Goal: Task Accomplishment & Management: Manage account settings

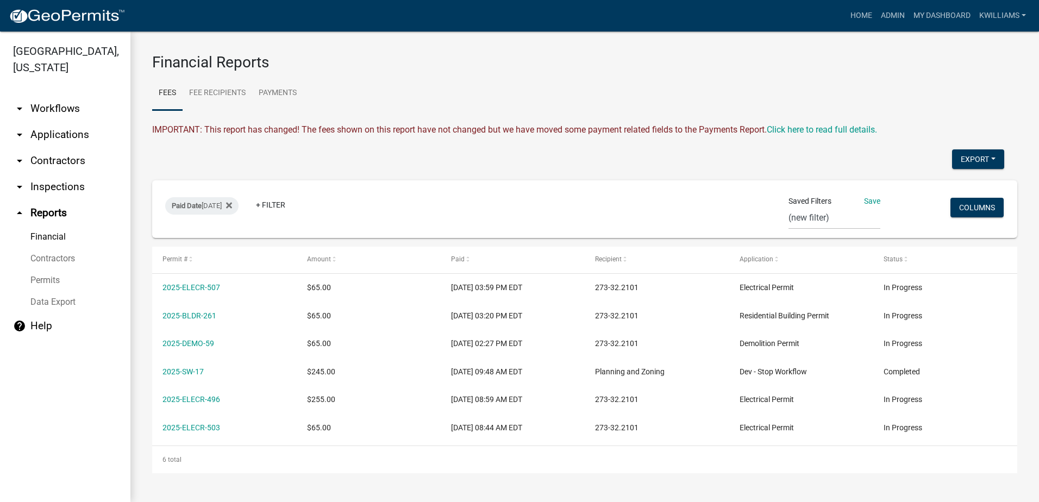
select select "0: null"
click at [69, 127] on link "arrow_drop_down Applications" at bounding box center [65, 135] width 130 height 26
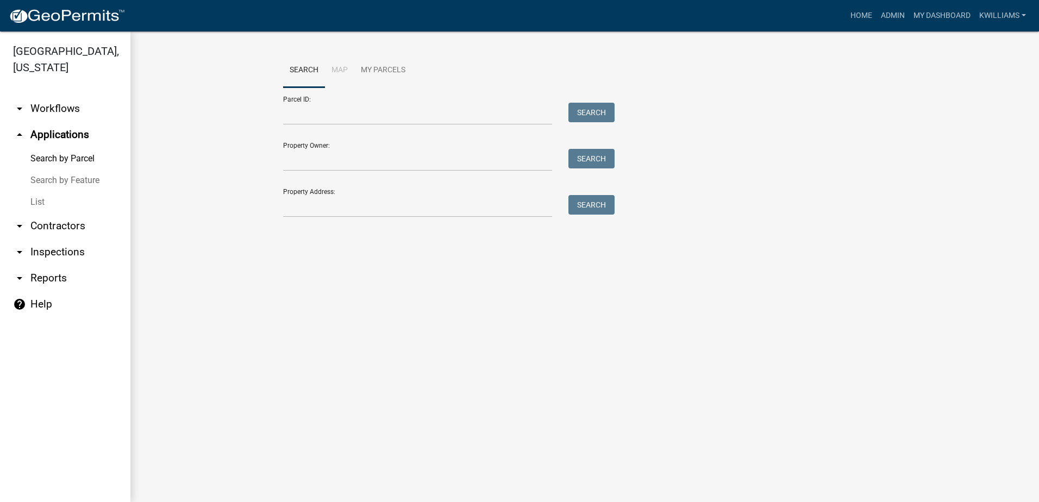
click at [51, 204] on link "List" at bounding box center [65, 202] width 130 height 22
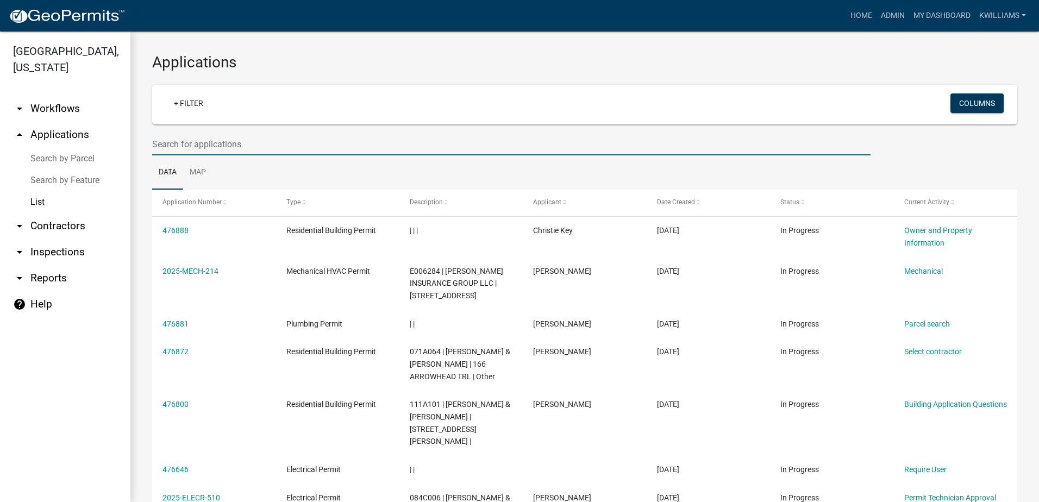
click at [197, 137] on input "text" at bounding box center [511, 144] width 718 height 22
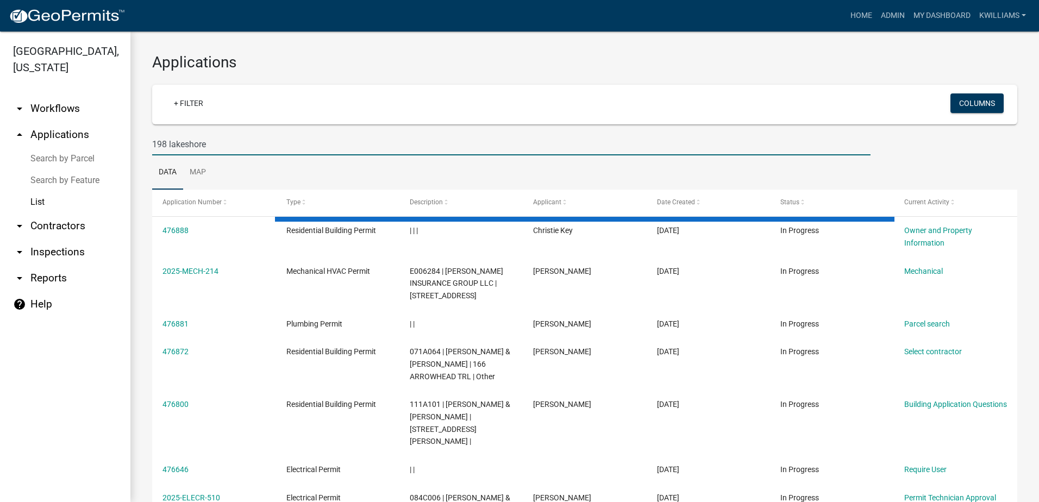
type input "198 lakeshore"
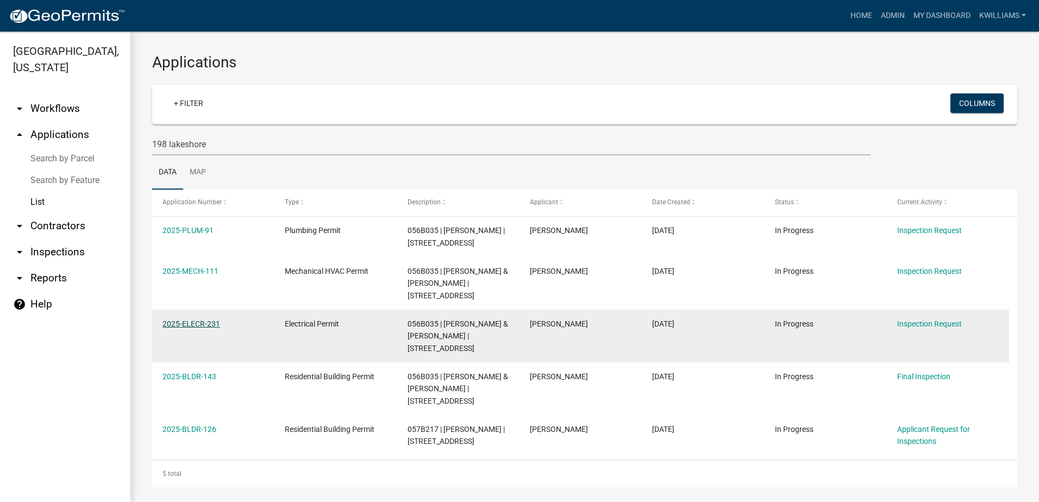
click at [195, 319] on link "2025-ELECR-231" at bounding box center [191, 323] width 58 height 9
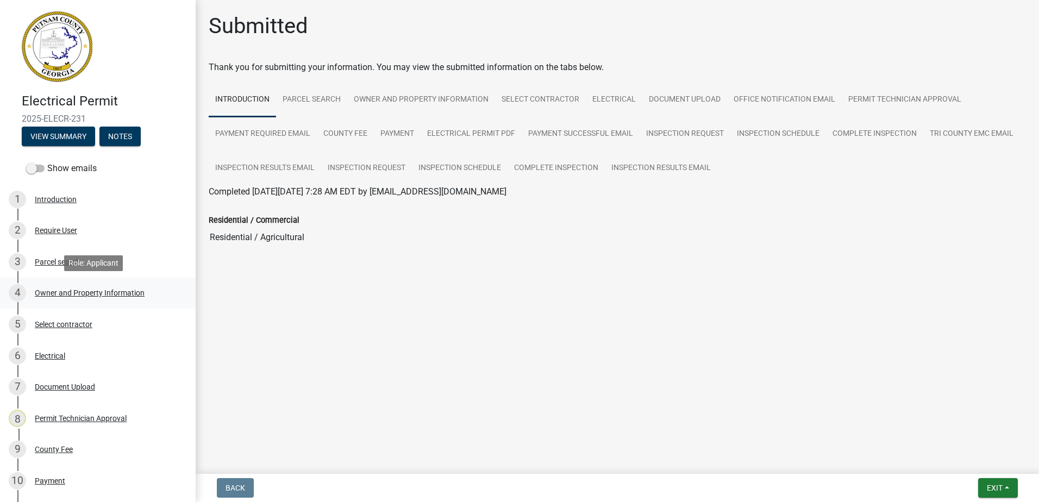
click at [54, 296] on div "Owner and Property Information" at bounding box center [90, 293] width 110 height 8
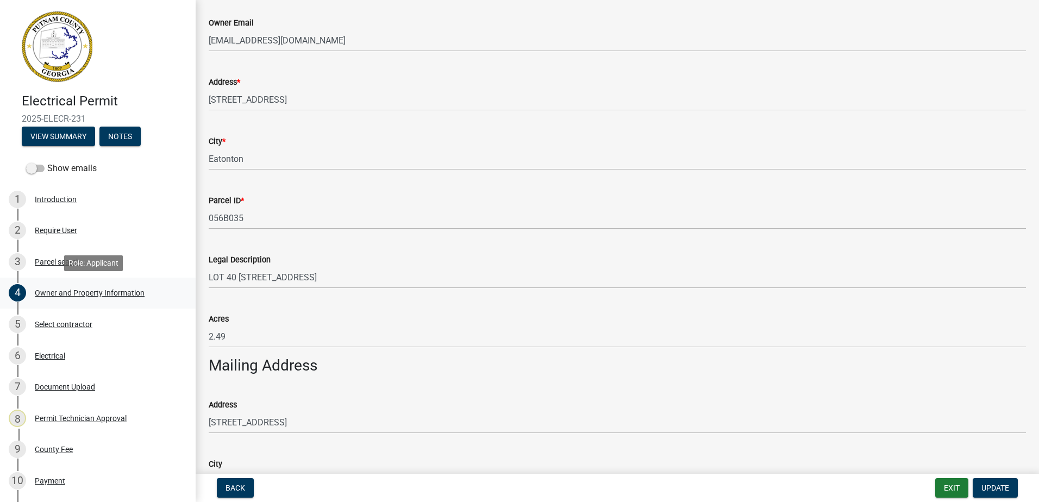
scroll to position [326, 0]
click at [74, 289] on div "Owner and Property Information" at bounding box center [90, 293] width 110 height 8
click at [46, 357] on div "Electrical" at bounding box center [50, 356] width 30 height 8
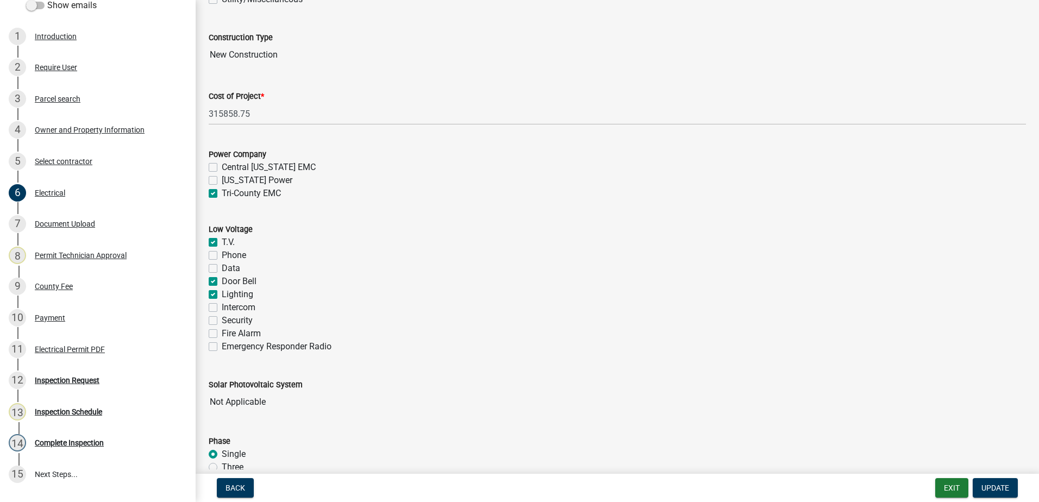
scroll to position [435, 0]
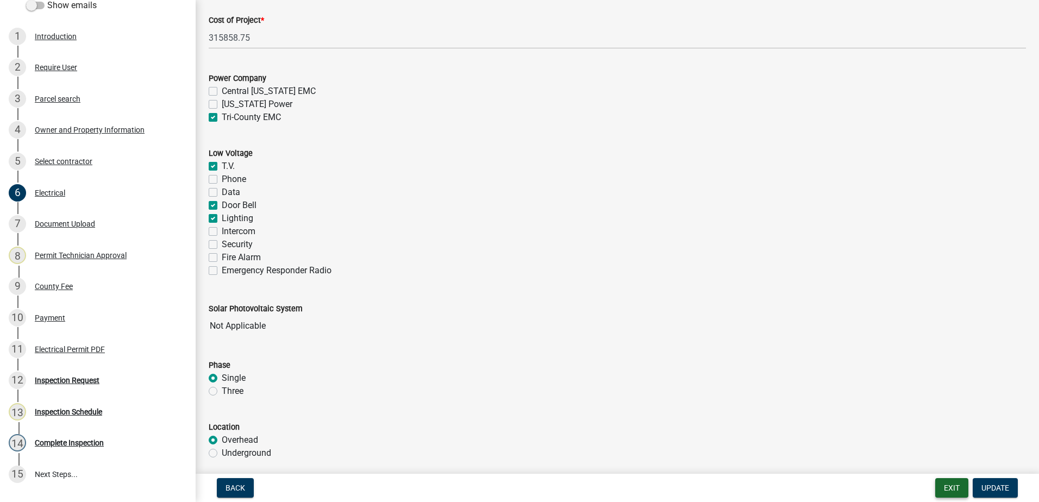
click at [960, 494] on button "Exit" at bounding box center [951, 488] width 33 height 20
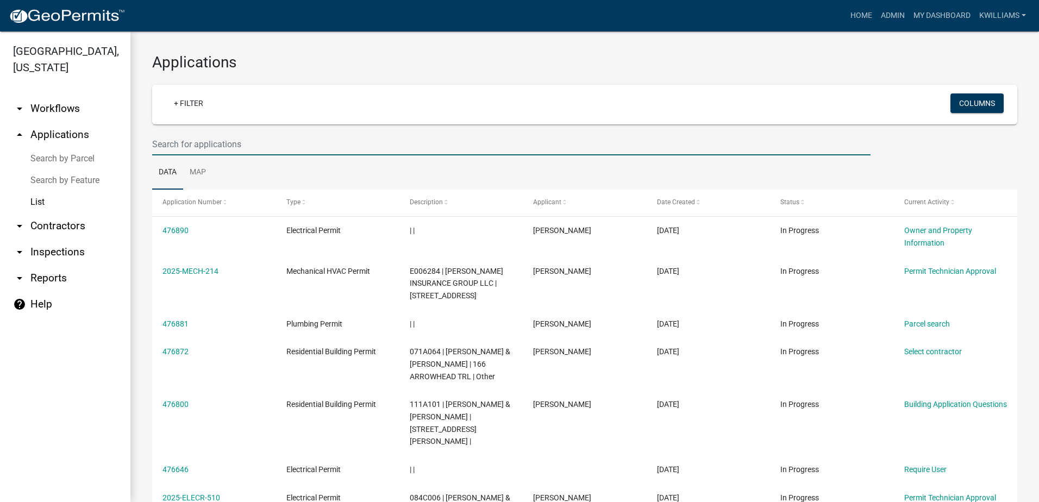
click at [199, 146] on input "text" at bounding box center [511, 144] width 718 height 22
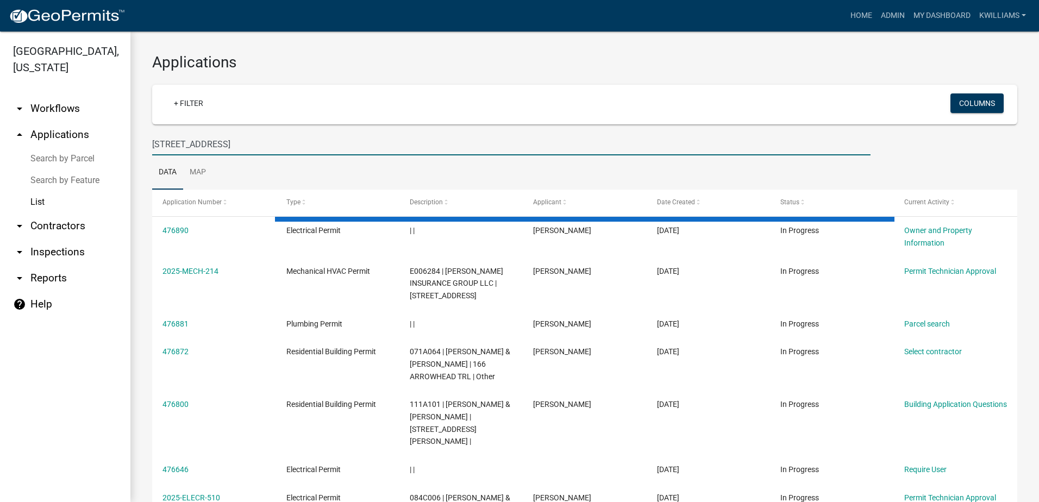
type input "436 greensboro rd"
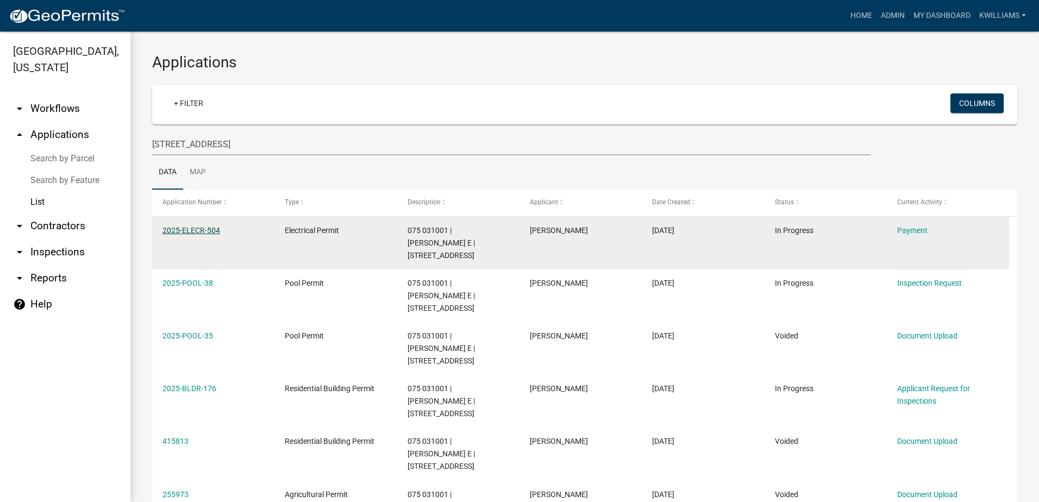
click at [193, 232] on link "2025-ELECR-504" at bounding box center [191, 230] width 58 height 9
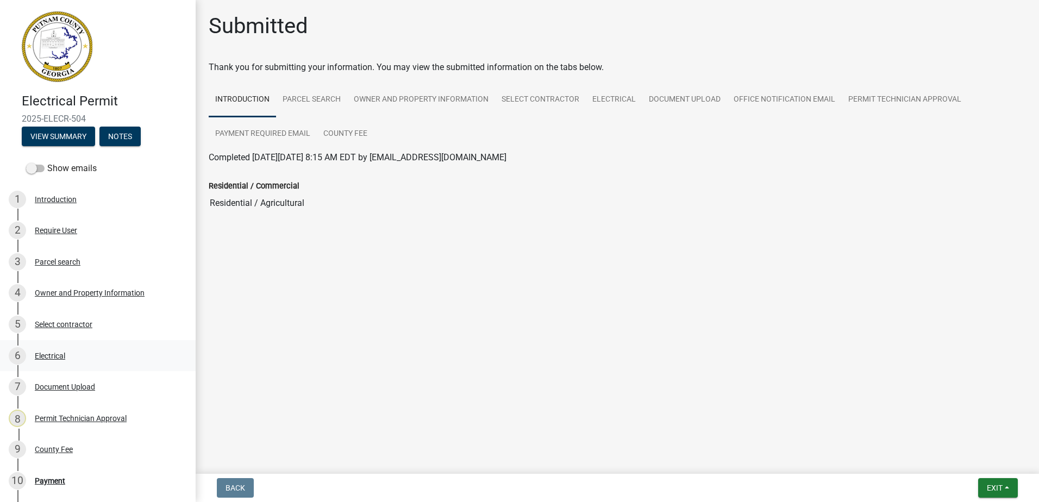
click at [67, 356] on div "6 Electrical" at bounding box center [93, 355] width 169 height 17
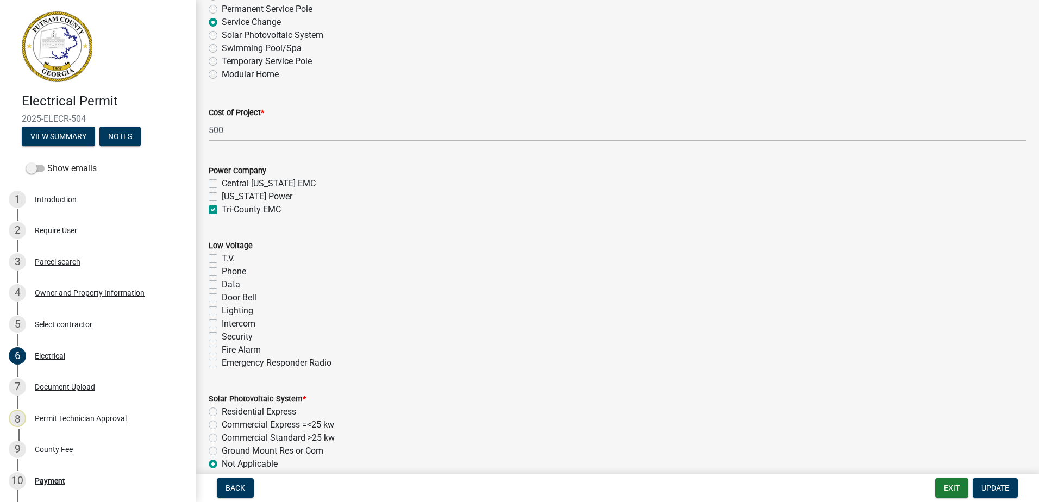
scroll to position [760, 0]
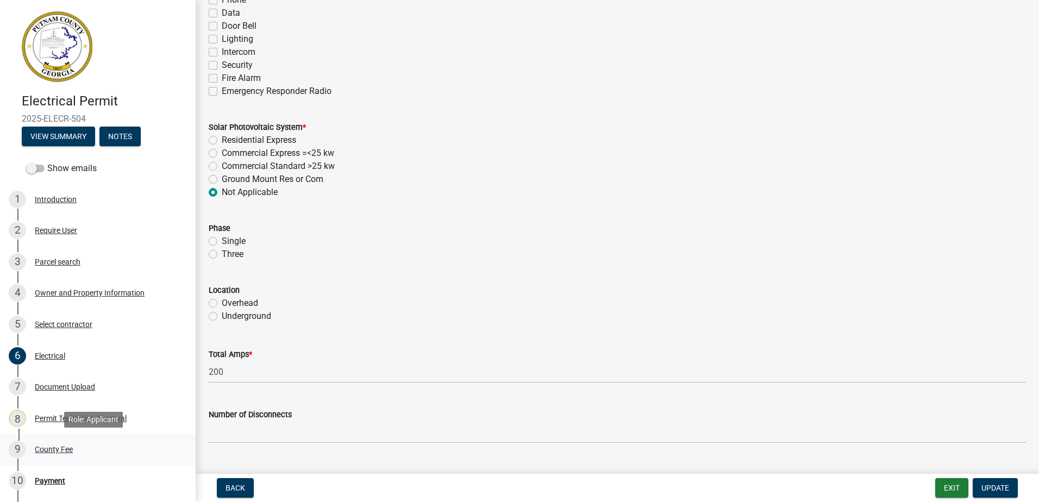
click at [52, 439] on link "9 County Fee" at bounding box center [98, 450] width 196 height 32
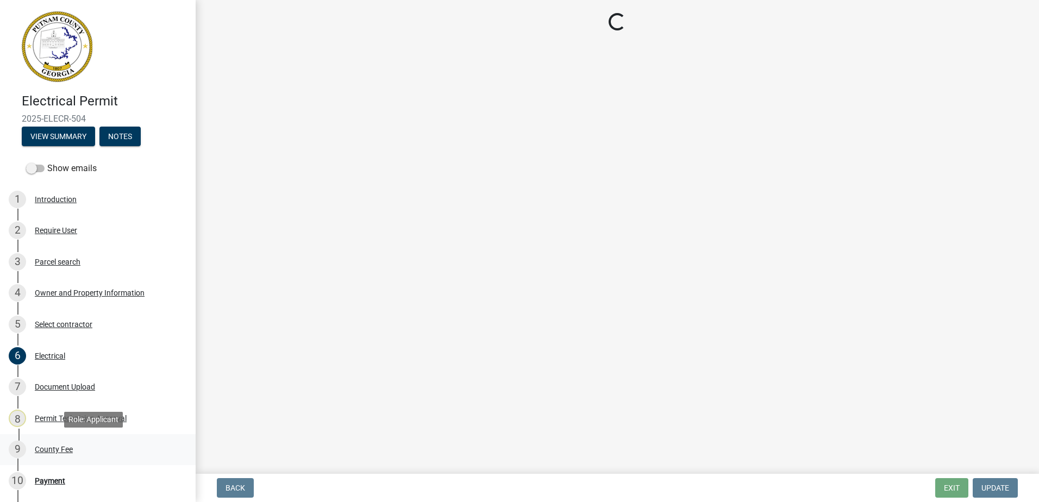
scroll to position [0, 0]
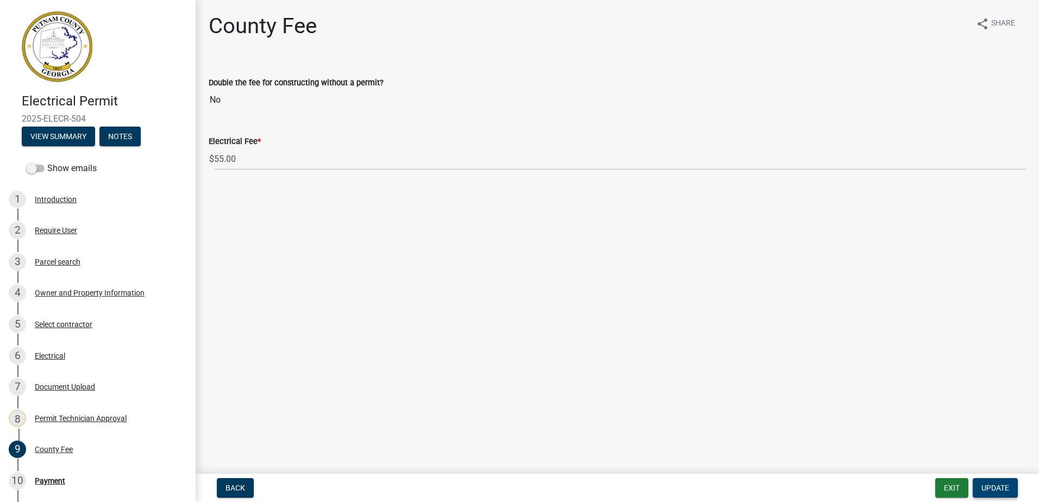
click at [1003, 497] on nav "Back Exit Update" at bounding box center [617, 488] width 843 height 28
click at [1002, 487] on span "Update" at bounding box center [995, 487] width 28 height 9
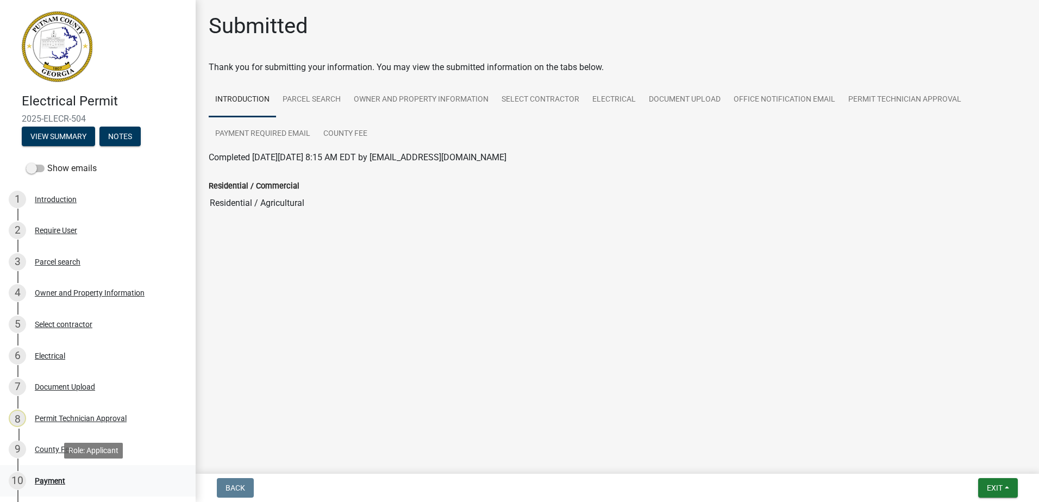
click at [35, 478] on div "Payment" at bounding box center [50, 481] width 30 height 8
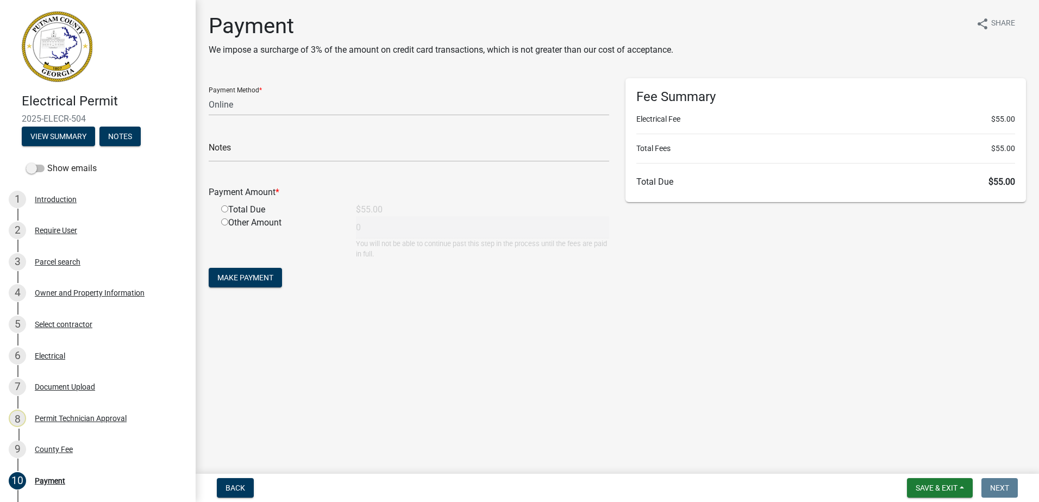
drag, startPoint x: 227, startPoint y: 117, endPoint x: 230, endPoint y: 112, distance: 6.2
click at [229, 114] on form "Payment Method * Credit Card POS Check Cash Online Notes Payment Amount * Total…" at bounding box center [409, 184] width 400 height 212
drag, startPoint x: 230, startPoint y: 112, endPoint x: 234, endPoint y: 106, distance: 7.1
click at [234, 106] on select "Credit Card POS Check Cash Online" at bounding box center [409, 104] width 400 height 22
select select "0: 2"
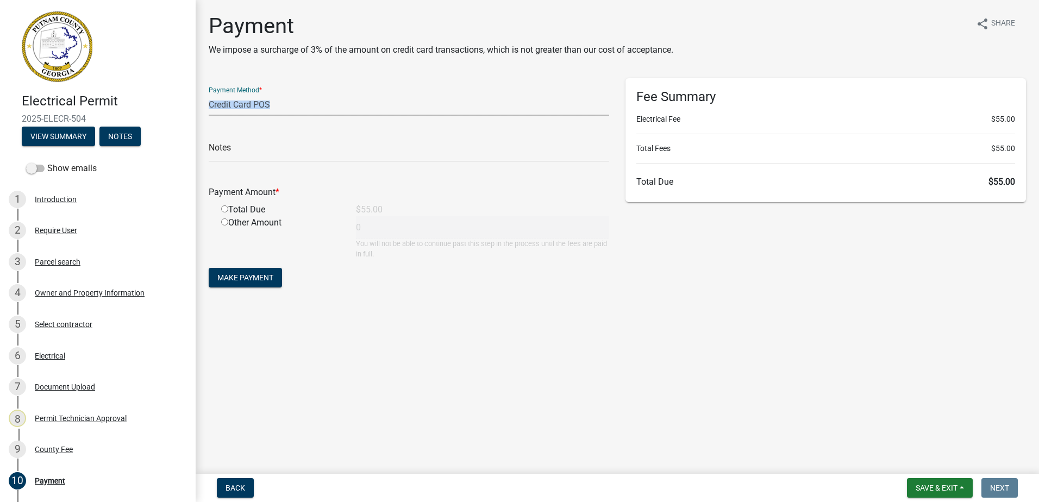
click at [209, 93] on select "Credit Card POS Check Cash Online" at bounding box center [409, 104] width 400 height 22
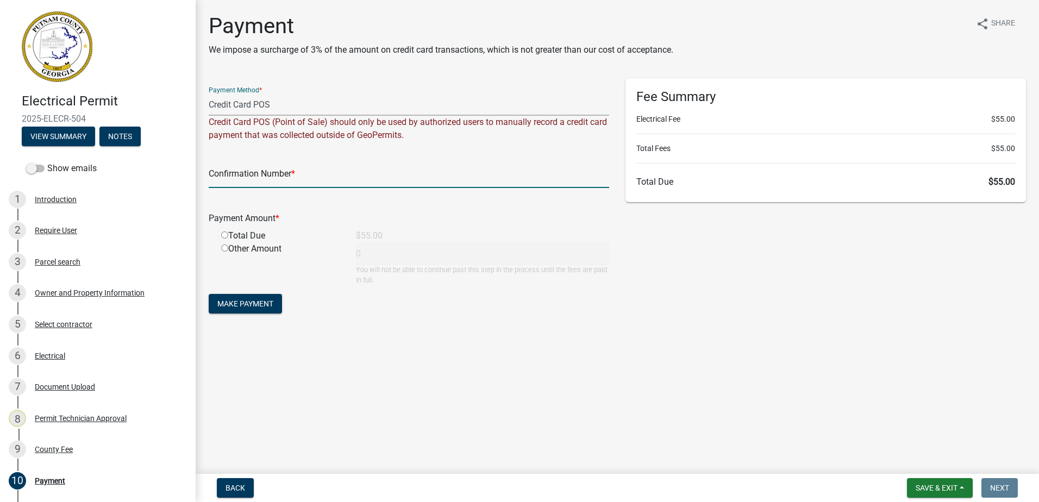
click at [235, 175] on input "text" at bounding box center [409, 177] width 400 height 22
paste input "R754018031693"
type input "R754018031693"
click at [226, 234] on input "radio" at bounding box center [224, 234] width 7 height 7
radio input "true"
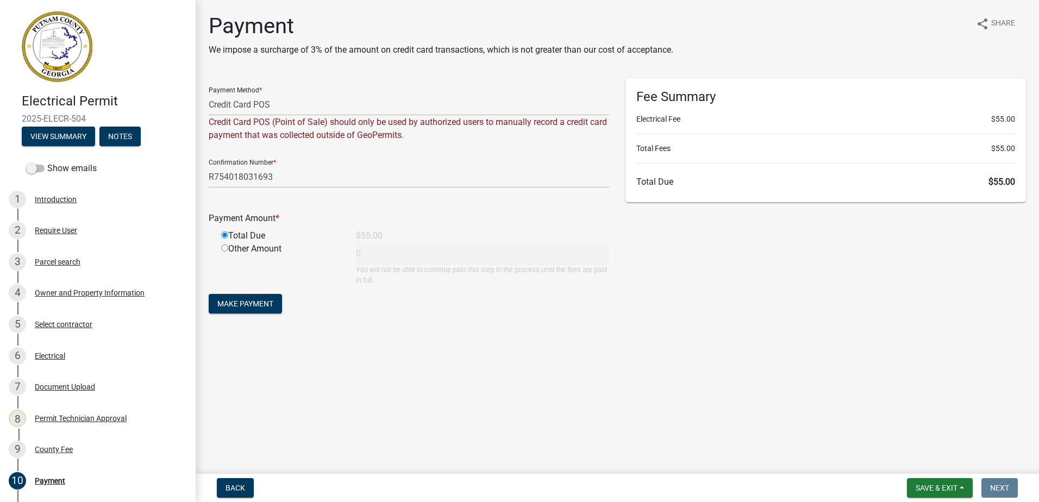
type input "55"
click at [240, 293] on form "Payment Method * Credit Card POS Check Cash Online Credit Card POS (Point of Sa…" at bounding box center [409, 197] width 400 height 238
click at [246, 314] on form "Payment Method * Credit Card POS Check Cash Online Credit Card POS (Point of Sa…" at bounding box center [409, 197] width 400 height 238
click at [247, 306] on span "Make Payment" at bounding box center [245, 303] width 56 height 9
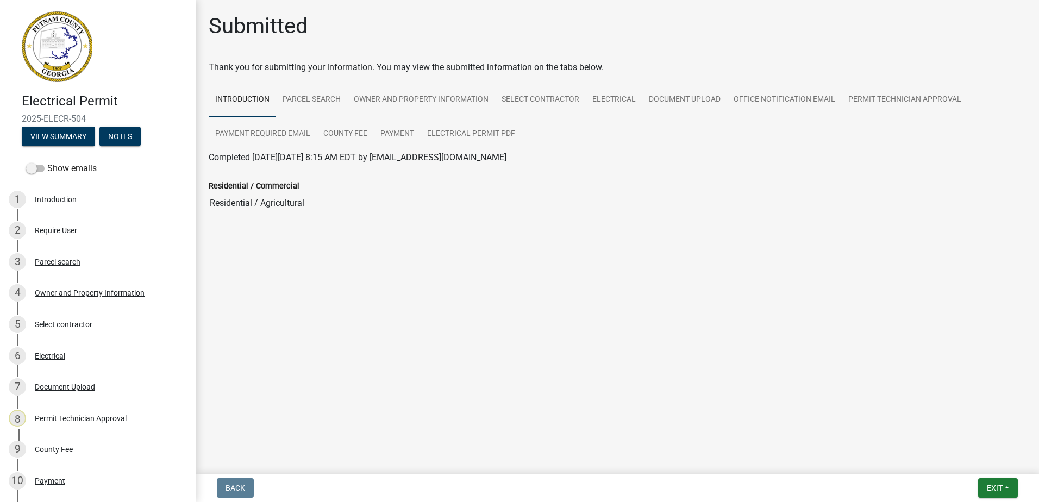
click at [1003, 499] on nav "Back Exit Save Save & Exit" at bounding box center [617, 488] width 843 height 28
click at [988, 488] on span "Exit" at bounding box center [994, 487] width 16 height 9
click at [964, 462] on button "Save & Exit" at bounding box center [973, 459] width 87 height 26
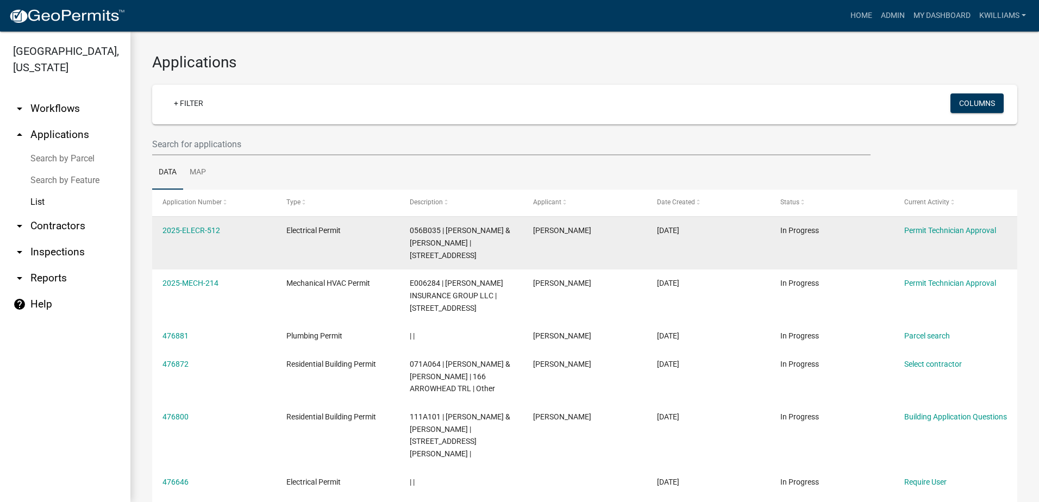
click at [219, 224] on datatable-body-cell "2025-ELECR-512" at bounding box center [213, 243] width 123 height 53
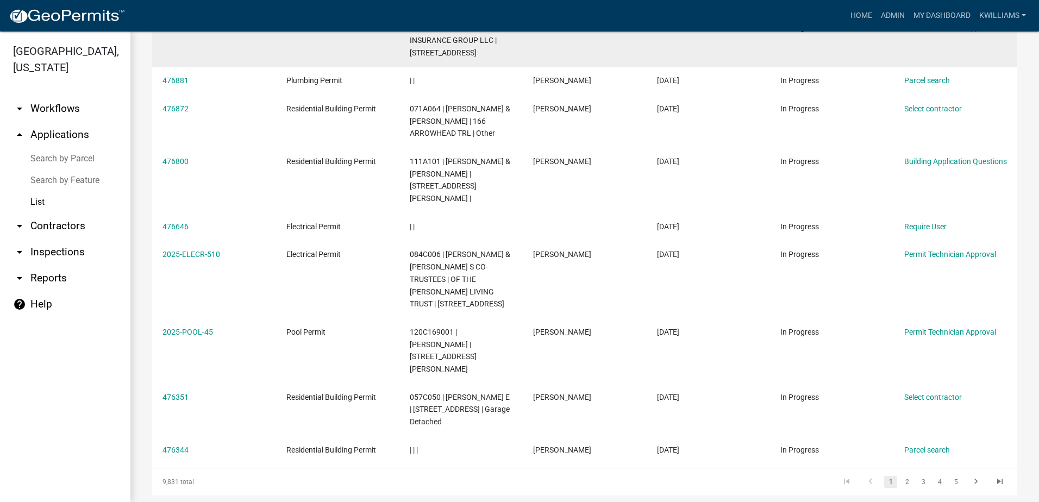
scroll to position [279, 0]
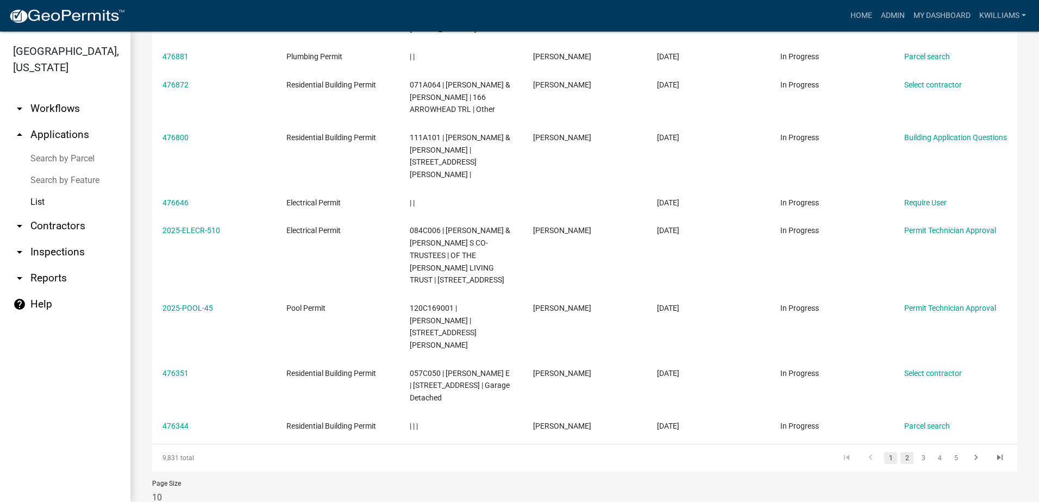
click at [900, 452] on link "2" at bounding box center [906, 458] width 13 height 12
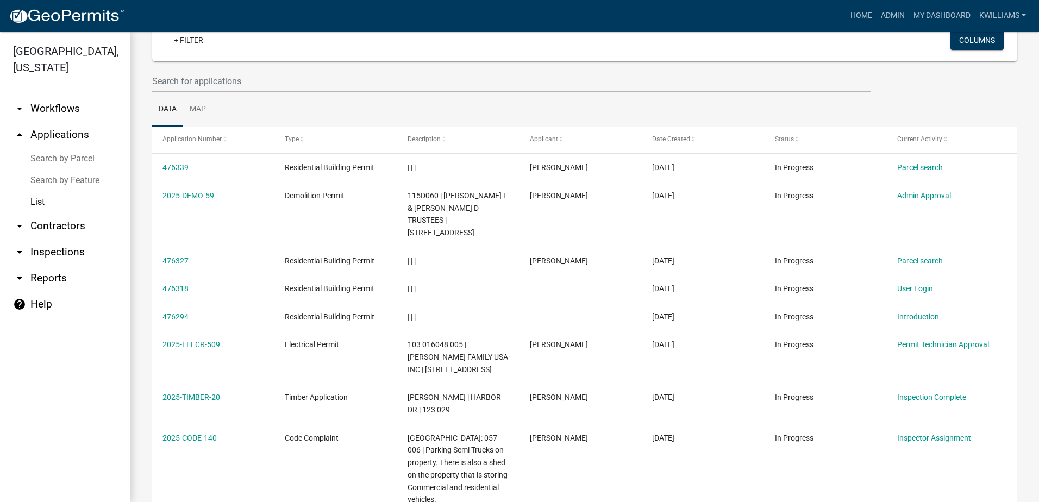
scroll to position [62, 0]
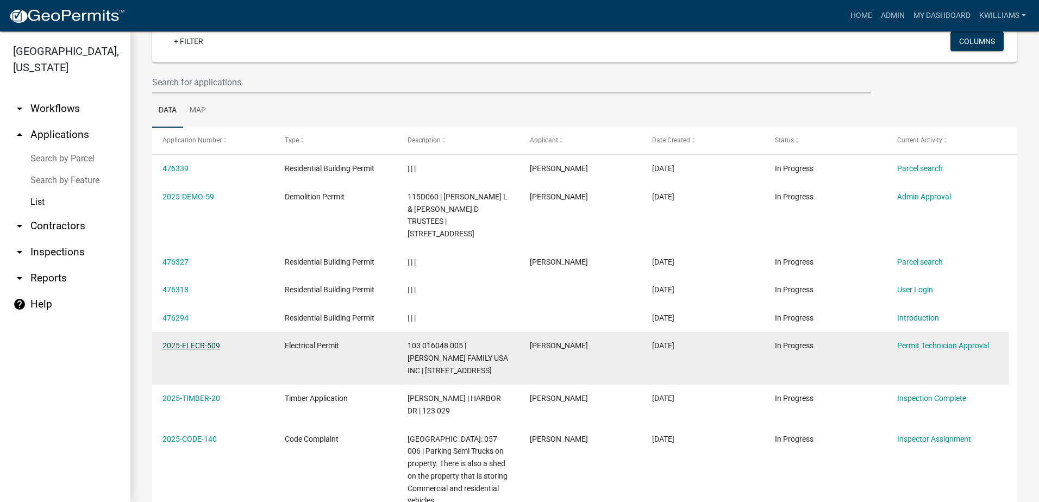
click at [194, 341] on link "2025-ELECR-509" at bounding box center [191, 345] width 58 height 9
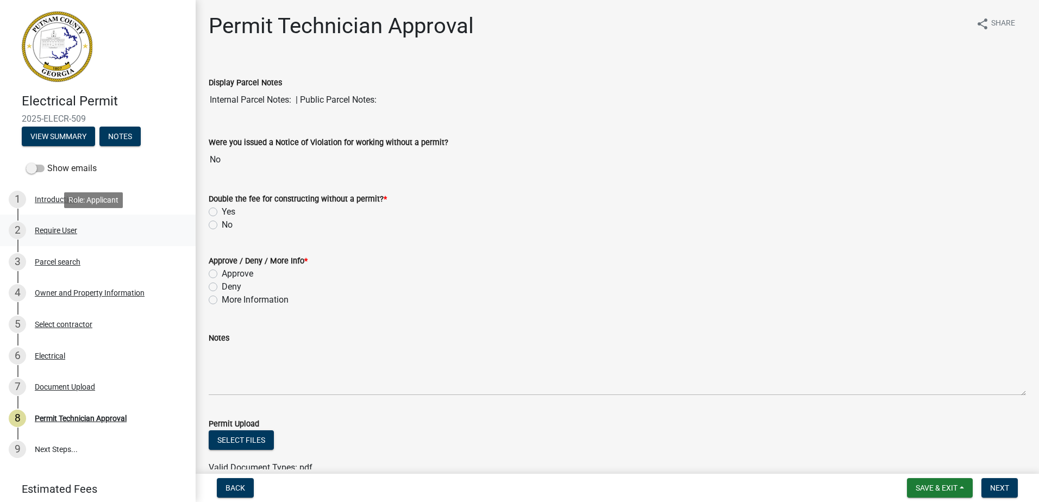
click at [76, 223] on div "2 Require User" at bounding box center [93, 230] width 169 height 17
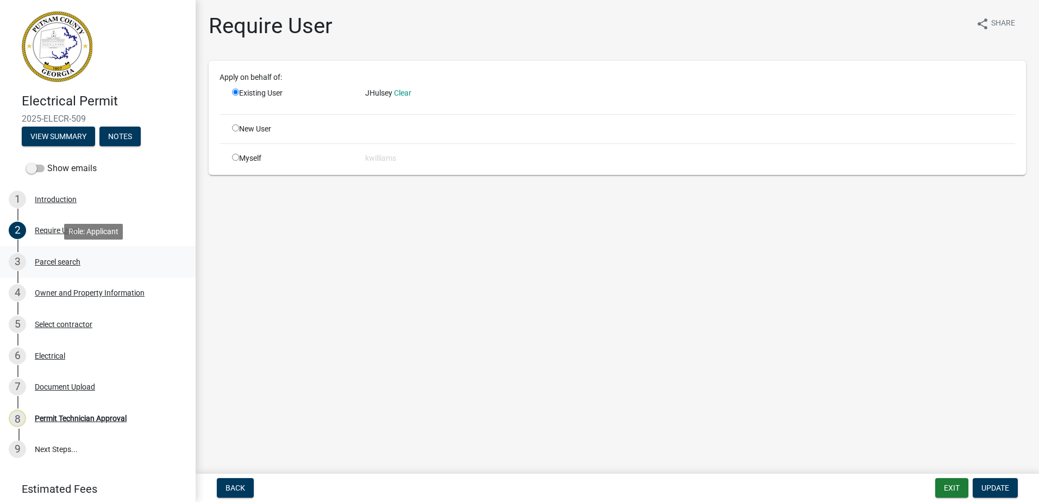
click at [61, 262] on div "Parcel search" at bounding box center [58, 262] width 46 height 8
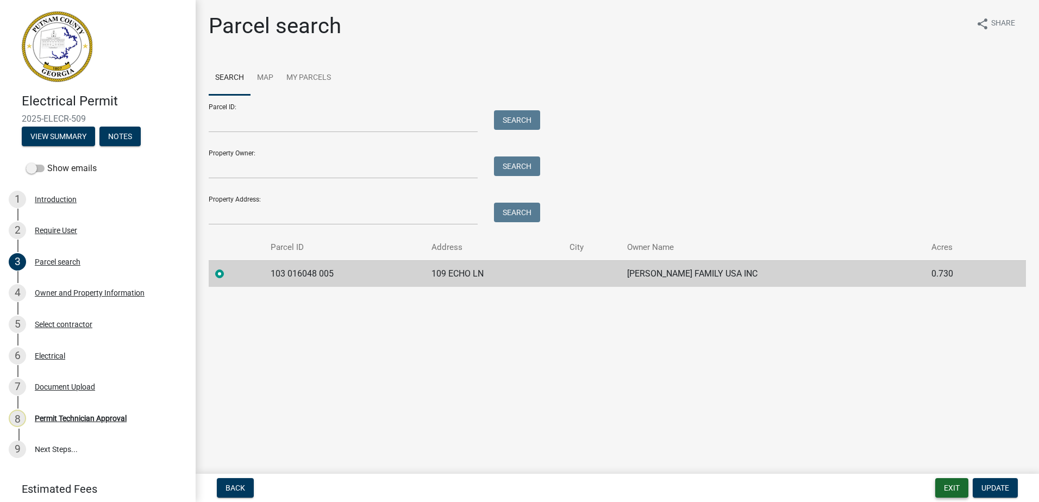
click at [939, 493] on button "Exit" at bounding box center [951, 488] width 33 height 20
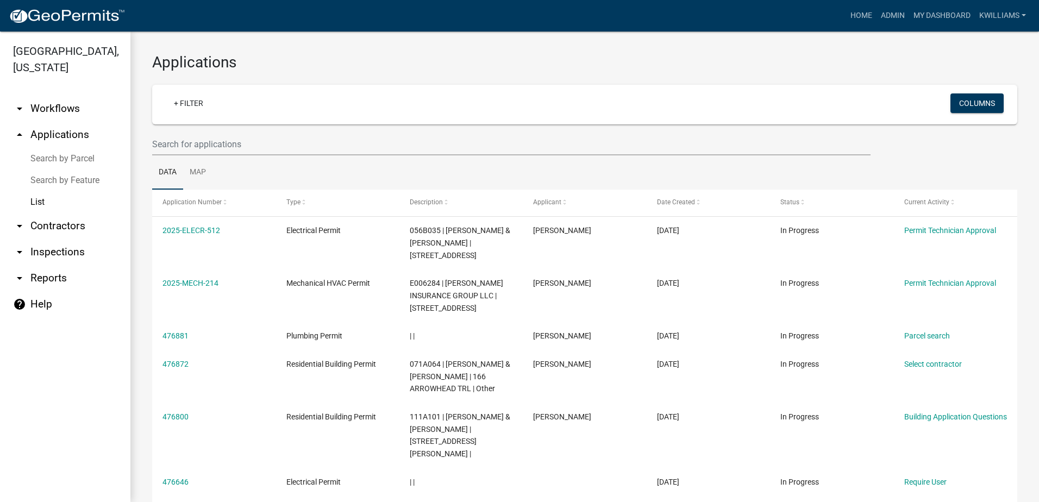
click at [46, 247] on link "arrow_drop_down Inspections" at bounding box center [65, 252] width 130 height 26
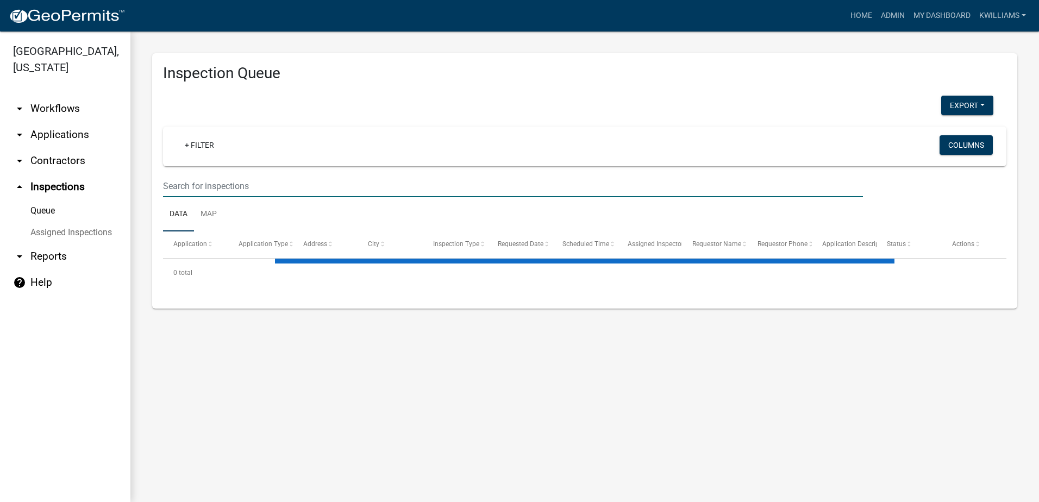
click at [219, 191] on input "text" at bounding box center [513, 186] width 700 height 22
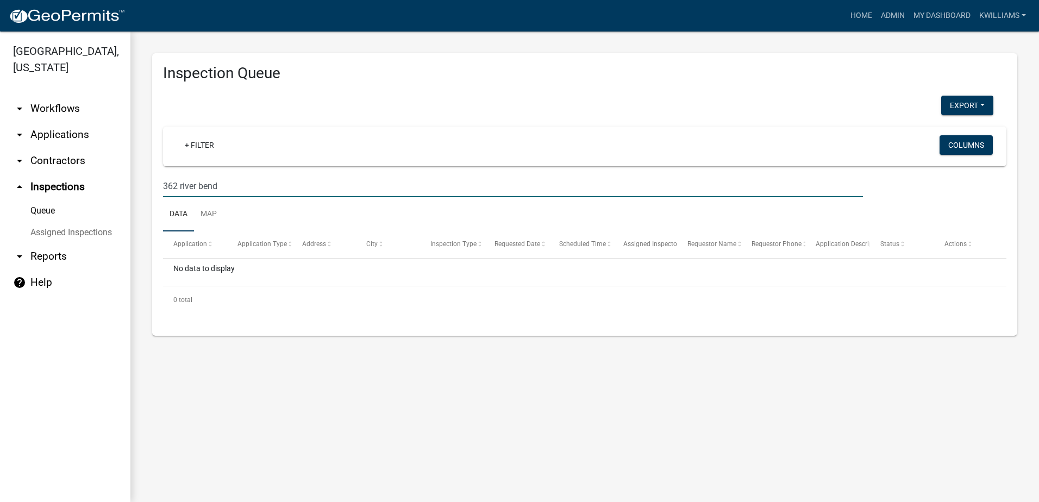
type input "362 river bend"
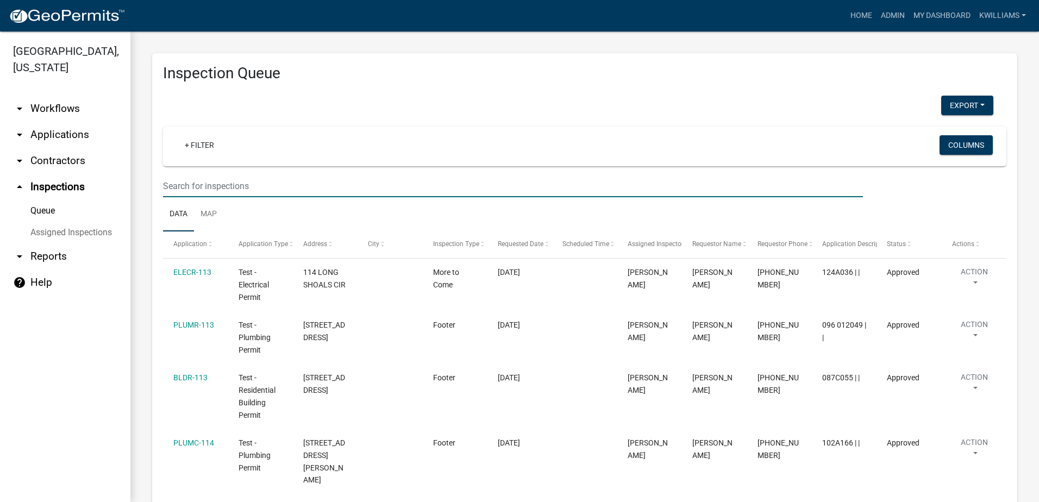
click at [193, 190] on input "text" at bounding box center [513, 186] width 700 height 22
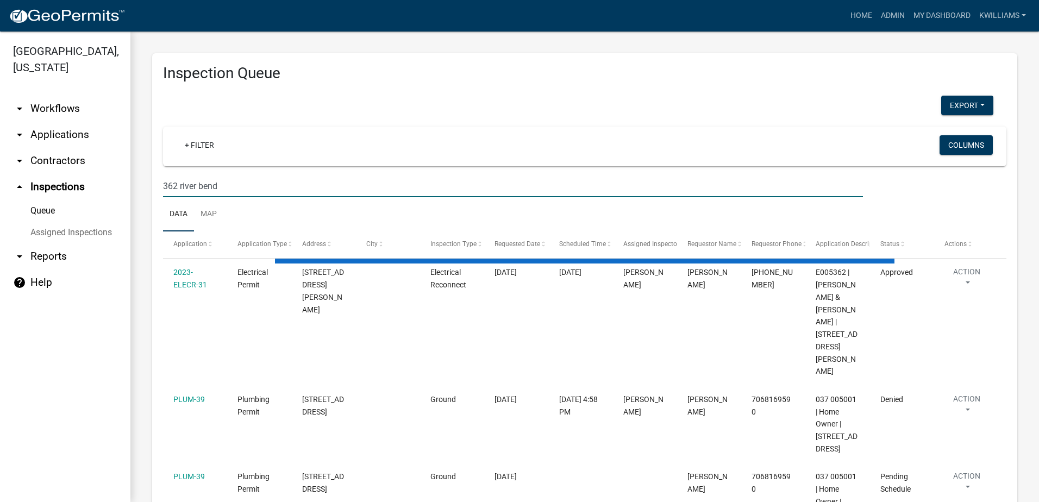
type input "362 river bend"
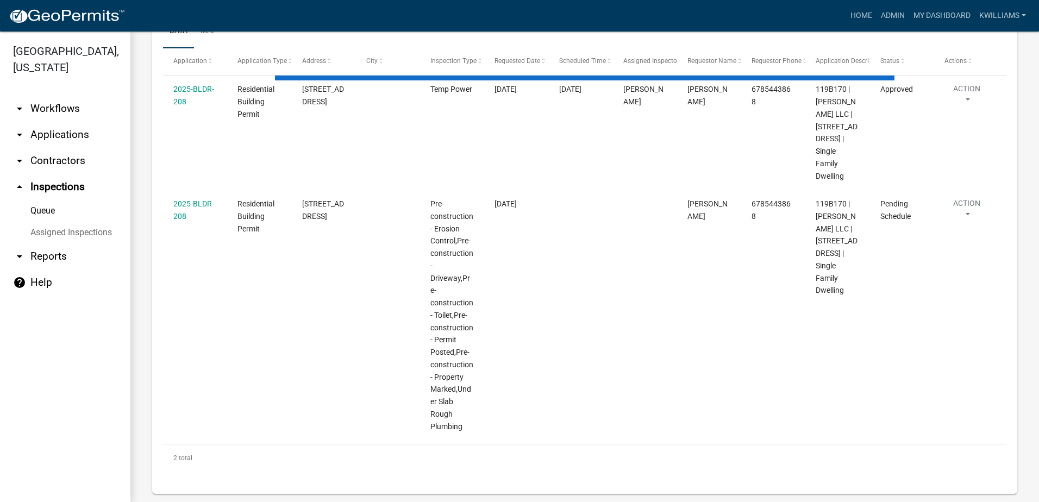
scroll to position [184, 0]
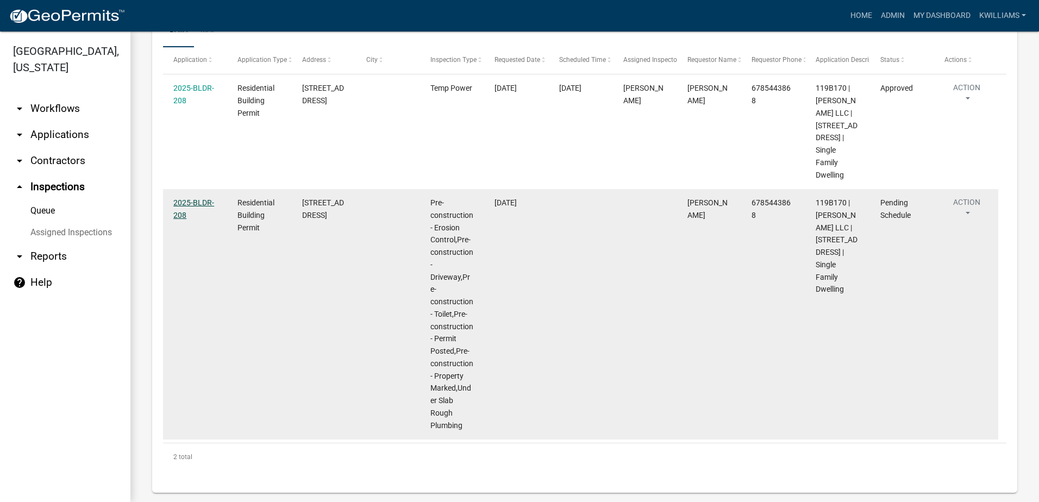
click at [188, 198] on link "2025-BLDR-208" at bounding box center [193, 208] width 41 height 21
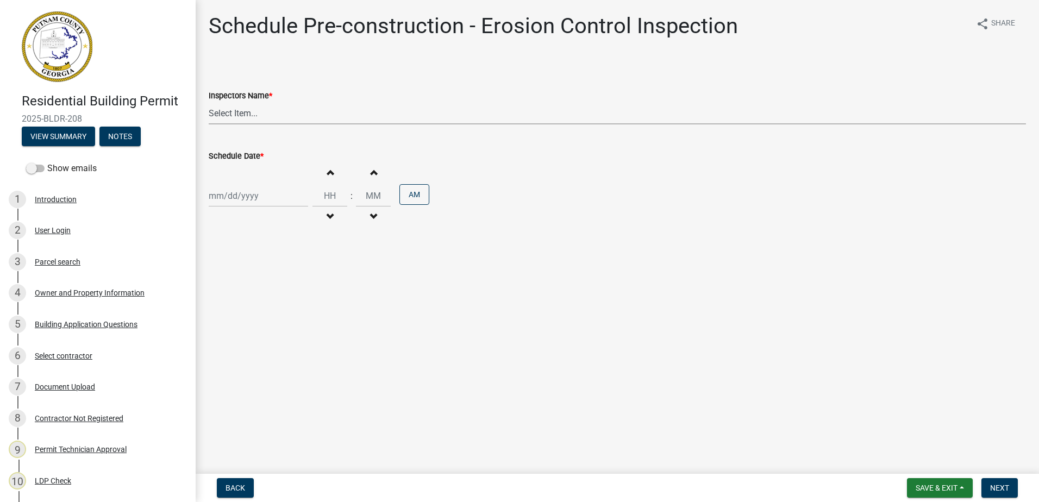
click at [247, 117] on select "Select Item... mrivera (Michele Rivera) StephanieM (Stephanie Morris ) QGrissom…" at bounding box center [617, 113] width 817 height 22
select select "a0ea4169-8540-4a2c-b9f4-cf4c1ffdeb95"
click at [209, 102] on select "Select Item... mrivera (Michele Rivera) StephanieM (Stephanie Morris ) QGrissom…" at bounding box center [617, 113] width 817 height 22
click at [217, 201] on div at bounding box center [258, 196] width 99 height 22
select select "9"
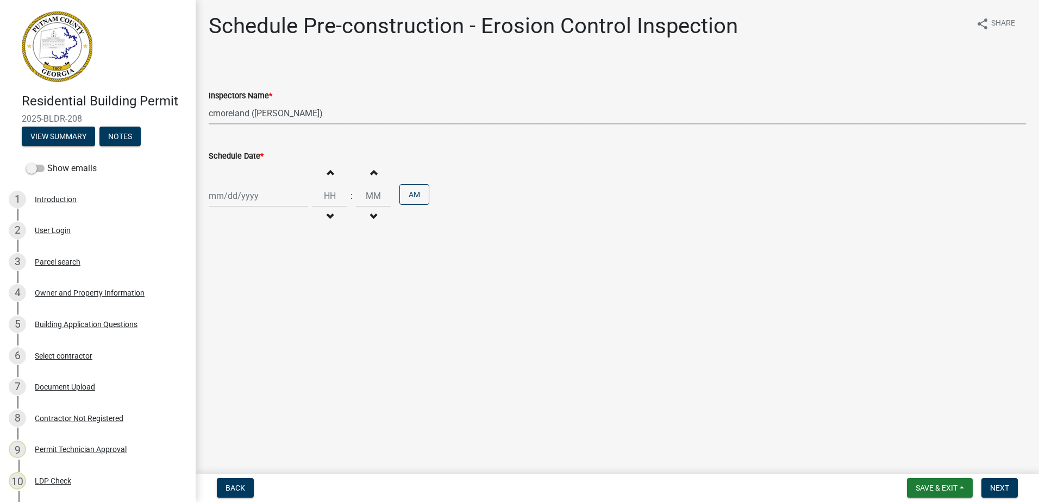
select select "2025"
click at [295, 275] on div "12" at bounding box center [288, 270] width 17 height 17
type input "09/12/2025"
click at [278, 195] on div "09/12/2025" at bounding box center [258, 196] width 99 height 22
select select "9"
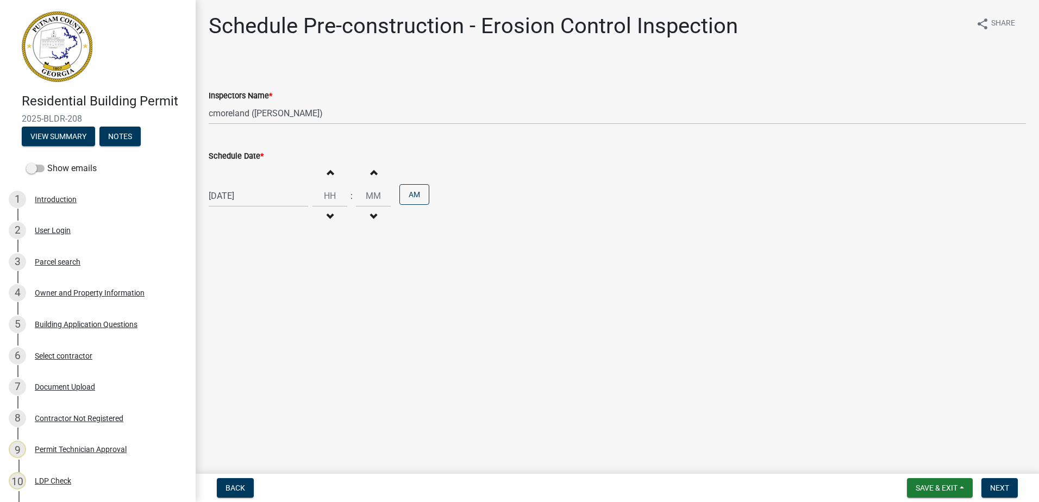
select select "2025"
click at [267, 273] on div "11" at bounding box center [271, 270] width 17 height 17
type input "09/11/2025"
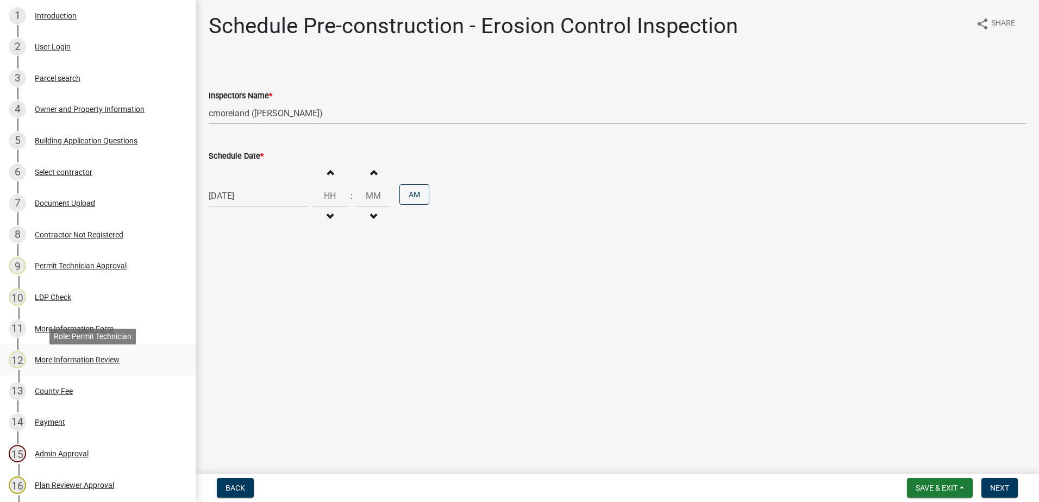
scroll to position [217, 0]
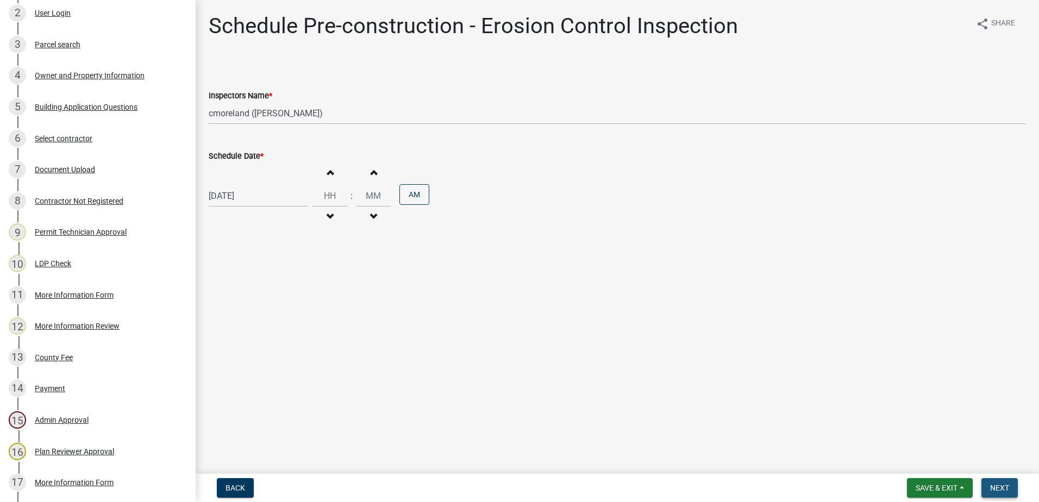
click at [1009, 488] on button "Next" at bounding box center [999, 488] width 36 height 20
click at [241, 116] on select "Select Item... mrivera (Michele Rivera) StephanieM (Stephanie Morris ) QGrissom…" at bounding box center [617, 113] width 817 height 22
click at [209, 102] on select "Select Item... mrivera (Michele Rivera) StephanieM (Stephanie Morris ) QGrissom…" at bounding box center [617, 113] width 817 height 22
drag, startPoint x: 247, startPoint y: 224, endPoint x: 279, endPoint y: 118, distance: 110.8
click at [279, 118] on select "Select Item... mrivera (Michele Rivera) StephanieM (Stephanie Morris ) QGrissom…" at bounding box center [617, 113] width 817 height 22
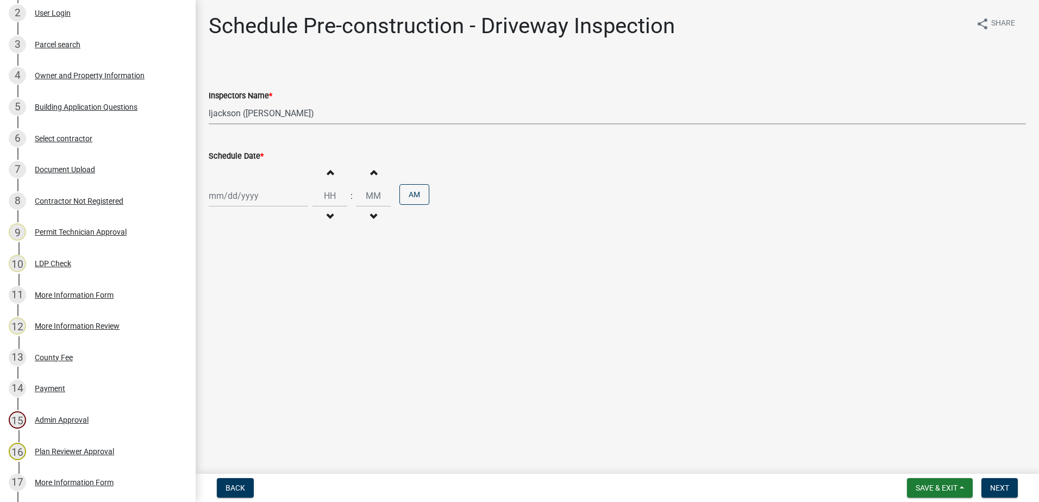
select select "a0ea4169-8540-4a2c-b9f4-cf4c1ffdeb95"
click at [209, 102] on select "Select Item... mrivera (Michele Rivera) StephanieM (Stephanie Morris ) QGrissom…" at bounding box center [617, 113] width 817 height 22
click at [236, 217] on div "Increment hours Decrement hours : Increment minutes Decrement minutes AM" at bounding box center [617, 195] width 817 height 67
click at [238, 202] on div at bounding box center [258, 196] width 99 height 22
select select "9"
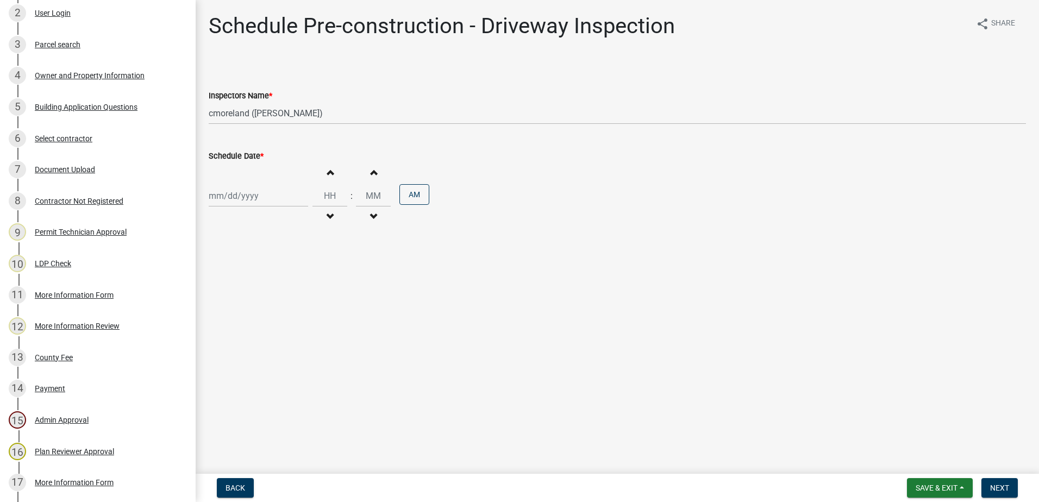
select select "2025"
click at [285, 268] on div "12" at bounding box center [288, 270] width 17 height 17
type input "[DATE]"
click at [1013, 490] on button "Next" at bounding box center [999, 488] width 36 height 20
click at [332, 112] on select "Select Item... mrivera (Michele Rivera) StephanieM (Stephanie Morris ) QGrissom…" at bounding box center [617, 113] width 817 height 22
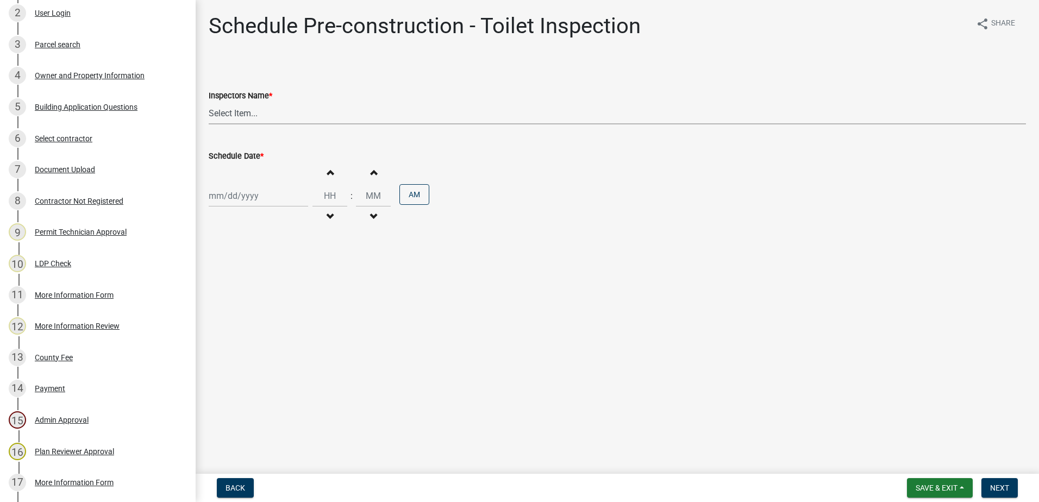
select select "a0ea4169-8540-4a2c-b9f4-cf4c1ffdeb95"
click at [209, 102] on select "Select Item... mrivera (Michele Rivera) StephanieM (Stephanie Morris ) QGrissom…" at bounding box center [617, 113] width 817 height 22
select select "9"
select select "2025"
click at [215, 190] on div "Jan Feb Mar Apr May Jun Jul Aug Sep Oct Nov Dec 1525 1526 1527 1528 1529 1530 1…" at bounding box center [258, 196] width 99 height 22
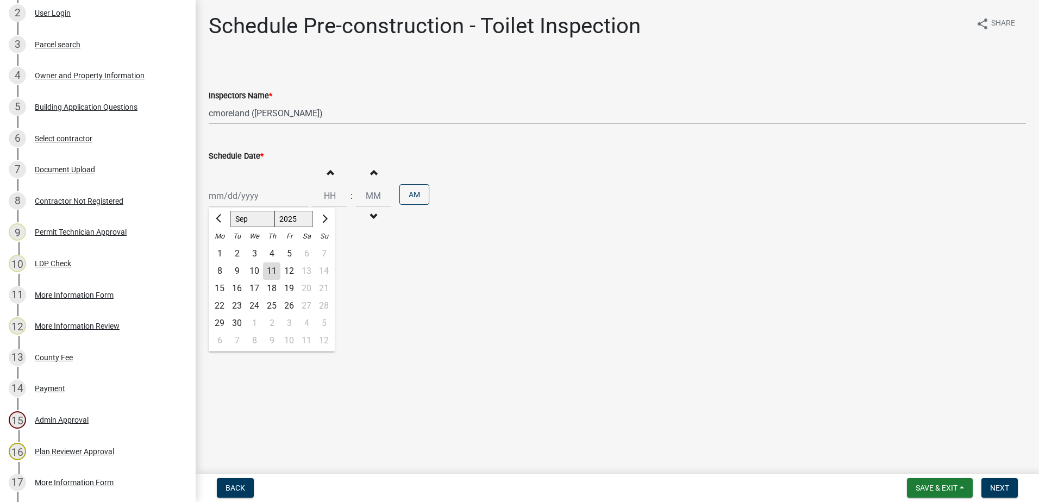
click at [287, 272] on div "12" at bounding box center [288, 270] width 17 height 17
type input "[DATE]"
click at [264, 210] on div "09/12/2025 Increment hours Decrement hours : Increment minutes Decrement minute…" at bounding box center [617, 195] width 817 height 67
select select "9"
select select "2025"
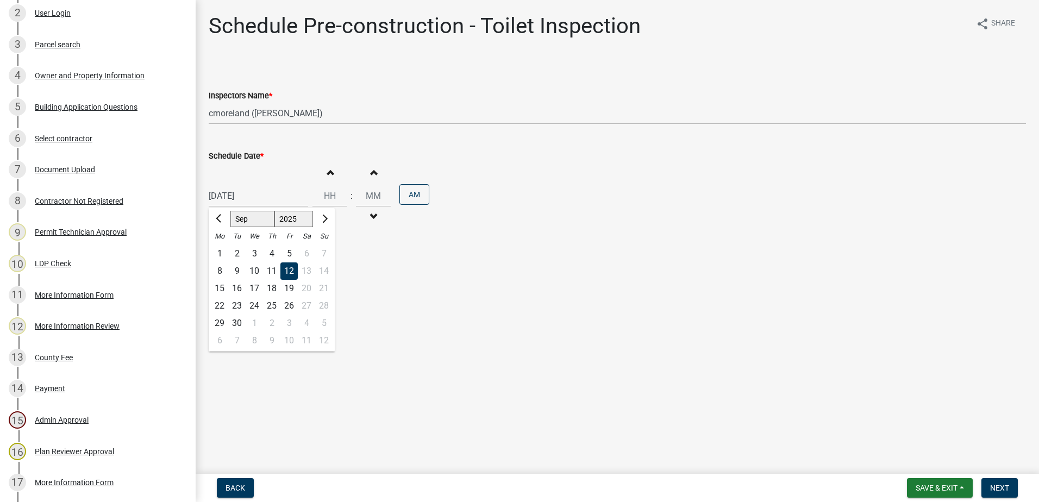
click at [263, 203] on div "09/12/2025 Jan Feb Mar Apr May Jun Jul Aug Sep Oct Nov Dec 1525 1526 1527 1528 …" at bounding box center [258, 196] width 99 height 22
click at [278, 270] on div "11" at bounding box center [271, 270] width 17 height 17
type input "[DATE]"
drag, startPoint x: 1008, startPoint y: 489, endPoint x: 1004, endPoint y: 452, distance: 37.6
click at [1009, 482] on button "Next" at bounding box center [999, 488] width 36 height 20
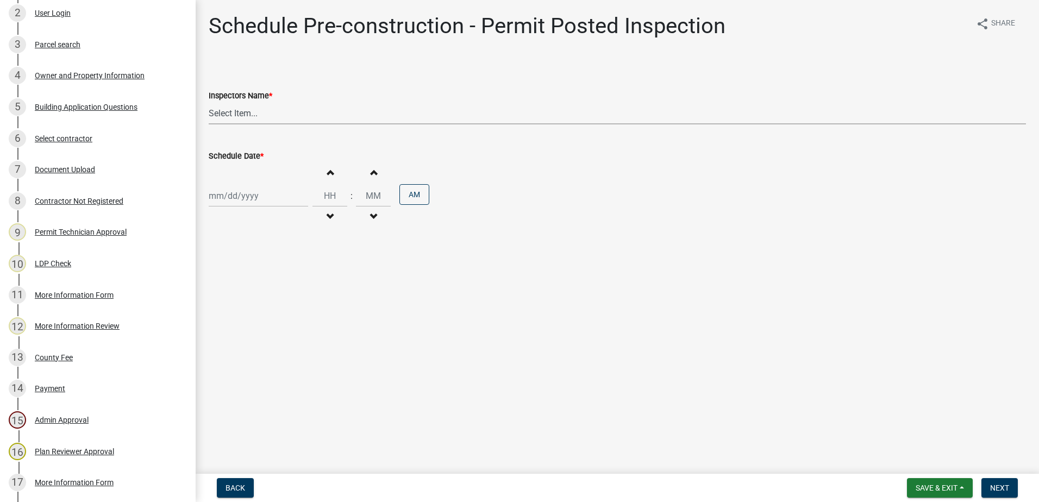
click at [266, 104] on select "Select Item... mrivera (Michele Rivera) StephanieM (Stephanie Morris ) QGrissom…" at bounding box center [617, 113] width 817 height 22
select select "a0ea4169-8540-4a2c-b9f4-cf4c1ffdeb95"
click at [209, 102] on select "Select Item... mrivera (Michele Rivera) StephanieM (Stephanie Morris ) QGrissom…" at bounding box center [617, 113] width 817 height 22
click at [223, 198] on div at bounding box center [258, 196] width 99 height 22
select select "9"
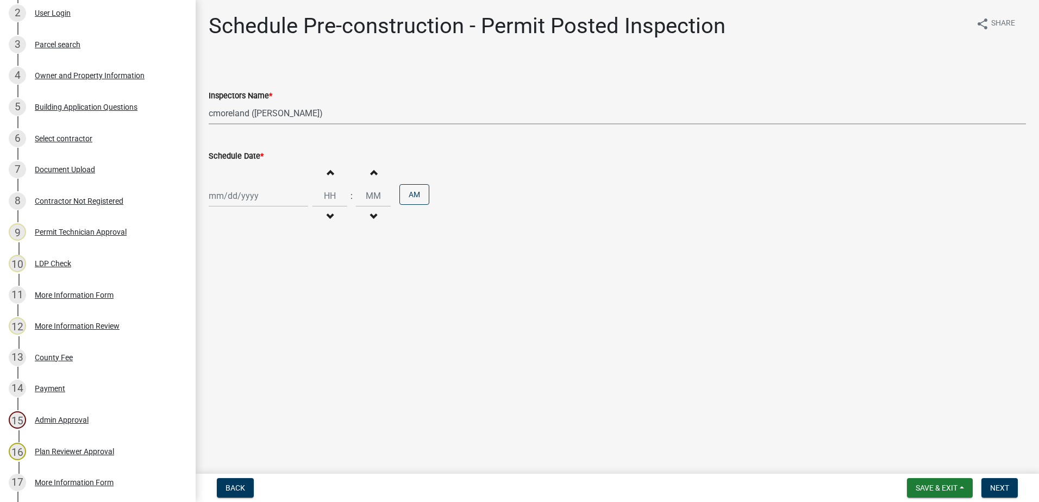
select select "2025"
click at [275, 268] on div "11" at bounding box center [271, 270] width 17 height 17
type input "[DATE]"
click at [983, 476] on nav "Back Save & Exit Save Save & Exit Next" at bounding box center [617, 488] width 843 height 28
click at [1017, 494] on button "Next" at bounding box center [999, 488] width 36 height 20
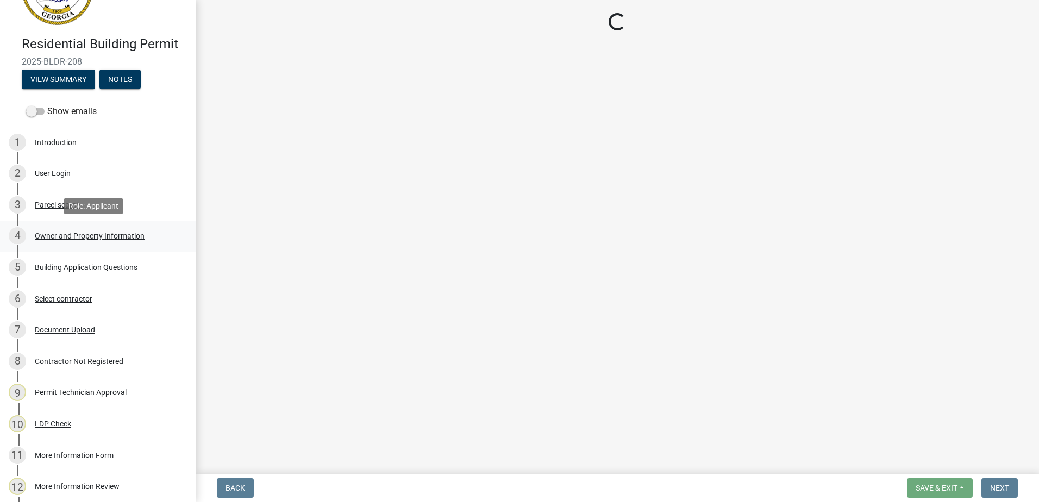
scroll to position [0, 0]
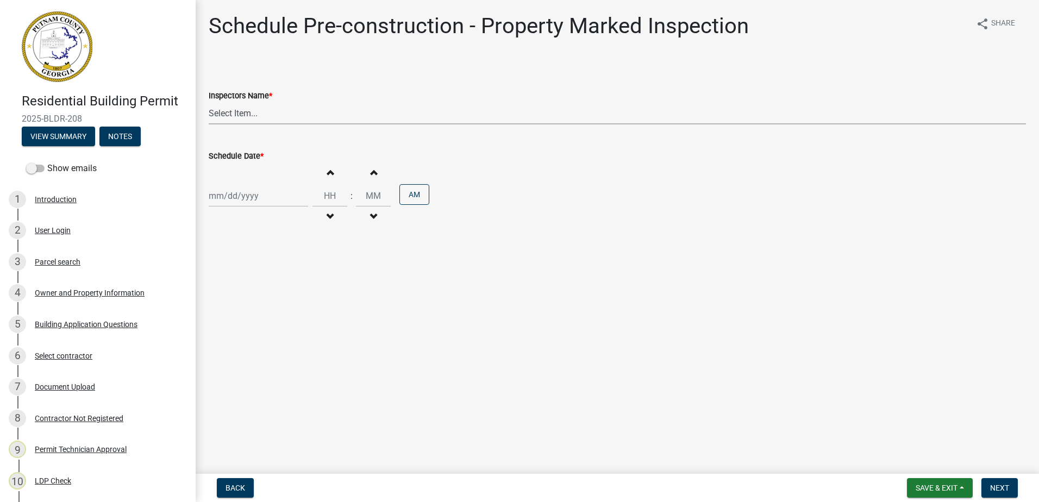
click at [225, 114] on select "Select Item... mrivera (Michele Rivera) StephanieM (Stephanie Morris ) QGrissom…" at bounding box center [617, 113] width 817 height 22
select select "a0ea4169-8540-4a2c-b9f4-cf4c1ffdeb95"
click at [209, 102] on select "Select Item... mrivera (Michele Rivera) StephanieM (Stephanie Morris ) QGrissom…" at bounding box center [617, 113] width 817 height 22
select select "9"
select select "2025"
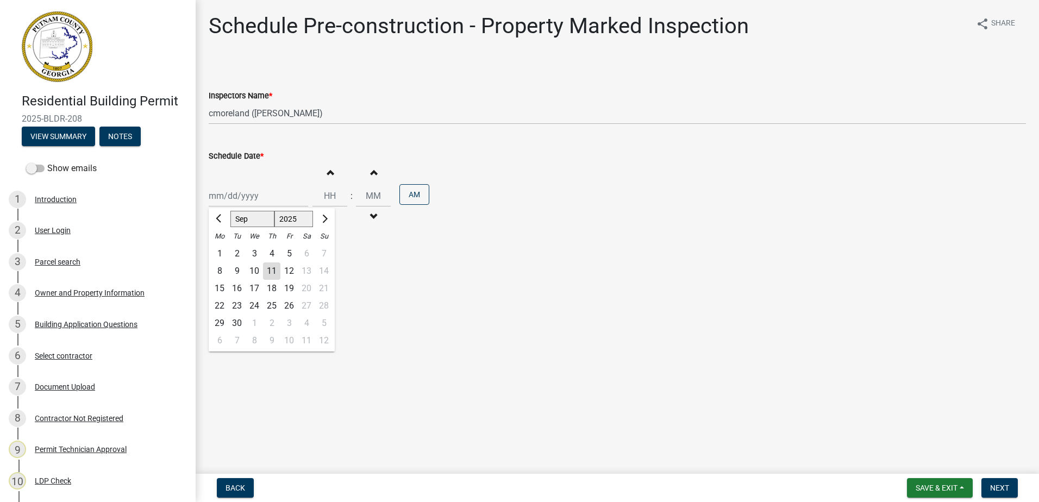
click at [228, 200] on div "Jan Feb Mar Apr May Jun Jul Aug Sep Oct Nov Dec 1525 1526 1527 1528 1529 1530 1…" at bounding box center [258, 196] width 99 height 22
click at [214, 238] on div "Mo" at bounding box center [219, 236] width 17 height 17
click at [272, 268] on div "11" at bounding box center [271, 270] width 17 height 17
type input "[DATE]"
click at [992, 493] on button "Next" at bounding box center [999, 488] width 36 height 20
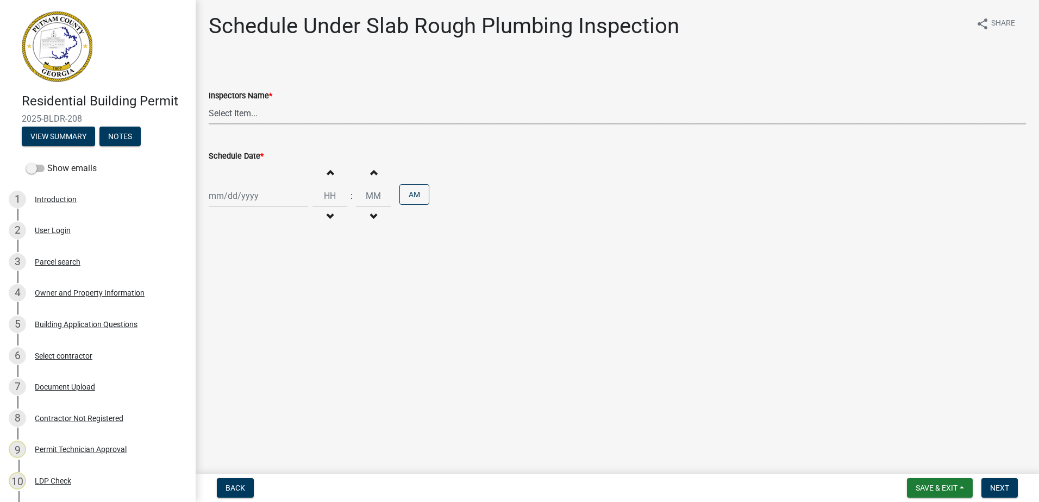
click at [242, 114] on select "Select Item... mrivera (Michele Rivera) StephanieM (Stephanie Morris ) QGrissom…" at bounding box center [617, 113] width 817 height 22
select select "a0ea4169-8540-4a2c-b9f4-cf4c1ffdeb95"
click at [209, 102] on select "Select Item... mrivera (Michele Rivera) StephanieM (Stephanie Morris ) QGrissom…" at bounding box center [617, 113] width 817 height 22
select select "9"
select select "2025"
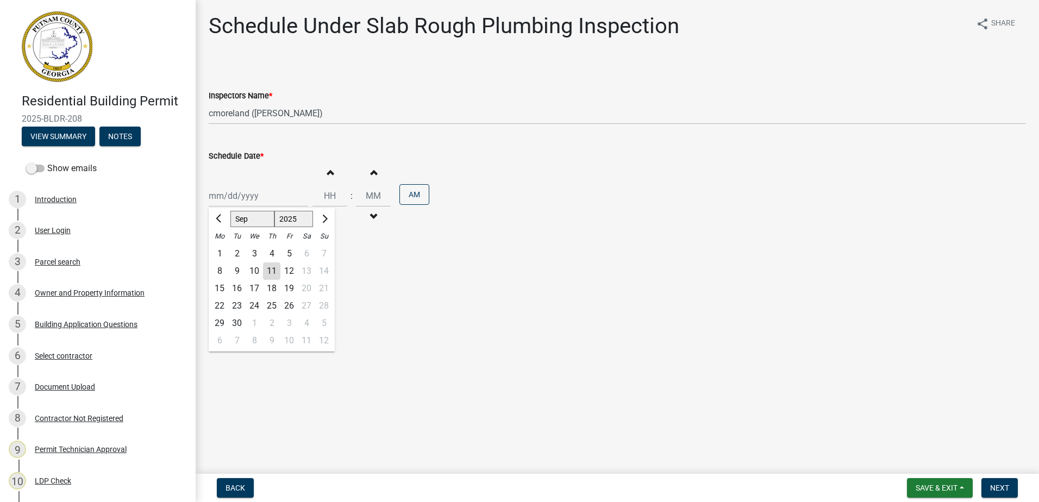
click at [250, 192] on div "Jan Feb Mar Apr May Jun Jul Aug Sep Oct Nov Dec 1525 1526 1527 1528 1529 1530 1…" at bounding box center [258, 196] width 99 height 22
click at [272, 266] on div "11" at bounding box center [271, 270] width 17 height 17
type input "[DATE]"
click at [991, 482] on button "Next" at bounding box center [999, 488] width 36 height 20
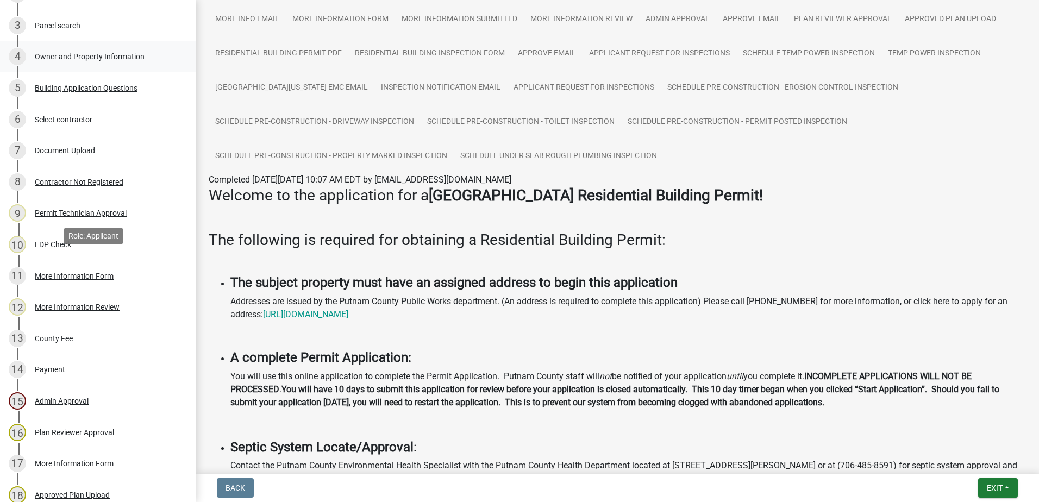
scroll to position [109, 0]
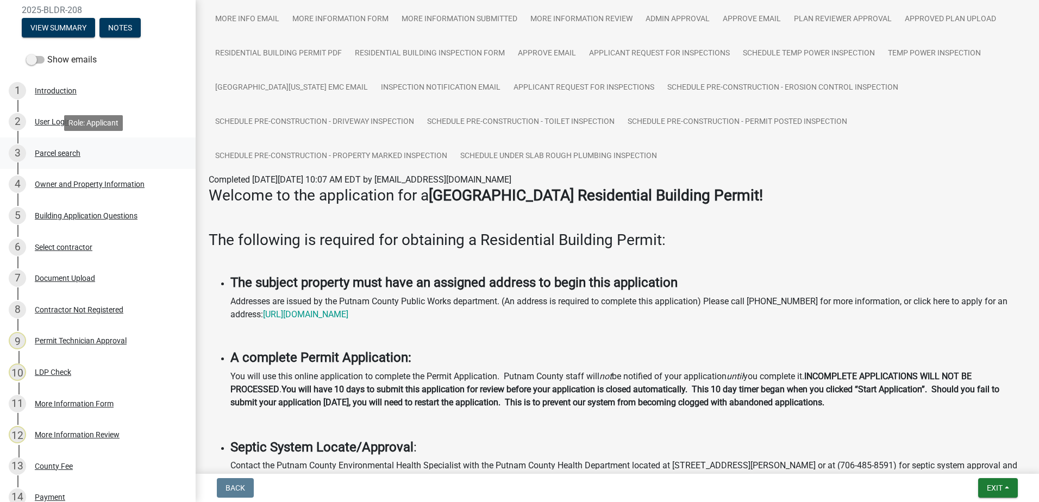
click at [36, 155] on div "Parcel search" at bounding box center [58, 153] width 46 height 8
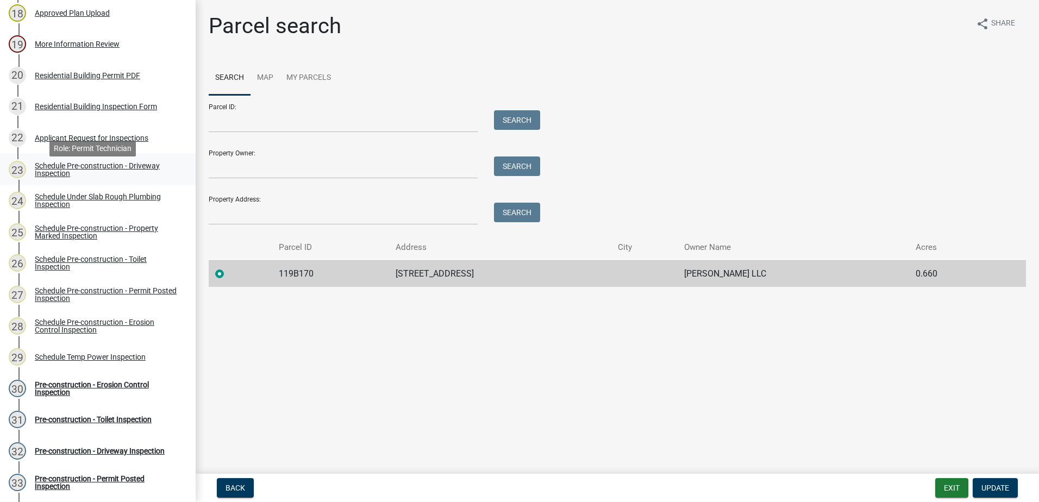
scroll to position [706, 0]
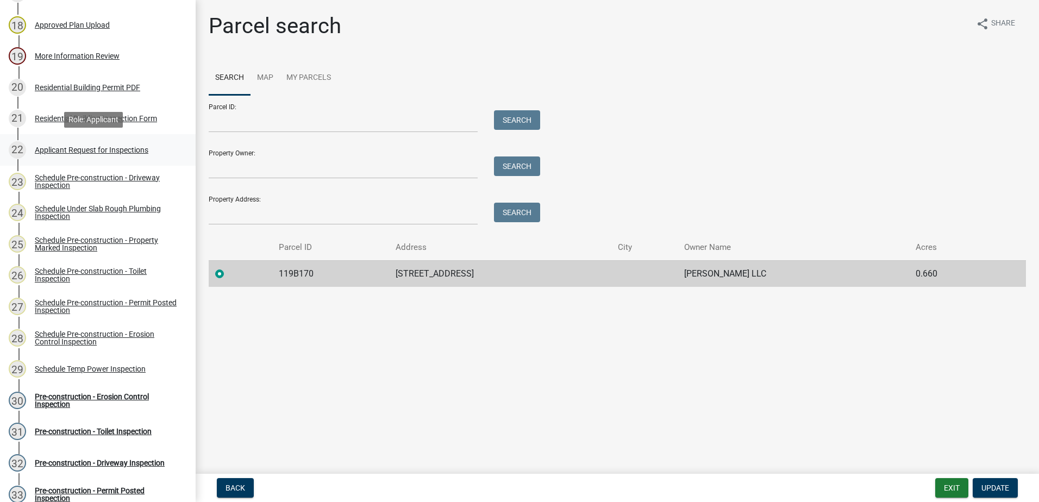
click at [85, 146] on div "Applicant Request for Inspections" at bounding box center [92, 150] width 114 height 8
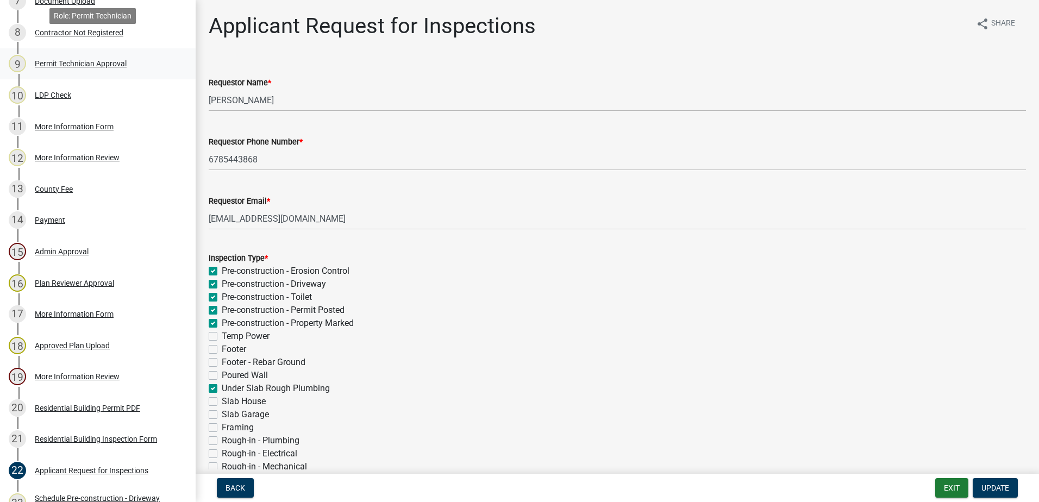
scroll to position [326, 0]
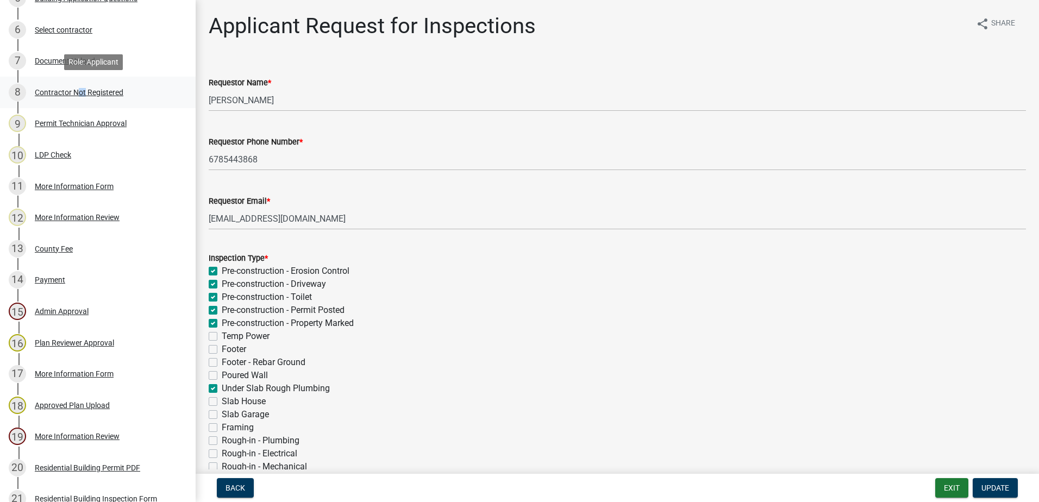
drag, startPoint x: 75, startPoint y: 92, endPoint x: 81, endPoint y: 81, distance: 12.4
click at [81, 81] on link "8 Contractor Not Registered" at bounding box center [98, 93] width 196 height 32
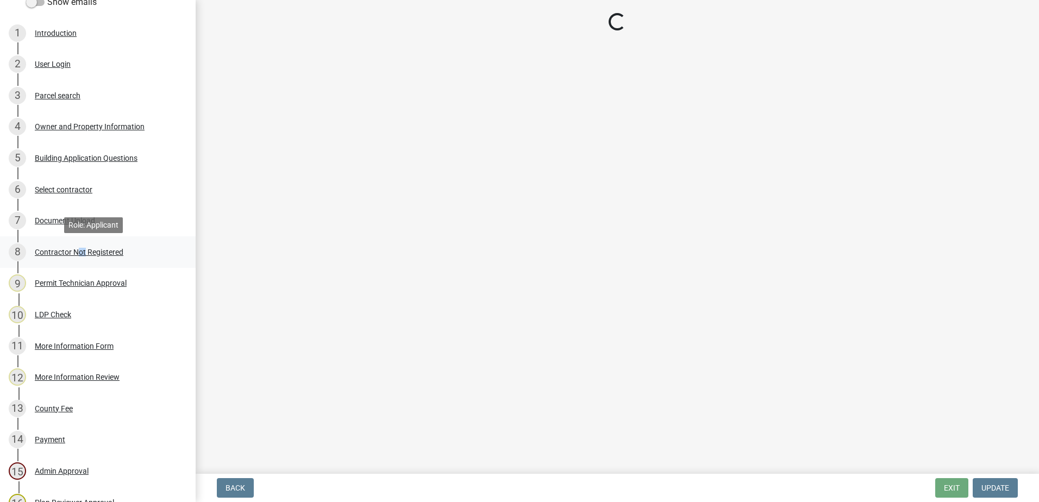
scroll to position [163, 0]
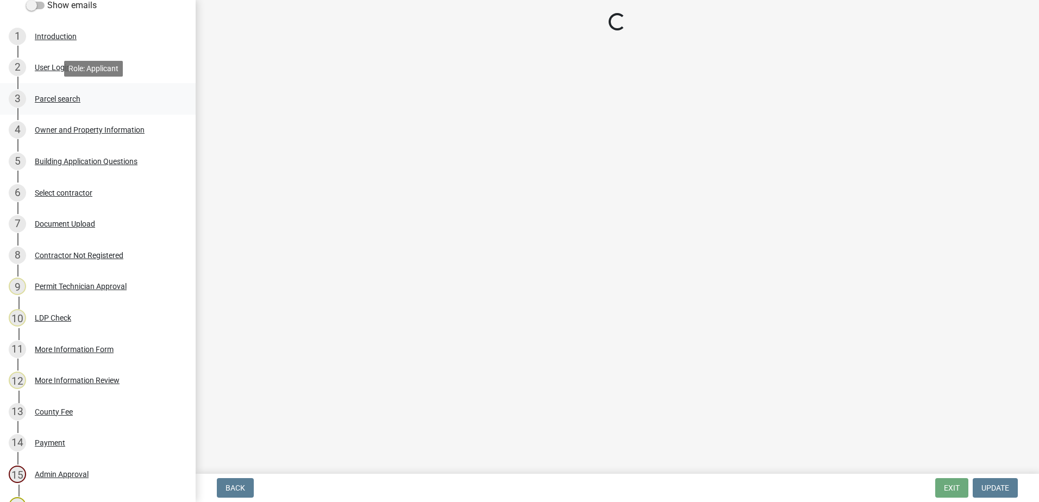
click at [66, 90] on div "3 Parcel search" at bounding box center [93, 98] width 169 height 17
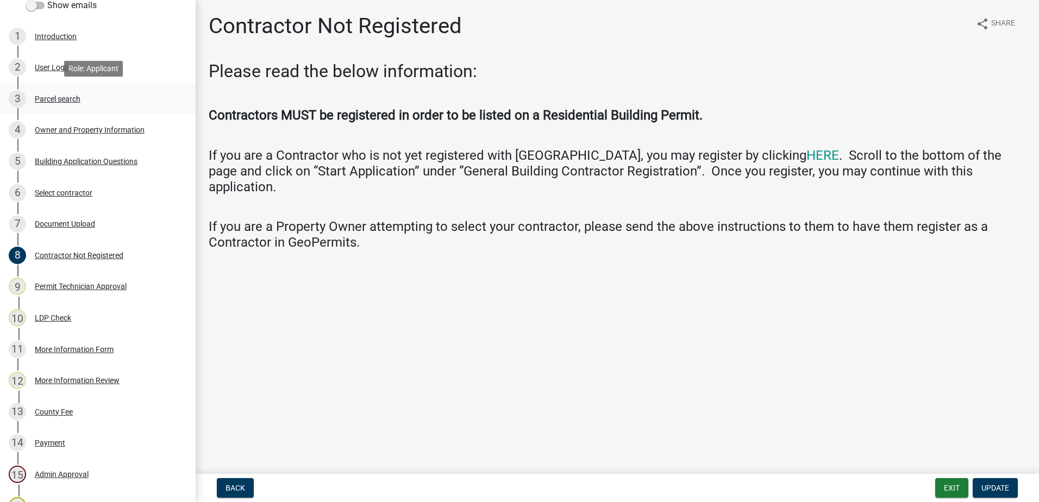
click at [71, 96] on div "Parcel search" at bounding box center [58, 99] width 46 height 8
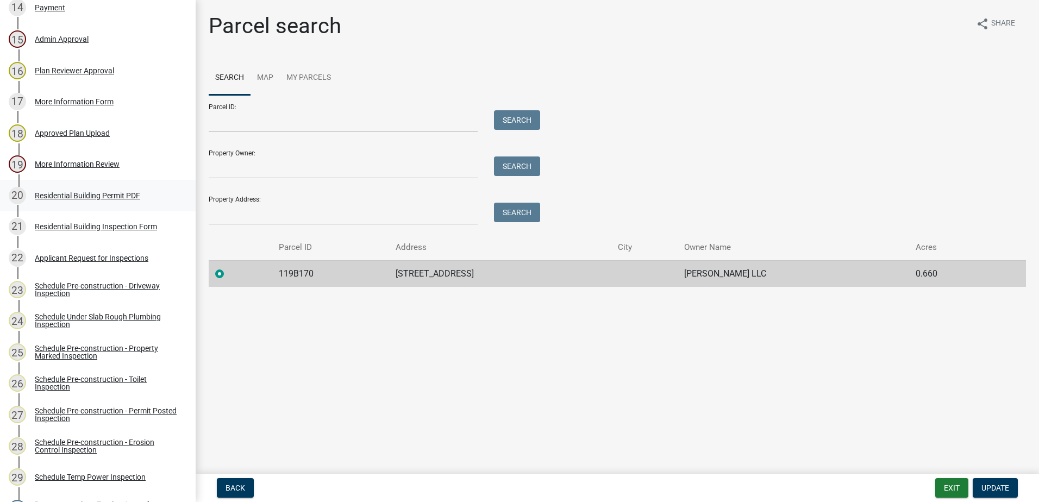
scroll to position [597, 0]
click at [65, 260] on div "Applicant Request for Inspections" at bounding box center [92, 259] width 114 height 8
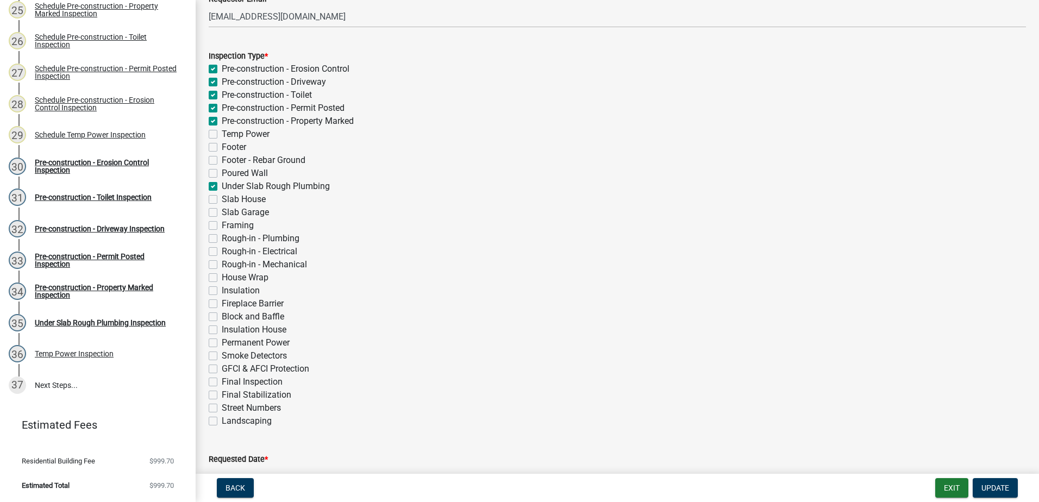
scroll to position [198, 0]
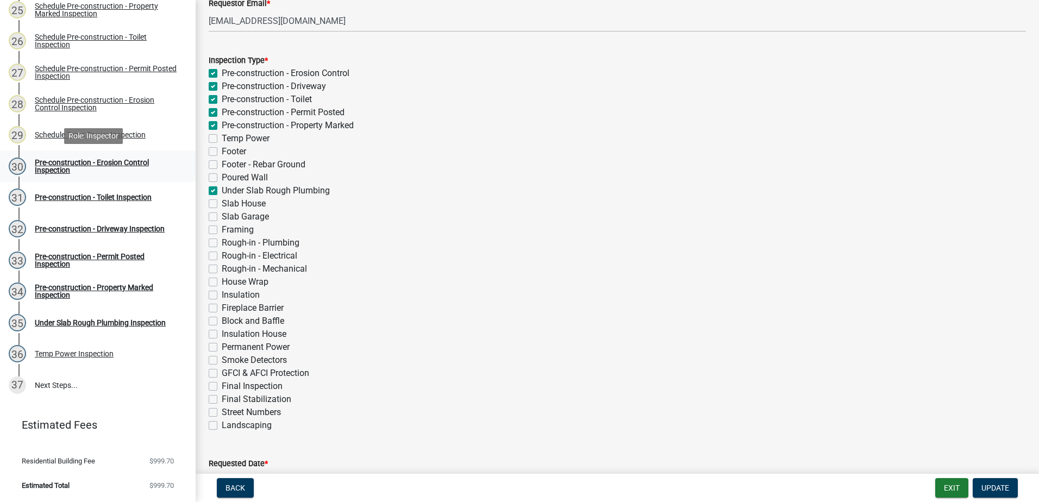
click at [77, 168] on div "Pre-construction - Erosion Control Inspection" at bounding box center [106, 166] width 143 height 15
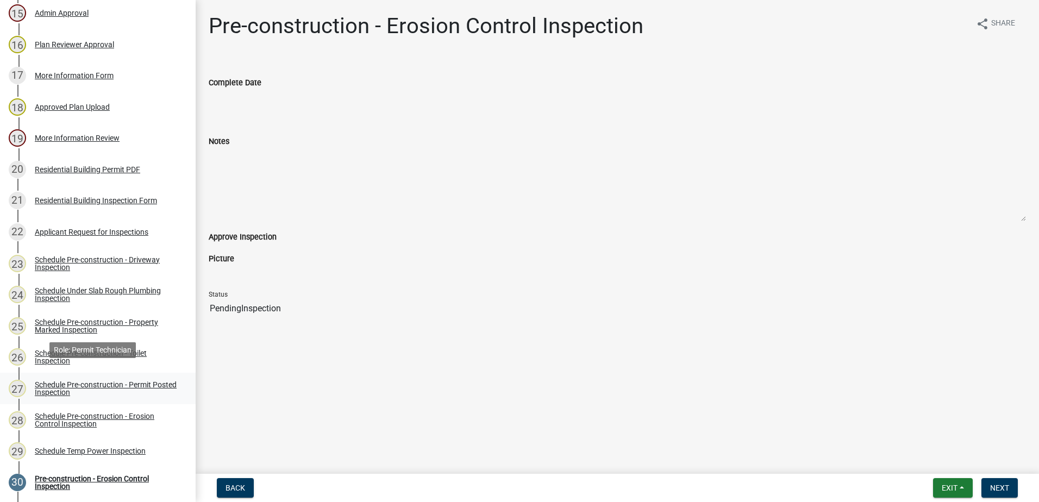
scroll to position [614, 0]
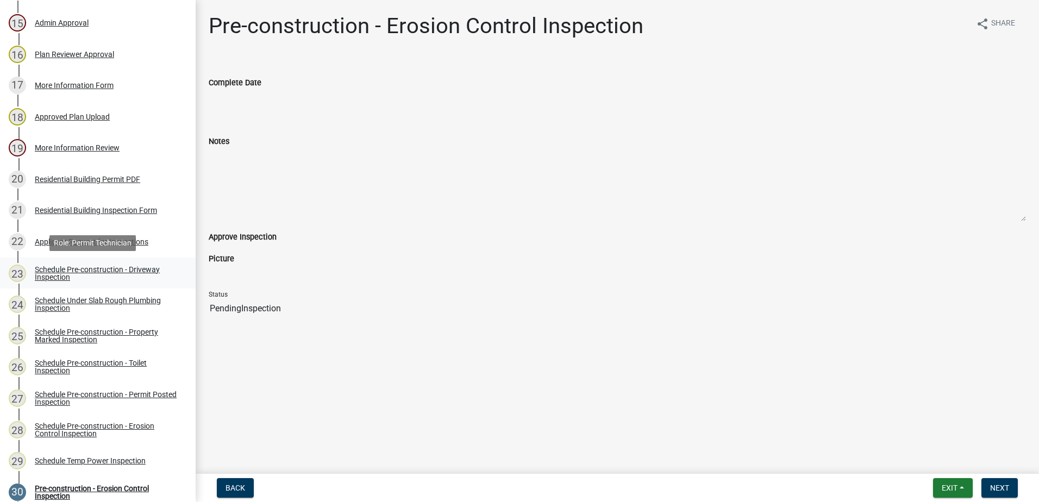
click at [78, 274] on div "Schedule Pre-construction - Driveway Inspection" at bounding box center [106, 273] width 143 height 15
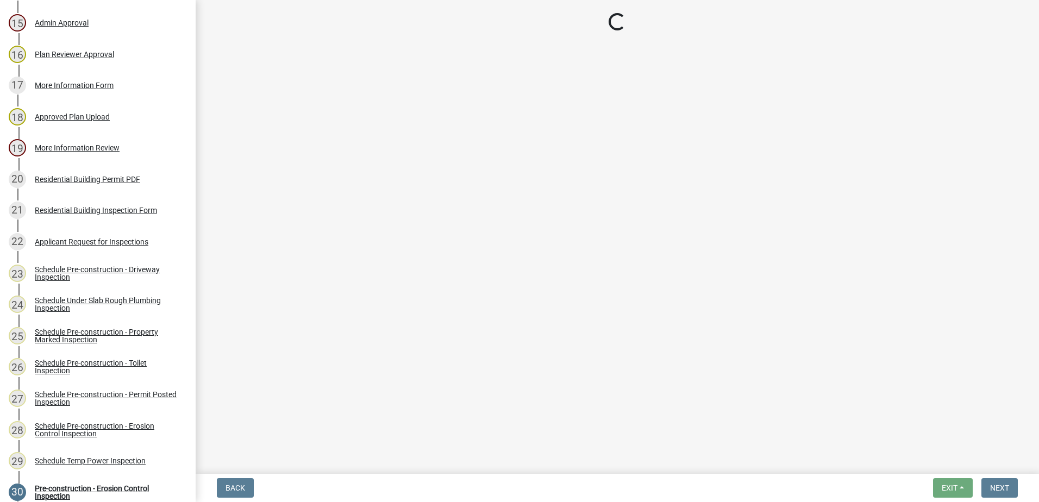
select select "a0ea4169-8540-4a2c-b9f4-cf4c1ffdeb95"
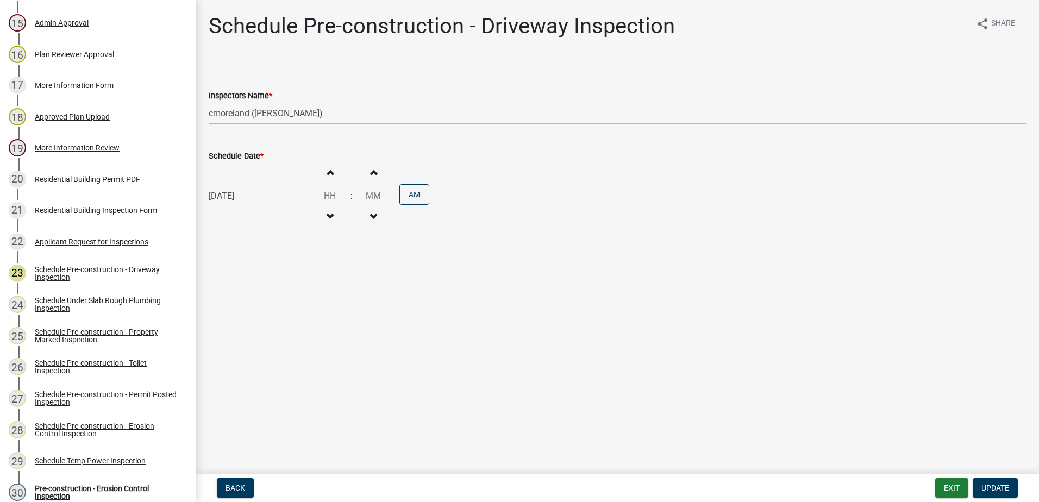
drag, startPoint x: 261, startPoint y: 213, endPoint x: 253, endPoint y: 201, distance: 14.5
click at [256, 206] on div "09/12/2025 Increment hours Decrement hours : Increment minutes Decrement minute…" at bounding box center [617, 195] width 817 height 67
click at [990, 485] on span "Update" at bounding box center [995, 487] width 28 height 9
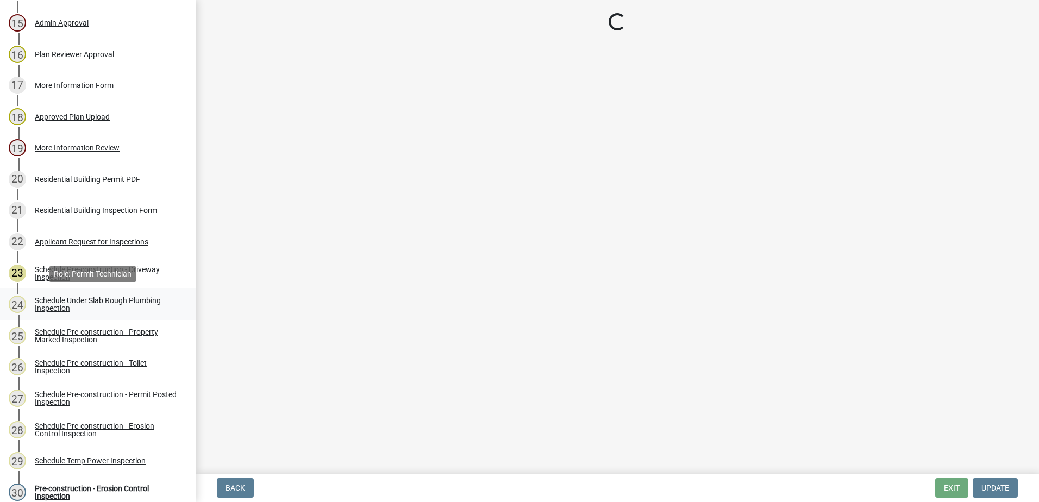
click at [76, 304] on div "Schedule Under Slab Rough Plumbing Inspection" at bounding box center [106, 304] width 143 height 15
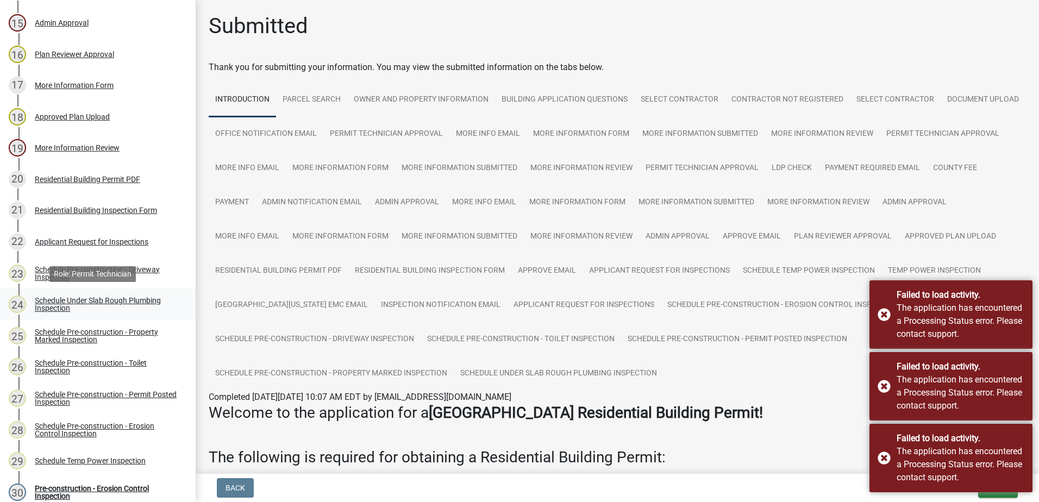
click at [76, 305] on div "Schedule Under Slab Rough Plumbing Inspection" at bounding box center [106, 304] width 143 height 15
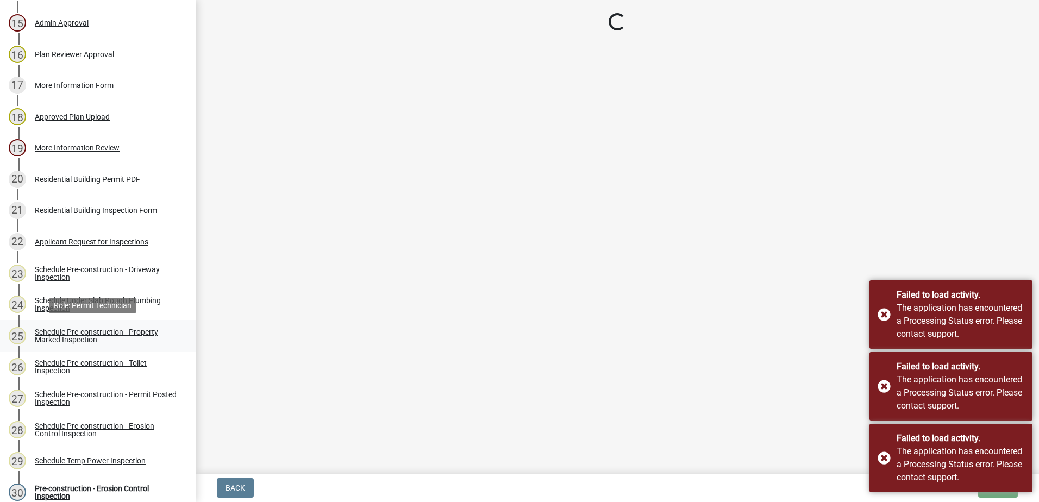
select select "a0ea4169-8540-4a2c-b9f4-cf4c1ffdeb95"
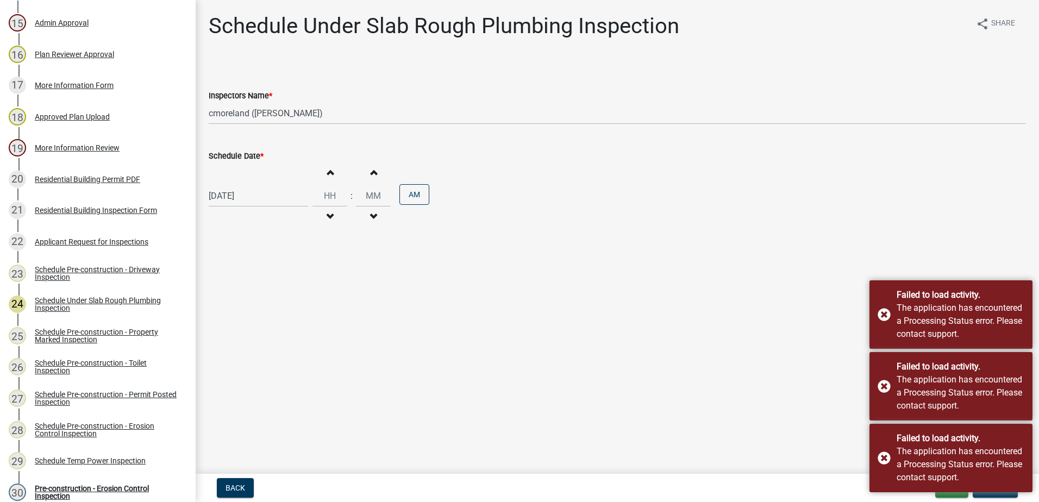
click at [250, 206] on div "[DATE]" at bounding box center [258, 196] width 99 height 22
select select "9"
select select "2025"
drag, startPoint x: 288, startPoint y: 270, endPoint x: 266, endPoint y: 264, distance: 23.2
click at [288, 270] on div "12" at bounding box center [288, 270] width 17 height 17
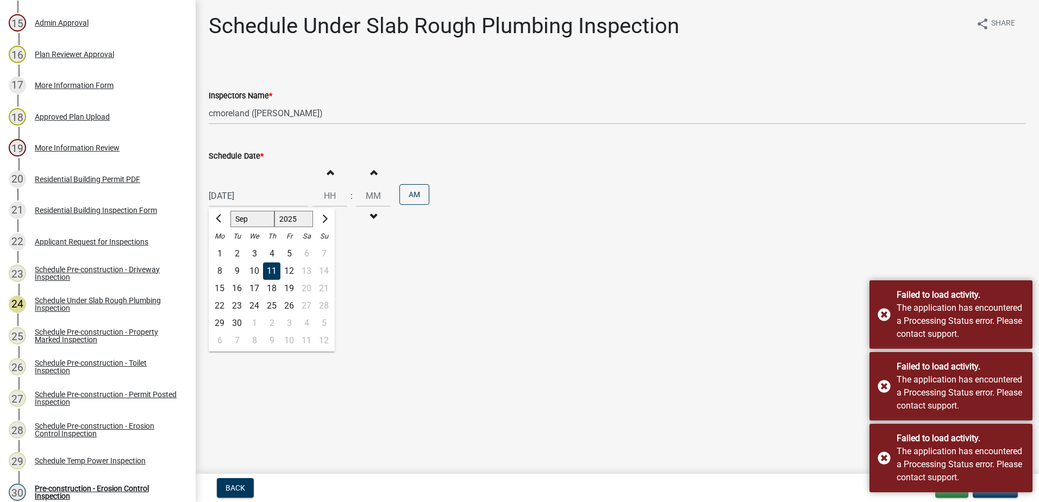
type input "09/12/2025"
click at [994, 493] on button "Update" at bounding box center [994, 488] width 45 height 20
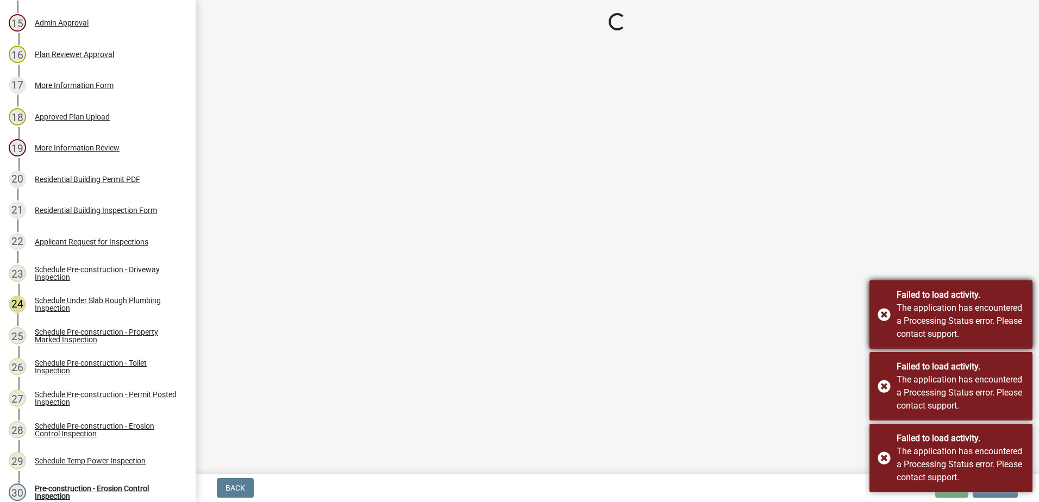
click at [882, 316] on div "Failed to load activity. The application has encountered a Processing Status er…" at bounding box center [950, 314] width 163 height 68
click at [889, 384] on div "Failed to load activity. The application has encountered a Processing Status er…" at bounding box center [950, 386] width 163 height 68
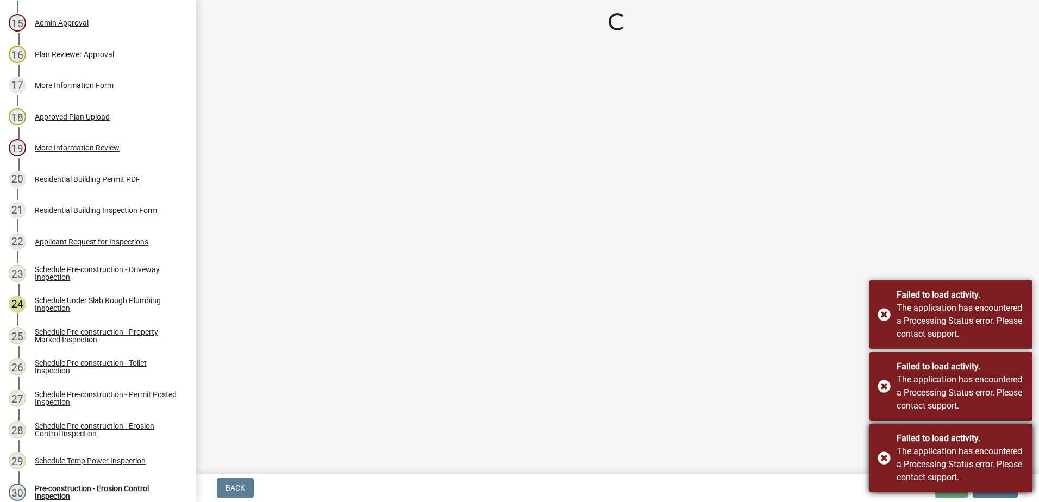
click at [886, 454] on div "Failed to load activity. The application has encountered a Processing Status er…" at bounding box center [950, 458] width 163 height 68
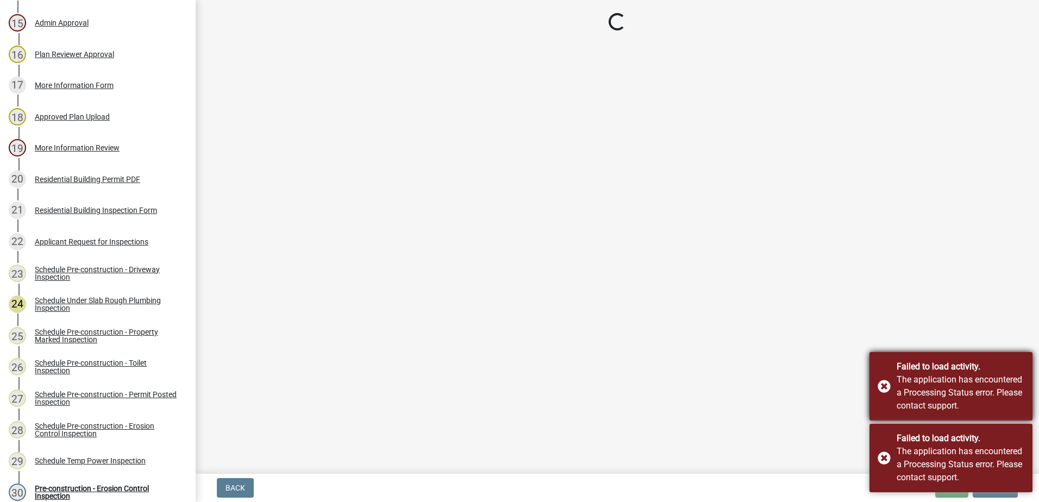
click at [879, 391] on div "Failed to load activity. The application has encountered a Processing Status er…" at bounding box center [950, 386] width 163 height 68
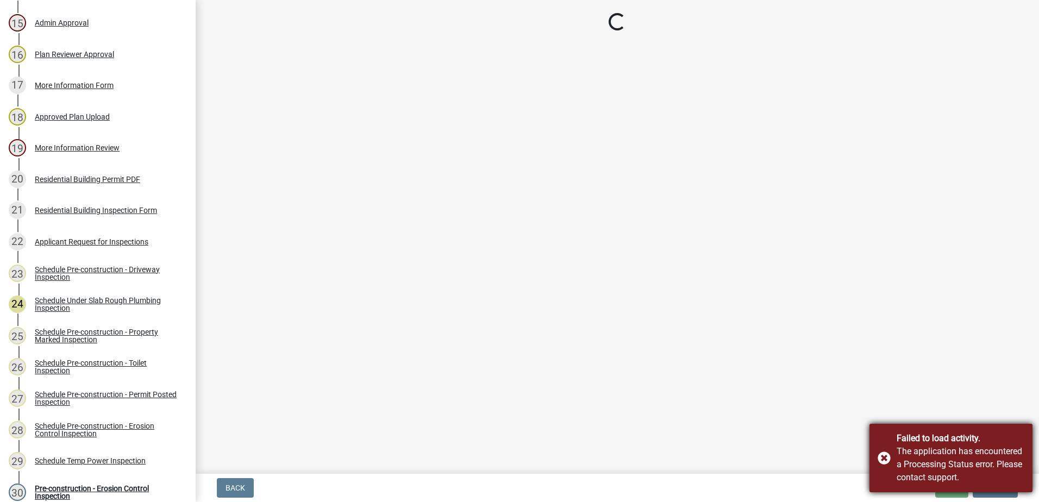
click at [886, 445] on div "Failed to load activity. The application has encountered a Processing Status er…" at bounding box center [950, 458] width 163 height 68
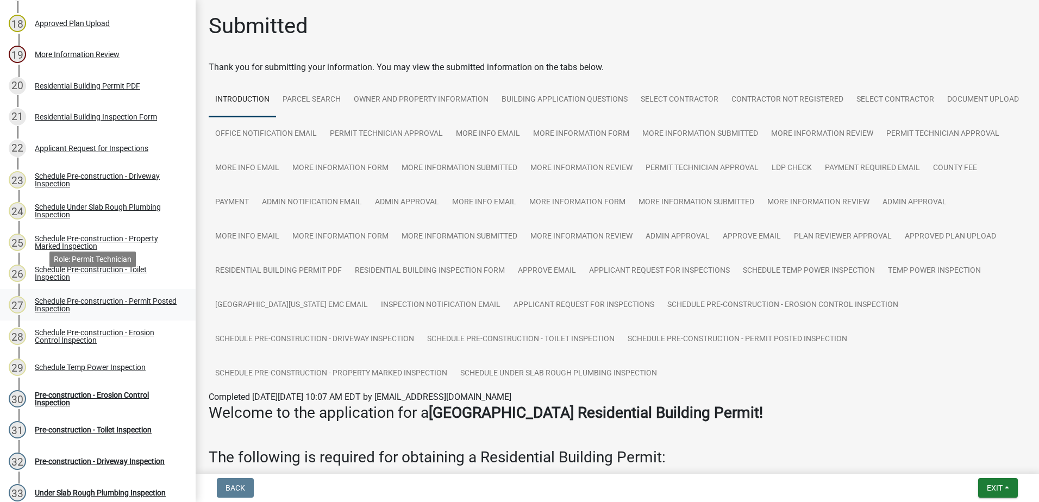
scroll to position [723, 0]
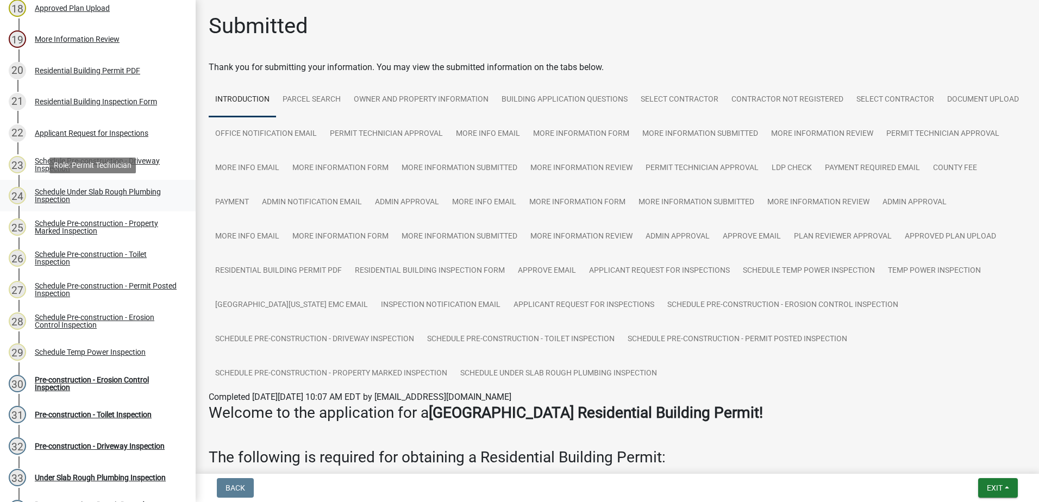
click at [121, 196] on div "Schedule Under Slab Rough Plumbing Inspection" at bounding box center [106, 195] width 143 height 15
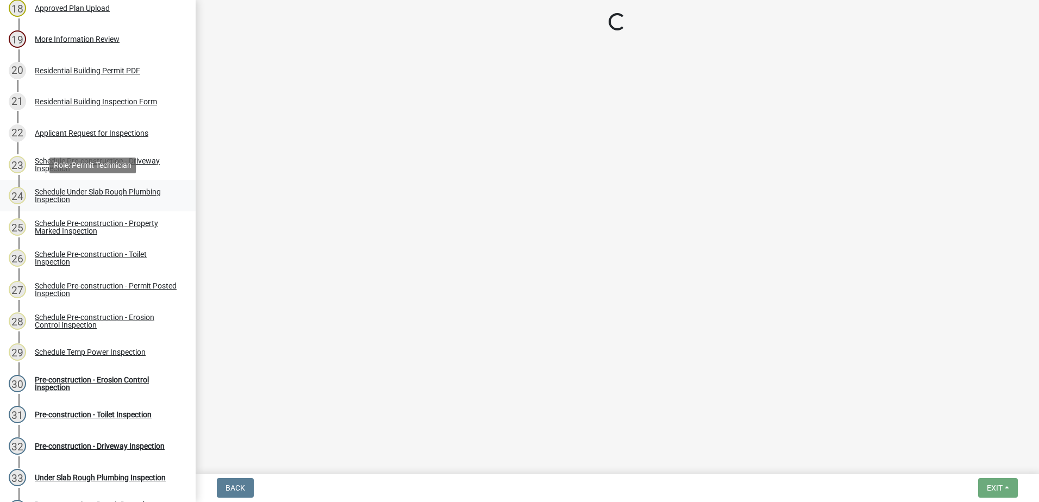
select select "a0ea4169-8540-4a2c-b9f4-cf4c1ffdeb95"
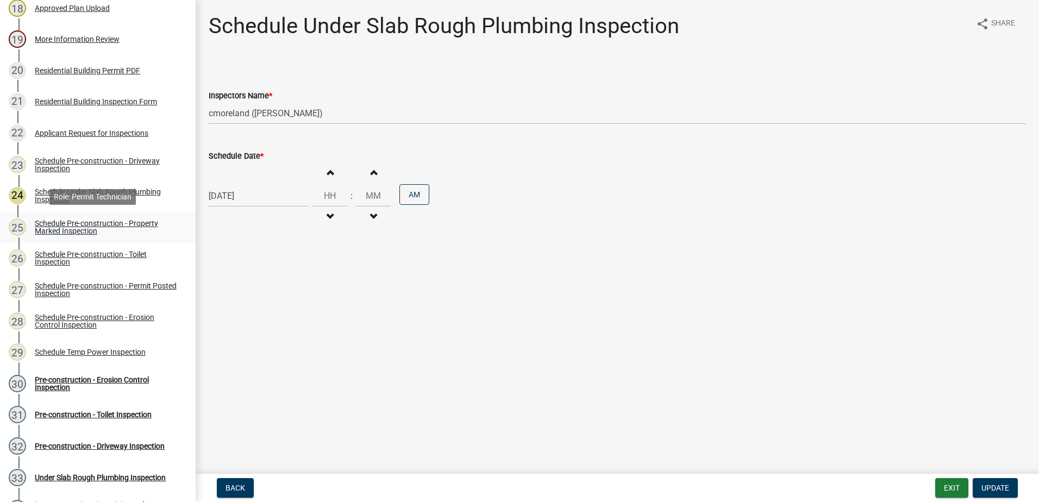
click at [114, 231] on div "Schedule Pre-construction - Property Marked Inspection" at bounding box center [106, 226] width 143 height 15
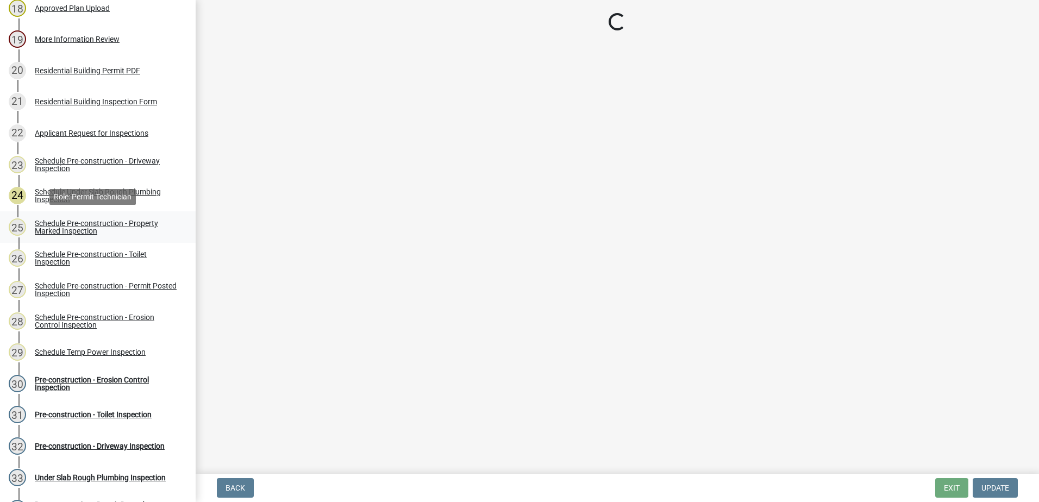
select select "a0ea4169-8540-4a2c-b9f4-cf4c1ffdeb95"
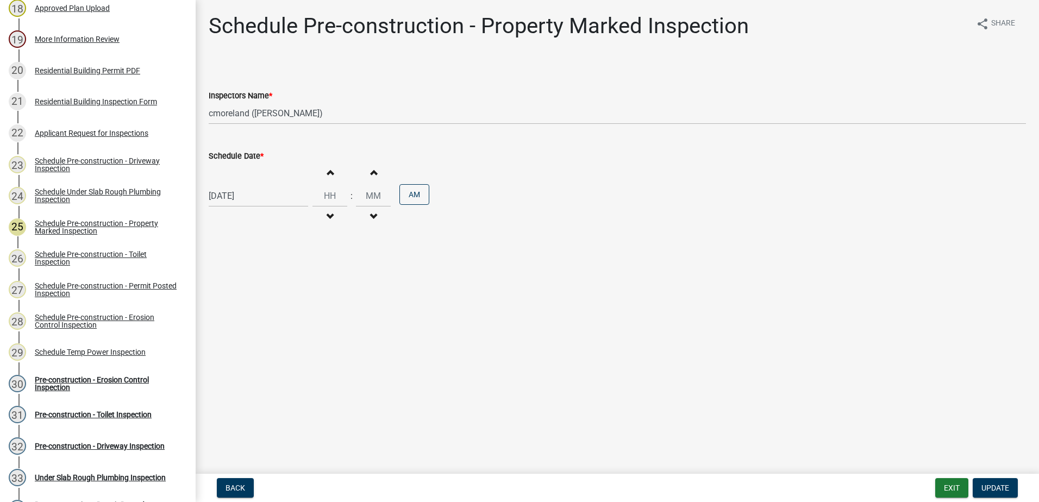
click at [253, 176] on div "09/11/2025 Increment hours Decrement hours : Increment minutes Decrement minute…" at bounding box center [617, 195] width 817 height 67
click at [241, 196] on div "[DATE]" at bounding box center [258, 196] width 99 height 22
select select "9"
select select "2025"
click at [286, 266] on div "12" at bounding box center [288, 270] width 17 height 17
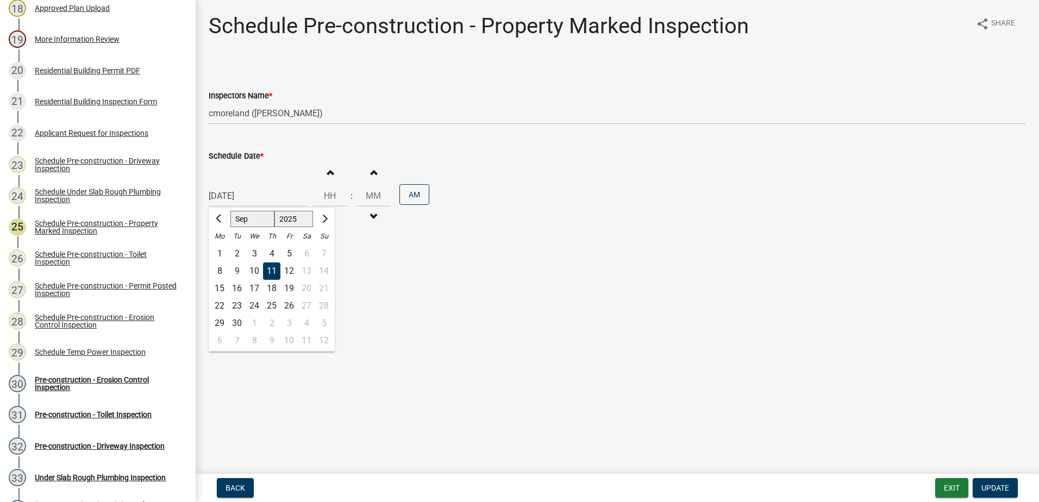
type input "09/12/2025"
click at [994, 483] on span "Update" at bounding box center [995, 487] width 28 height 9
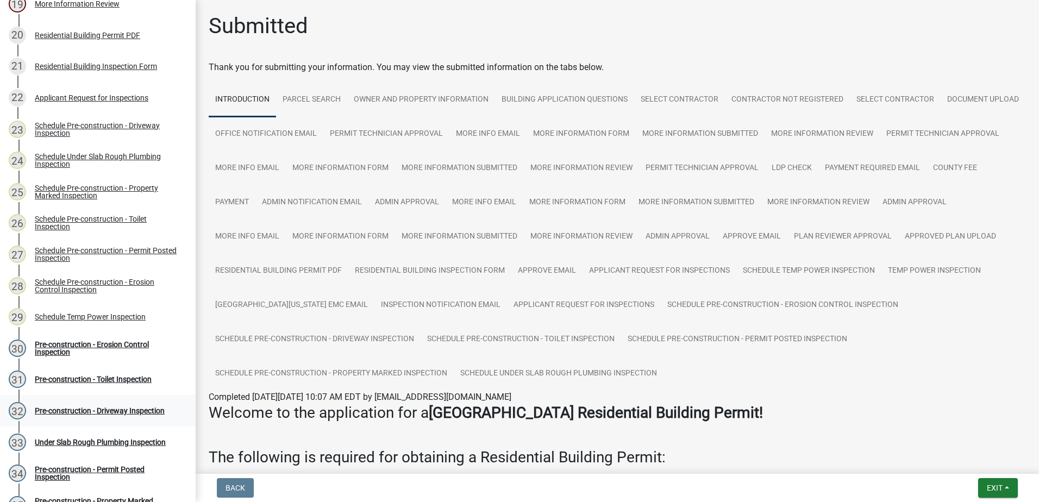
scroll to position [777, 0]
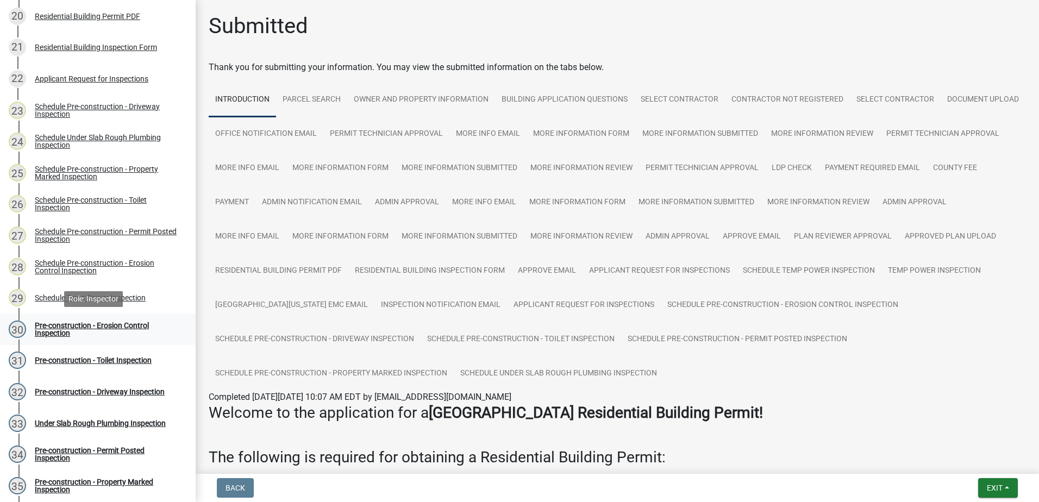
click at [97, 326] on div "Pre-construction - Erosion Control Inspection" at bounding box center [106, 329] width 143 height 15
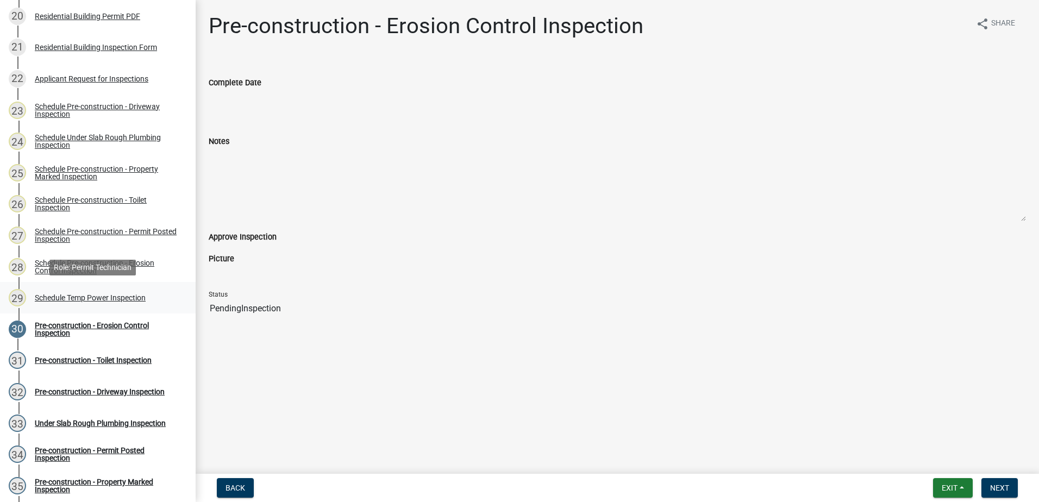
click at [90, 295] on div "Schedule Temp Power Inspection" at bounding box center [90, 298] width 111 height 8
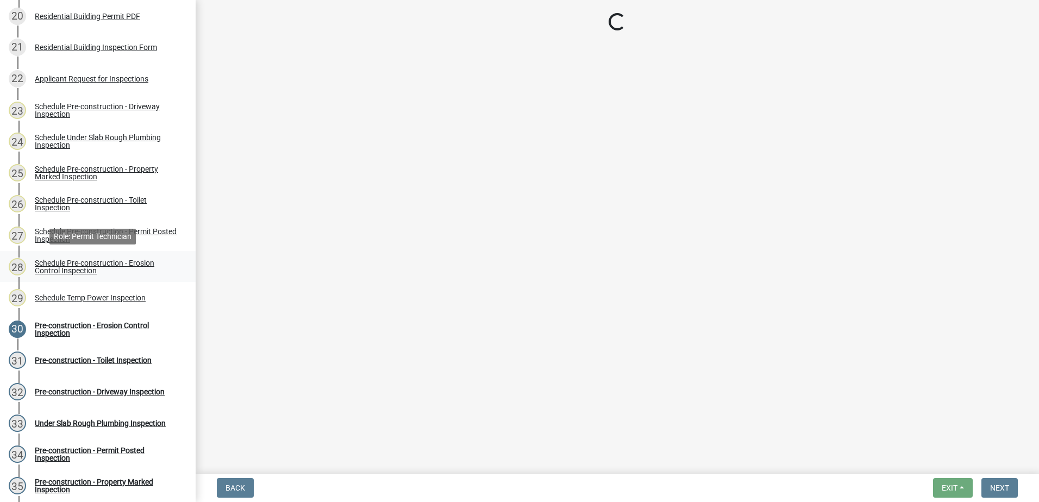
select select "a0ea4169-8540-4a2c-b9f4-cf4c1ffdeb95"
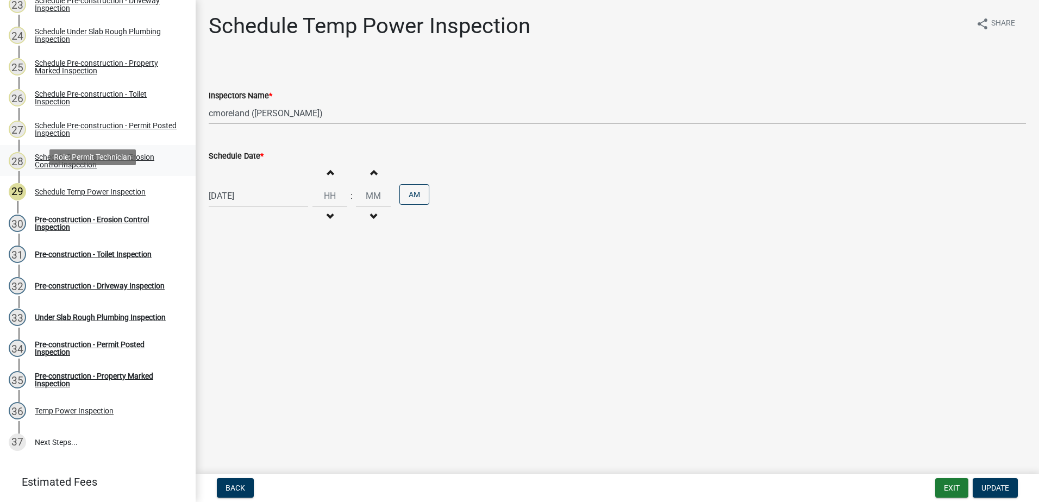
scroll to position [886, 0]
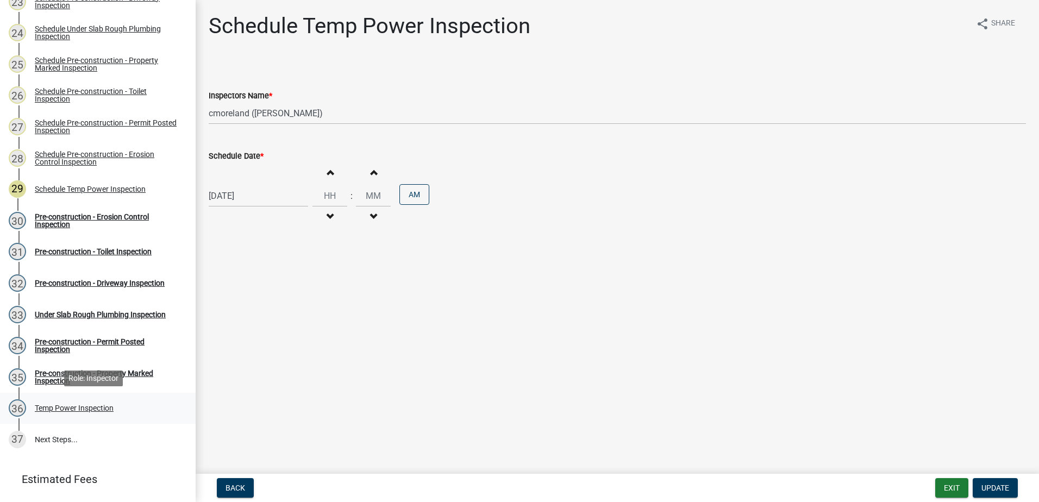
click at [85, 412] on div "Temp Power Inspection" at bounding box center [74, 408] width 79 height 8
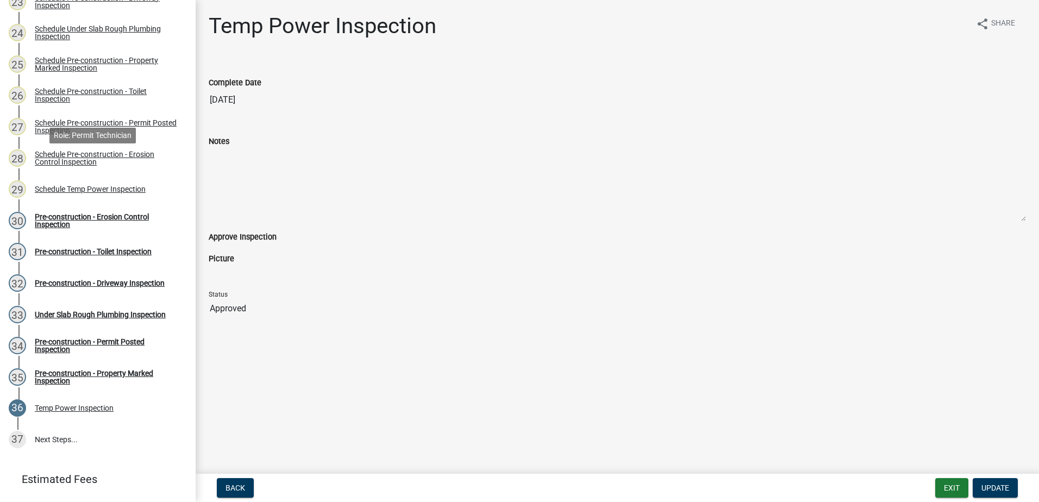
scroll to position [832, 0]
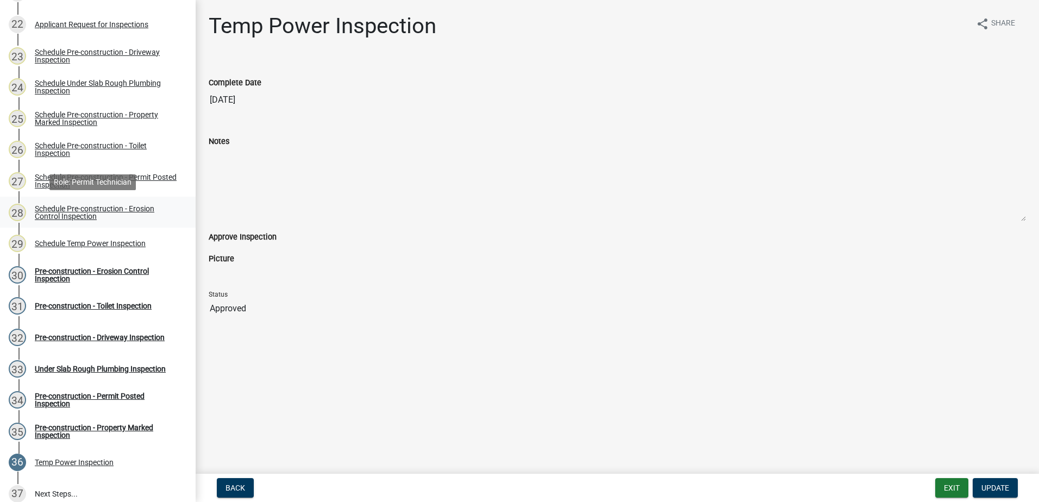
click at [88, 205] on div "Schedule Pre-construction - Erosion Control Inspection" at bounding box center [106, 212] width 143 height 15
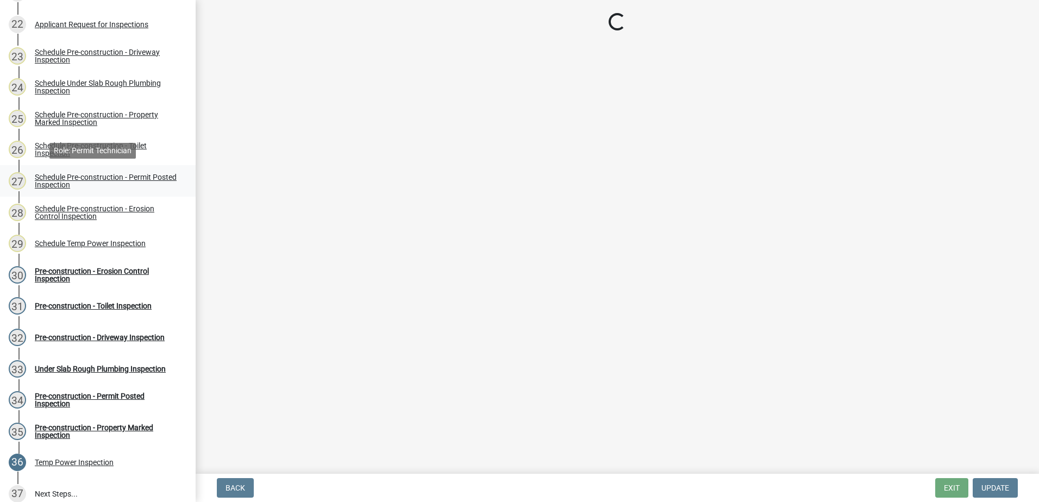
select select "a0ea4169-8540-4a2c-b9f4-cf4c1ffdeb95"
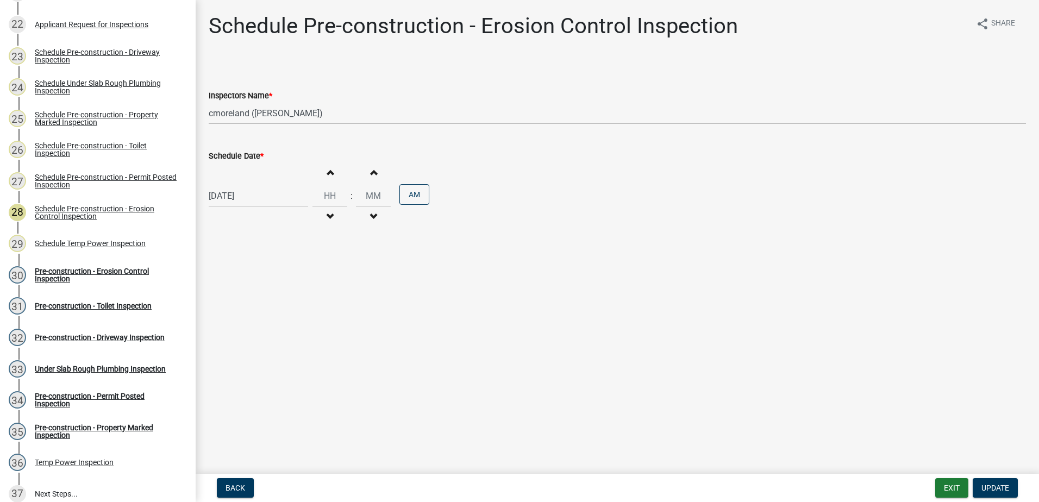
click at [262, 194] on div "[DATE]" at bounding box center [258, 196] width 99 height 22
select select "9"
select select "2025"
click at [289, 270] on div "12" at bounding box center [288, 270] width 17 height 17
type input "09/12/2025"
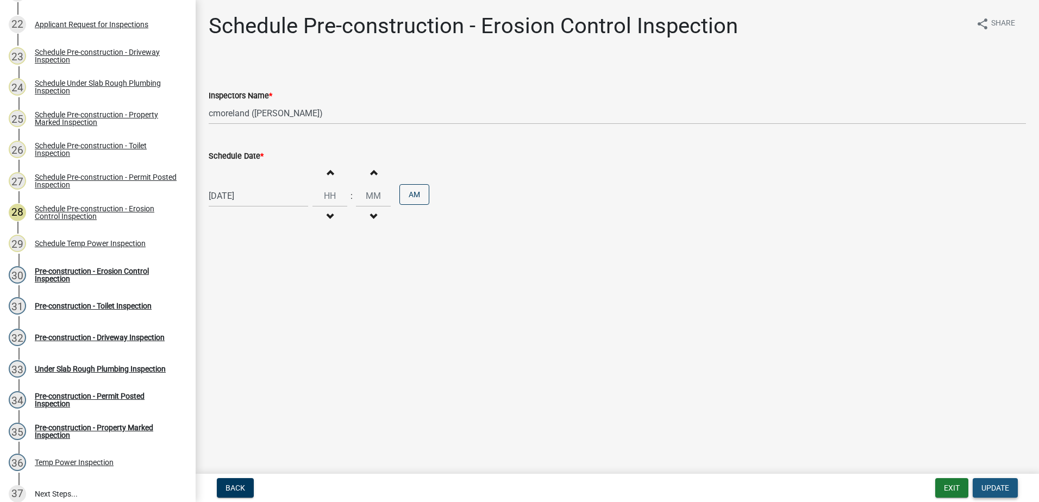
drag, startPoint x: 992, startPoint y: 485, endPoint x: 458, endPoint y: 458, distance: 535.2
click at [992, 484] on span "Update" at bounding box center [995, 487] width 28 height 9
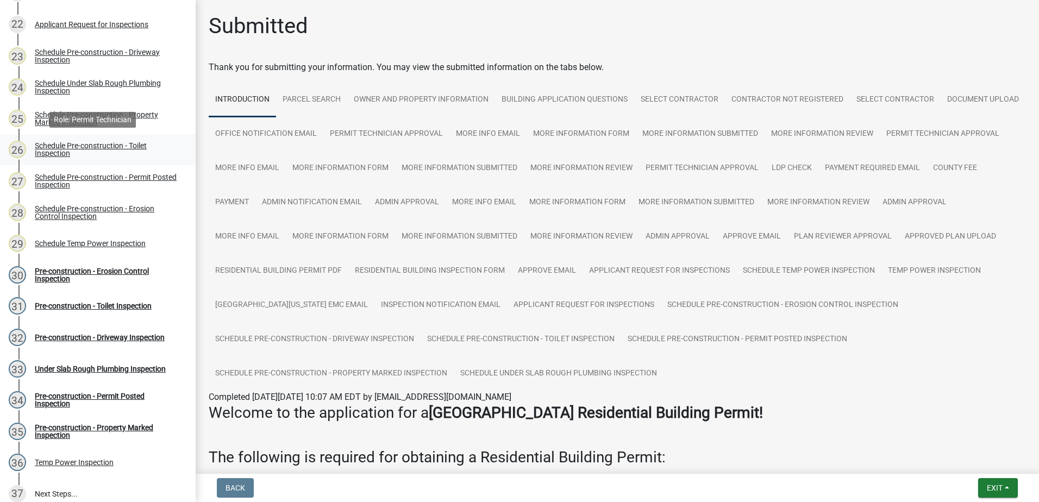
click at [78, 142] on div "Schedule Pre-construction - Toilet Inspection" at bounding box center [106, 149] width 143 height 15
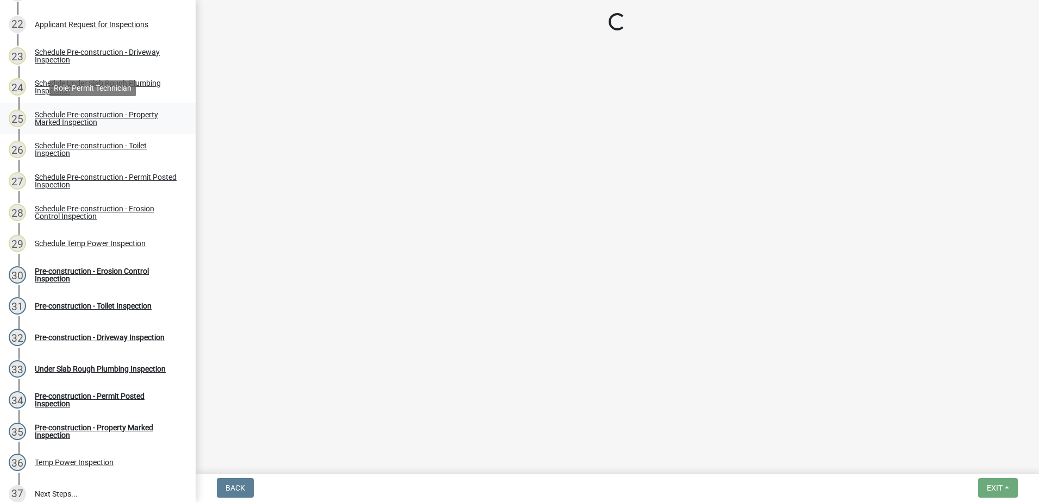
select select "a0ea4169-8540-4a2c-b9f4-cf4c1ffdeb95"
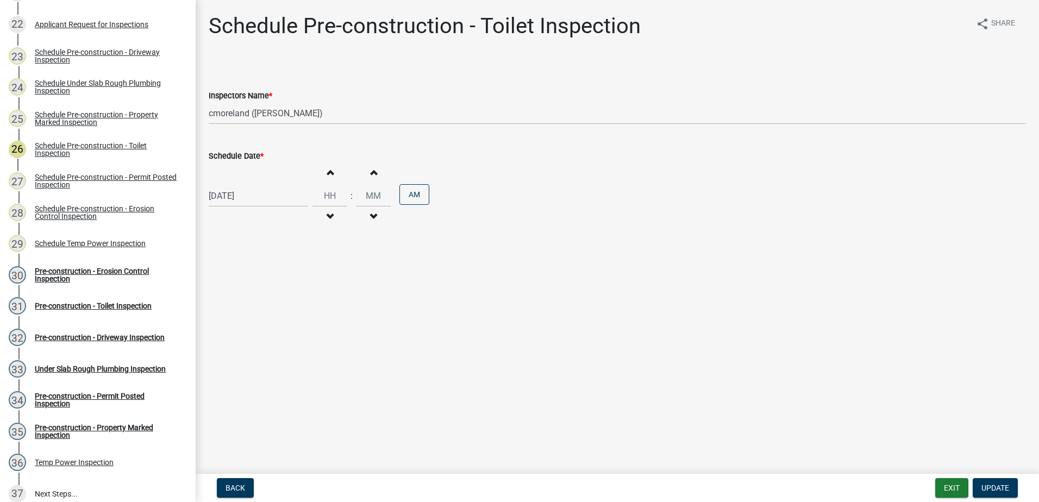
click at [258, 187] on div "[DATE]" at bounding box center [258, 196] width 99 height 22
select select "9"
select select "2025"
click at [291, 270] on div "12" at bounding box center [288, 270] width 17 height 17
type input "09/12/2025"
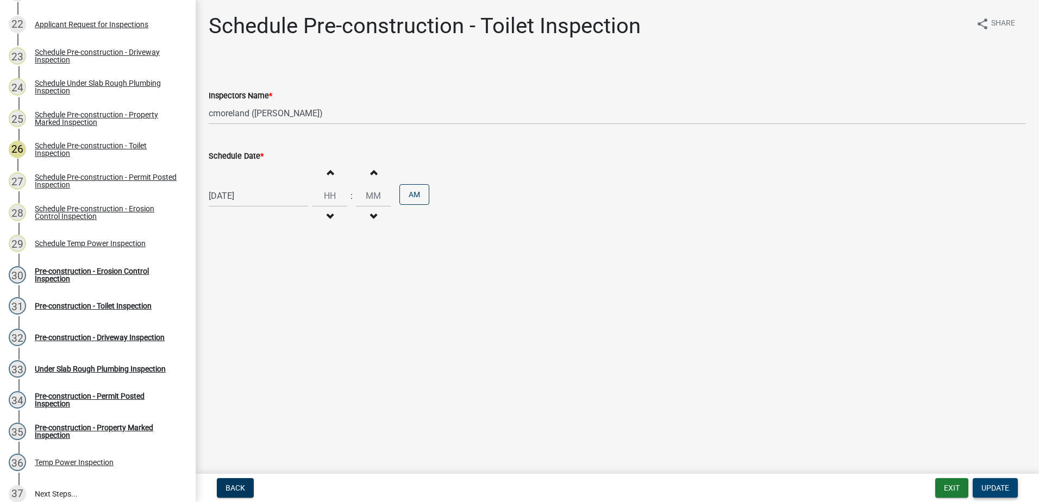
drag, startPoint x: 1018, startPoint y: 482, endPoint x: 1012, endPoint y: 484, distance: 6.2
click at [1017, 482] on form "Exit Update" at bounding box center [978, 488] width 87 height 20
click at [1005, 490] on span "Update" at bounding box center [995, 487] width 28 height 9
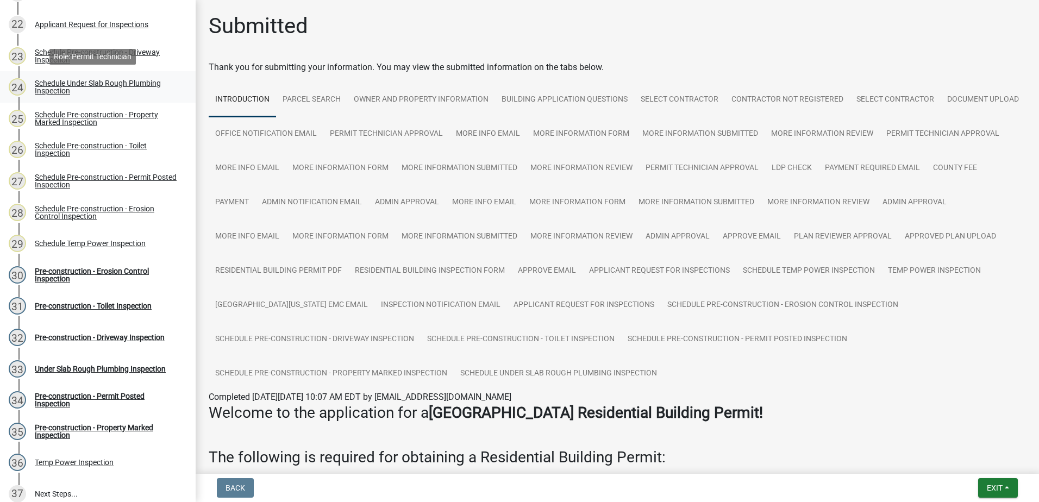
click at [63, 91] on div "Schedule Under Slab Rough Plumbing Inspection" at bounding box center [106, 86] width 143 height 15
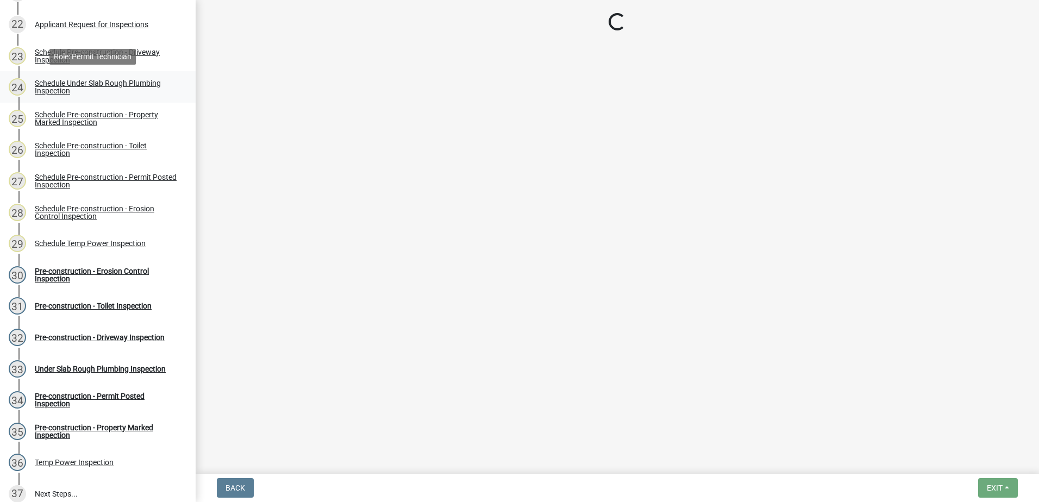
select select "a0ea4169-8540-4a2c-b9f4-cf4c1ffdeb95"
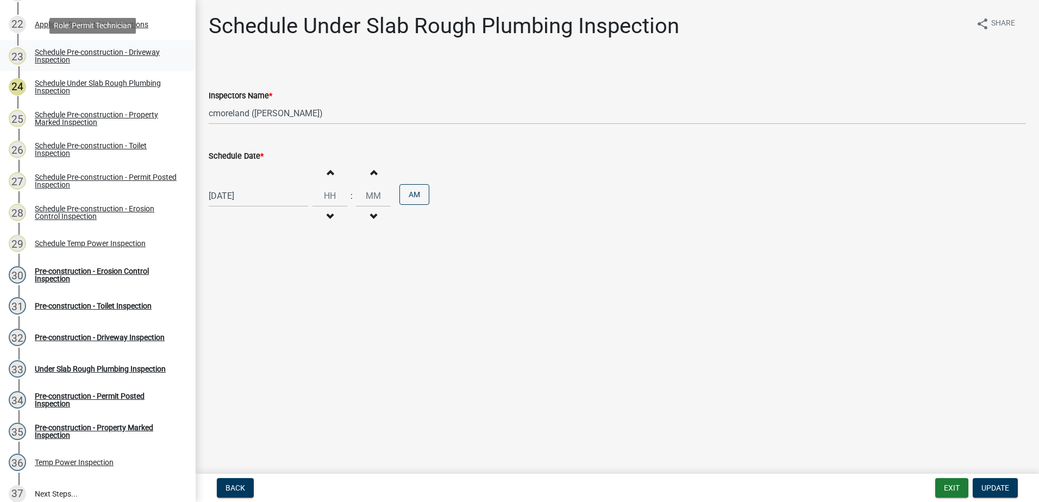
click at [60, 54] on div "Schedule Pre-construction - Driveway Inspection" at bounding box center [106, 55] width 143 height 15
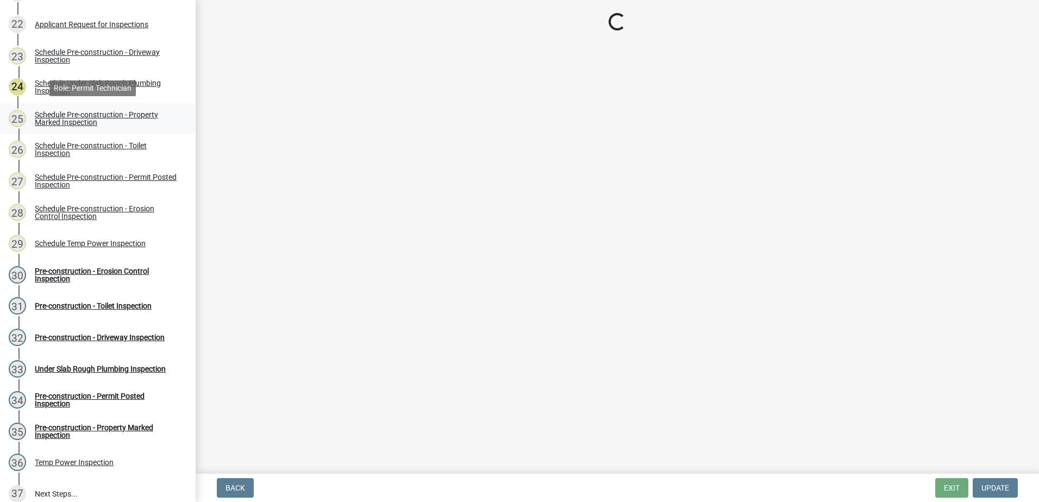
select select "a0ea4169-8540-4a2c-b9f4-cf4c1ffdeb95"
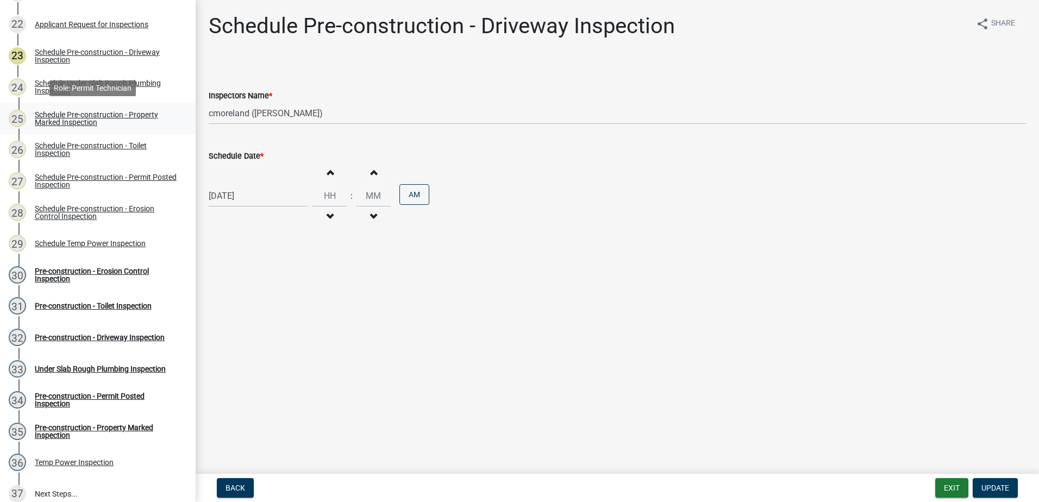
click at [46, 116] on div "Schedule Pre-construction - Property Marked Inspection" at bounding box center [106, 118] width 143 height 15
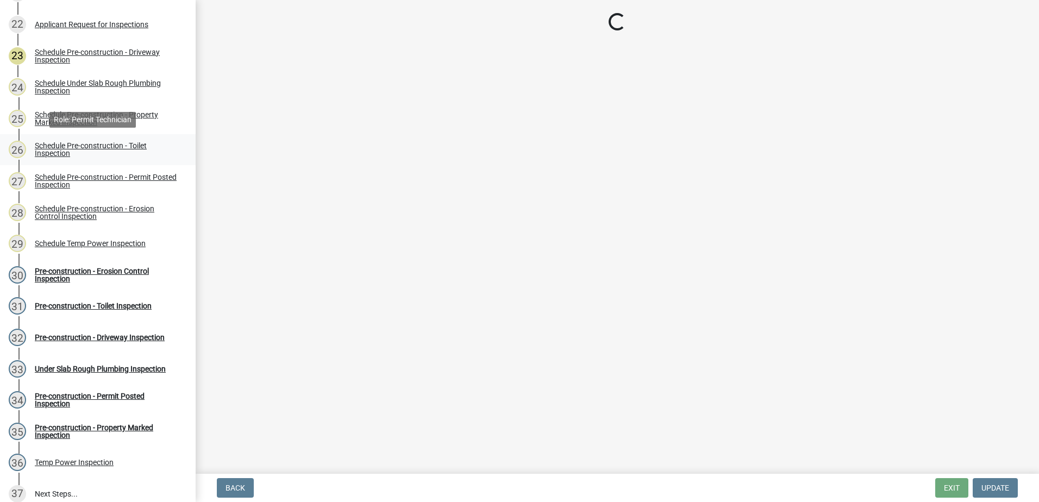
select select "a0ea4169-8540-4a2c-b9f4-cf4c1ffdeb95"
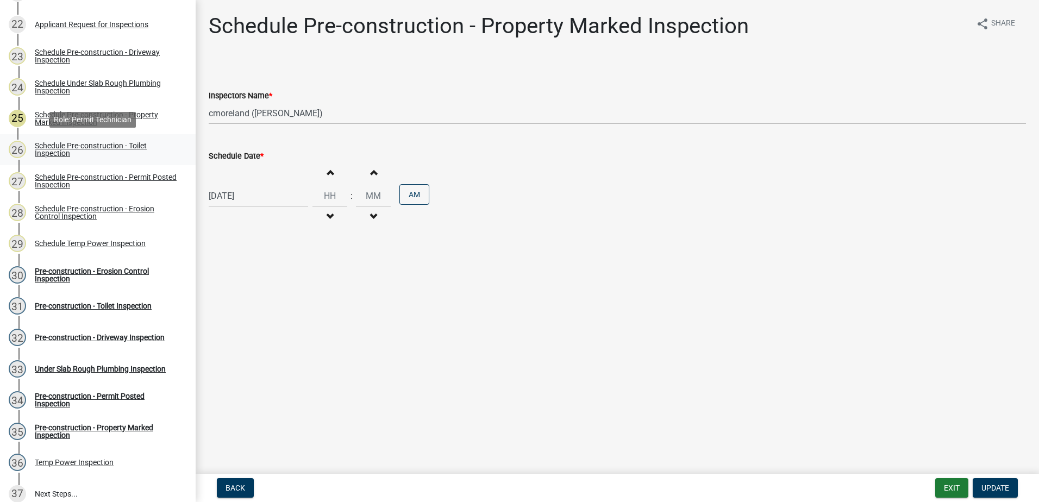
click at [44, 146] on div "Schedule Pre-construction - Toilet Inspection" at bounding box center [106, 149] width 143 height 15
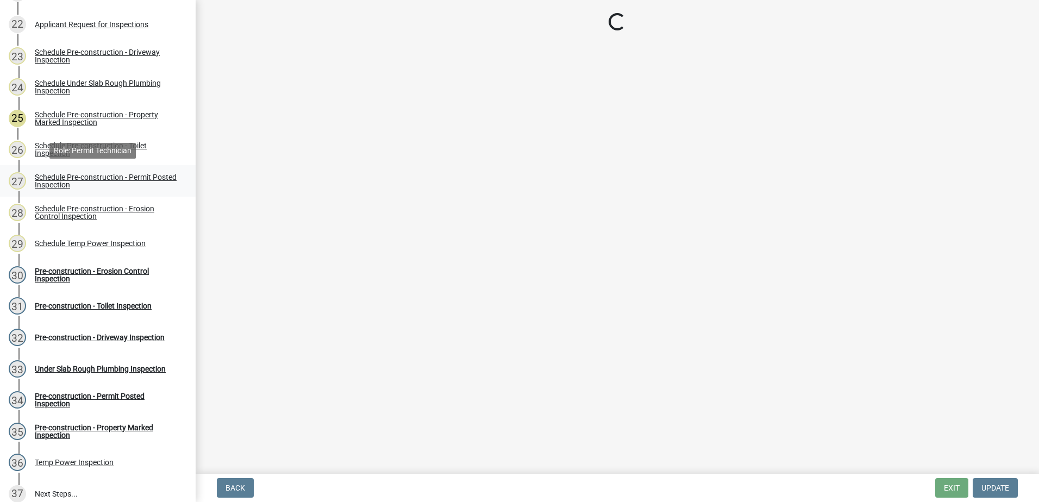
select select "a0ea4169-8540-4a2c-b9f4-cf4c1ffdeb95"
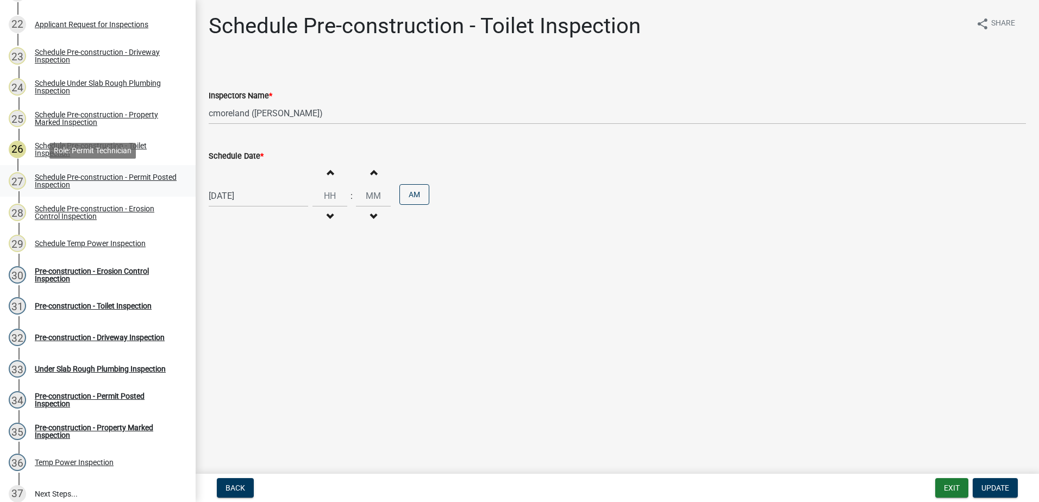
click at [44, 182] on div "Schedule Pre-construction - Permit Posted Inspection" at bounding box center [106, 180] width 143 height 15
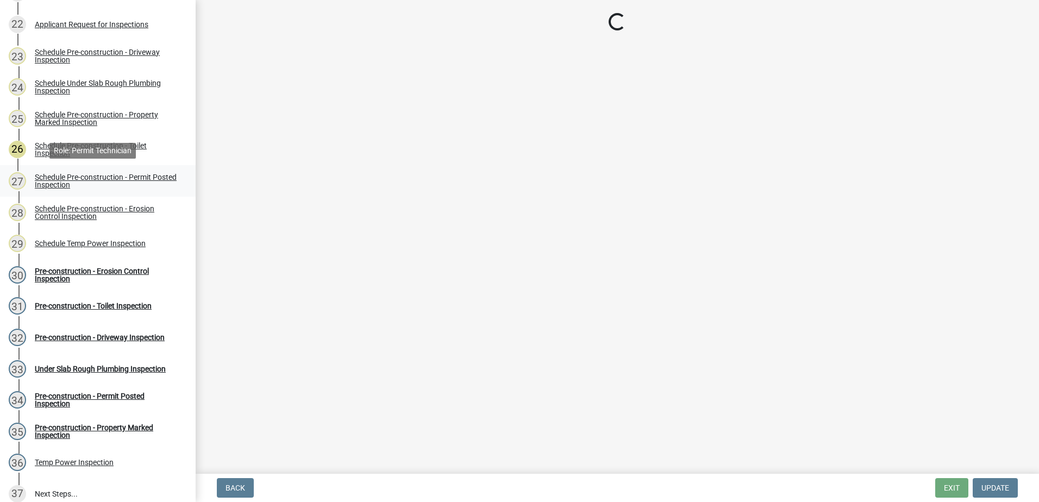
select select "a0ea4169-8540-4a2c-b9f4-cf4c1ffdeb95"
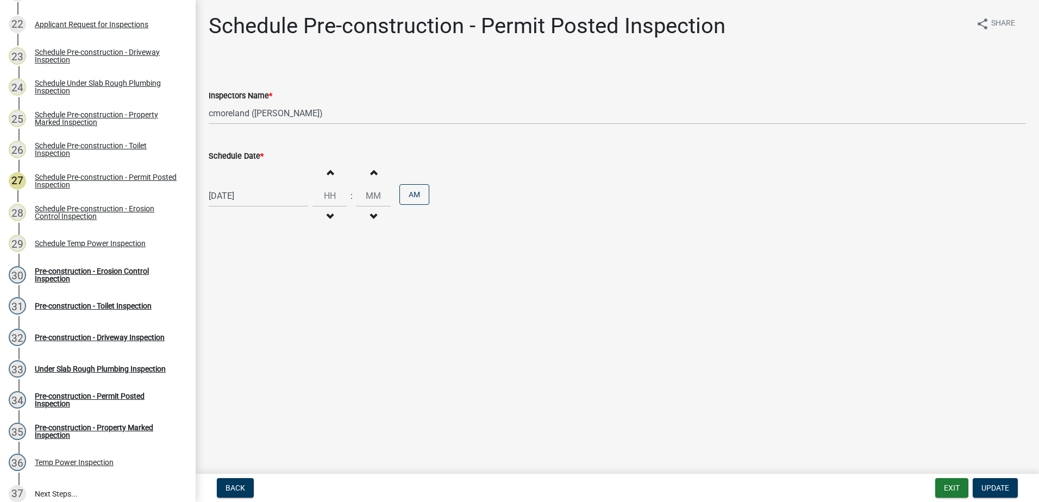
click at [260, 201] on div "[DATE]" at bounding box center [258, 196] width 99 height 22
select select "9"
select select "2025"
drag, startPoint x: 291, startPoint y: 269, endPoint x: 323, endPoint y: 313, distance: 54.1
click at [290, 269] on div "12" at bounding box center [288, 270] width 17 height 17
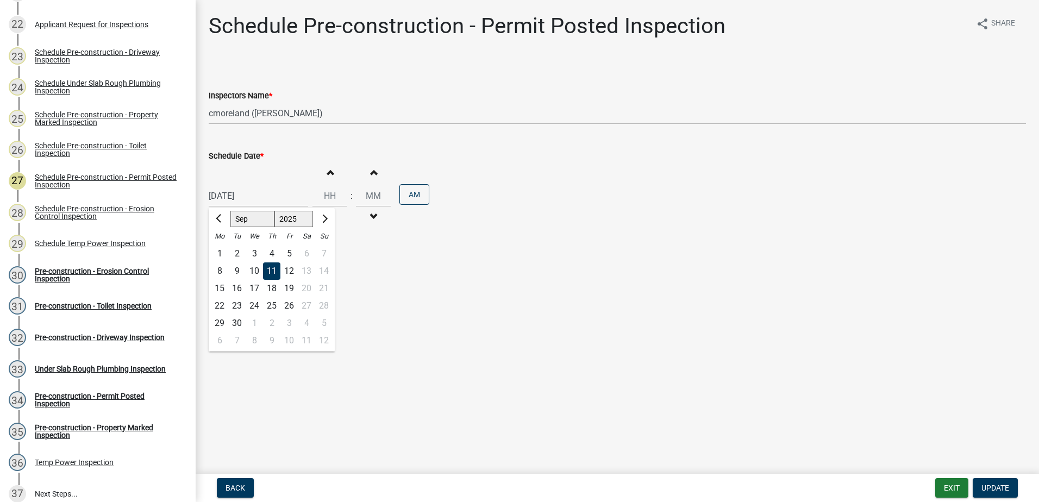
type input "09/12/2025"
click at [995, 485] on span "Update" at bounding box center [995, 487] width 28 height 9
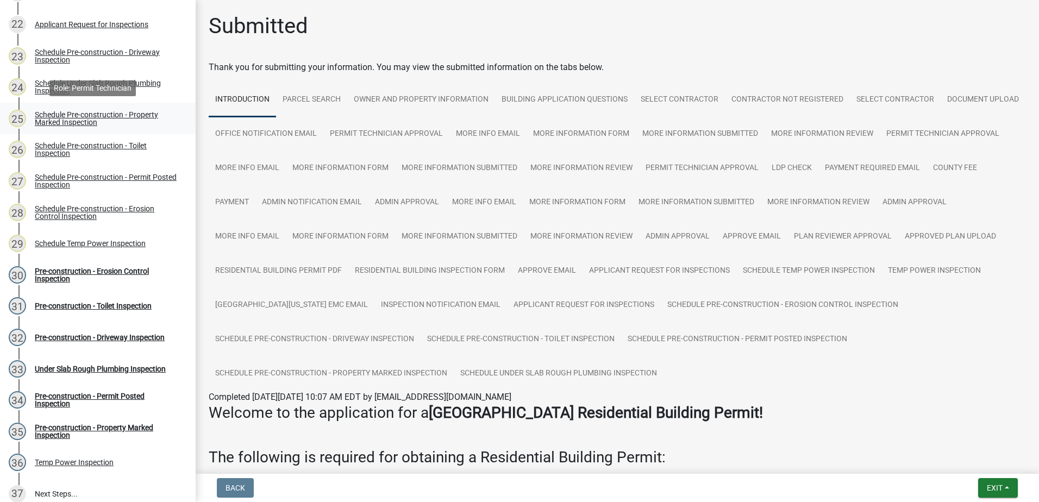
click at [55, 112] on div "Schedule Pre-construction - Property Marked Inspection" at bounding box center [106, 118] width 143 height 15
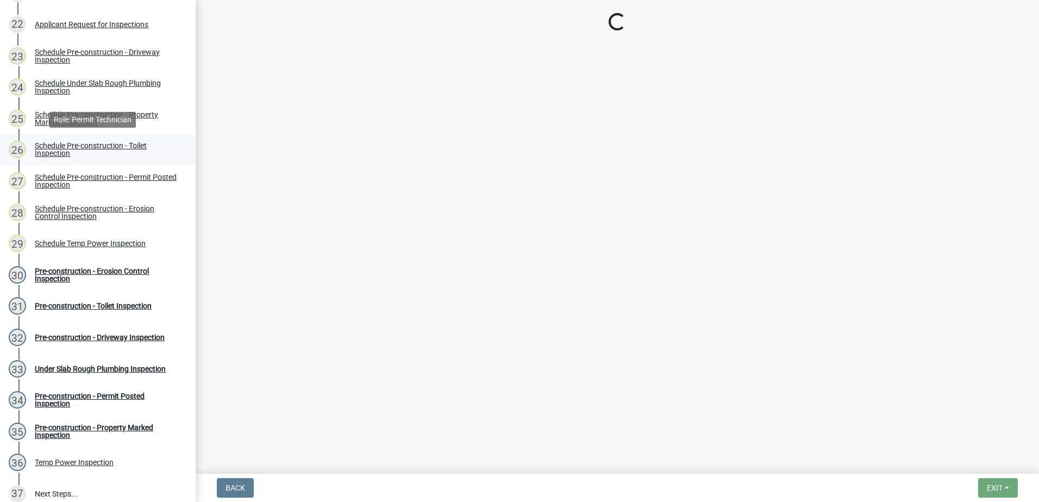
select select "a0ea4169-8540-4a2c-b9f4-cf4c1ffdeb95"
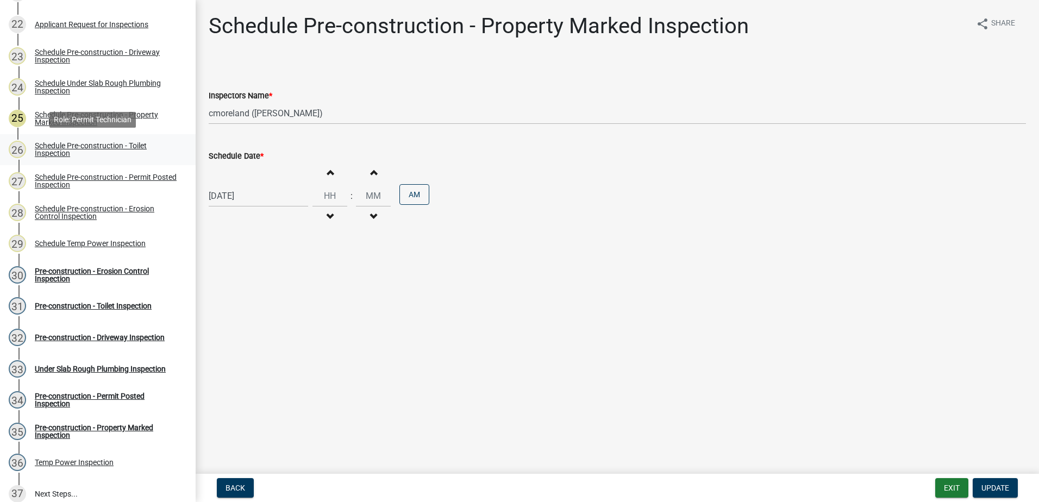
click at [57, 164] on link "26 Schedule Pre-construction - Toilet Inspection" at bounding box center [98, 150] width 196 height 32
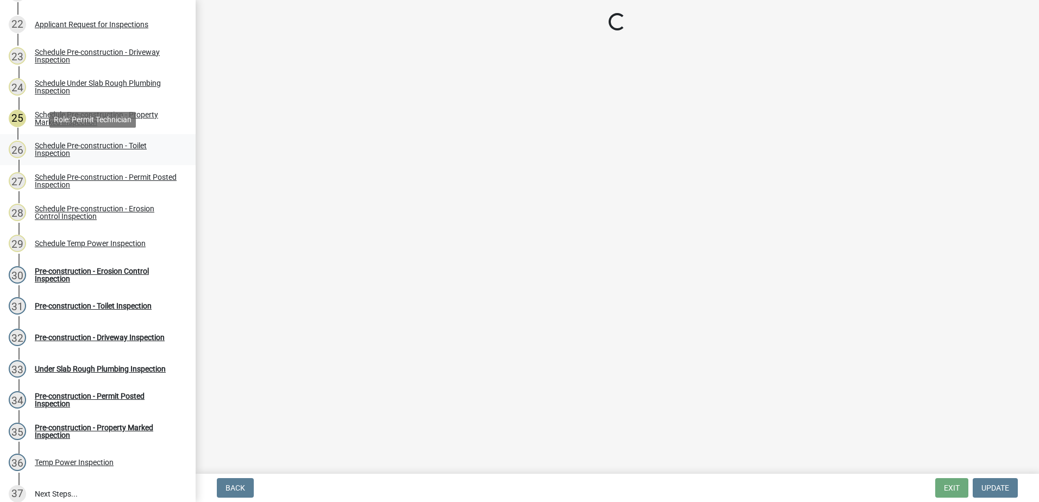
select select "a0ea4169-8540-4a2c-b9f4-cf4c1ffdeb95"
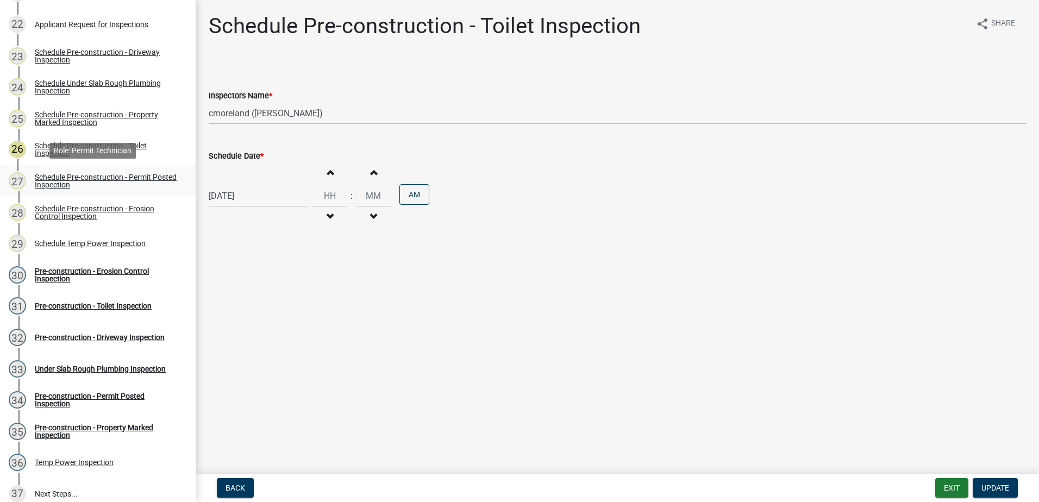
click at [59, 176] on div "Schedule Pre-construction - Permit Posted Inspection" at bounding box center [106, 180] width 143 height 15
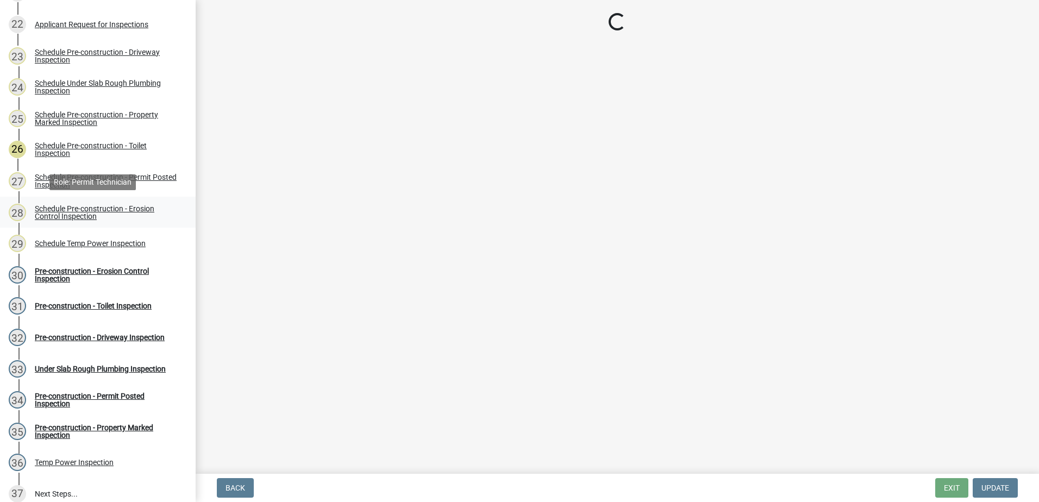
select select "a0ea4169-8540-4a2c-b9f4-cf4c1ffdeb95"
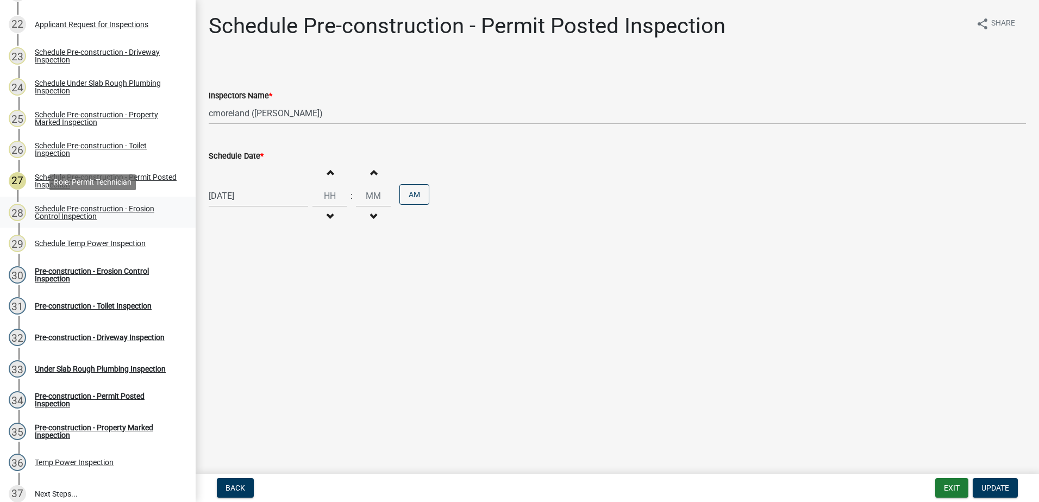
click at [49, 209] on div "Schedule Pre-construction - Erosion Control Inspection" at bounding box center [106, 212] width 143 height 15
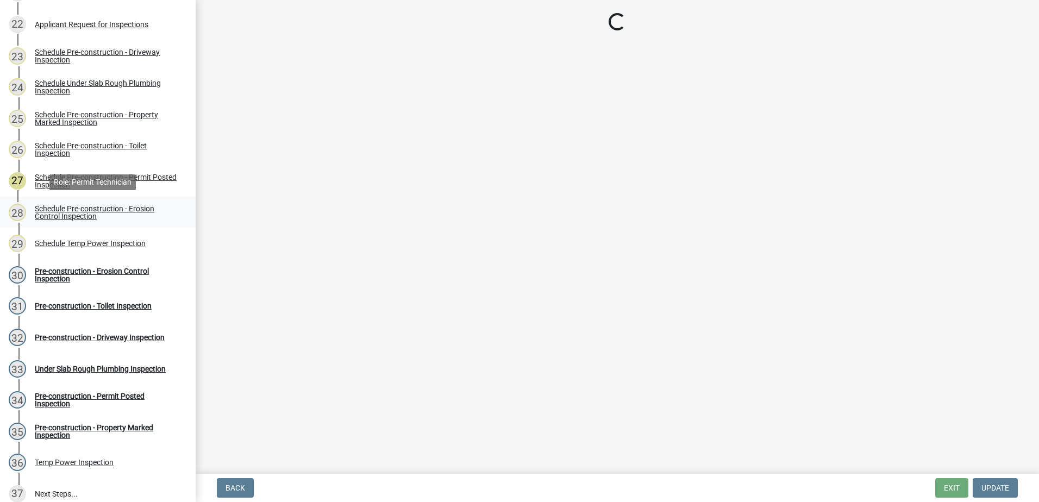
select select "a0ea4169-8540-4a2c-b9f4-cf4c1ffdeb95"
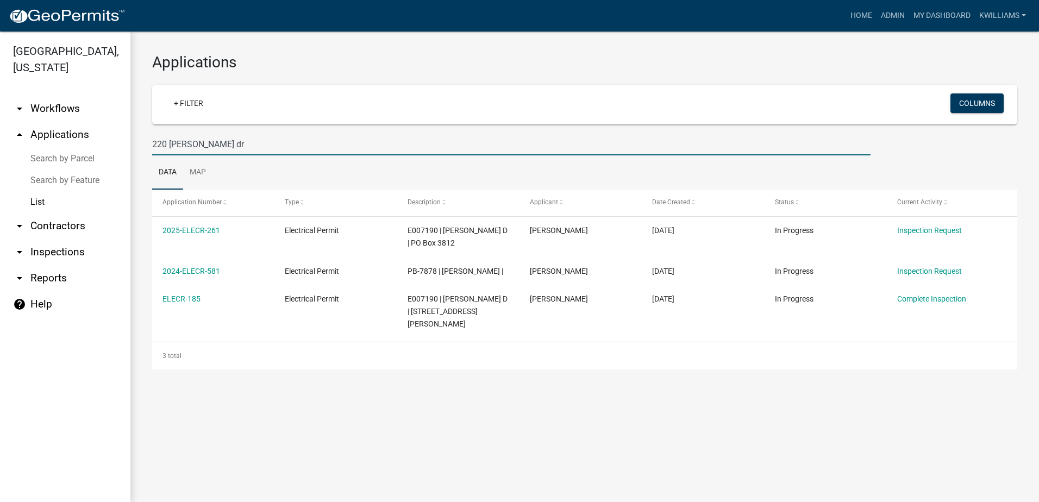
drag, startPoint x: 227, startPoint y: 141, endPoint x: 1, endPoint y: 152, distance: 226.2
click at [1, 152] on div "[GEOGRAPHIC_DATA], [US_STATE] arrow_drop_down Workflows List arrow_drop_up Appl…" at bounding box center [519, 267] width 1039 height 470
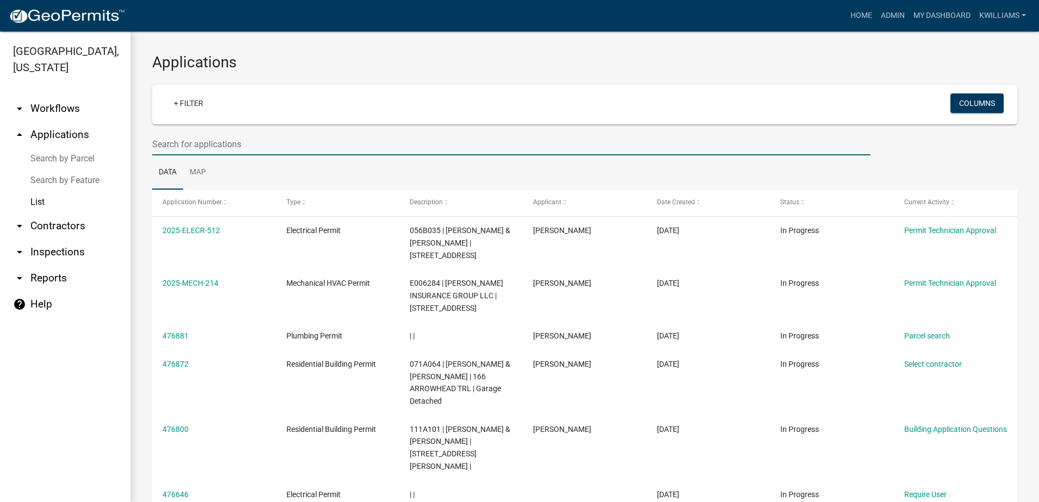
click at [187, 145] on input "text" at bounding box center [511, 144] width 718 height 22
click at [188, 140] on input "text" at bounding box center [511, 144] width 718 height 22
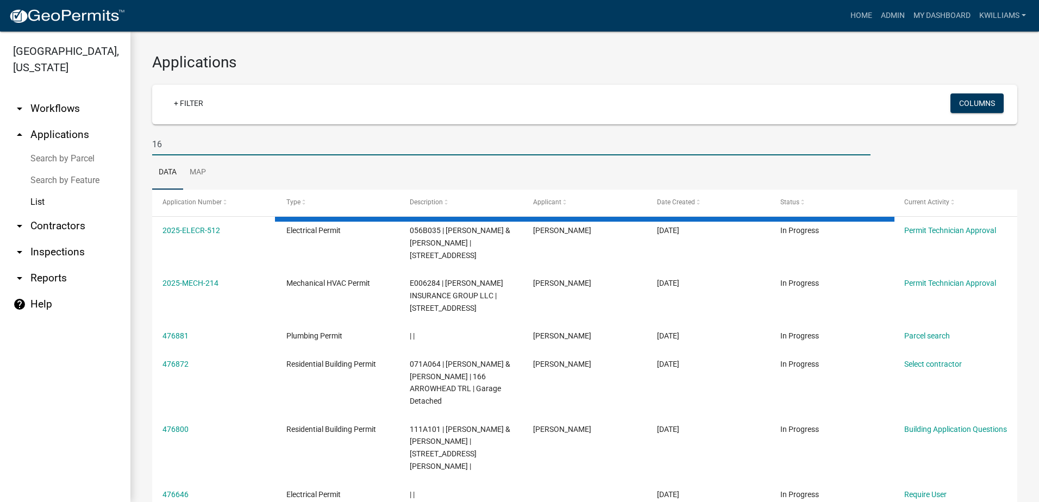
type input "1"
type input "2"
type input "476872"
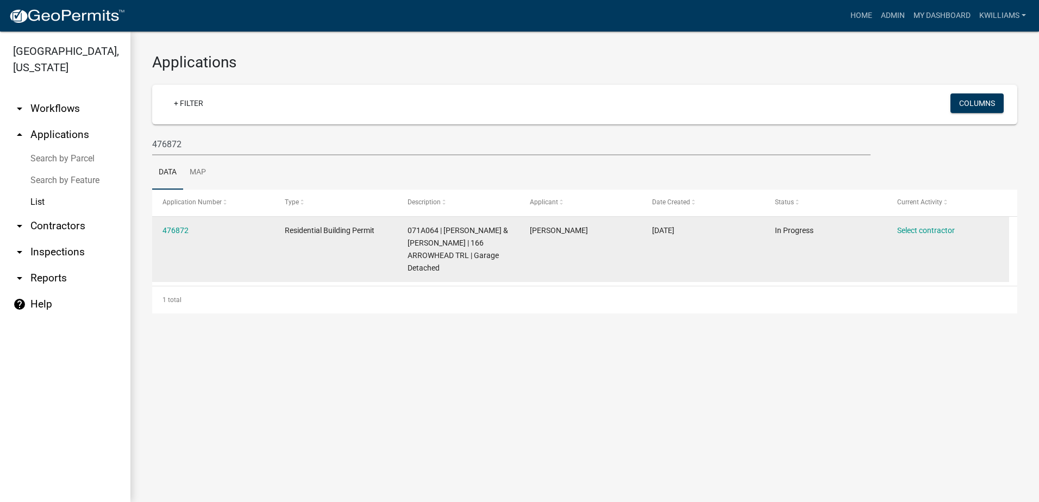
click at [174, 223] on datatable-body-cell "476872" at bounding box center [213, 249] width 122 height 65
click at [175, 227] on link "476872" at bounding box center [175, 230] width 26 height 9
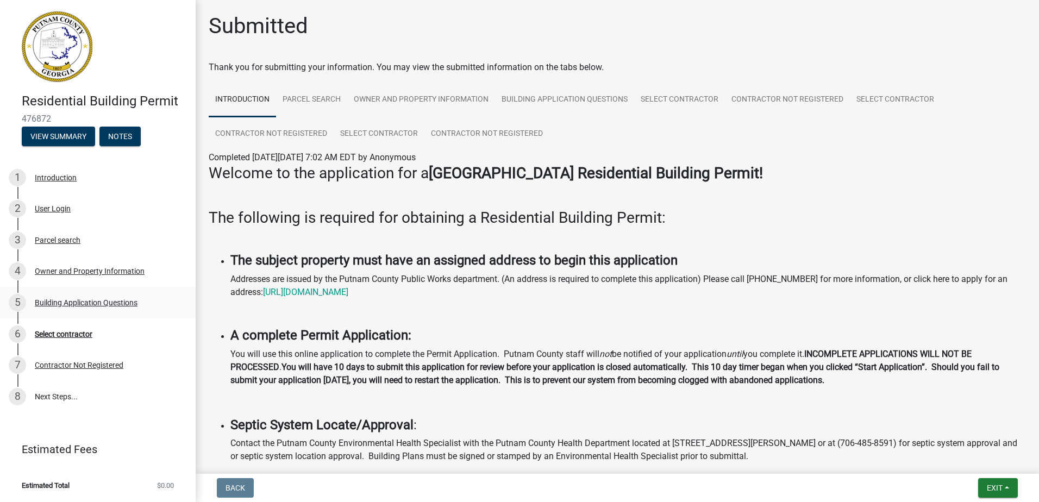
click at [61, 310] on div "5 Building Application Questions" at bounding box center [93, 302] width 169 height 17
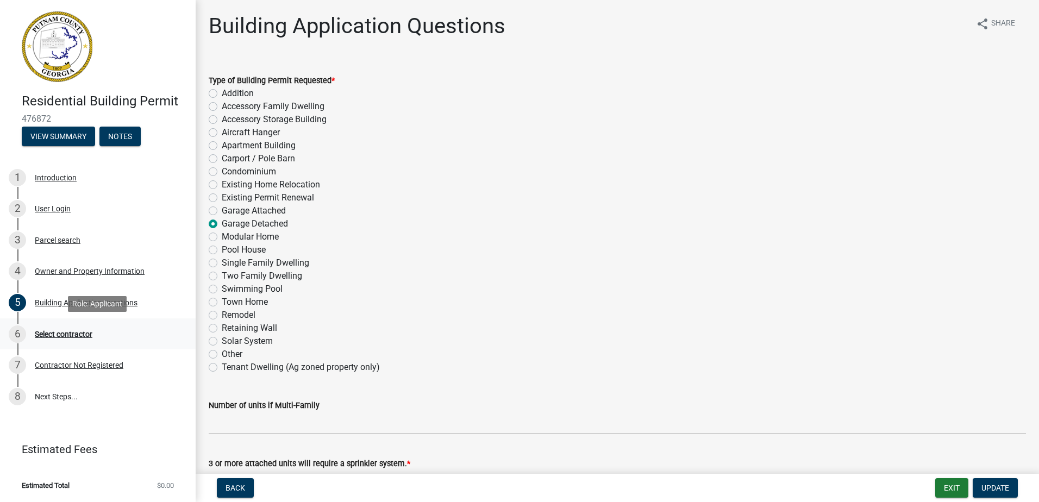
click at [73, 325] on div "6 Select contractor" at bounding box center [93, 333] width 169 height 17
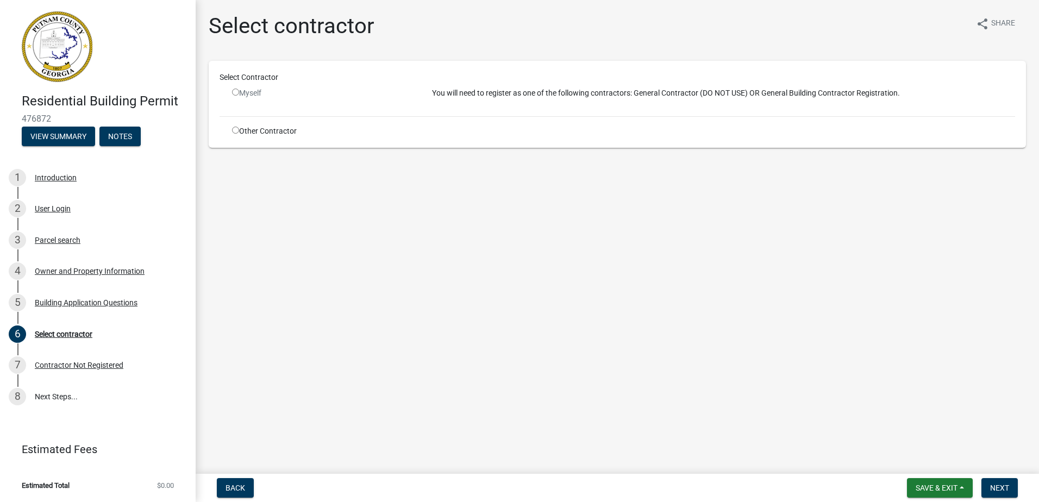
click at [231, 94] on div "Myself" at bounding box center [324, 97] width 200 height 20
click at [234, 94] on input "radio" at bounding box center [235, 92] width 7 height 7
click at [234, 93] on input "radio" at bounding box center [235, 92] width 7 height 7
click at [235, 92] on input "radio" at bounding box center [235, 92] width 7 height 7
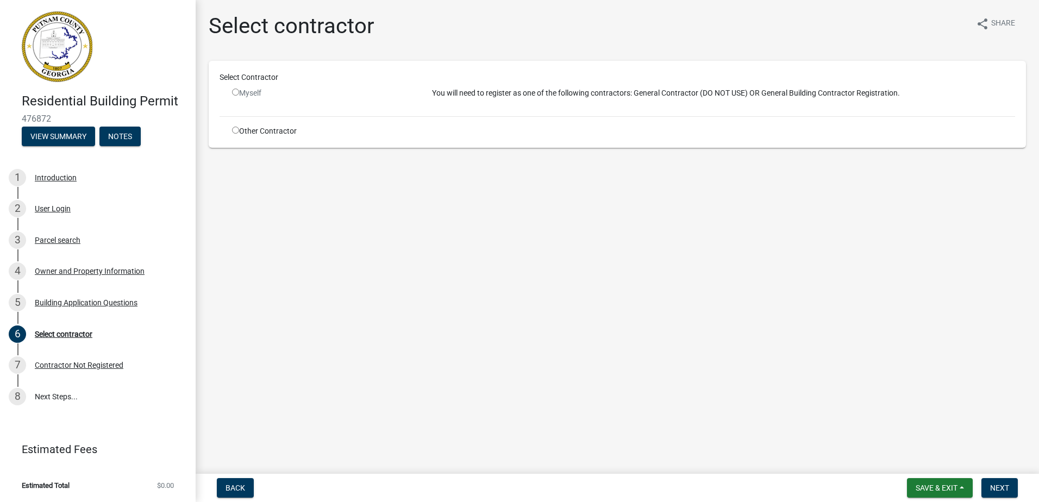
click at [235, 92] on input "radio" at bounding box center [235, 92] width 7 height 7
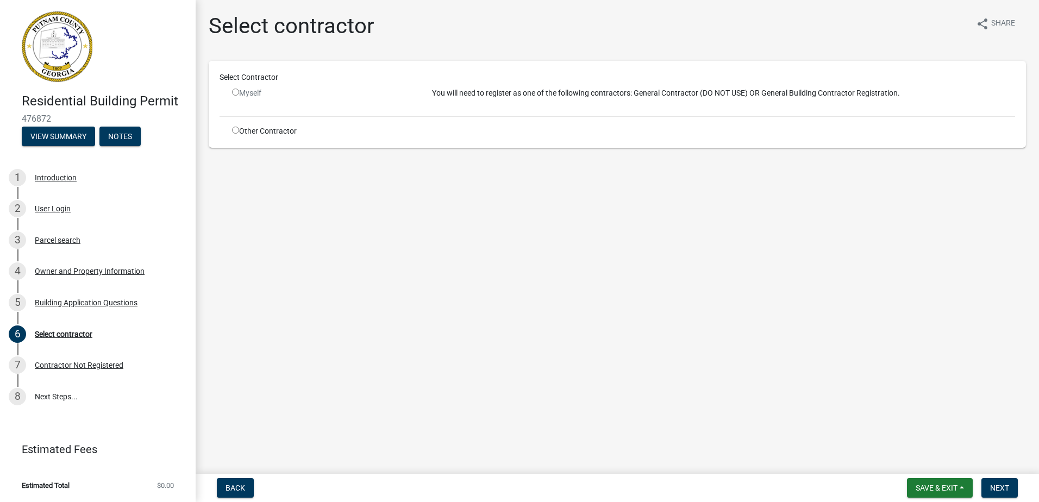
click at [235, 92] on input "radio" at bounding box center [235, 92] width 7 height 7
radio input "false"
click at [240, 131] on div "Other Contractor" at bounding box center [324, 130] width 200 height 11
click at [237, 131] on input "radio" at bounding box center [235, 130] width 7 height 7
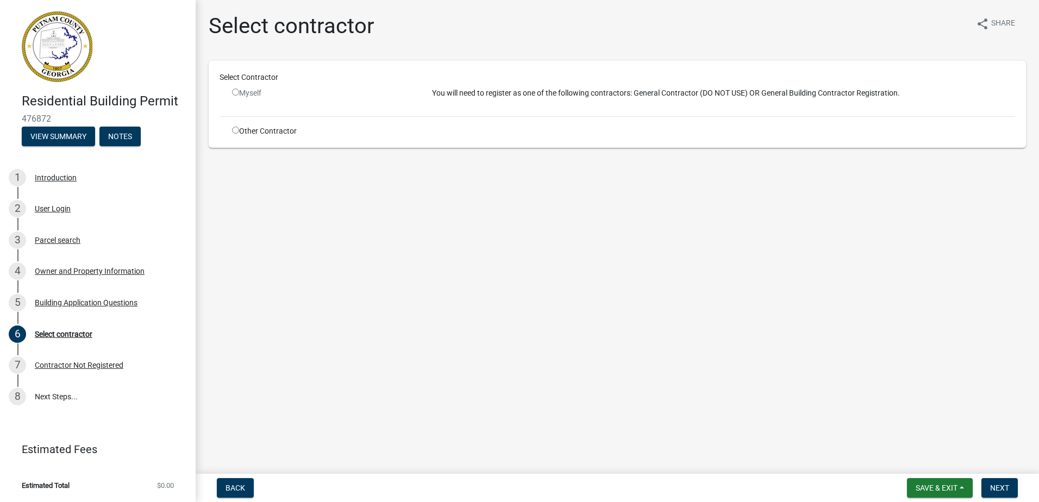
radio input "true"
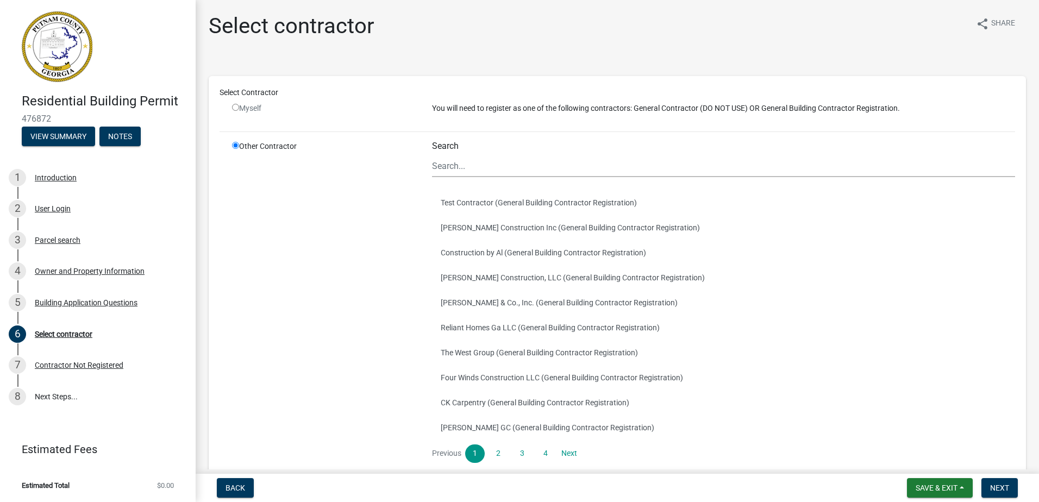
click at [235, 116] on div "Myself" at bounding box center [324, 113] width 200 height 20
click at [234, 111] on div "Myself" at bounding box center [324, 108] width 184 height 11
click at [237, 103] on div "Myself" at bounding box center [324, 108] width 184 height 11
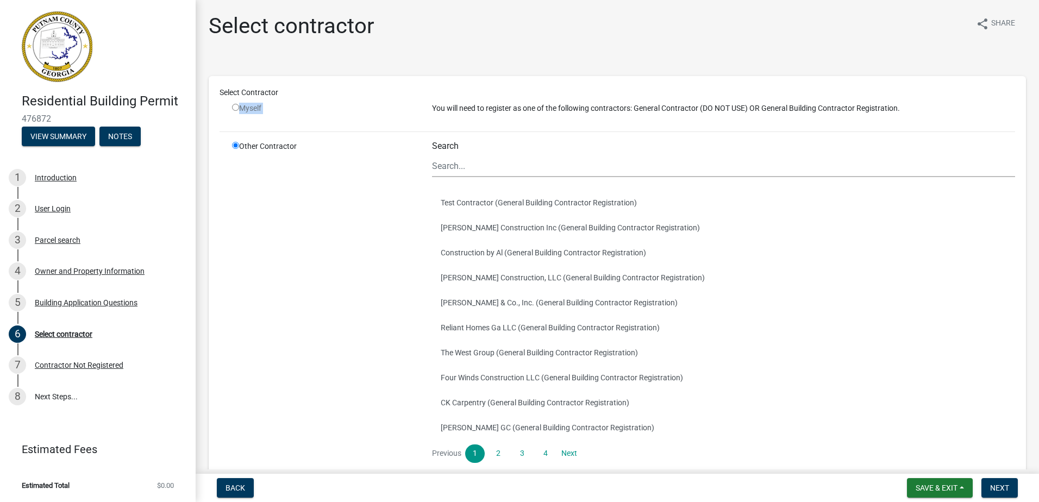
click at [237, 105] on div "Myself" at bounding box center [324, 108] width 184 height 11
click at [472, 200] on button "Test Contractor (General Building Contractor Registration)" at bounding box center [723, 202] width 583 height 25
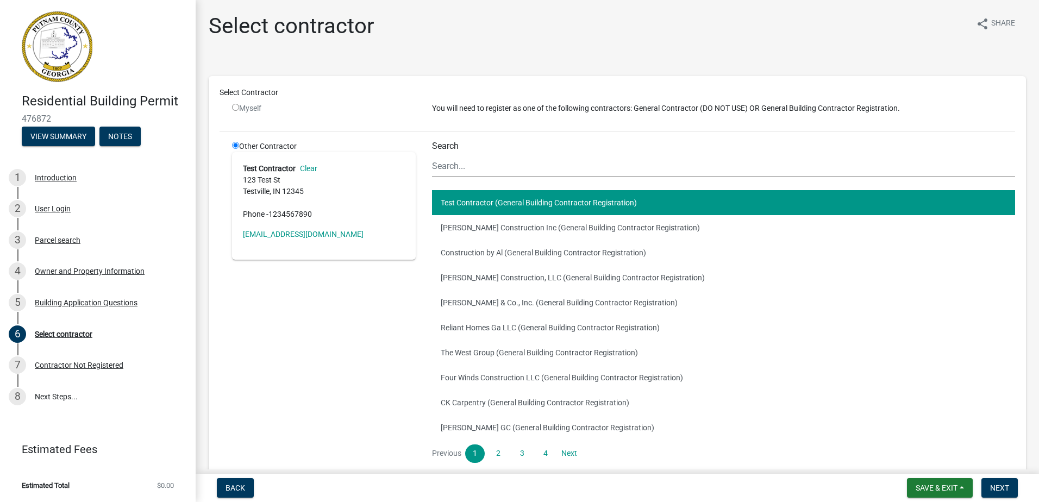
click at [263, 304] on div "Other Contractor Test Contractor Clear 123 Test St Testville, IN 12345 Phone - …" at bounding box center [324, 315] width 200 height 348
click at [986, 481] on button "Next" at bounding box center [999, 488] width 36 height 20
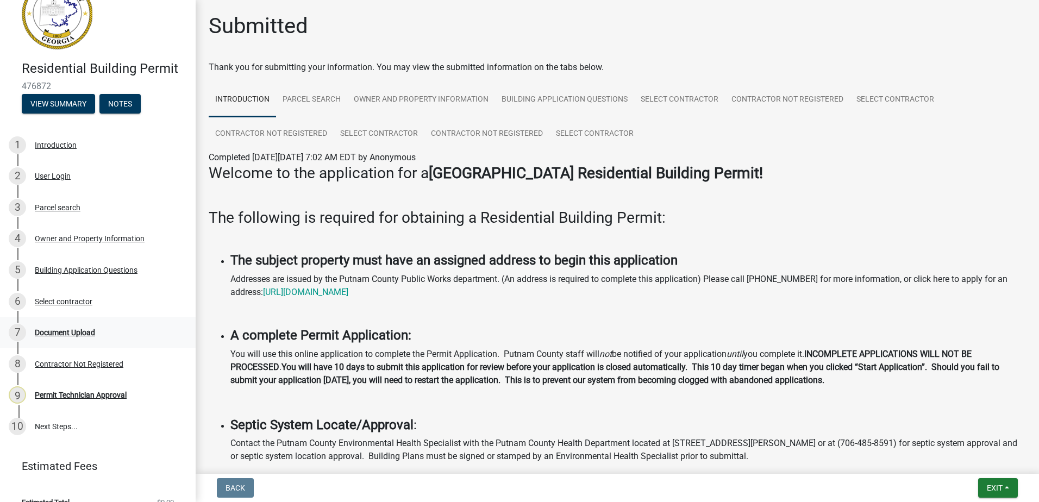
scroll to position [49, 0]
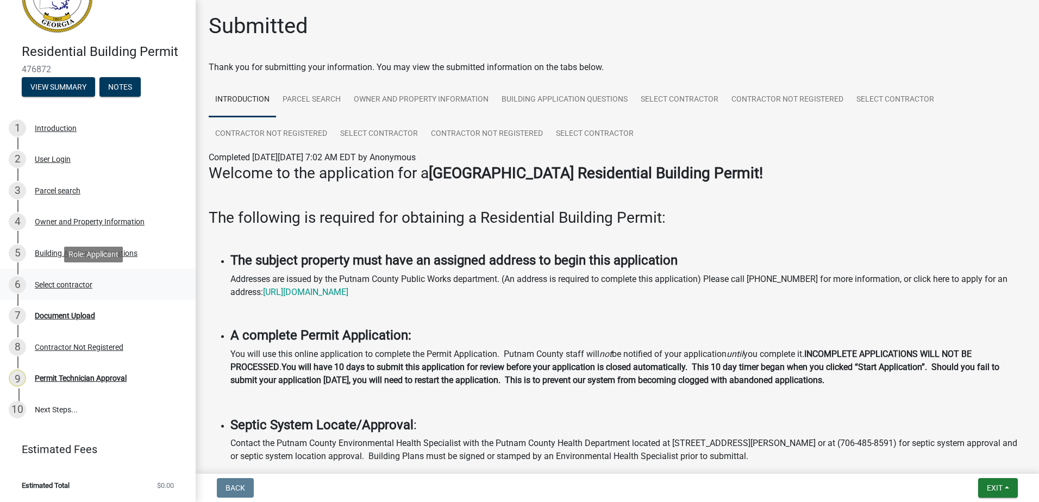
click at [59, 288] on div "Select contractor" at bounding box center [64, 285] width 58 height 8
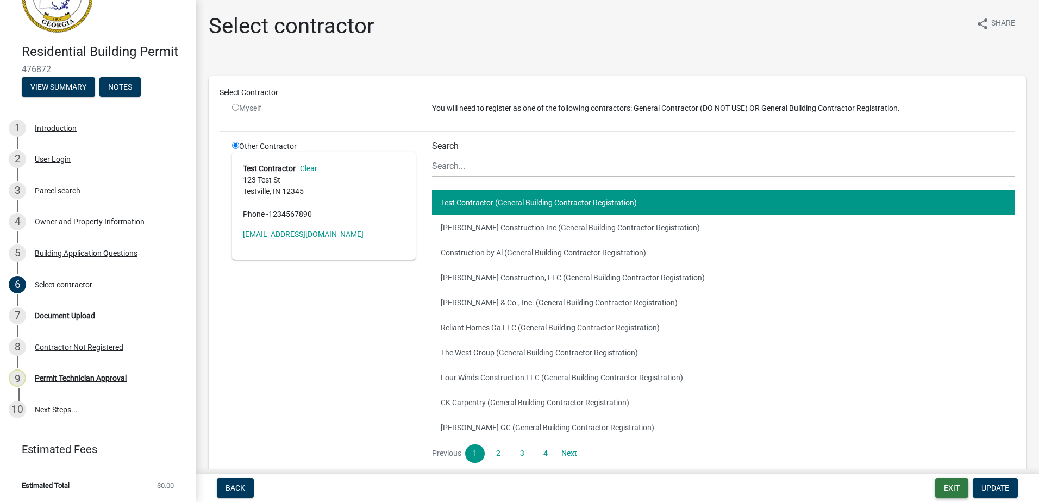
click at [952, 487] on button "Exit" at bounding box center [951, 488] width 33 height 20
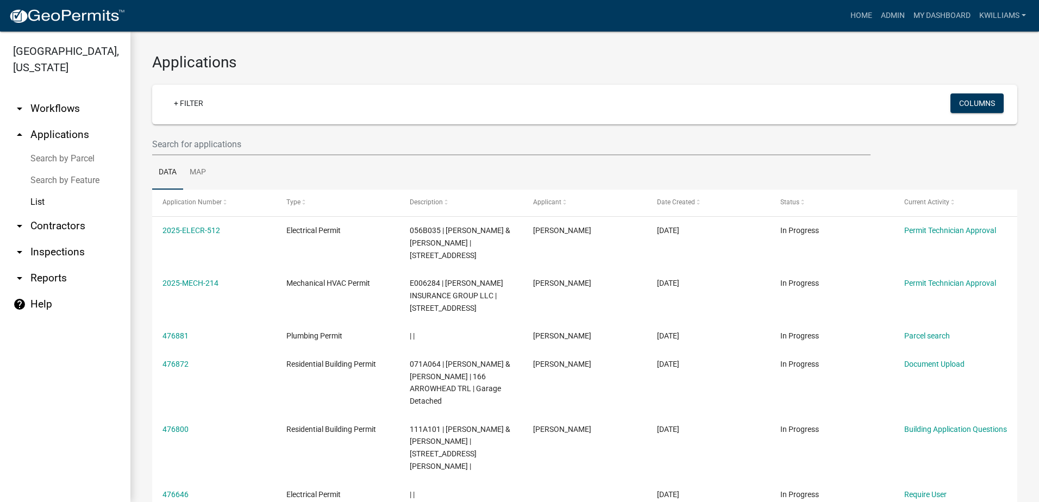
click at [79, 132] on link "arrow_drop_up Applications" at bounding box center [65, 135] width 130 height 26
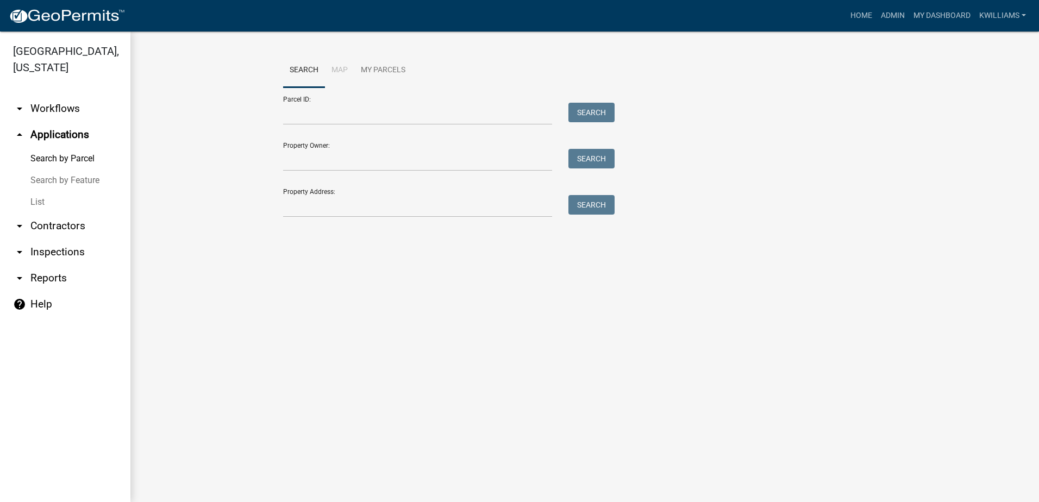
click at [307, 193] on div "Property Address: Search" at bounding box center [446, 198] width 326 height 37
click at [306, 205] on input "Property Address:" at bounding box center [417, 206] width 269 height 22
type input "208 sage ct"
click at [593, 207] on button "Search" at bounding box center [591, 205] width 46 height 20
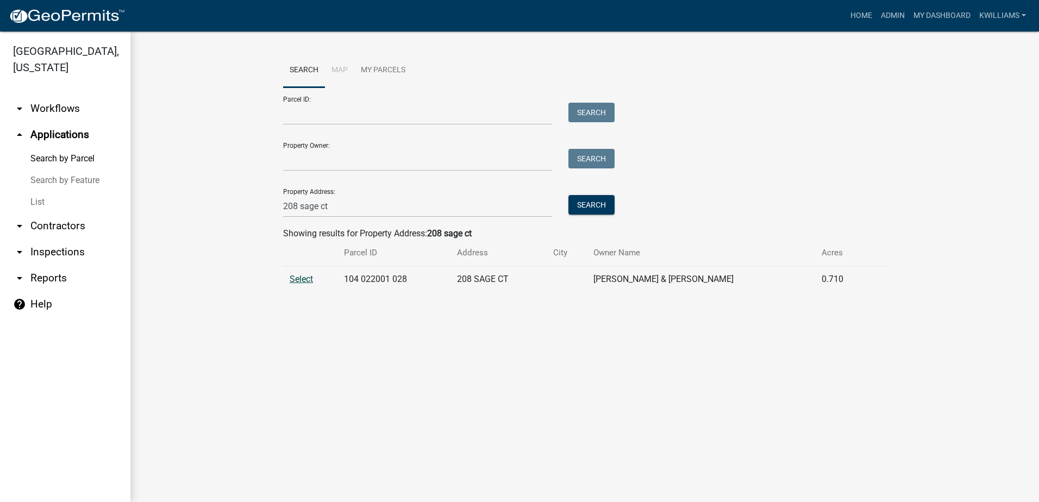
click at [300, 280] on span "Select" at bounding box center [301, 279] width 23 height 10
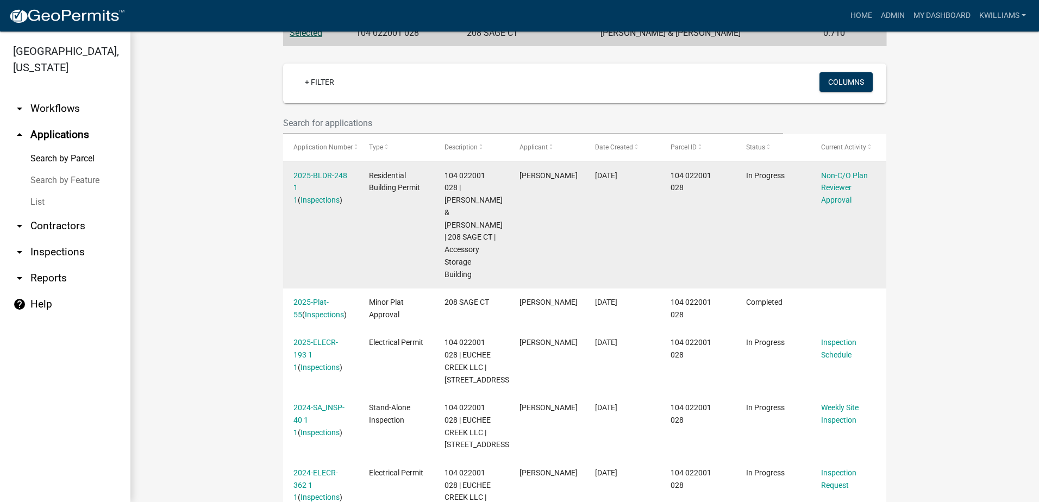
scroll to position [272, 0]
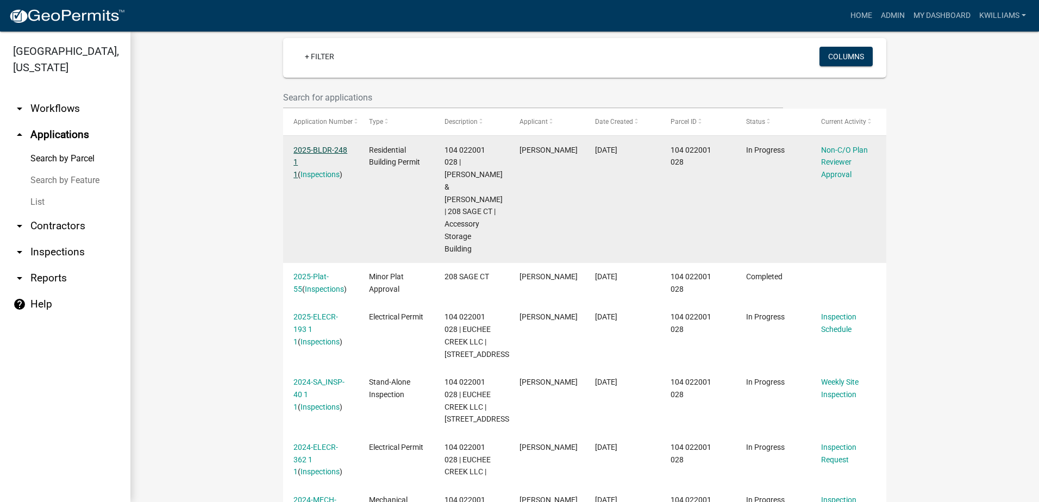
click at [313, 148] on link "2025-BLDR-248 1 1" at bounding box center [320, 163] width 54 height 34
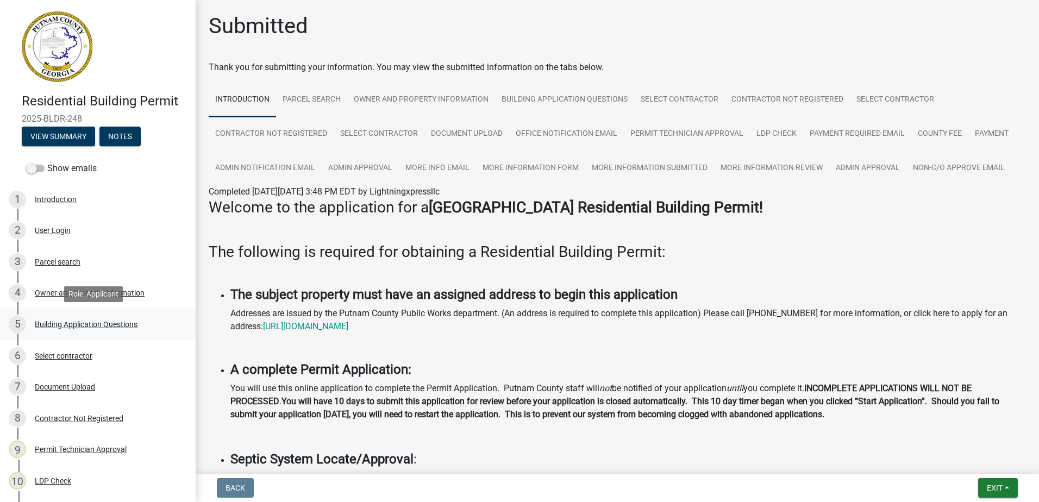
drag, startPoint x: 76, startPoint y: 326, endPoint x: 87, endPoint y: 312, distance: 17.8
click at [78, 324] on div "Building Application Questions" at bounding box center [86, 324] width 103 height 8
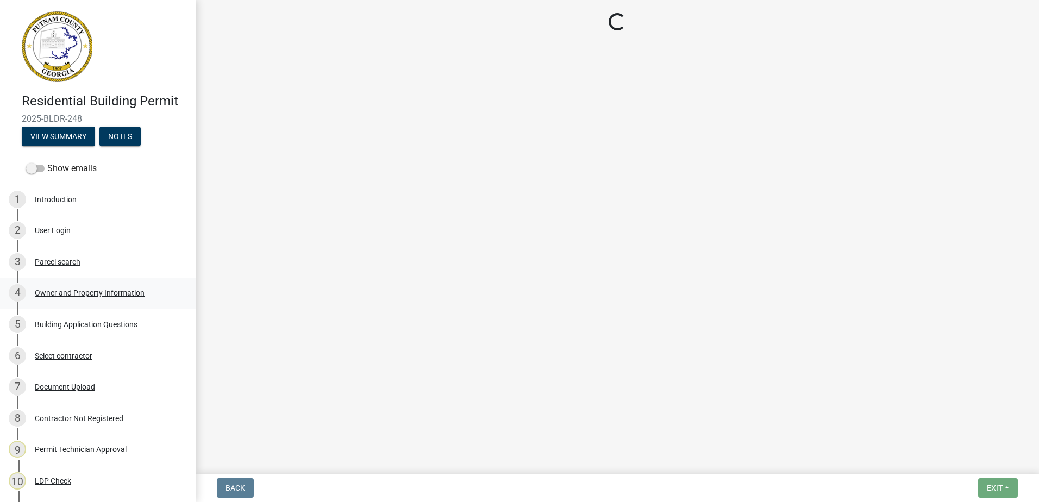
select select "004f4fbb-5e42-4e8e-b1b8-58fc8091e2ba"
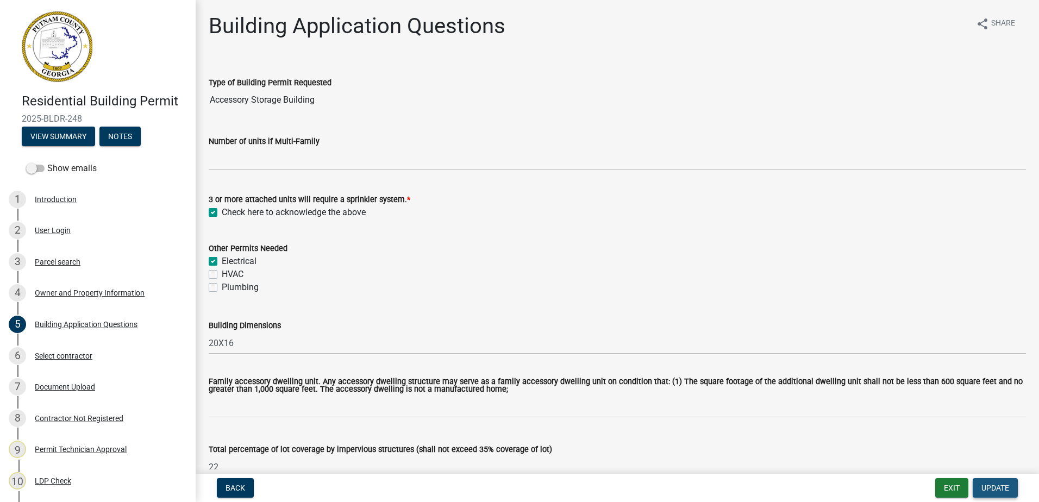
drag, startPoint x: 984, startPoint y: 486, endPoint x: 970, endPoint y: 498, distance: 18.9
click at [983, 485] on span "Update" at bounding box center [995, 487] width 28 height 9
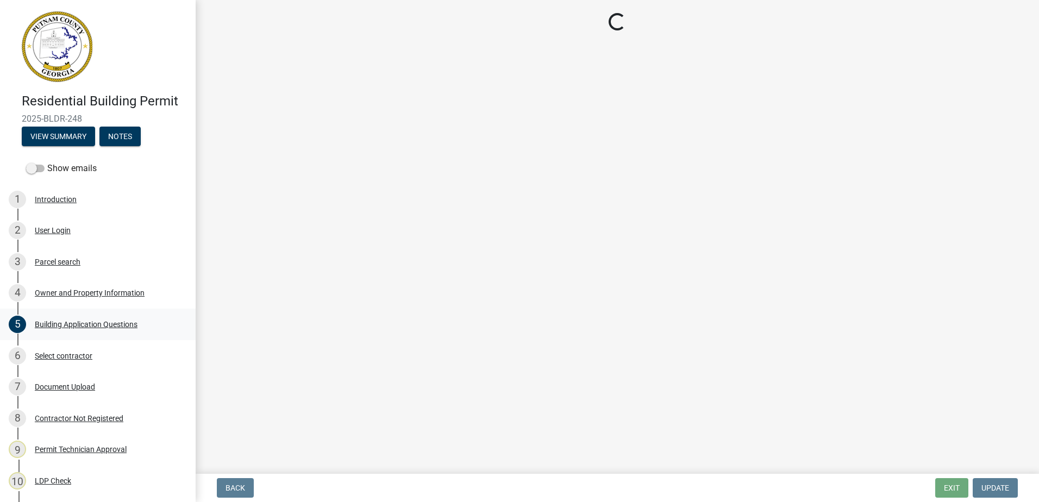
click at [73, 323] on div "Building Application Questions" at bounding box center [86, 324] width 103 height 8
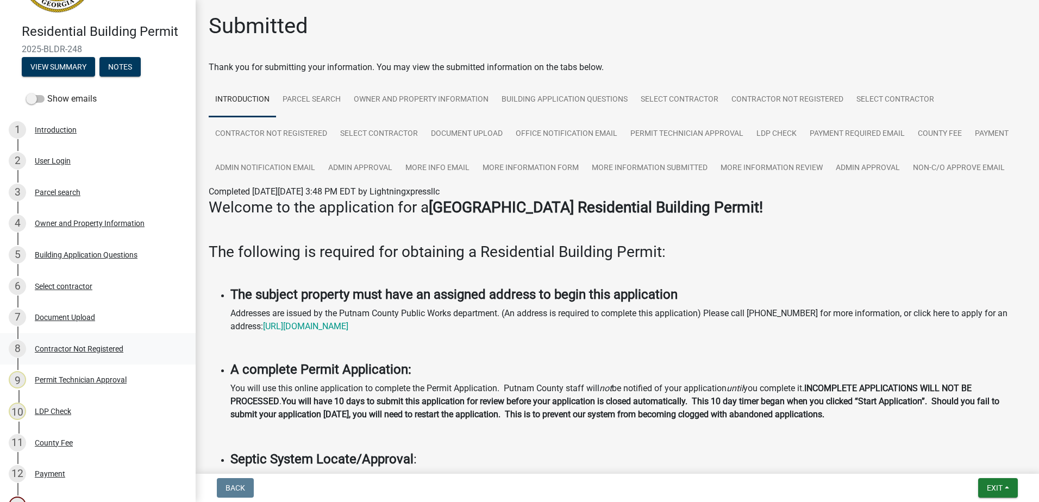
scroll to position [54, 0]
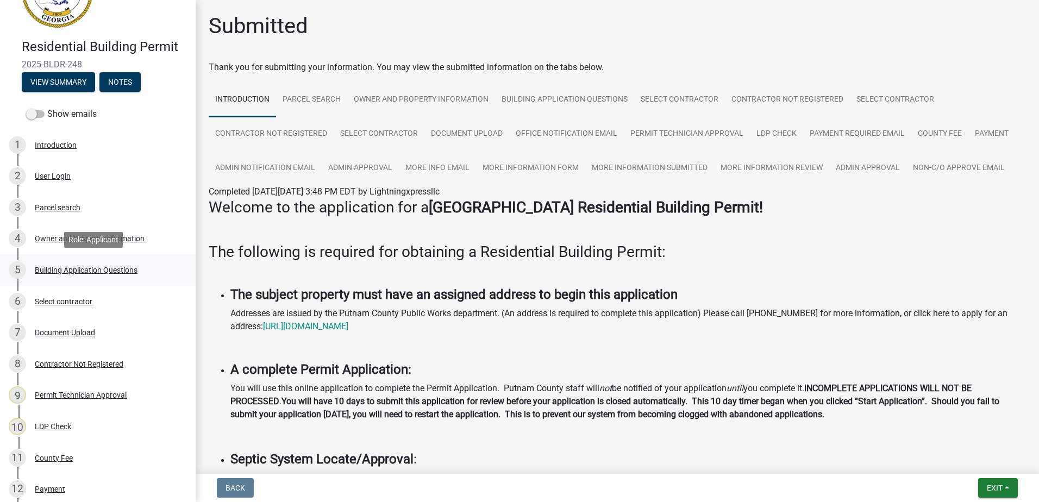
click at [62, 270] on div "Building Application Questions" at bounding box center [86, 270] width 103 height 8
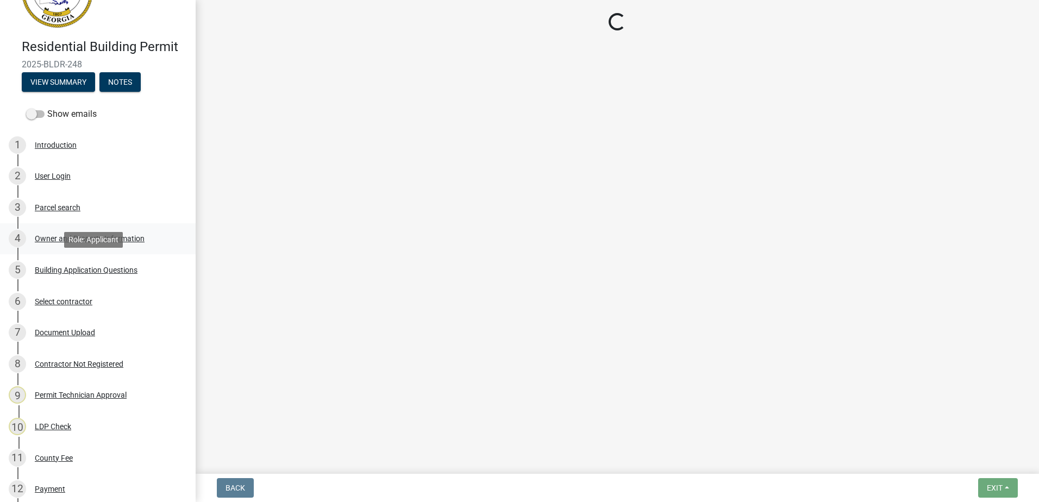
select select "004f4fbb-5e42-4e8e-b1b8-58fc8091e2ba"
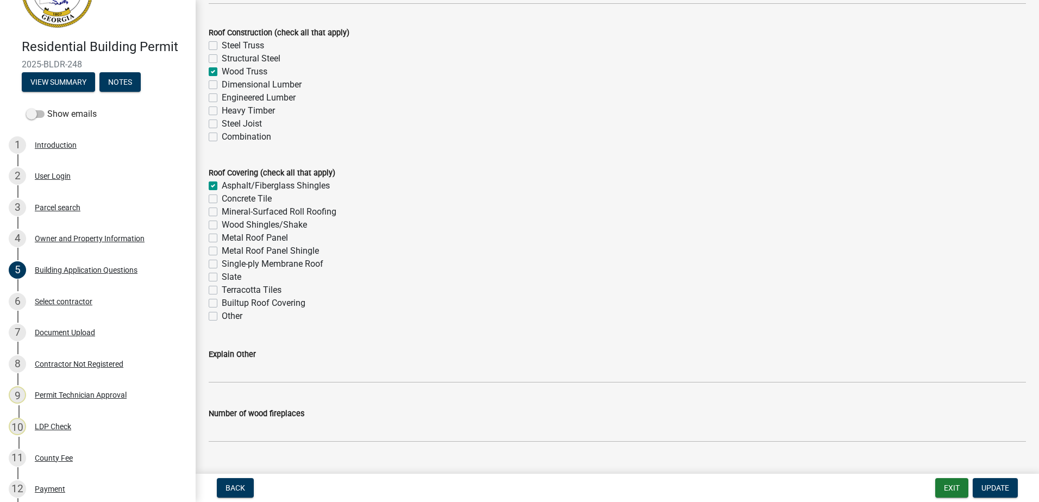
scroll to position [2444, 0]
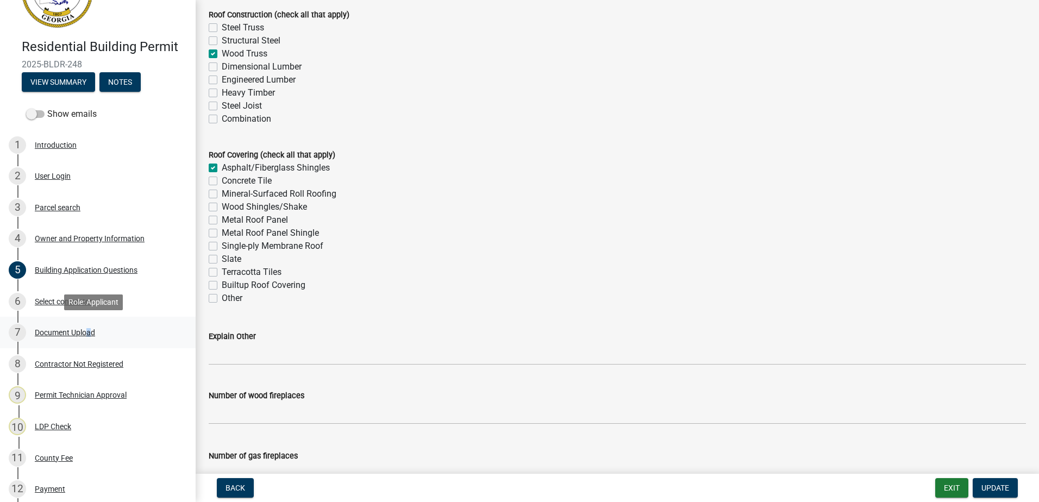
click at [85, 329] on div "Document Upload" at bounding box center [65, 333] width 60 height 8
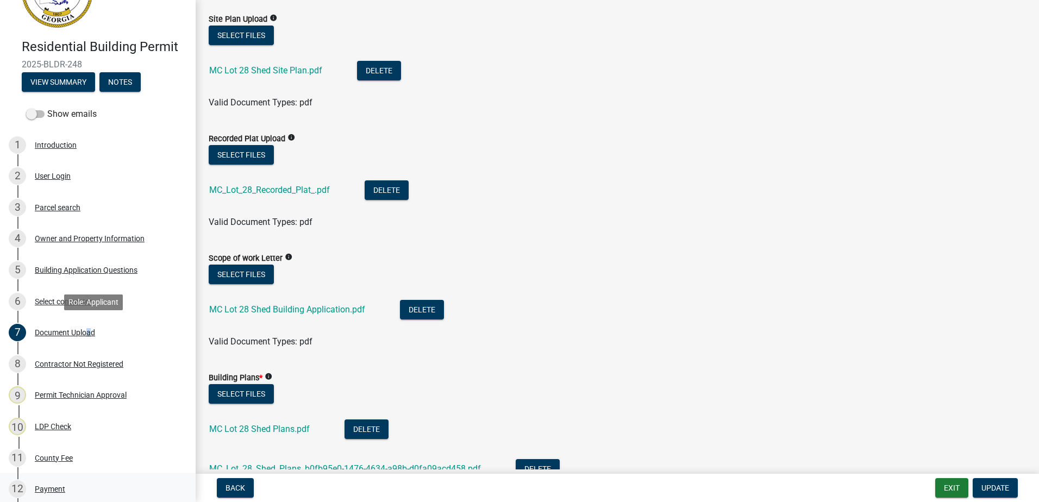
scroll to position [217, 0]
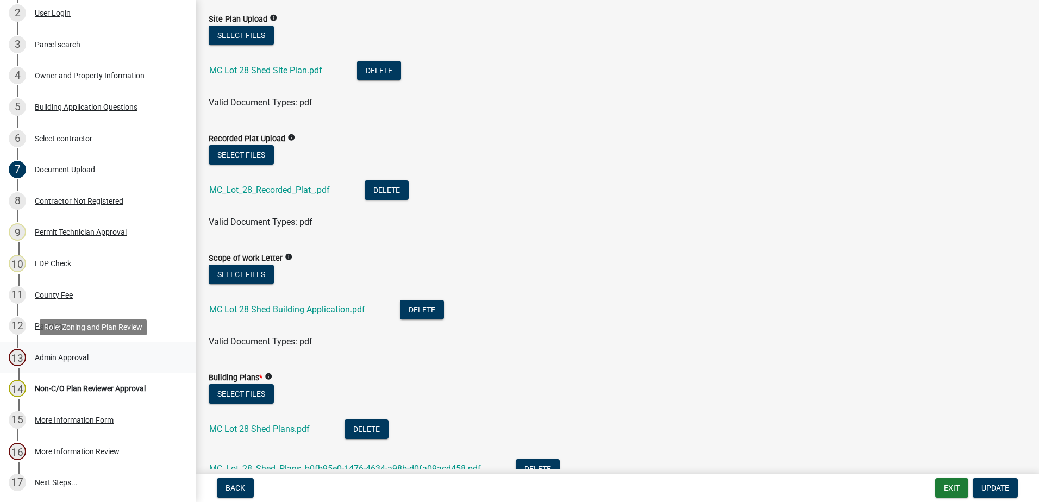
click at [83, 352] on div "13 Admin Approval" at bounding box center [93, 357] width 169 height 17
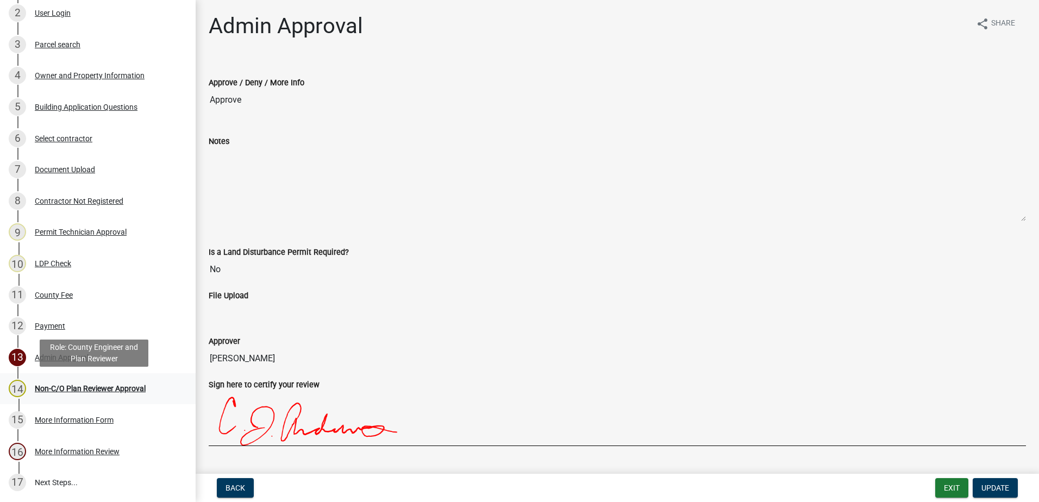
click at [70, 387] on div "Non-C/O Plan Reviewer Approval" at bounding box center [90, 389] width 111 height 8
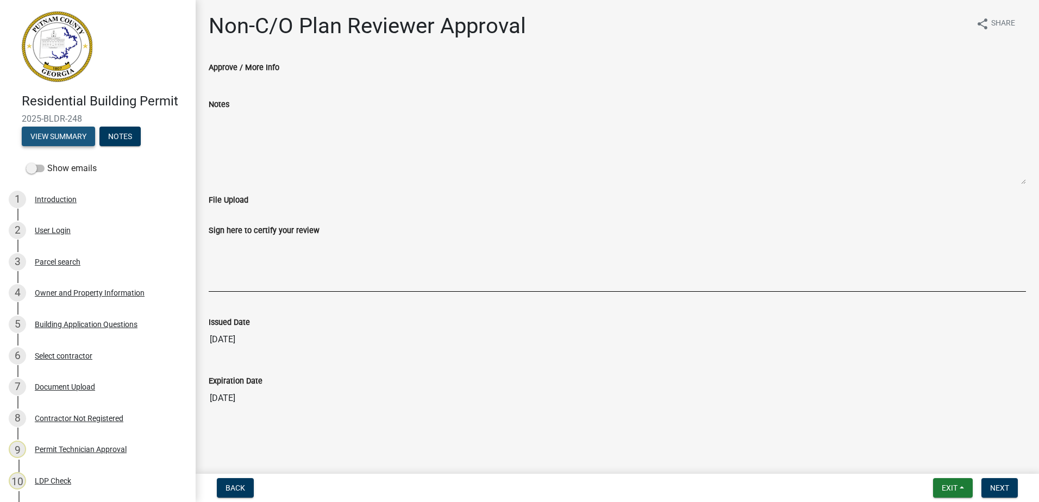
click at [67, 135] on button "View Summary" at bounding box center [58, 137] width 73 height 20
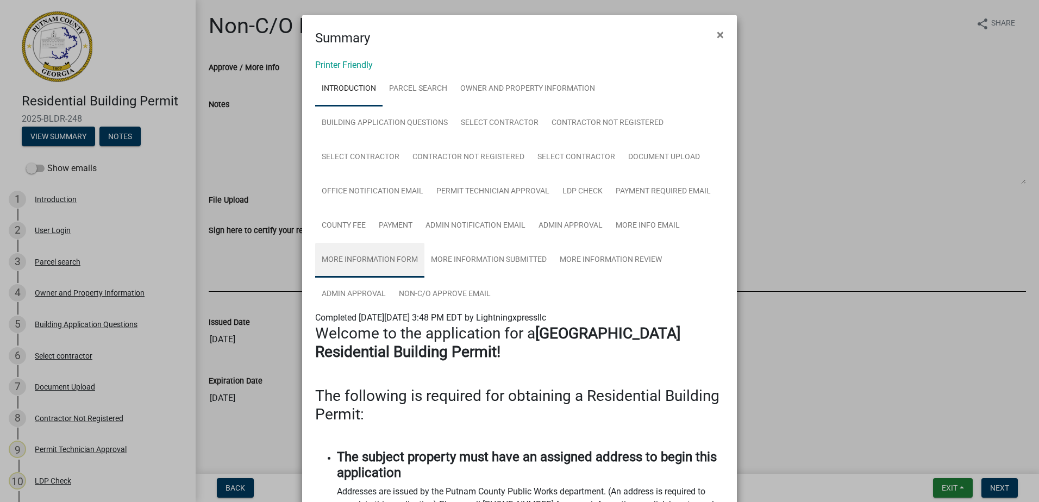
click at [380, 261] on link "More Information Form" at bounding box center [369, 260] width 109 height 35
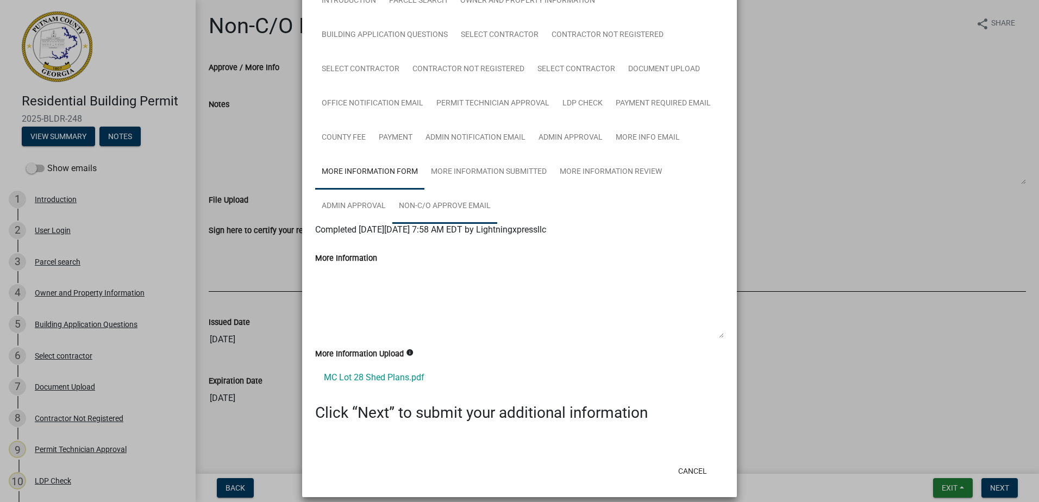
scroll to position [98, 0]
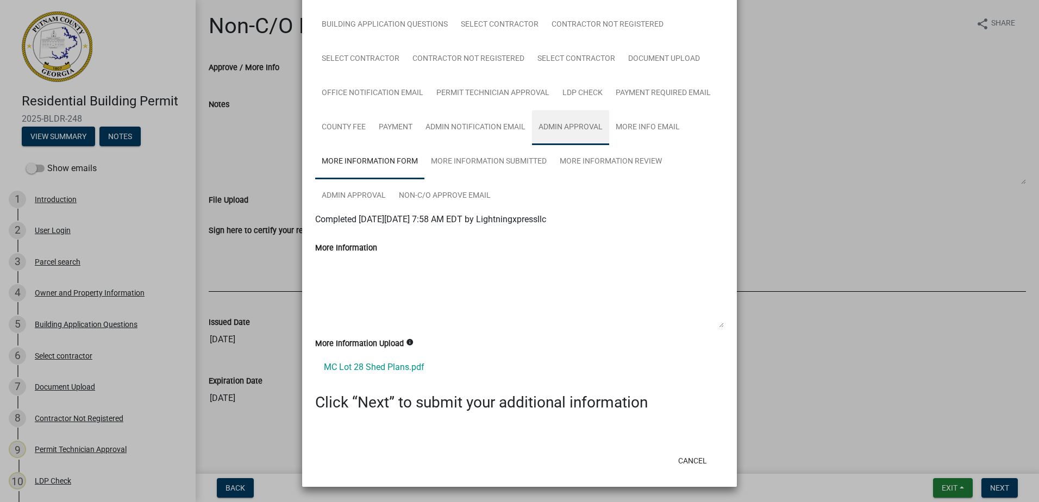
click at [578, 127] on link "Admin Approval" at bounding box center [570, 127] width 77 height 35
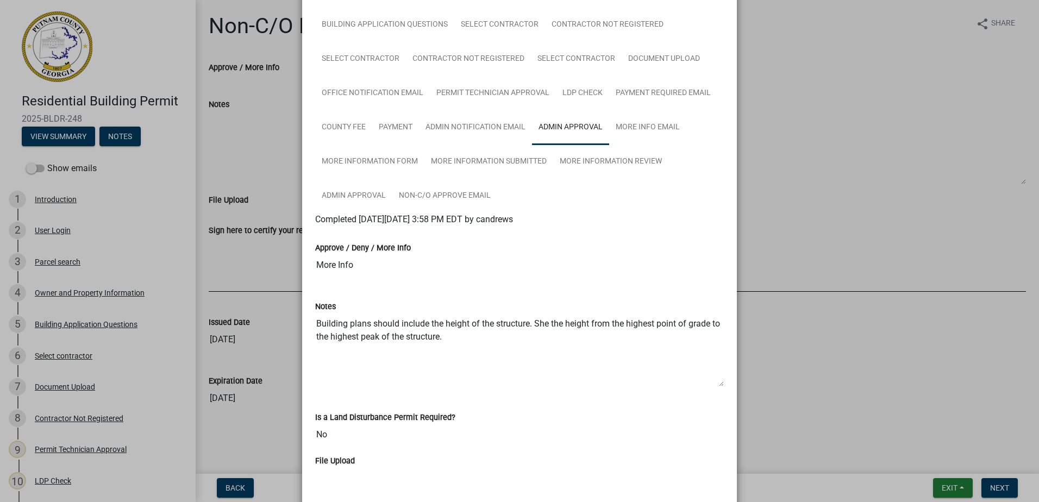
click at [743, 192] on ngb-modal-window "Summary × Printer Friendly Introduction Parcel search Owner and Property Inform…" at bounding box center [519, 251] width 1039 height 502
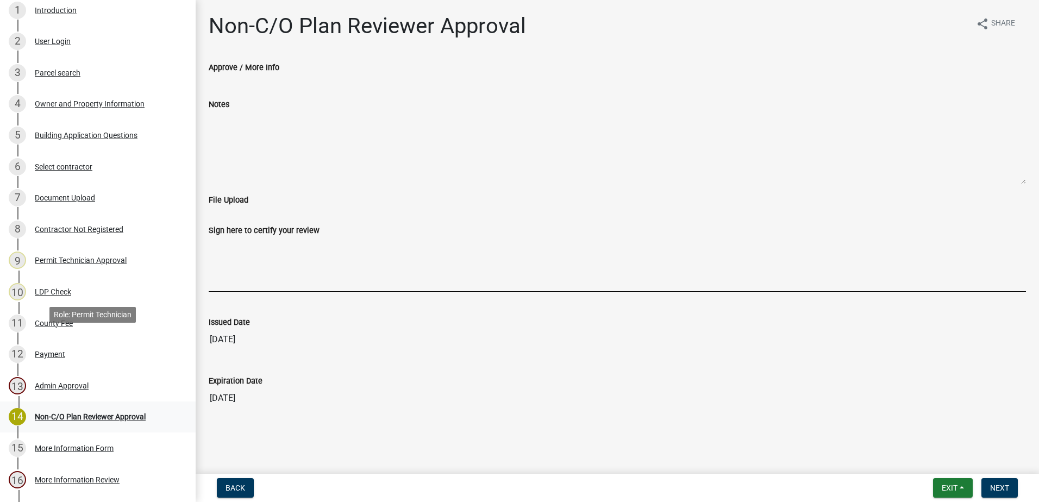
scroll to position [272, 0]
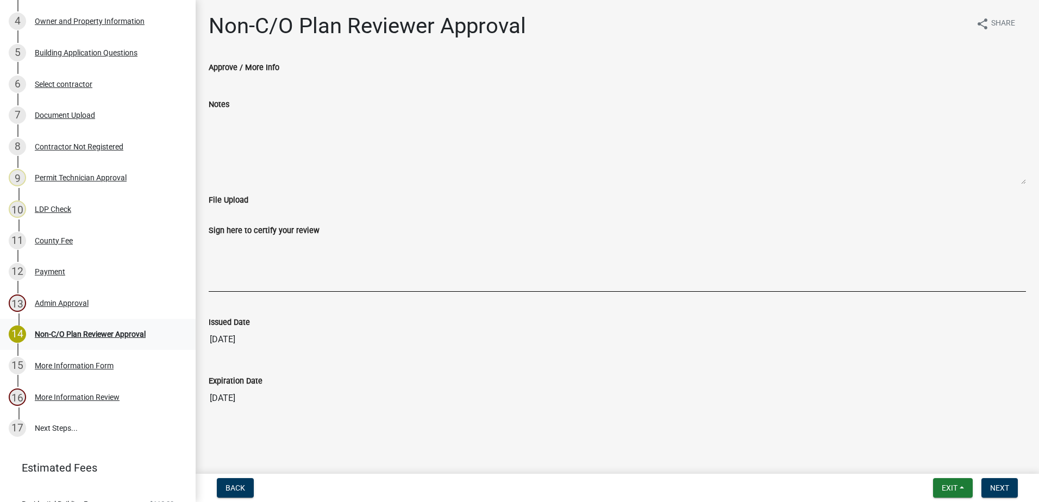
click at [72, 337] on div "Non-C/O Plan Reviewer Approval" at bounding box center [90, 334] width 111 height 8
click at [58, 301] on div "Admin Approval" at bounding box center [62, 303] width 54 height 8
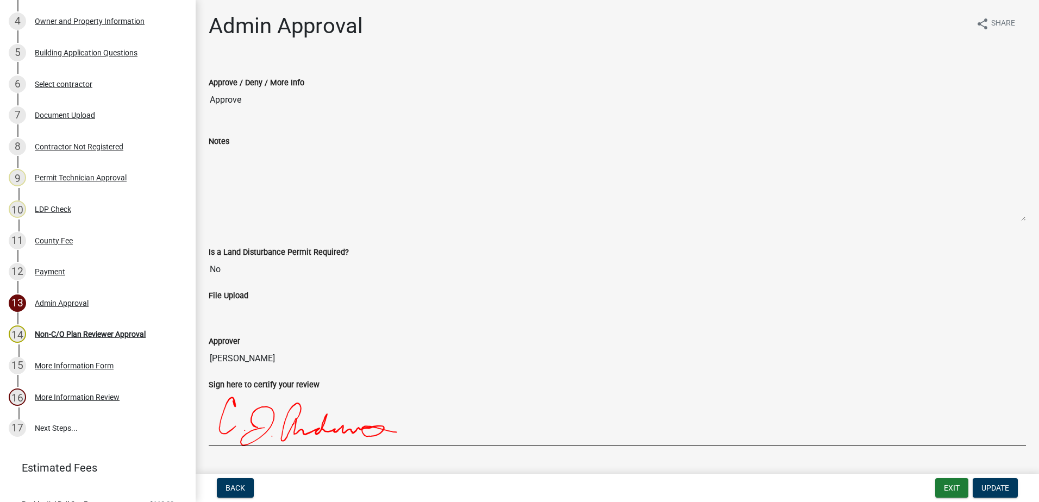
drag, startPoint x: 46, startPoint y: 260, endPoint x: 441, endPoint y: 113, distance: 421.9
click at [441, 113] on div "Approve / Deny / More Info Approve" at bounding box center [616, 90] width 833 height 59
click at [71, 332] on div "Non-C/O Plan Reviewer Approval" at bounding box center [90, 334] width 111 height 8
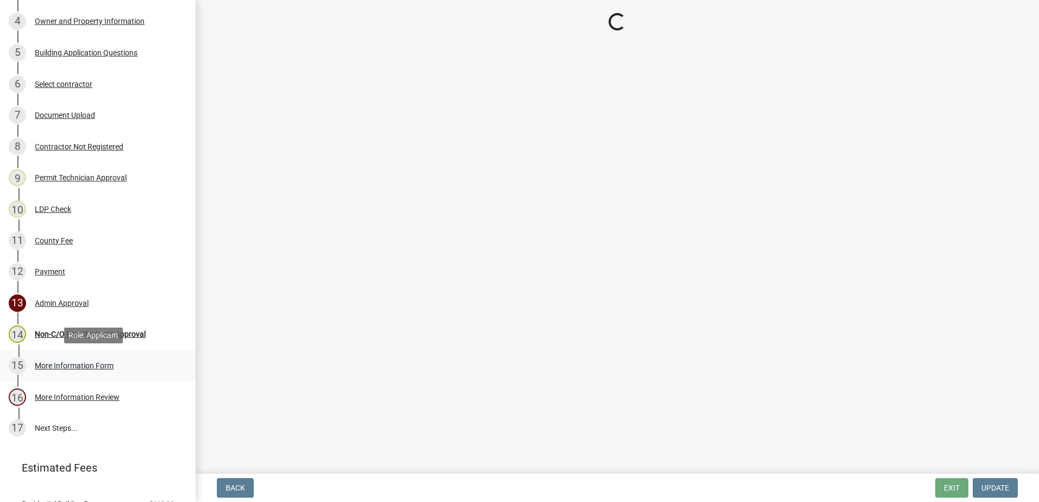
click at [84, 360] on div "15 More Information Form" at bounding box center [93, 365] width 169 height 17
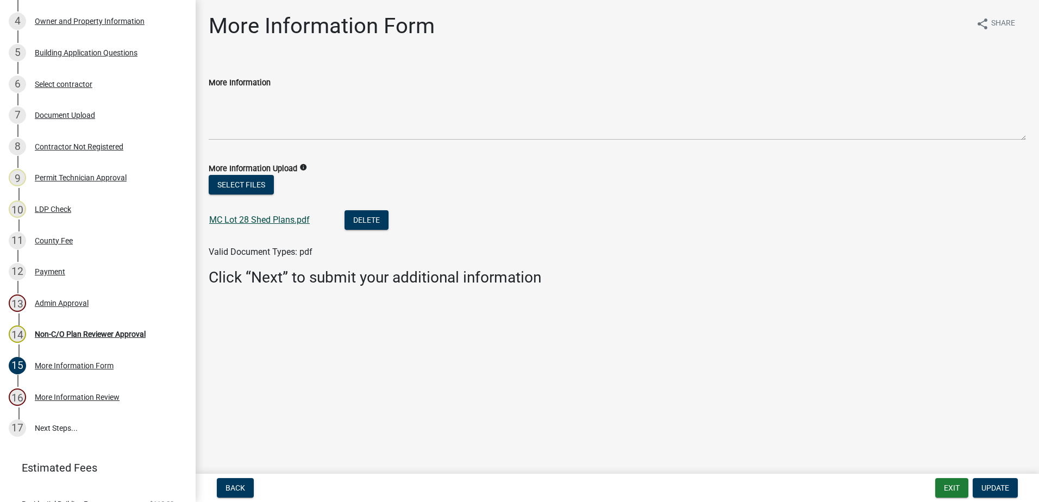
click at [264, 219] on link "MC Lot 28 Shed Plans.pdf" at bounding box center [259, 220] width 100 height 10
click at [260, 220] on link "MC Lot 28 Shed Plans.pdf" at bounding box center [259, 220] width 100 height 10
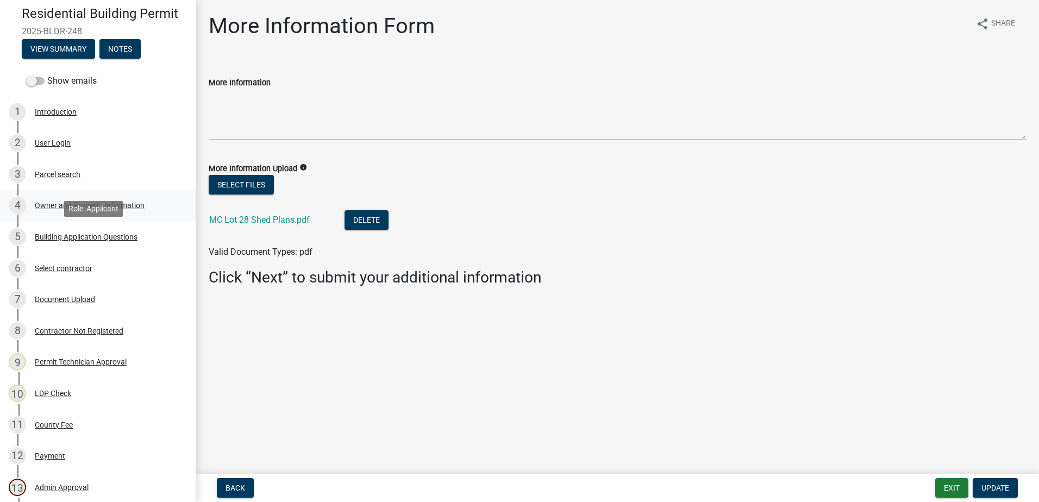
scroll to position [54, 0]
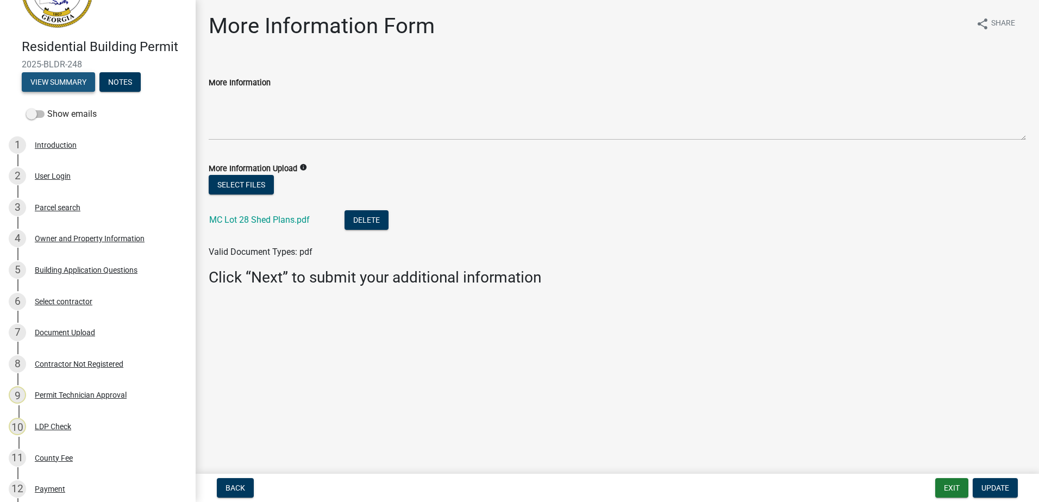
click at [76, 79] on button "View Summary" at bounding box center [58, 82] width 73 height 20
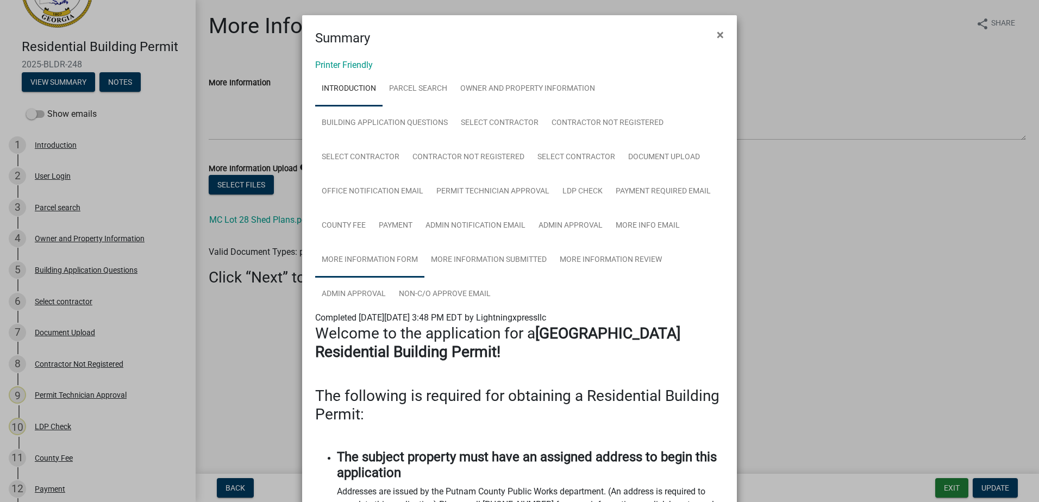
click at [403, 261] on link "More Information Form" at bounding box center [369, 260] width 109 height 35
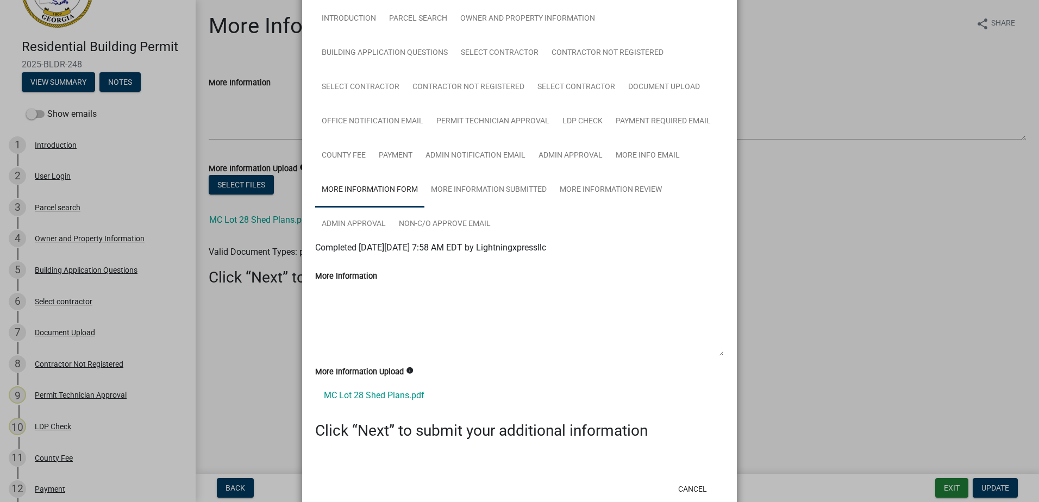
scroll to position [98, 0]
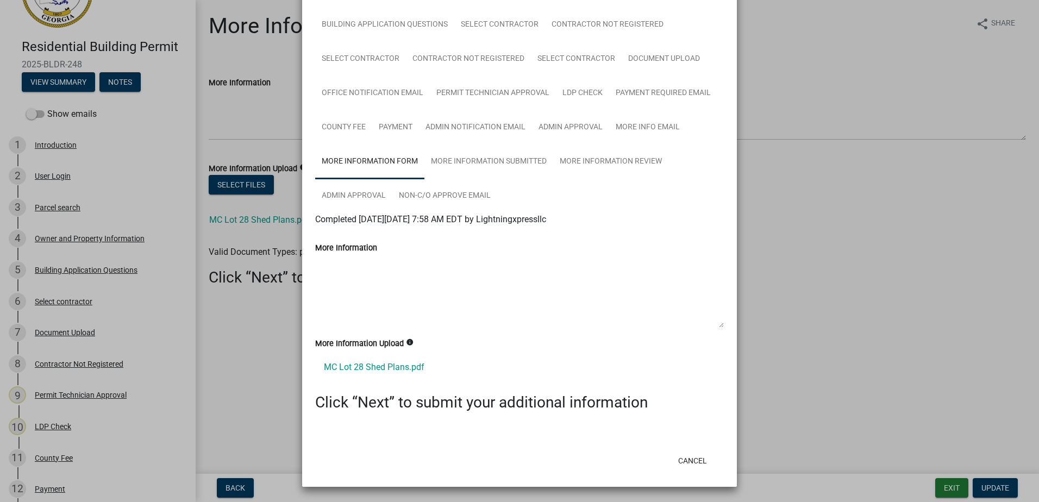
click at [874, 257] on ngb-modal-window "Summary × Printer Friendly Introduction Parcel search Owner and Property Inform…" at bounding box center [519, 251] width 1039 height 502
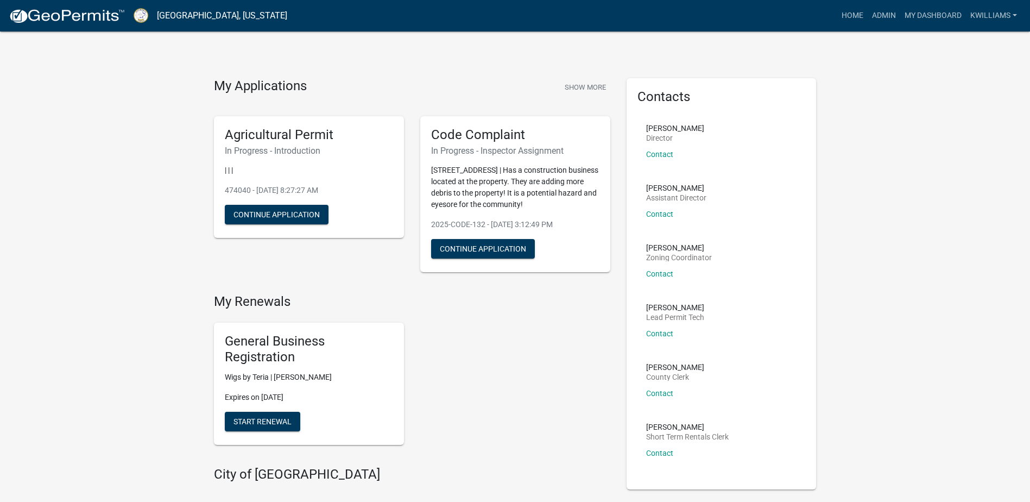
click at [835, 9] on div "Home Admin My Dashboard kwilliams Admin Account Contractor Profile Logout" at bounding box center [659, 15] width 726 height 21
click at [849, 16] on link "Home" at bounding box center [853, 15] width 30 height 21
click at [880, 17] on link "Admin" at bounding box center [884, 15] width 33 height 21
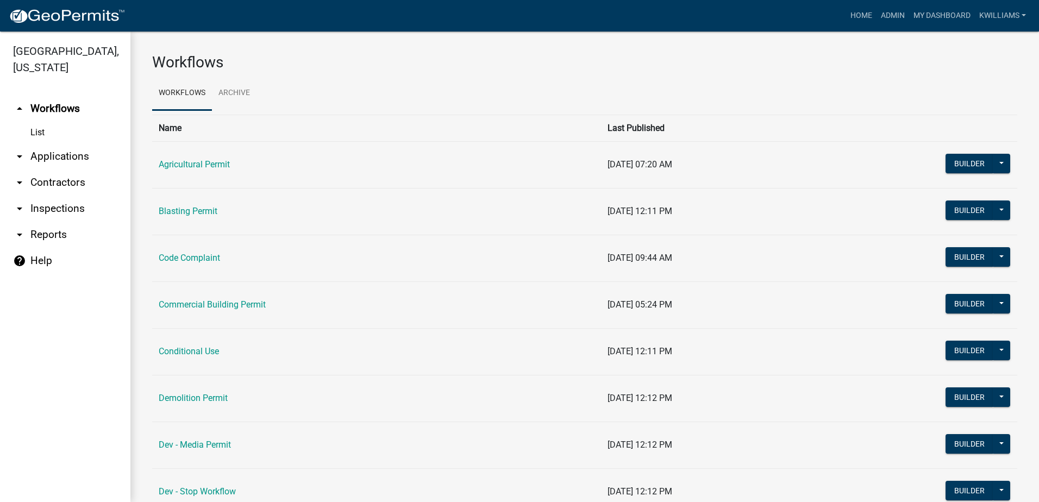
click at [71, 156] on link "arrow_drop_down Applications" at bounding box center [65, 156] width 130 height 26
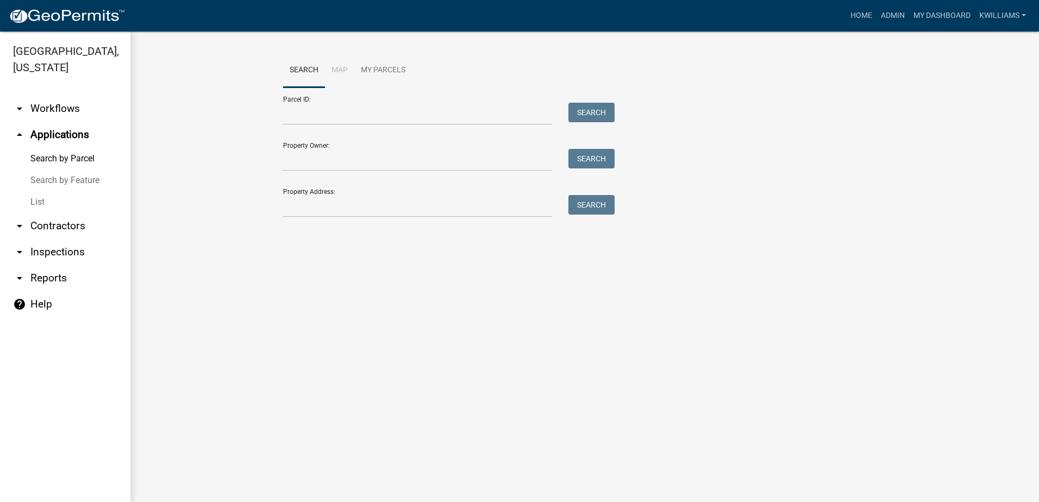
click at [41, 199] on link "List" at bounding box center [65, 202] width 130 height 22
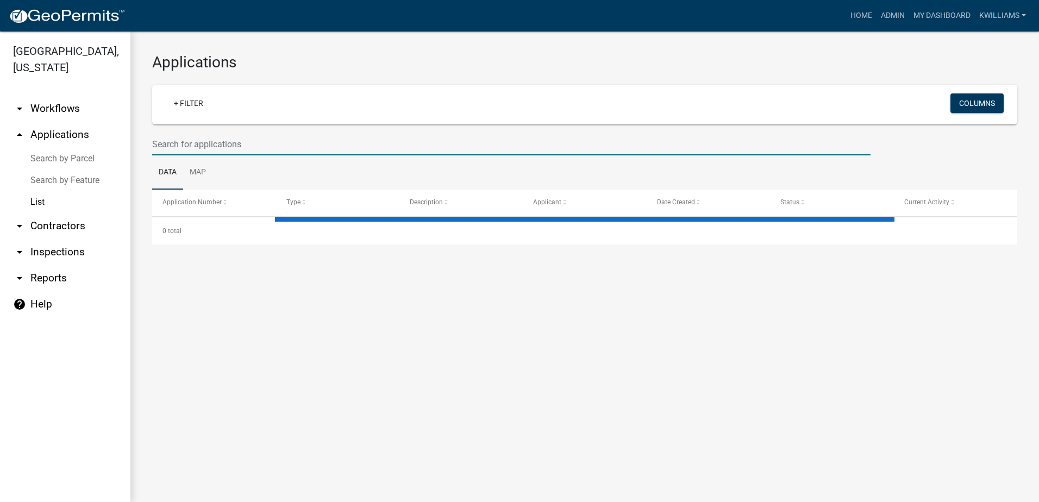
click at [180, 146] on input "text" at bounding box center [511, 144] width 718 height 22
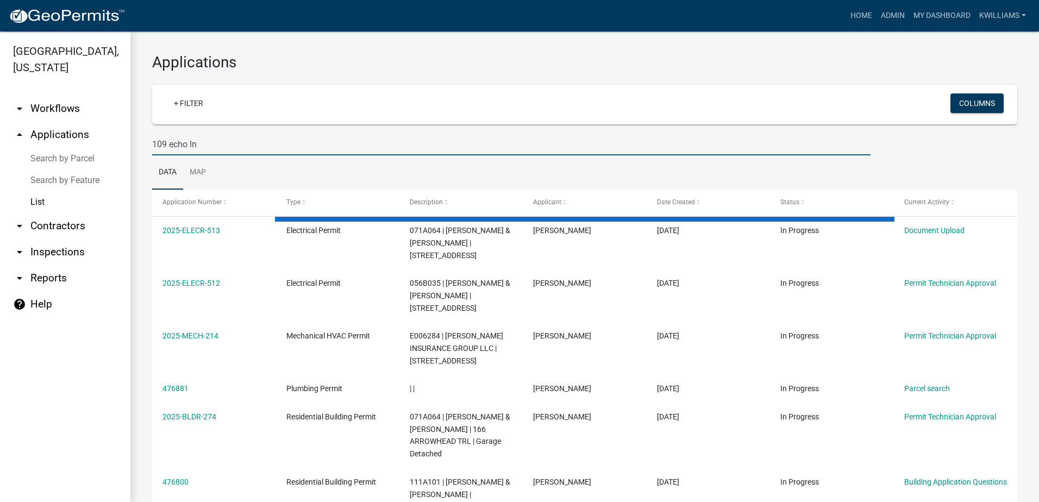
type input "109 echo ln"
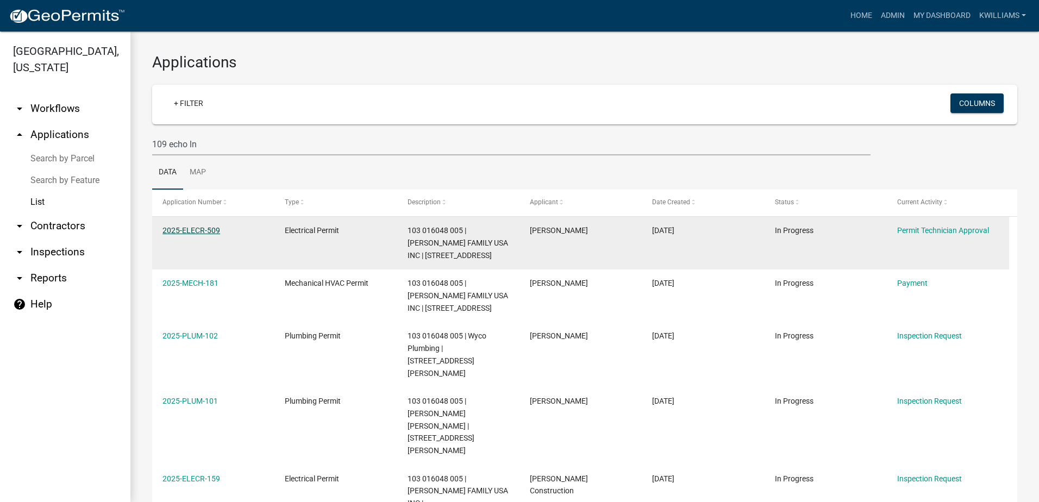
click at [193, 227] on link "2025-ELECR-509" at bounding box center [191, 230] width 58 height 9
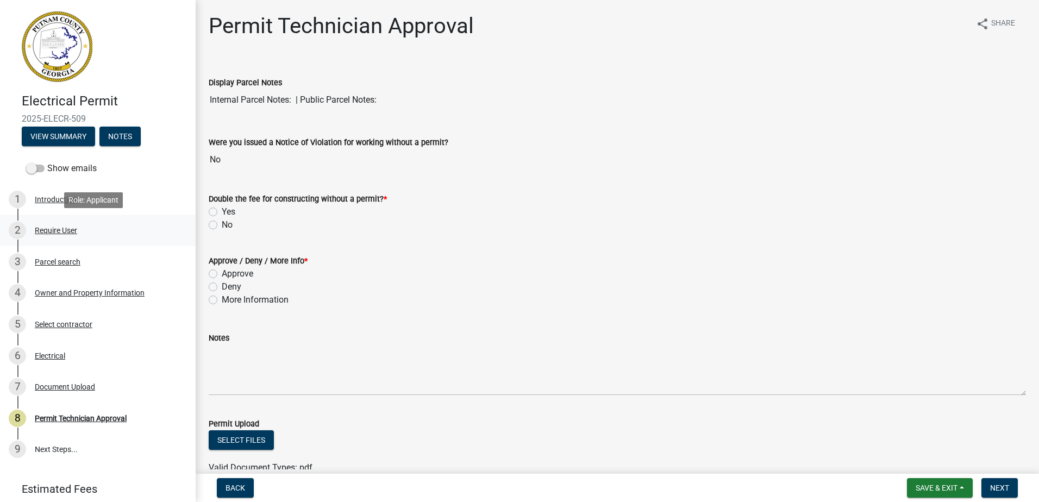
click at [48, 237] on div "2 Require User" at bounding box center [93, 230] width 169 height 17
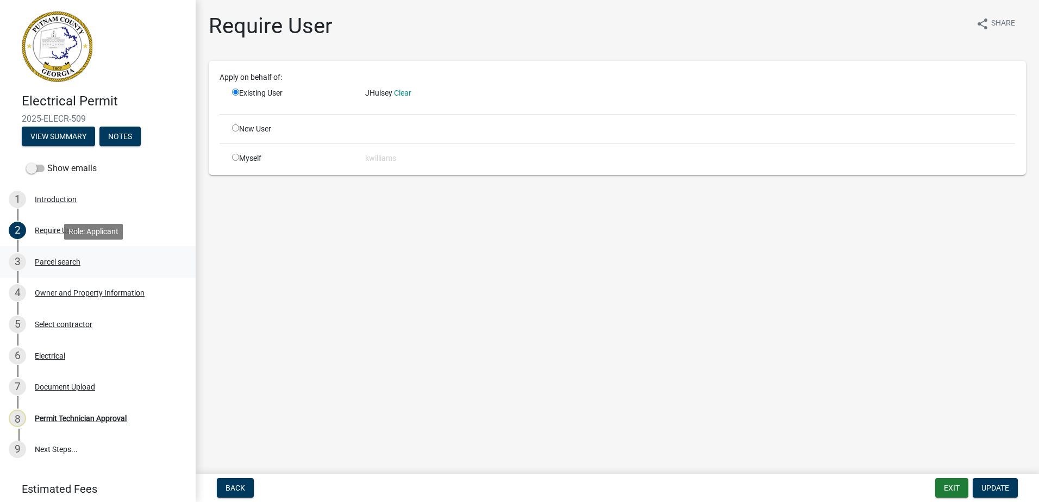
click at [48, 255] on div "3 Parcel search" at bounding box center [93, 261] width 169 height 17
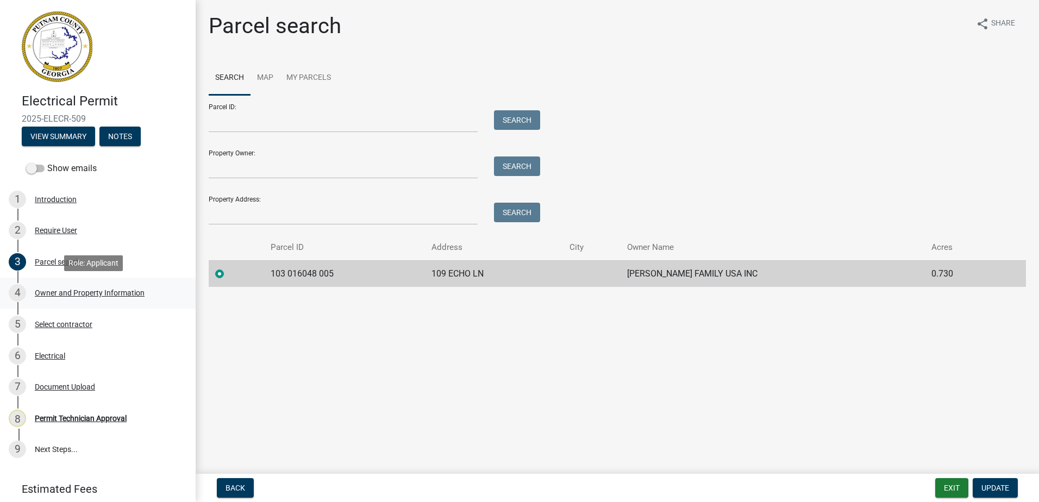
click at [42, 281] on link "4 Owner and Property Information" at bounding box center [98, 294] width 196 height 32
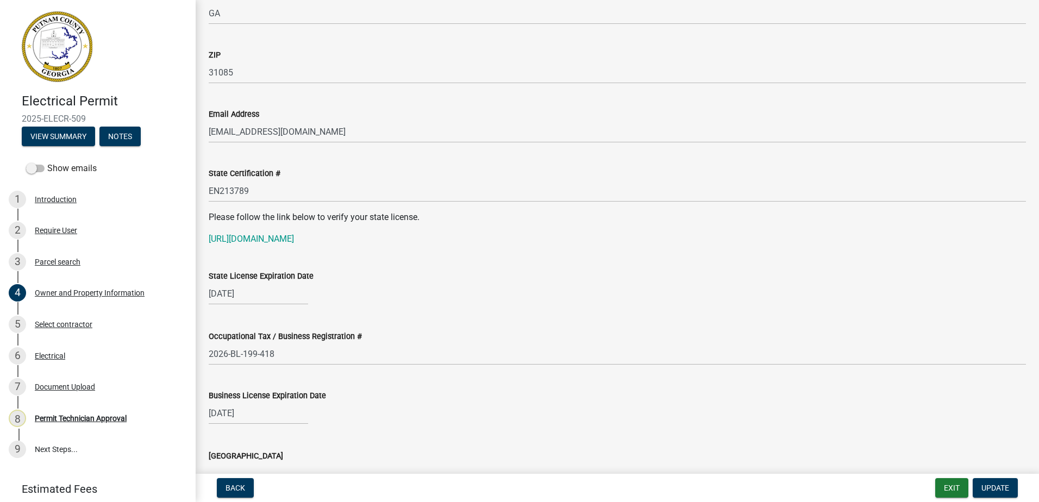
scroll to position [1249, 0]
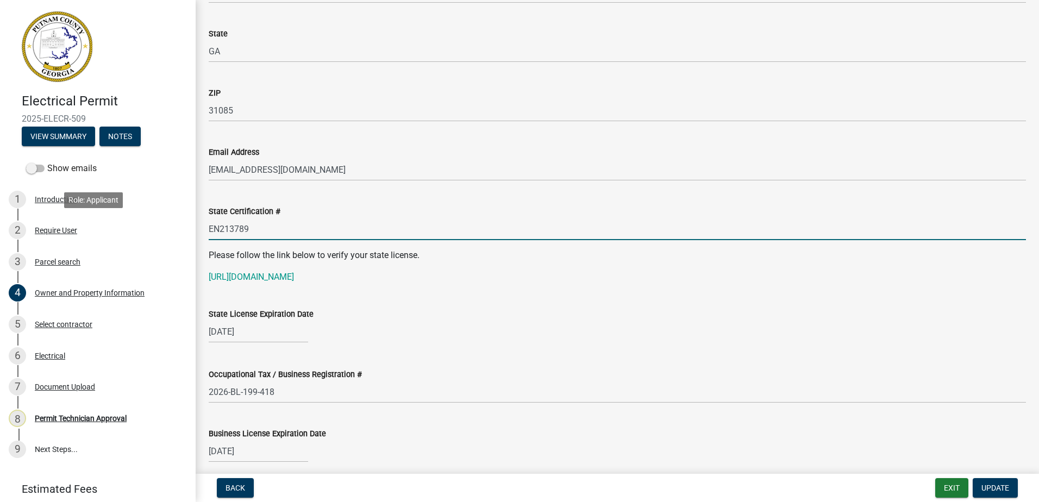
drag, startPoint x: 260, startPoint y: 231, endPoint x: 223, endPoint y: 223, distance: 37.9
click at [193, 237] on div "Electrical Permit 2025-ELECR-509 View Summary Notes Show emails 1 Introduction …" at bounding box center [519, 251] width 1039 height 502
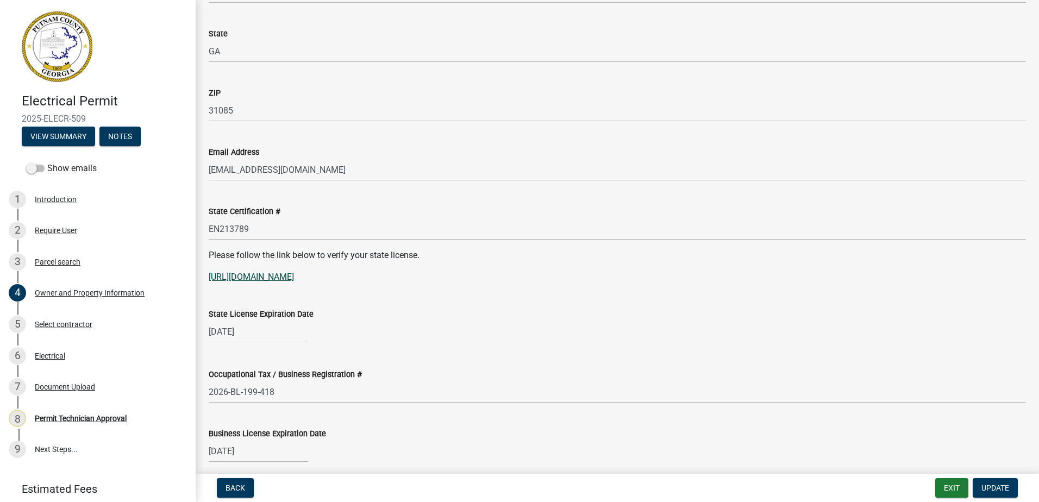
click at [249, 280] on link "https://goals.sos.ga.gov/GASOSOneStop/s/licensee-search" at bounding box center [251, 277] width 85 height 10
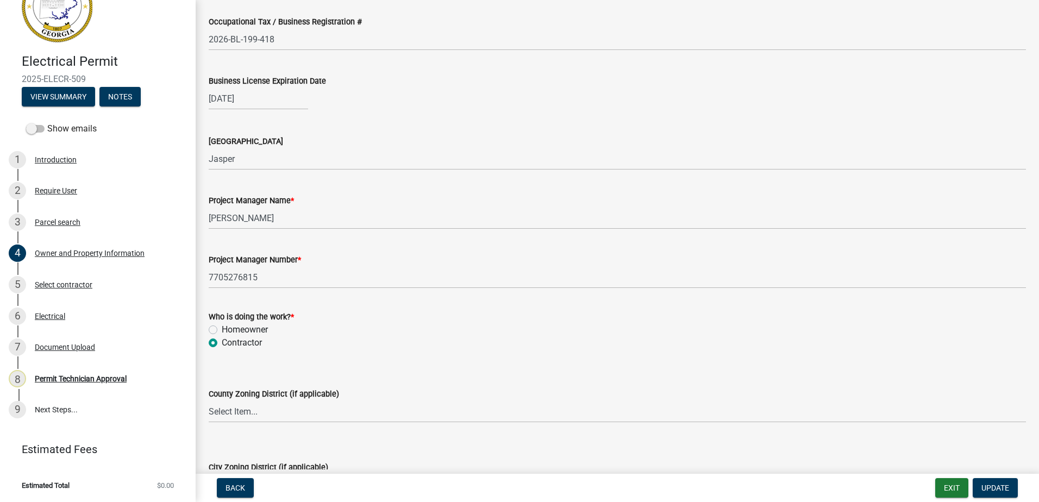
scroll to position [1738, 0]
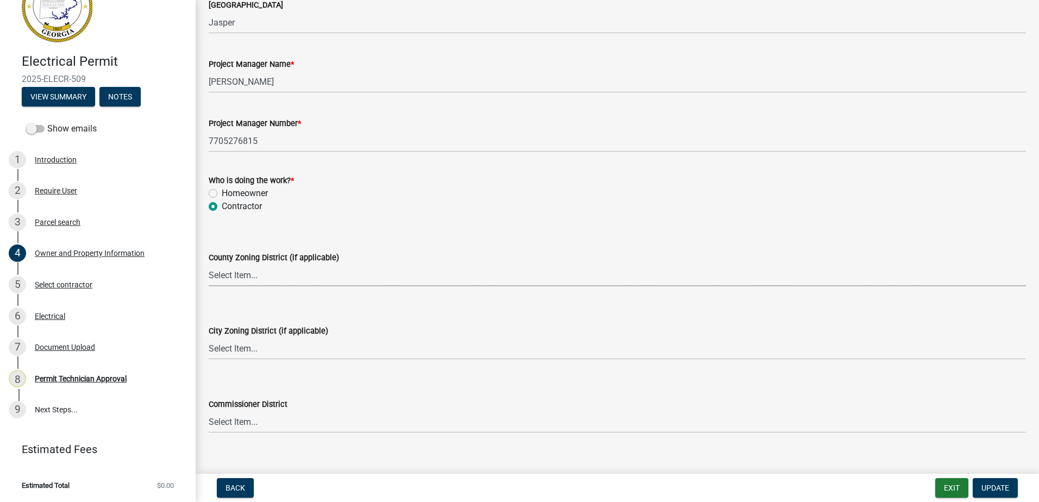
click at [238, 280] on select "Select Item... AG-1 R-1R R-1 R-2 MHP RM-1 RM-3 C-1 C-2 I-M PUD N/A" at bounding box center [617, 275] width 817 height 22
click at [209, 264] on select "Select Item... AG-1 R-1R R-1 R-2 MHP RM-1 RM-3 C-1 C-2 I-M PUD N/A" at bounding box center [617, 275] width 817 height 22
select select "0688c8c3-ca83-4764-a677-531fbc17e6cb"
click at [235, 339] on select "Select Item... A-1 A-2 R-1 R-2 R-3 R-4 MHP C-1 C-2 I-1 I-2 DB FH H-P N/A" at bounding box center [617, 348] width 817 height 22
click at [209, 337] on select "Select Item... A-1 A-2 R-1 R-2 R-3 R-4 MHP C-1 C-2 I-1 I-2 DB FH H-P N/A" at bounding box center [617, 348] width 817 height 22
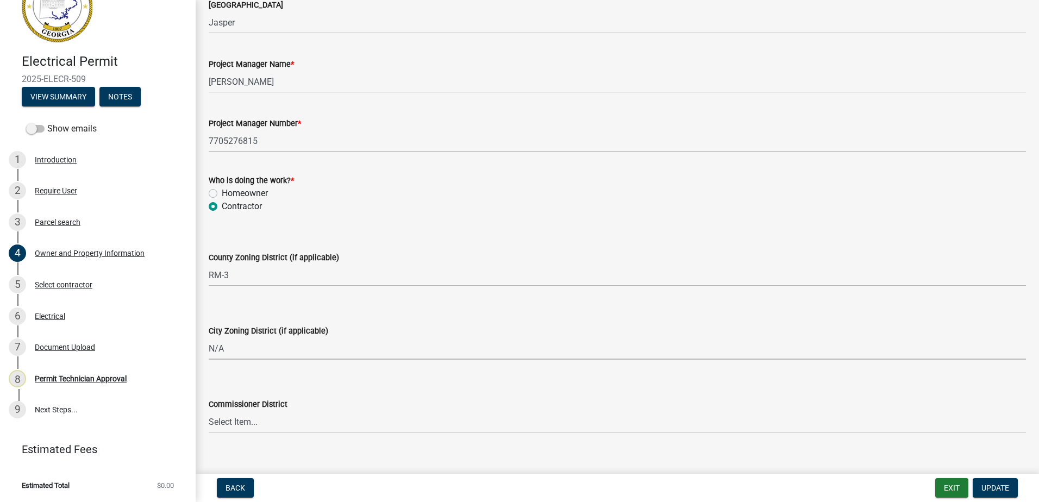
select select "83394b22-4a11-496c-8e5c-75ade2e72faf"
click at [238, 424] on select "Select Item... District 1 District 2 District 3 District 4" at bounding box center [617, 422] width 817 height 22
click at [209, 411] on select "Select Item... District 1 District 2 District 3 District 4" at bounding box center [617, 422] width 817 height 22
select select "469c5908-2854-42d5-89ed-bee7fc26529e"
click at [1004, 481] on button "Update" at bounding box center [994, 488] width 45 height 20
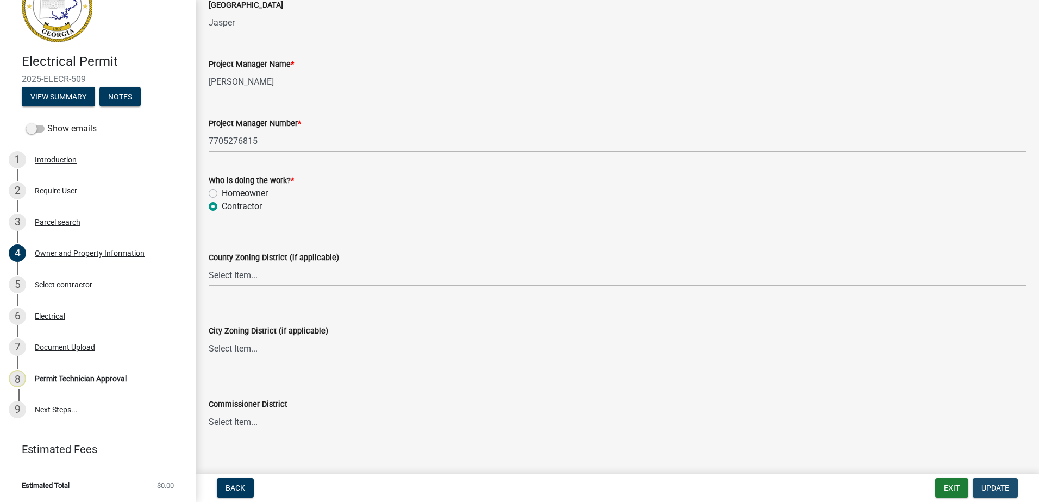
scroll to position [0, 0]
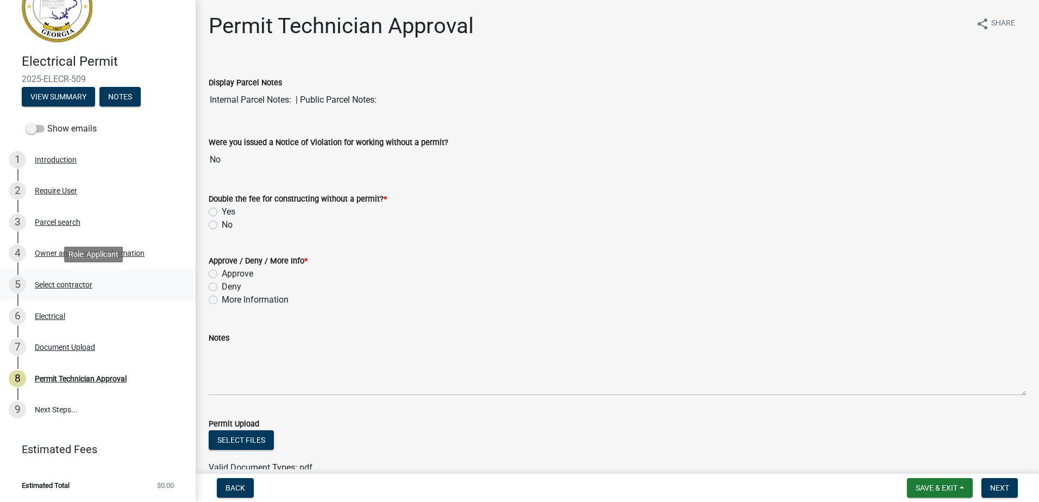
click at [68, 283] on div "Select contractor" at bounding box center [64, 285] width 58 height 8
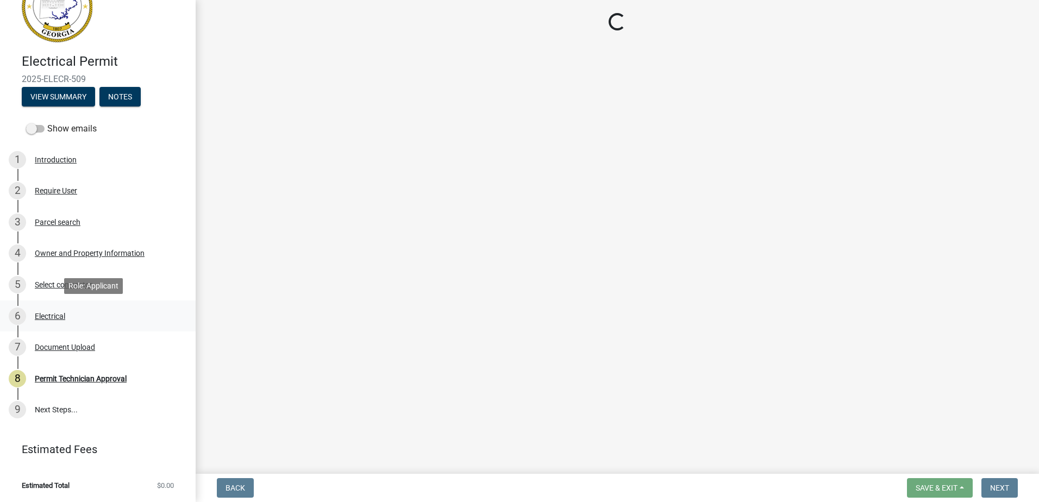
click at [40, 316] on div "Electrical" at bounding box center [50, 316] width 30 height 8
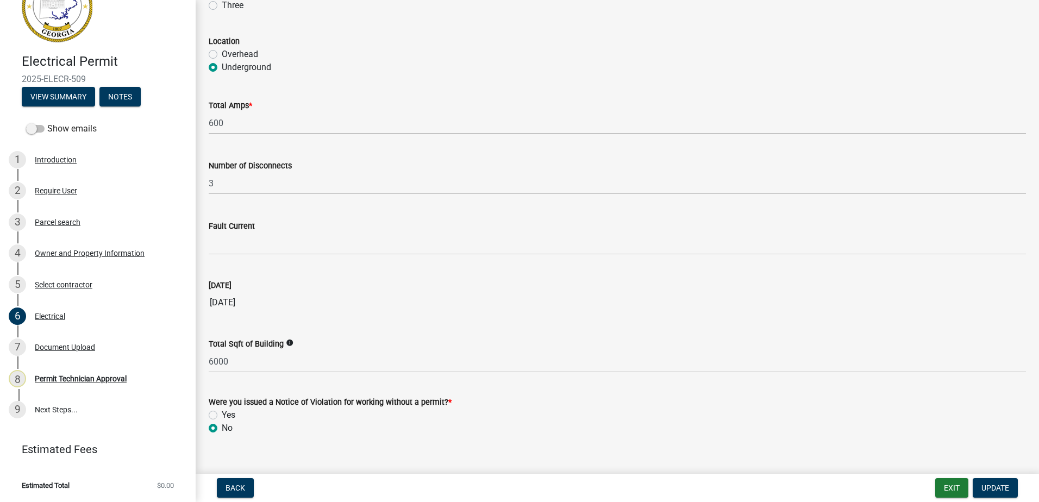
scroll to position [1027, 0]
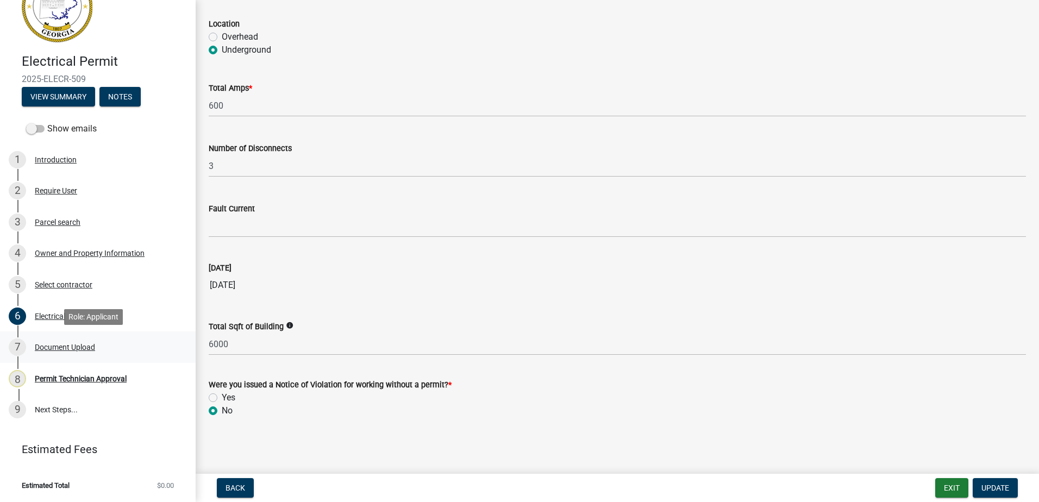
click at [45, 349] on div "Document Upload" at bounding box center [65, 347] width 60 height 8
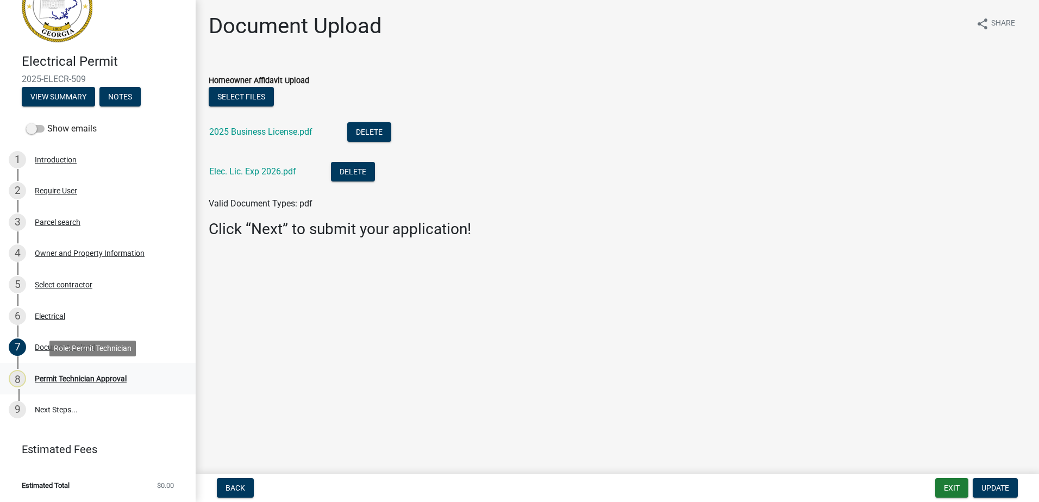
click at [55, 375] on div "Permit Technician Approval" at bounding box center [81, 379] width 92 height 8
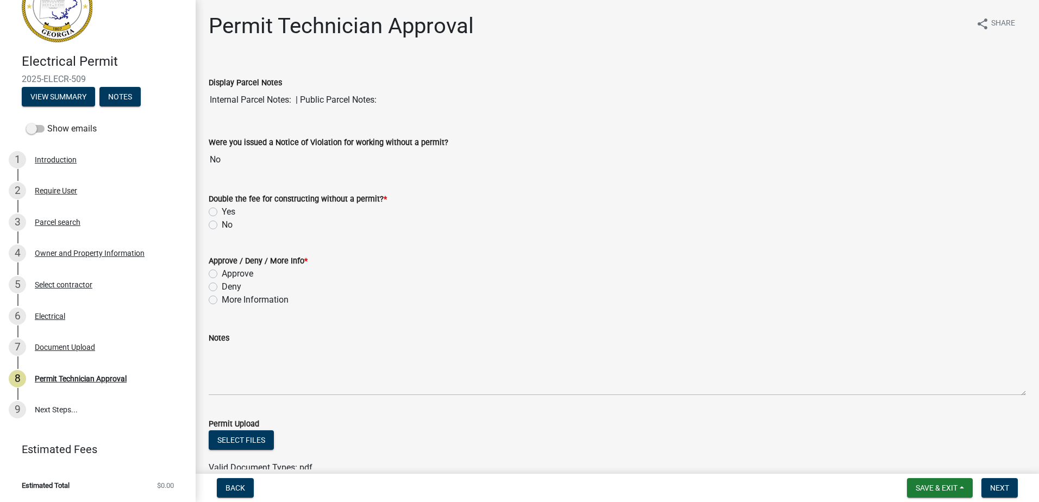
click at [218, 224] on div "No" at bounding box center [617, 224] width 817 height 13
drag, startPoint x: 216, startPoint y: 224, endPoint x: 209, endPoint y: 230, distance: 9.2
click at [222, 224] on label "No" at bounding box center [227, 224] width 11 height 13
click at [222, 224] on input "No" at bounding box center [225, 221] width 7 height 7
radio input "true"
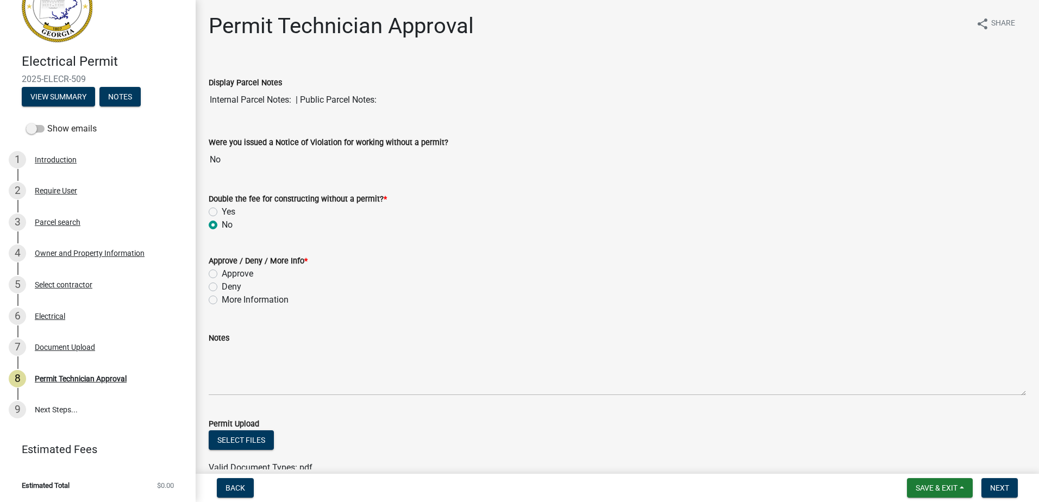
drag, startPoint x: 213, startPoint y: 274, endPoint x: 281, endPoint y: 283, distance: 68.5
click at [222, 274] on label "Approve" at bounding box center [238, 273] width 32 height 13
click at [222, 274] on input "Approve" at bounding box center [225, 270] width 7 height 7
radio input "true"
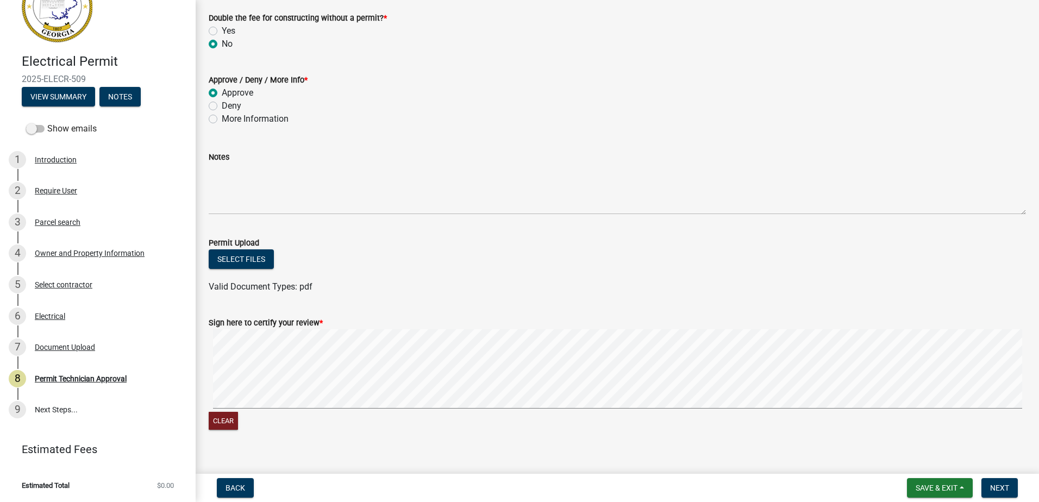
scroll to position [196, 0]
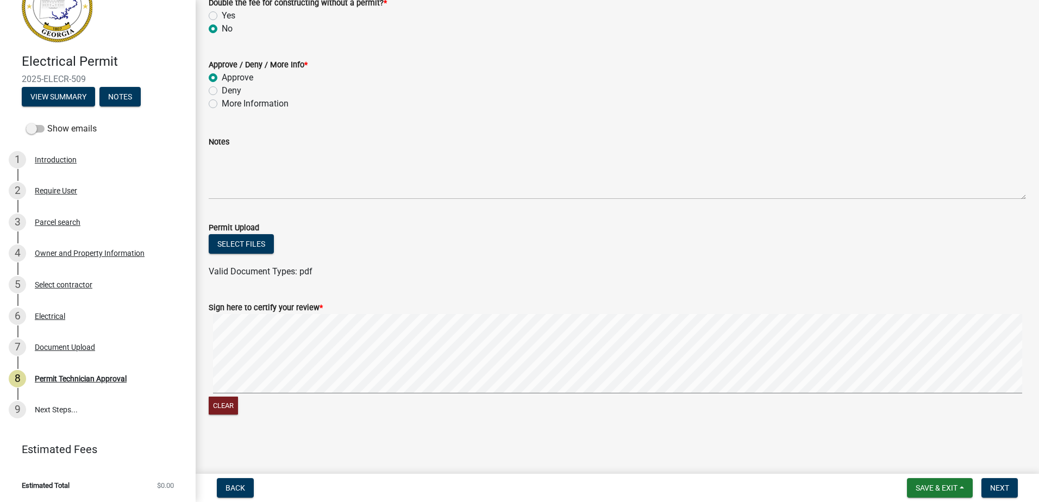
click at [434, 310] on form "Sign here to certify your review * Clear" at bounding box center [617, 352] width 817 height 129
drag, startPoint x: 997, startPoint y: 491, endPoint x: 981, endPoint y: 478, distance: 20.9
click at [996, 490] on span "Next" at bounding box center [999, 487] width 19 height 9
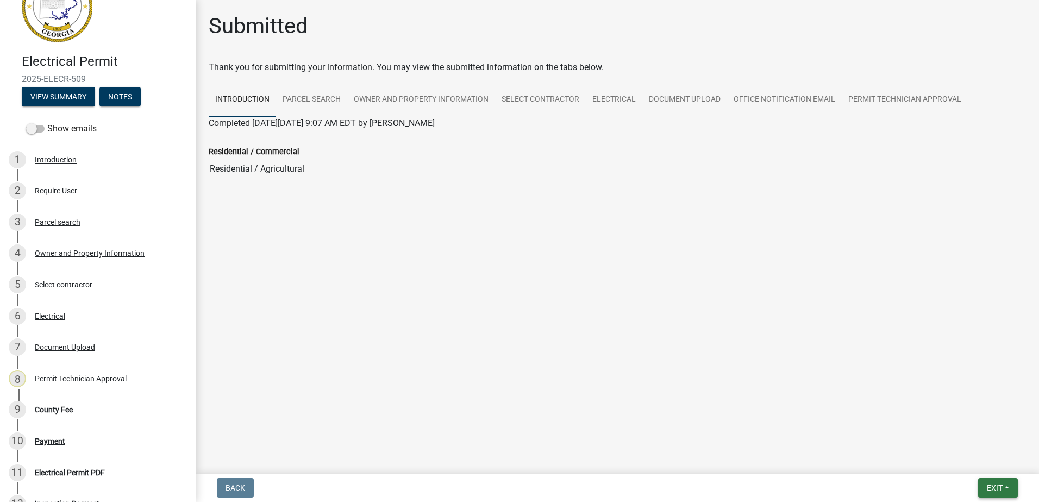
click at [989, 488] on span "Exit" at bounding box center [994, 487] width 16 height 9
click at [972, 462] on button "Save & Exit" at bounding box center [973, 459] width 87 height 26
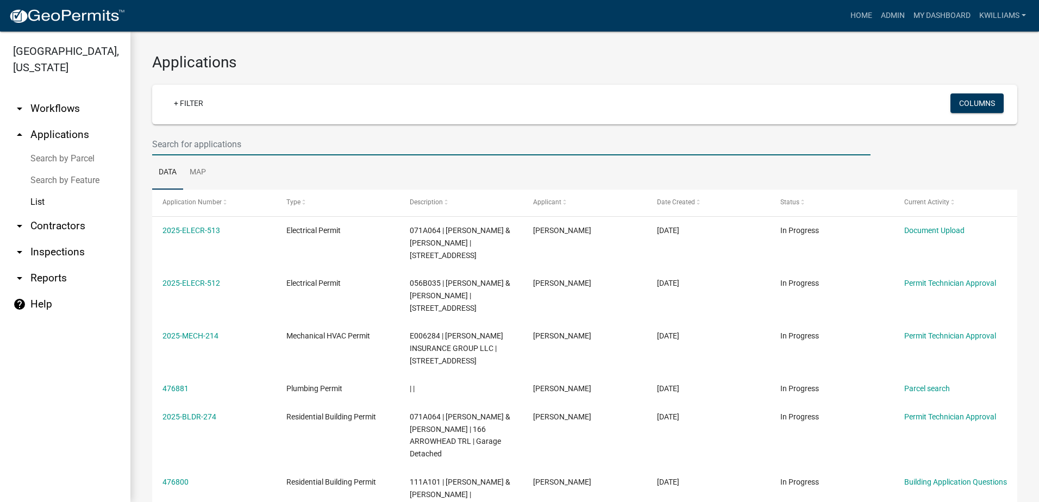
click at [247, 149] on input "text" at bounding box center [511, 144] width 718 height 22
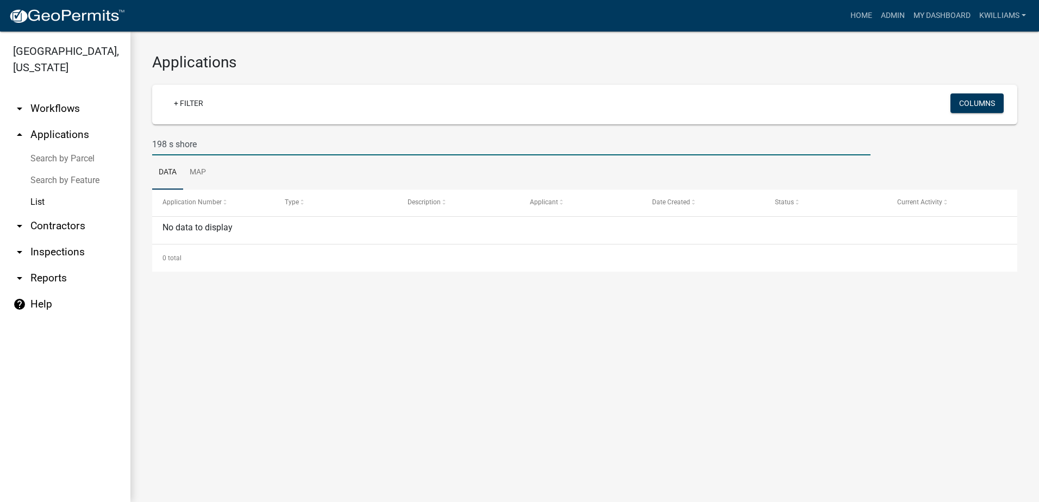
click at [177, 146] on input "198 s shore" at bounding box center [511, 144] width 718 height 22
click at [173, 143] on input "198 s shore" at bounding box center [511, 144] width 718 height 22
click at [191, 151] on input "198 south shore" at bounding box center [511, 144] width 718 height 22
click at [192, 143] on input "198 south shore" at bounding box center [511, 144] width 718 height 22
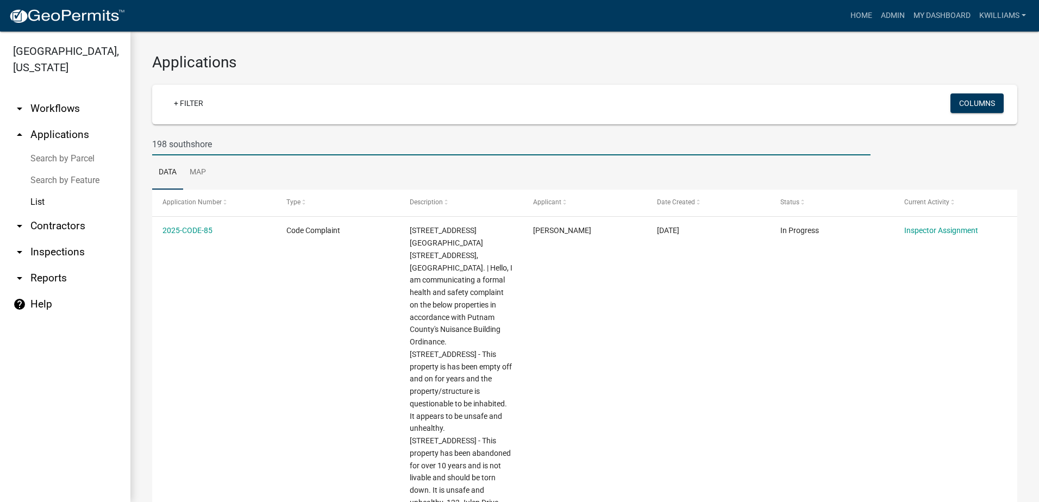
drag, startPoint x: 219, startPoint y: 145, endPoint x: 173, endPoint y: 141, distance: 46.3
click at [173, 141] on input "198 southshore" at bounding box center [511, 144] width 718 height 22
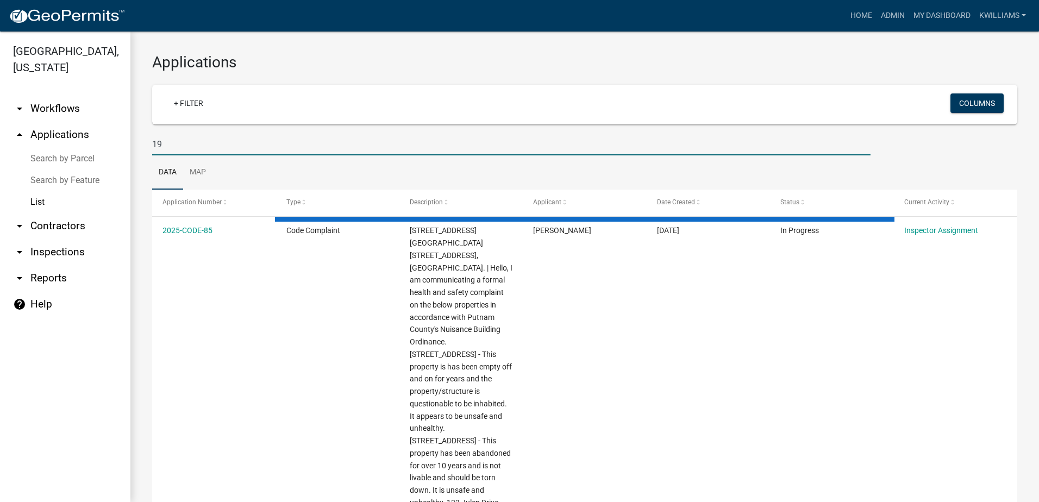
type input "1"
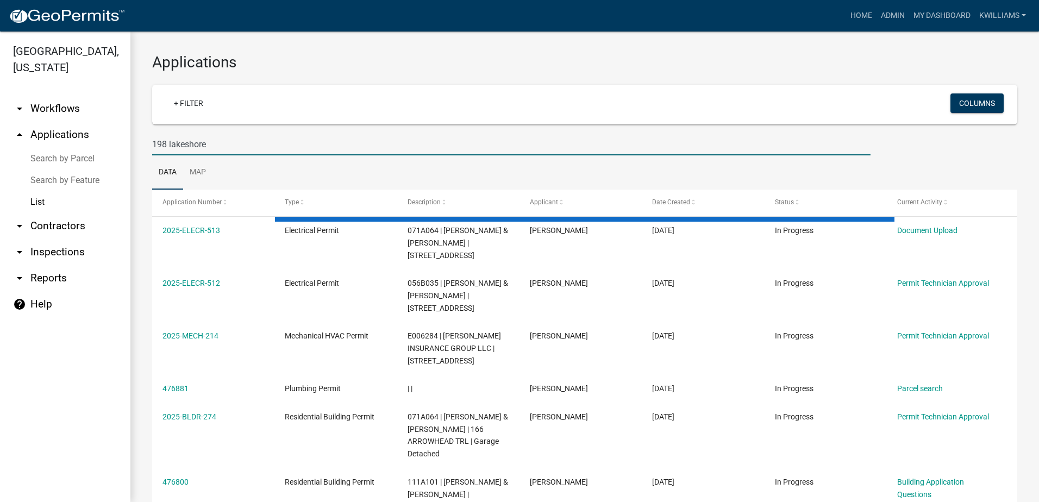
type input "198 lakeshore"
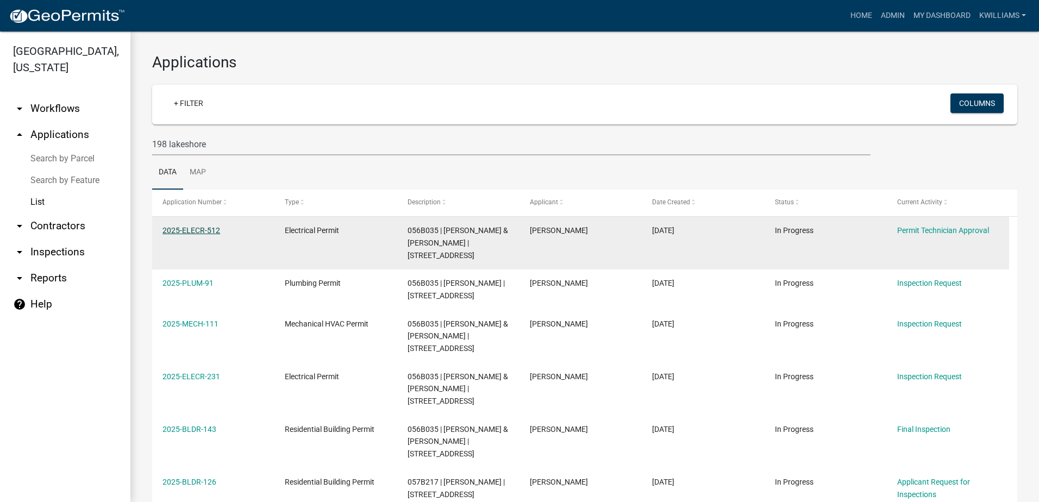
click at [197, 231] on link "2025-ELECR-512" at bounding box center [191, 230] width 58 height 9
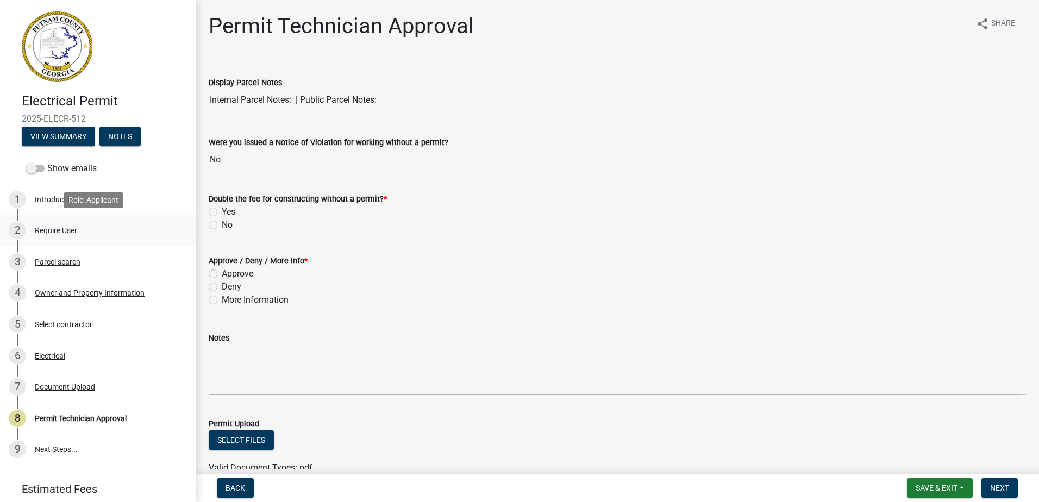
click at [45, 231] on div "Require User" at bounding box center [56, 231] width 42 height 8
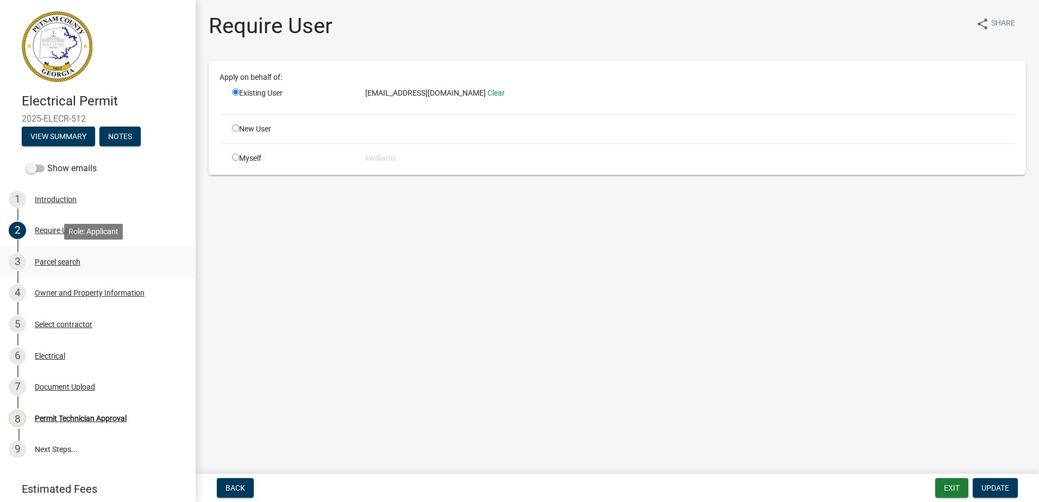
click at [45, 255] on div "3 Parcel search" at bounding box center [93, 261] width 169 height 17
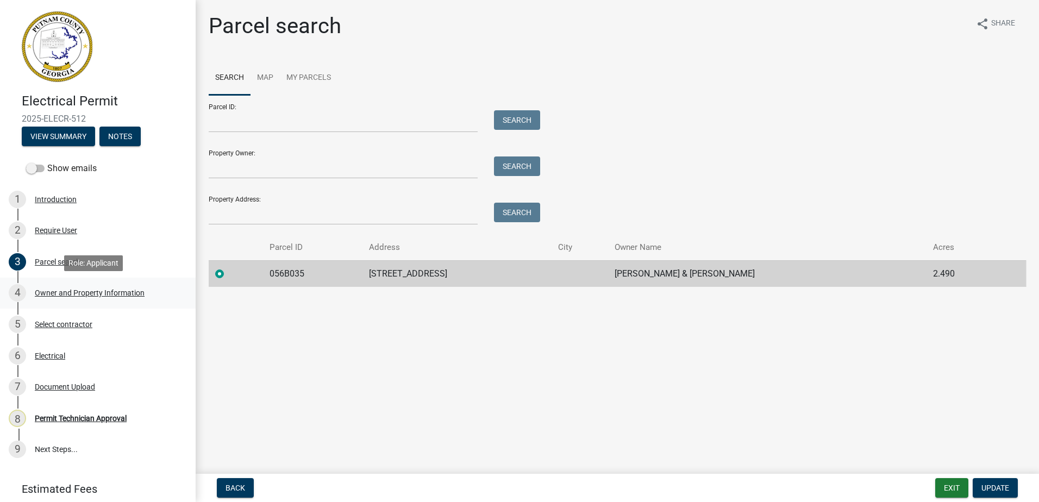
click at [45, 287] on div "4 Owner and Property Information" at bounding box center [93, 292] width 169 height 17
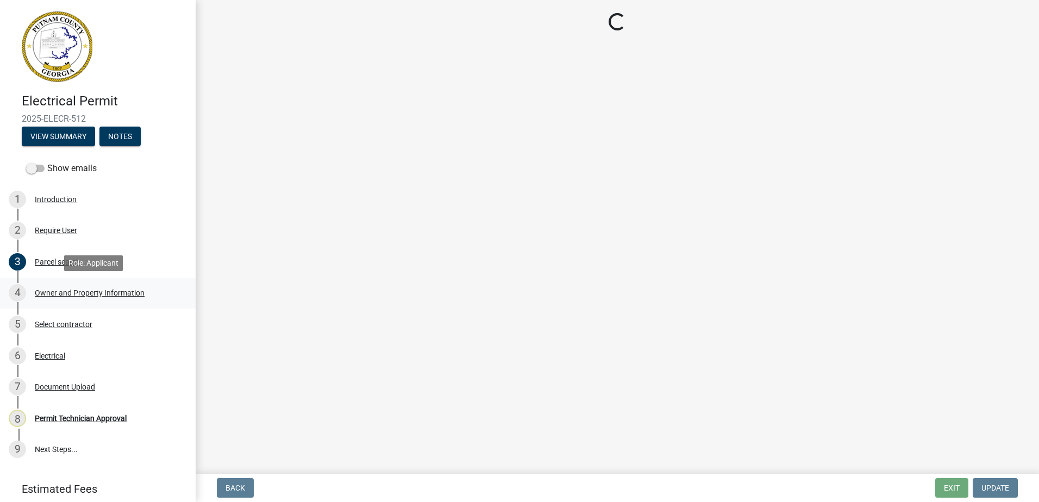
select select "34fe85c2-5f76-4343-b6bb-8ca387e0bed7"
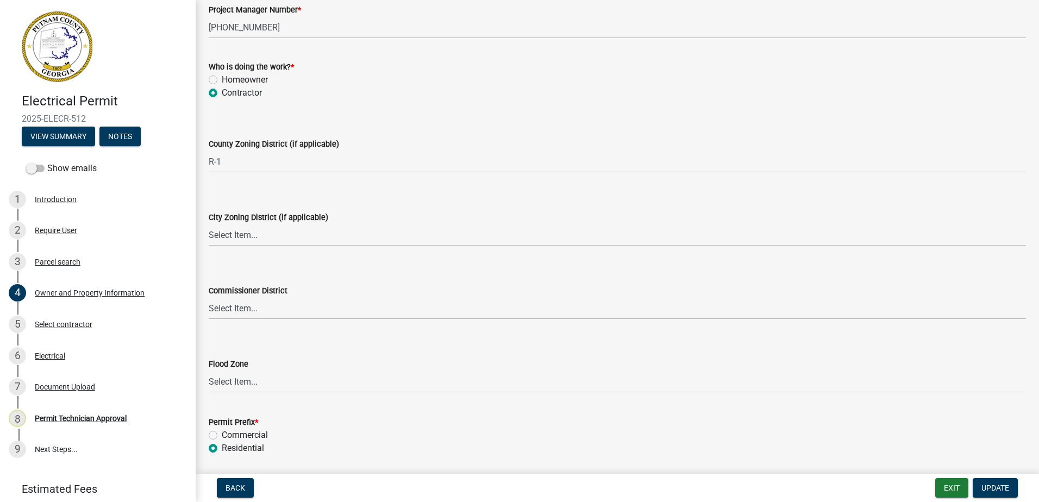
scroll to position [1835, 0]
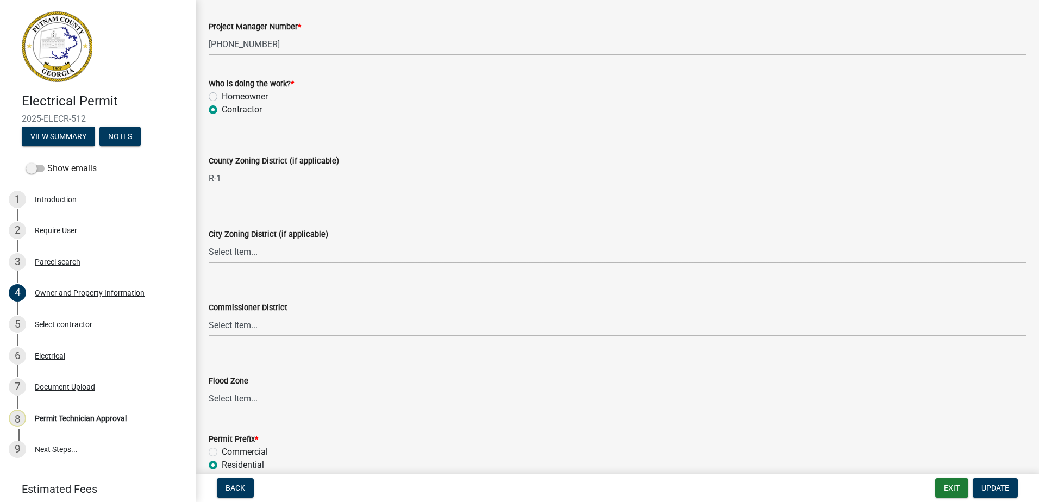
click at [236, 260] on select "Select Item... A-1 A-2 R-1 R-2 R-3 R-4 MHP C-1 C-2 I-1 I-2 DB FH H-P N/A" at bounding box center [617, 252] width 817 height 22
click at [209, 241] on select "Select Item... A-1 A-2 R-1 R-2 R-3 R-4 MHP C-1 C-2 I-1 I-2 DB FH H-P N/A" at bounding box center [617, 252] width 817 height 22
select select "83394b22-4a11-496c-8e5c-75ade2e72faf"
click at [231, 317] on select "Select Item... District 1 District 2 District 3 District 4" at bounding box center [617, 325] width 817 height 22
click at [209, 314] on select "Select Item... District 1 District 2 District 3 District 4" at bounding box center [617, 325] width 817 height 22
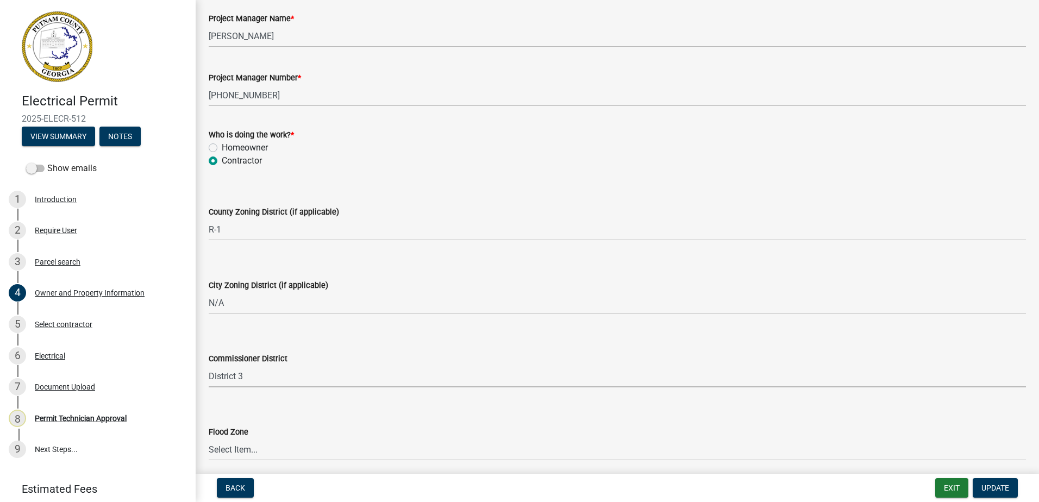
scroll to position [1889, 0]
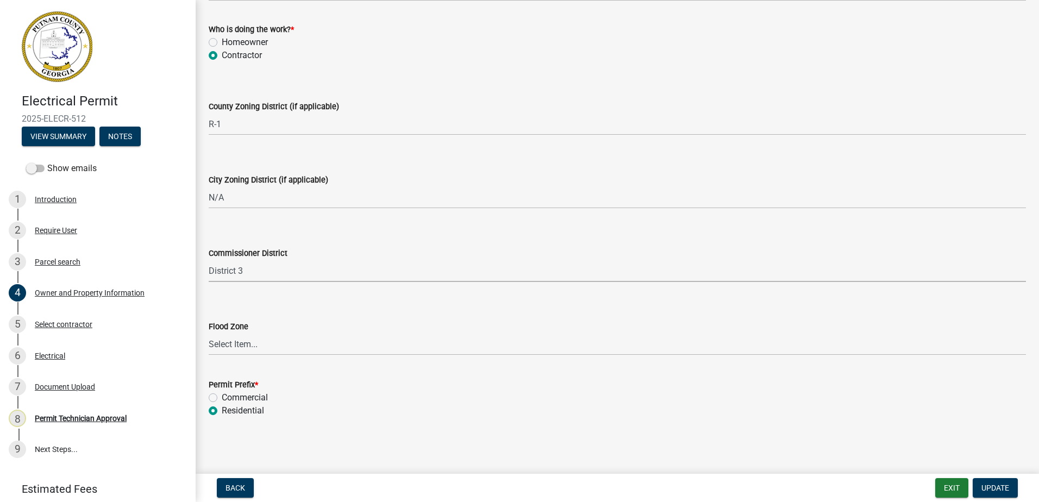
click at [231, 272] on select "Select Item... District 1 District 2 District 3 District 4" at bounding box center [617, 271] width 817 height 22
click at [209, 260] on select "Select Item... District 1 District 2 District 3 District 4" at bounding box center [617, 271] width 817 height 22
select select "295c155f-de53-4b68-9fdd-08c8883e9b6f"
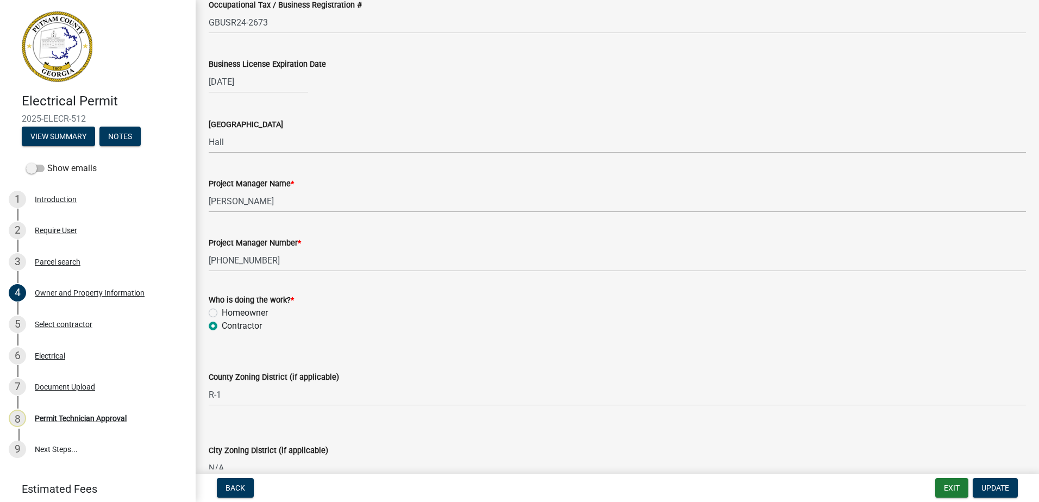
scroll to position [1618, 0]
click at [993, 494] on button "Update" at bounding box center [994, 488] width 45 height 20
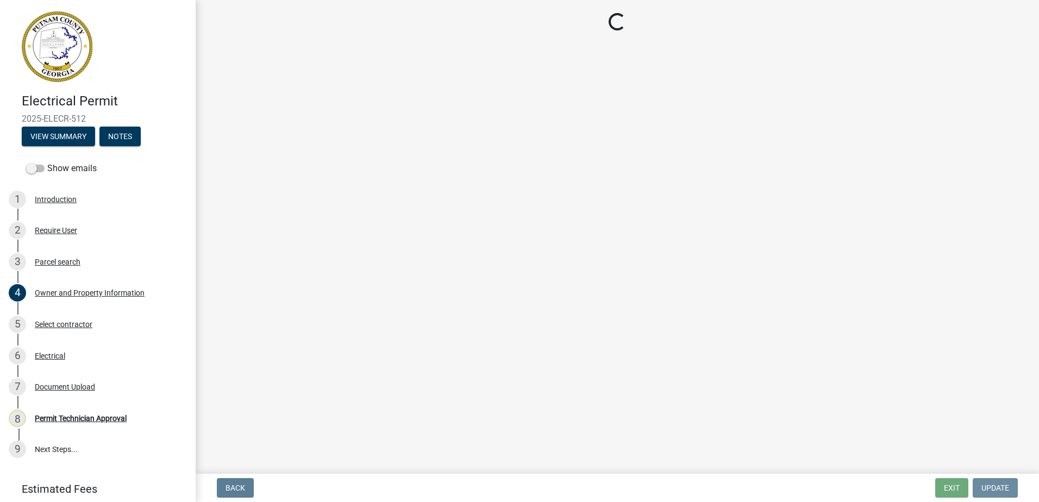
scroll to position [0, 0]
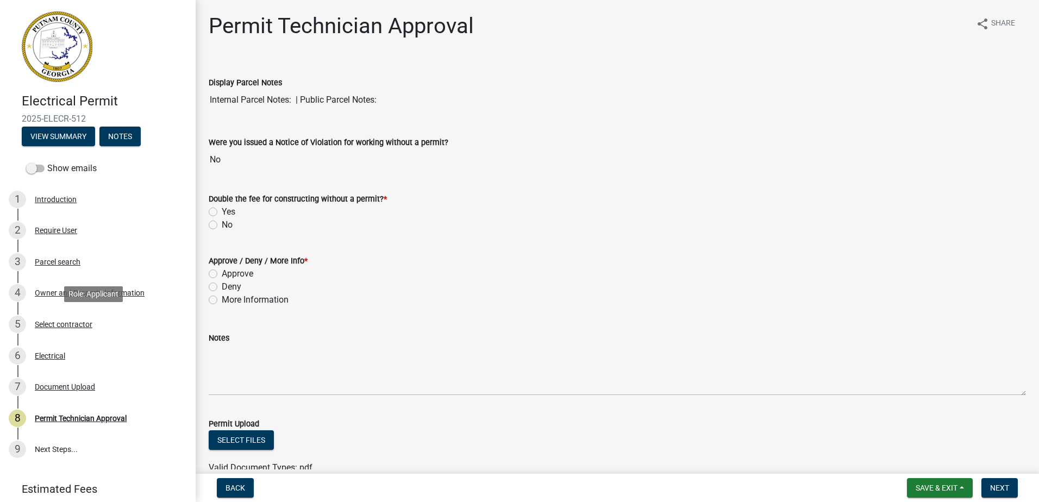
click at [67, 321] on div "Select contractor" at bounding box center [64, 324] width 58 height 8
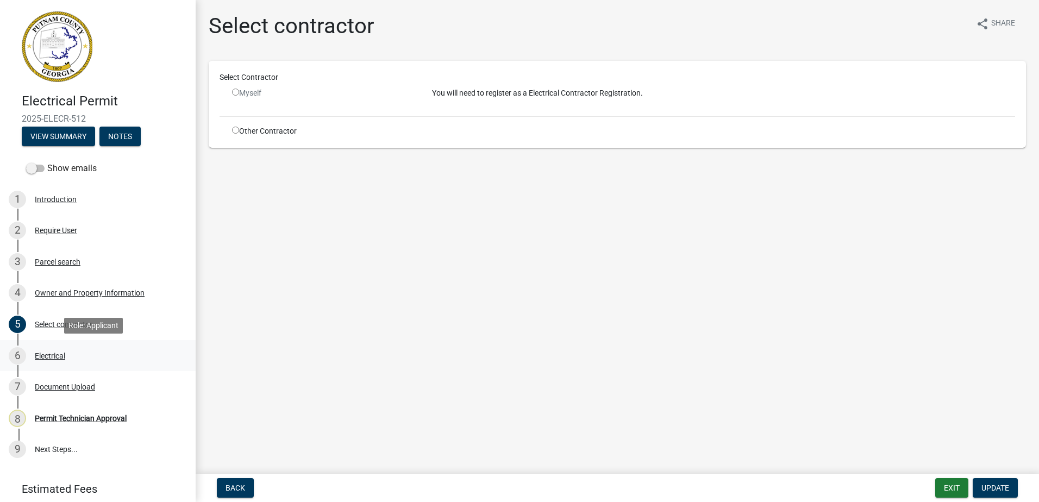
click at [47, 357] on div "Electrical" at bounding box center [50, 356] width 30 height 8
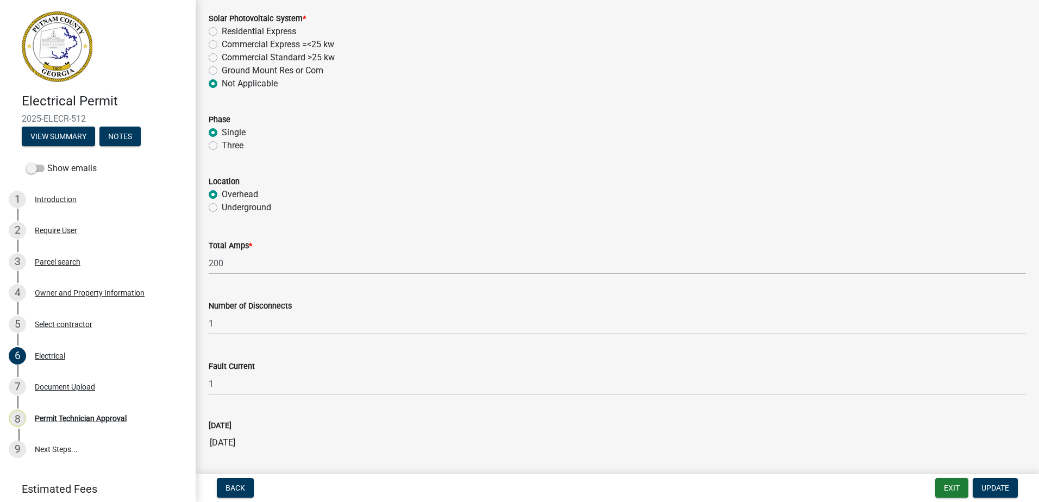
scroll to position [1027, 0]
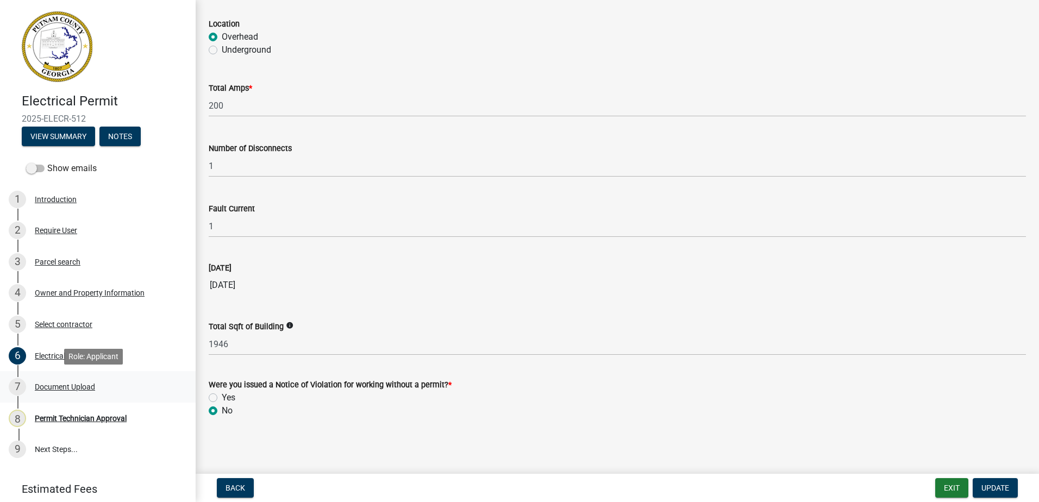
click at [73, 392] on div "7 Document Upload" at bounding box center [93, 386] width 169 height 17
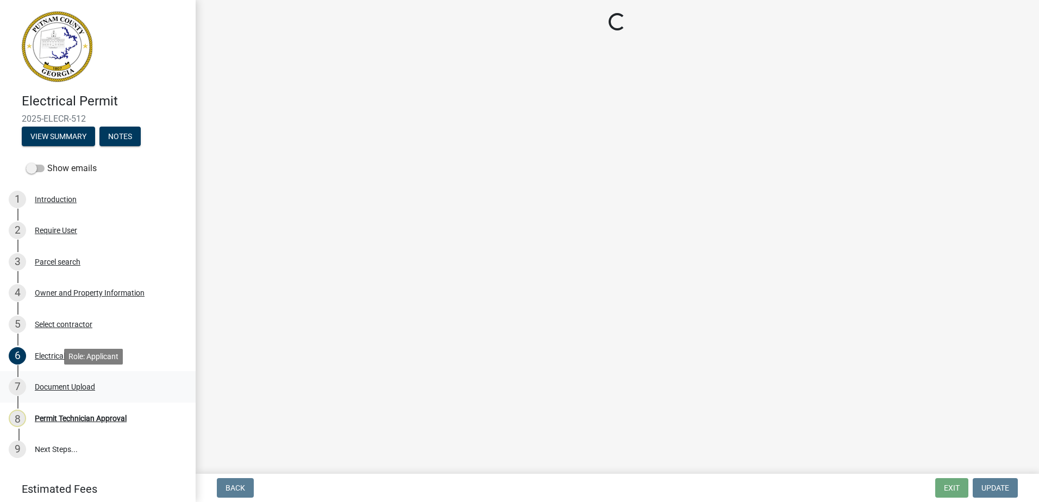
scroll to position [0, 0]
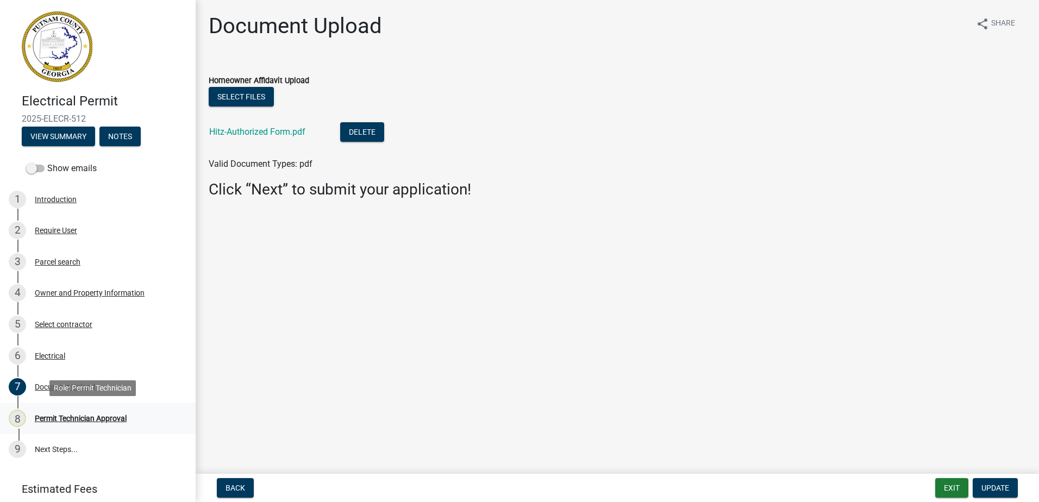
click at [90, 417] on div "Permit Technician Approval" at bounding box center [81, 418] width 92 height 8
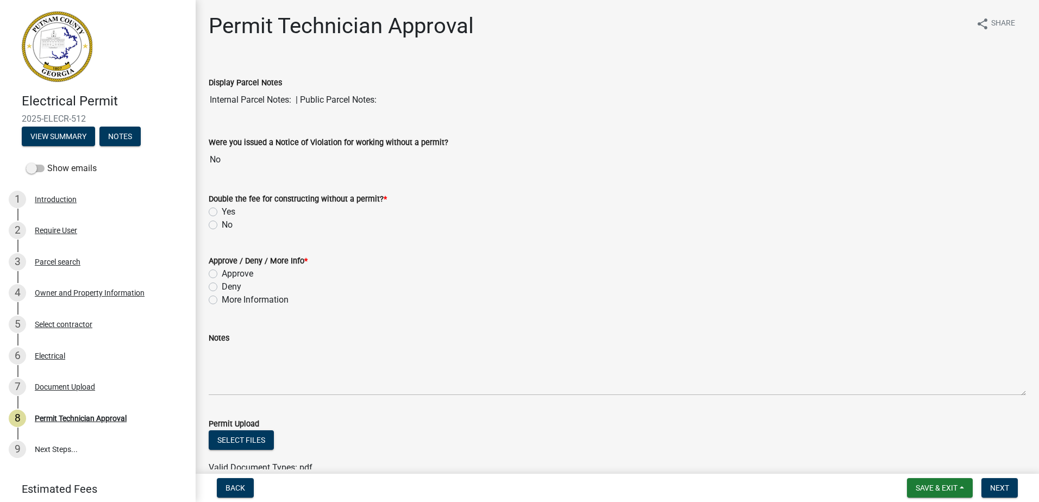
click at [217, 269] on div "Approve" at bounding box center [617, 273] width 817 height 13
click at [222, 274] on label "Approve" at bounding box center [238, 273] width 32 height 13
click at [222, 274] on input "Approve" at bounding box center [225, 270] width 7 height 7
radio input "true"
click at [224, 220] on label "No" at bounding box center [227, 224] width 11 height 13
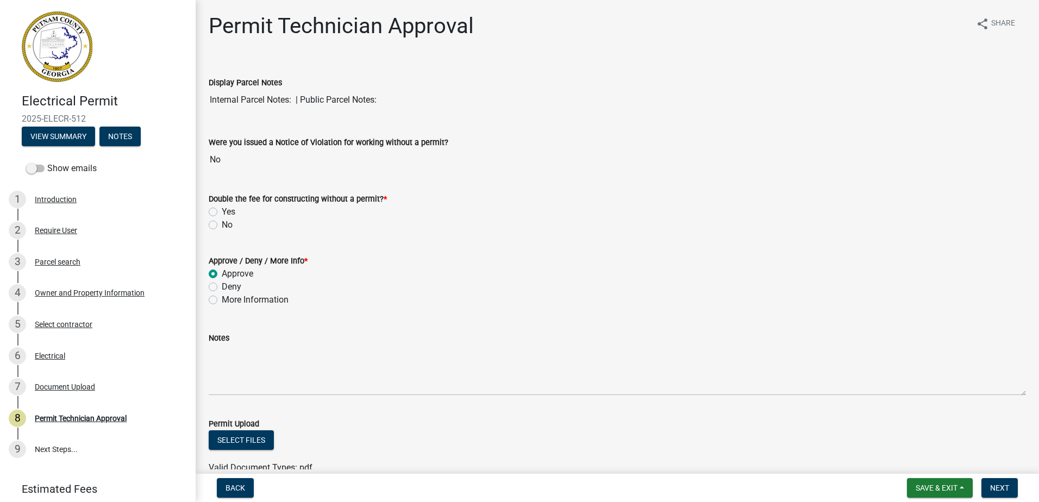
click at [224, 220] on input "No" at bounding box center [225, 221] width 7 height 7
radio input "true"
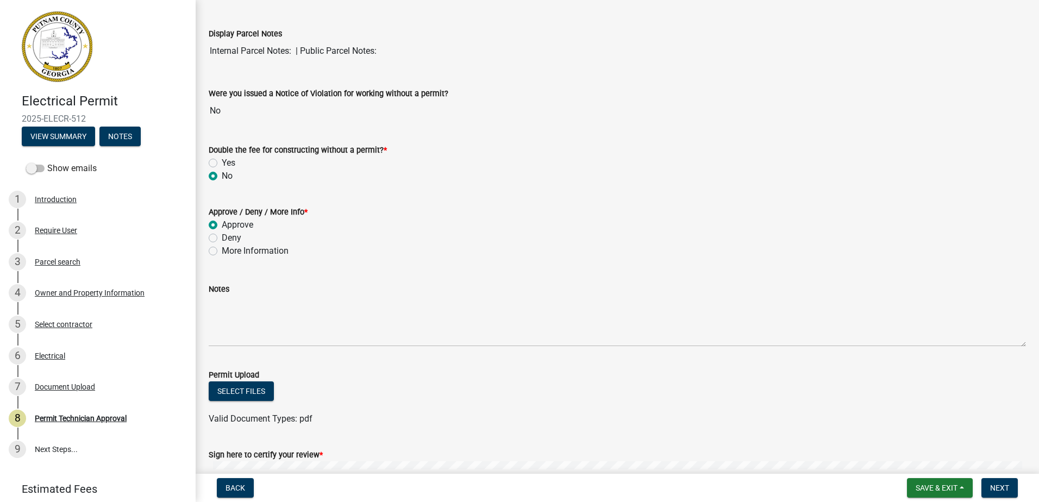
scroll to position [196, 0]
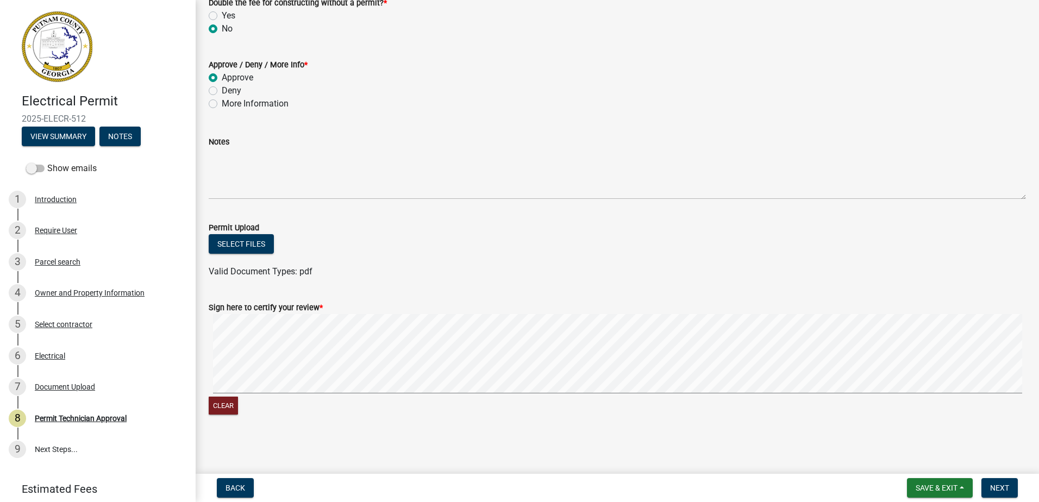
click at [257, 393] on signature-pad at bounding box center [617, 355] width 817 height 83
click at [451, 313] on form "Sign here to certify your review * Clear" at bounding box center [617, 352] width 817 height 129
click at [998, 493] on button "Next" at bounding box center [999, 488] width 36 height 20
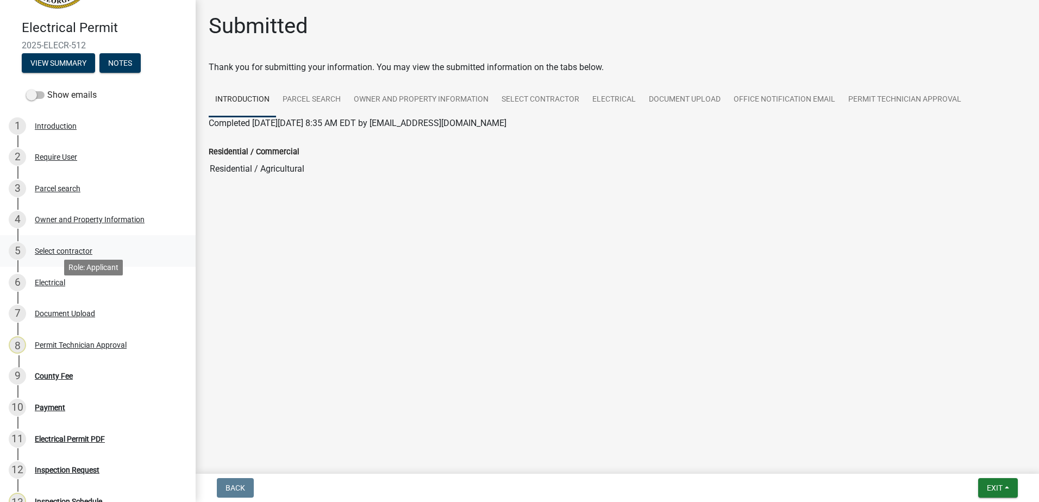
scroll to position [0, 0]
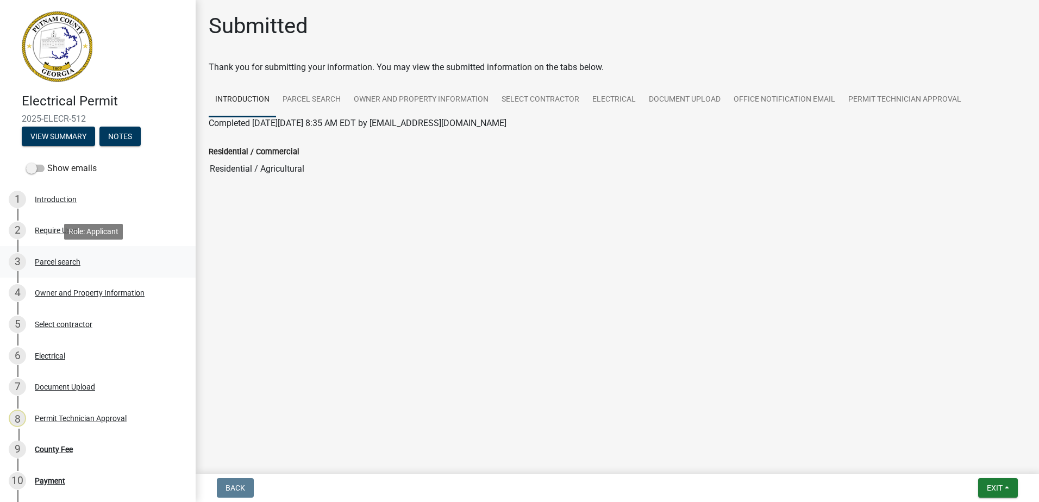
click at [50, 260] on div "Parcel search" at bounding box center [58, 262] width 46 height 8
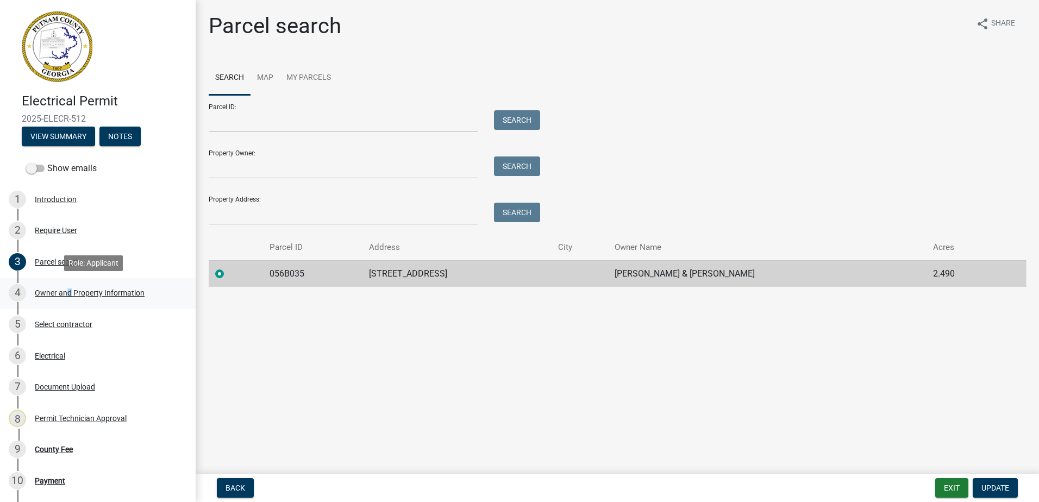
click at [65, 281] on link "4 Owner and Property Information" at bounding box center [98, 294] width 196 height 32
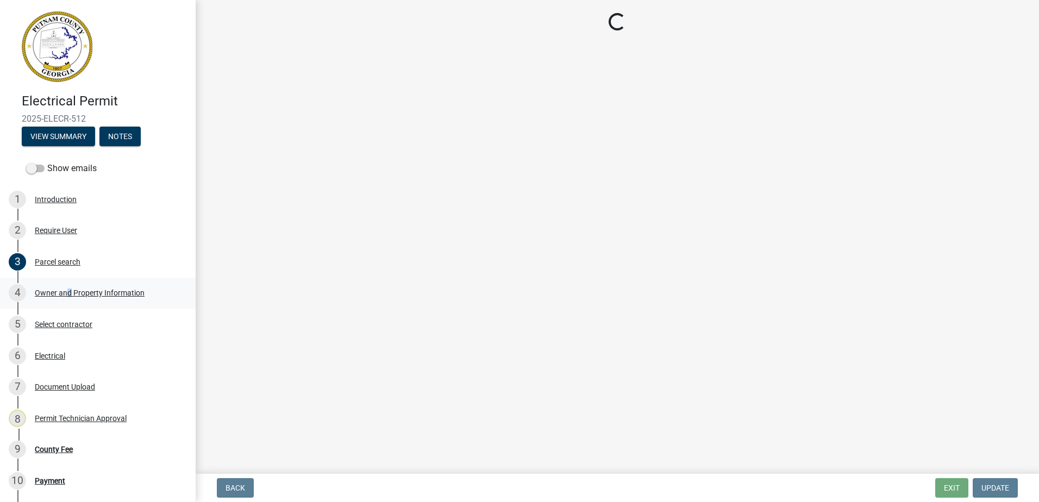
select select "34fe85c2-5f76-4343-b6bb-8ca387e0bed7"
select select "83394b22-4a11-496c-8e5c-75ade2e72faf"
select select "295c155f-de53-4b68-9fdd-08c8883e9b6f"
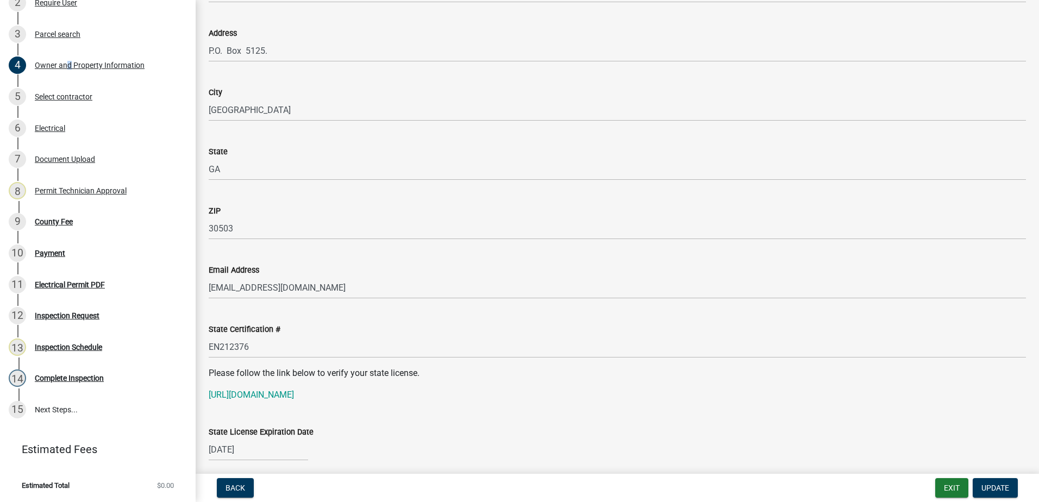
scroll to position [1141, 0]
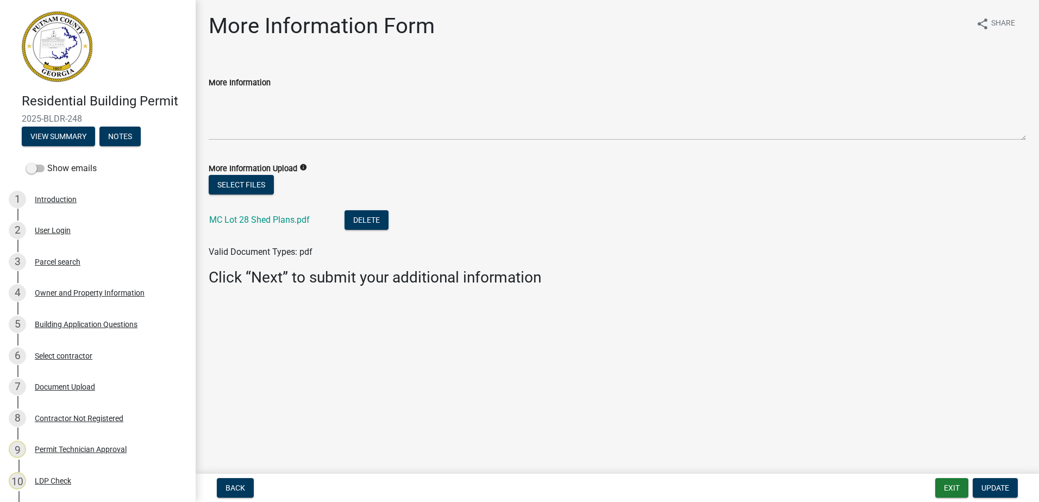
scroll to position [54, 0]
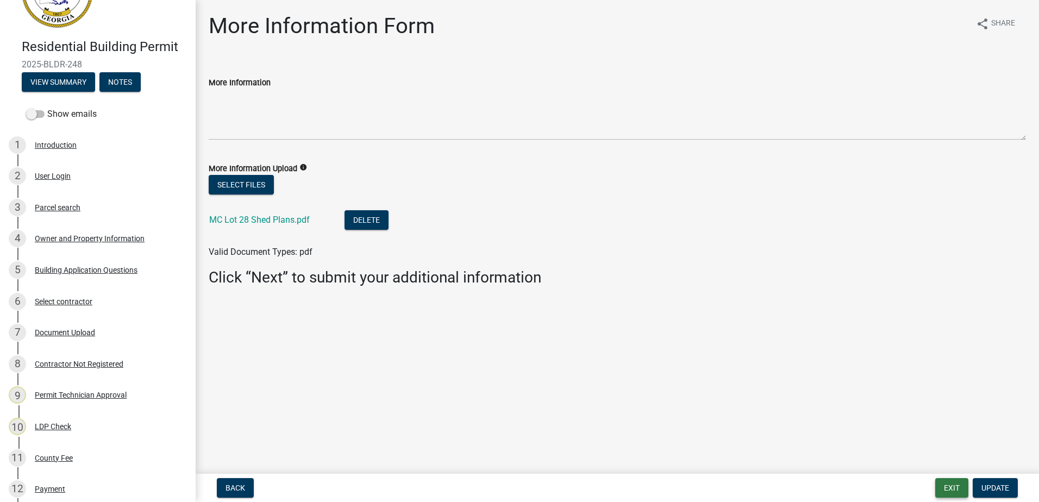
click at [958, 482] on button "Exit" at bounding box center [951, 488] width 33 height 20
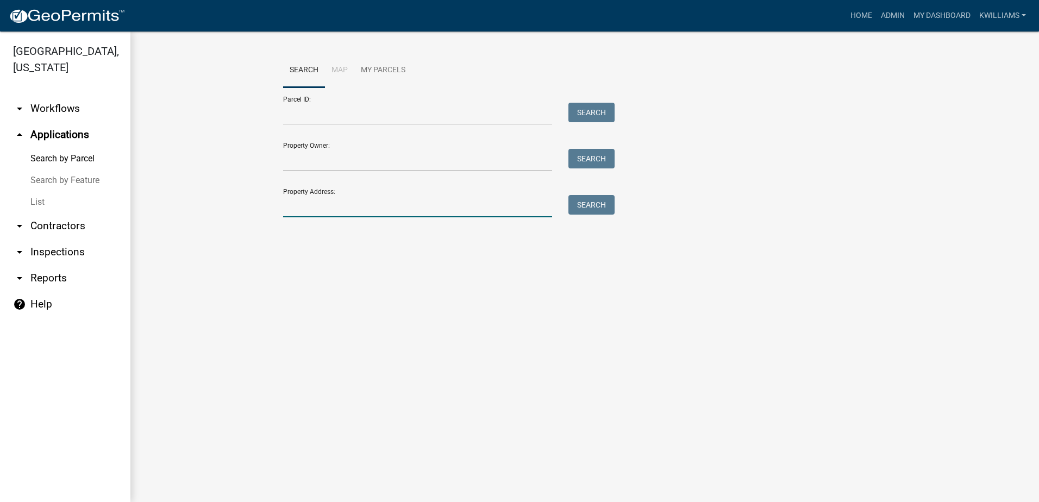
click at [324, 203] on input "Property Address:" at bounding box center [417, 206] width 269 height 22
click at [39, 199] on link "List" at bounding box center [65, 202] width 130 height 22
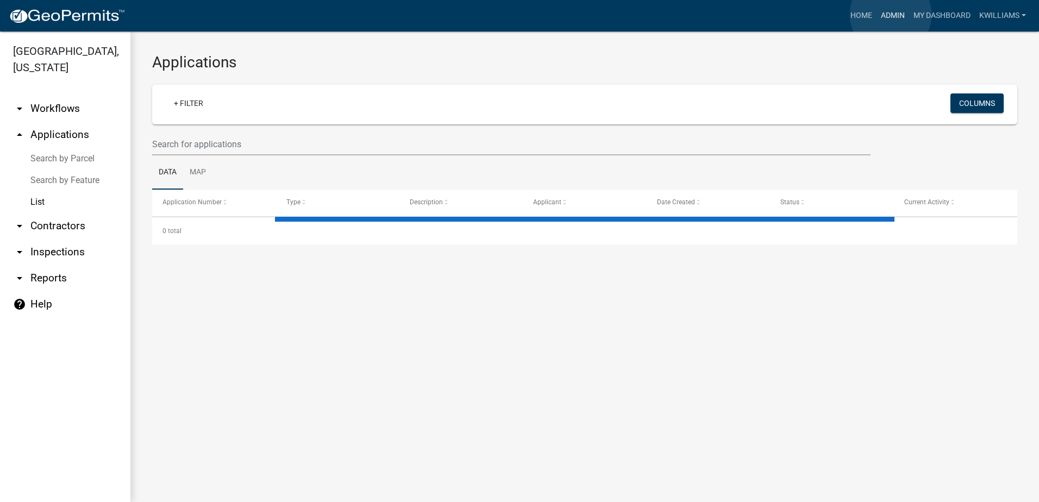
click at [890, 15] on link "Admin" at bounding box center [892, 15] width 33 height 21
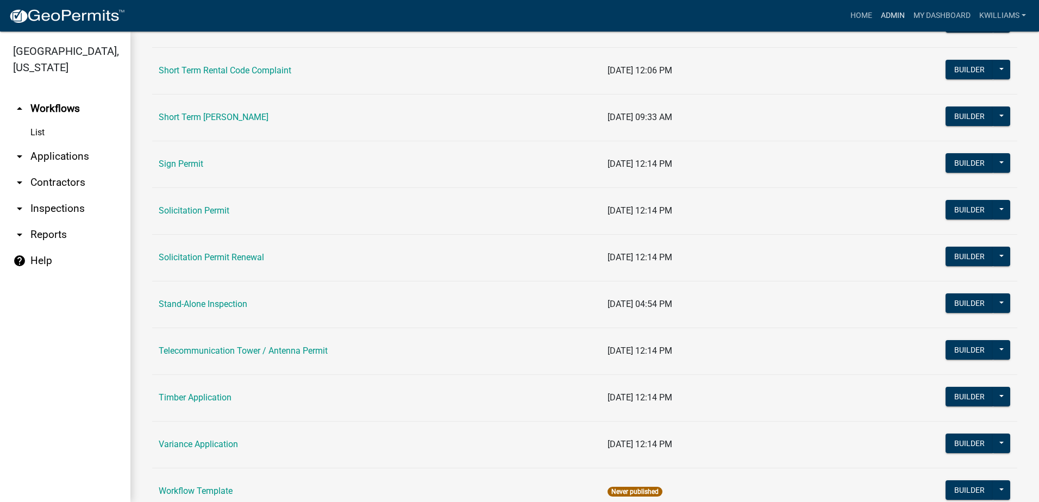
scroll to position [1521, 0]
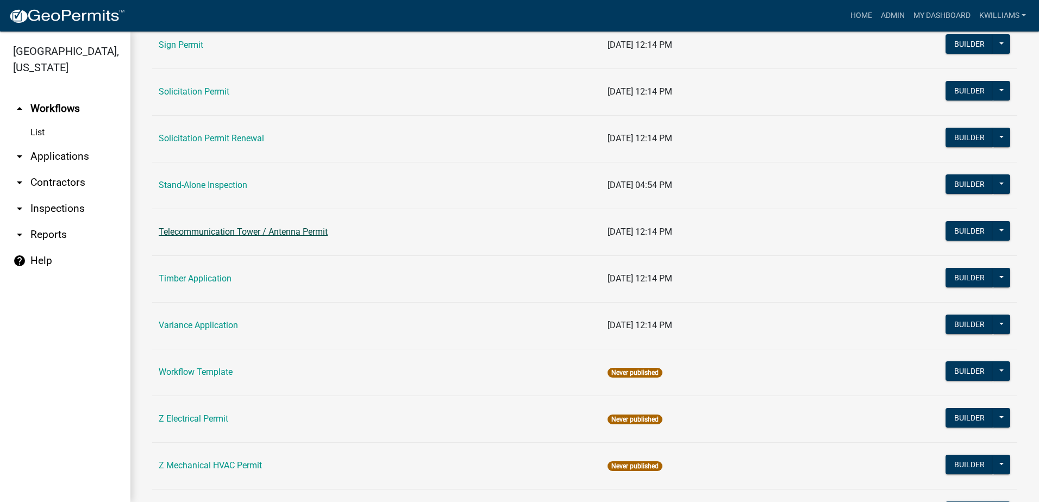
click at [211, 231] on link "Telecommunication Tower / Antenna Permit" at bounding box center [243, 232] width 169 height 10
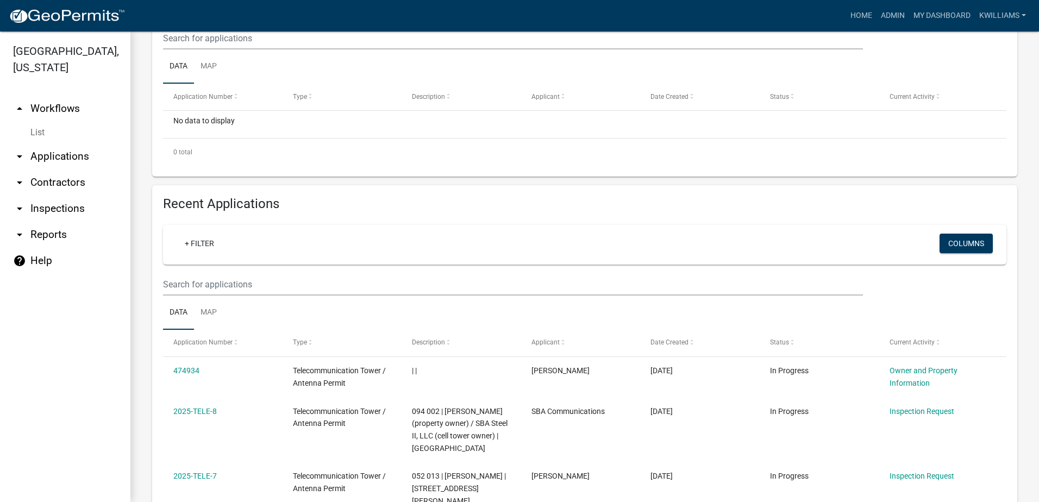
scroll to position [435, 0]
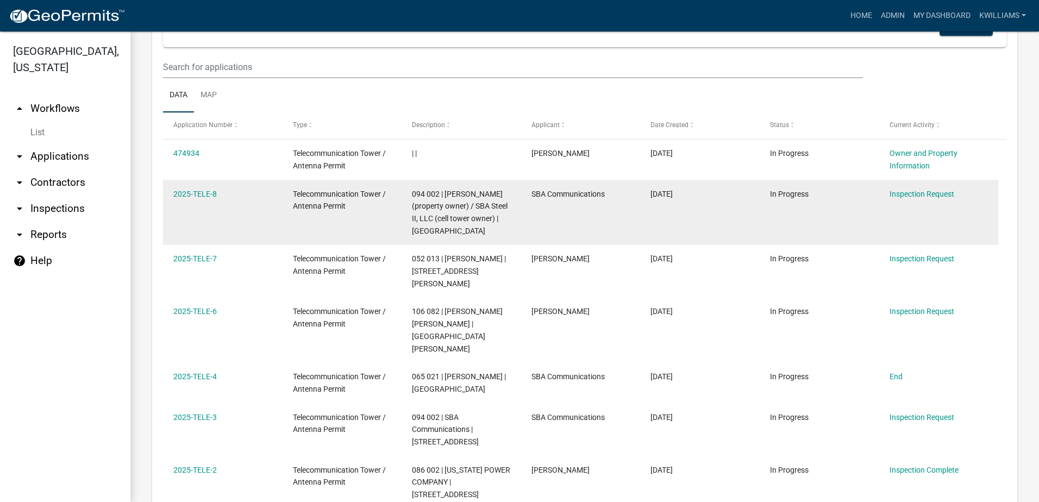
click at [191, 190] on div "2025-TELE-8" at bounding box center [222, 194] width 98 height 12
click at [197, 197] on link "2025-TELE-8" at bounding box center [194, 194] width 43 height 9
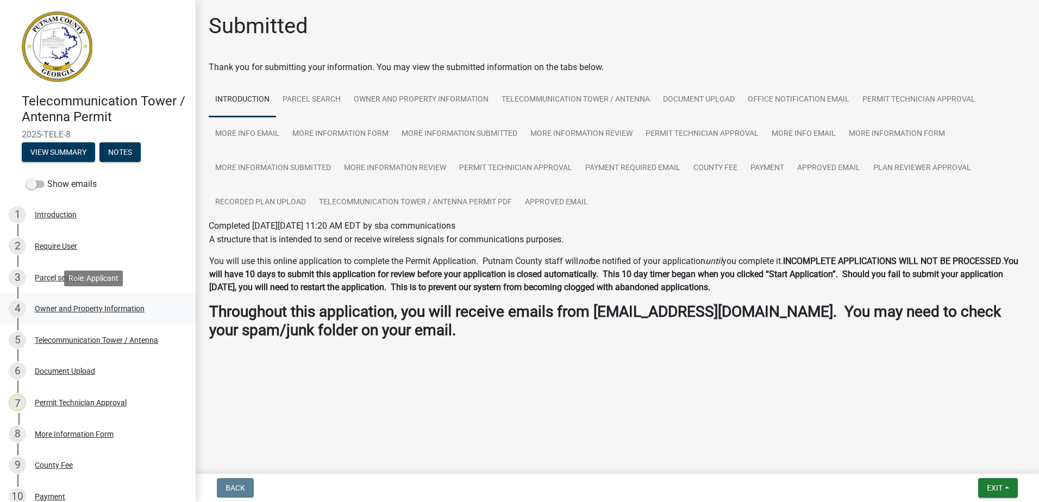
click at [120, 310] on div "Owner and Property Information" at bounding box center [90, 309] width 110 height 8
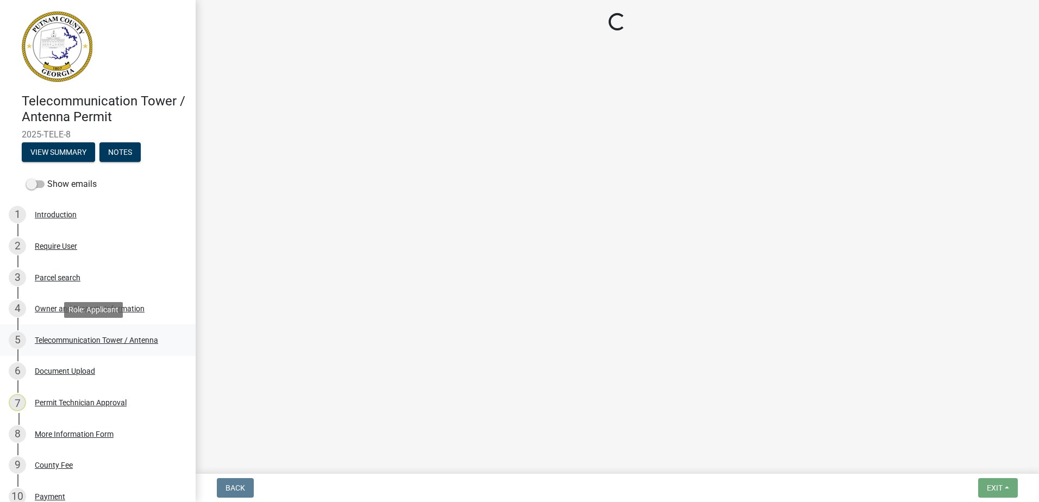
select select "a4366e26-0f82-401b-a682-956e4112ff86"
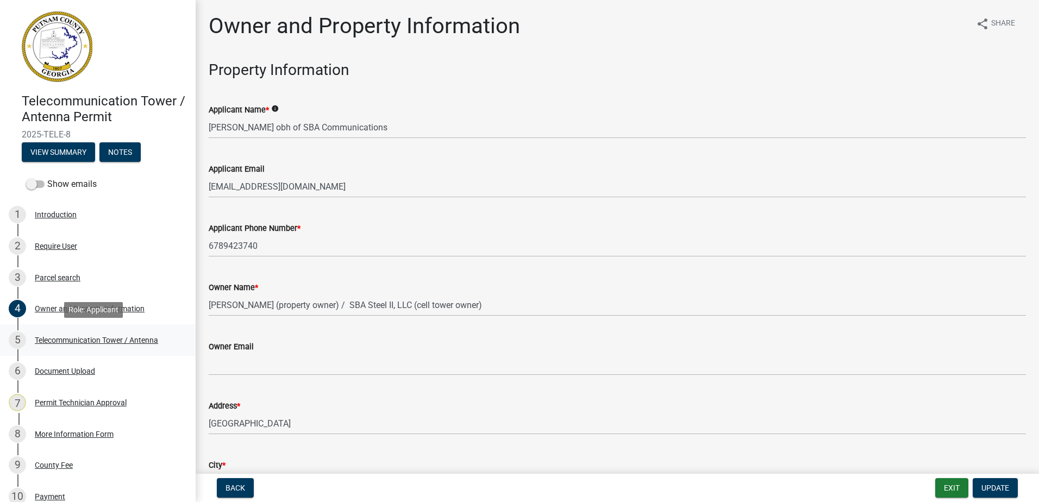
click at [108, 341] on div "Telecommunication Tower / Antenna" at bounding box center [96, 340] width 123 height 8
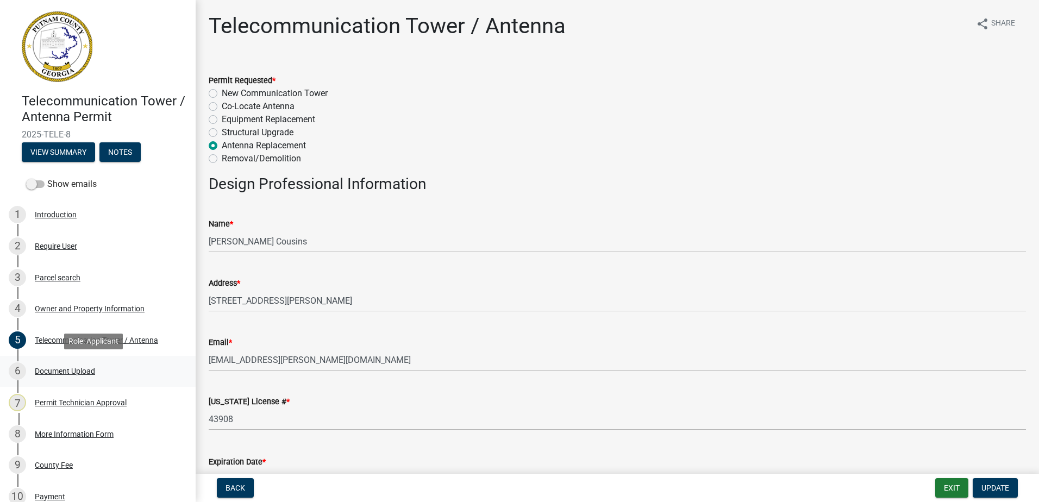
click at [74, 367] on div "Document Upload" at bounding box center [65, 371] width 60 height 8
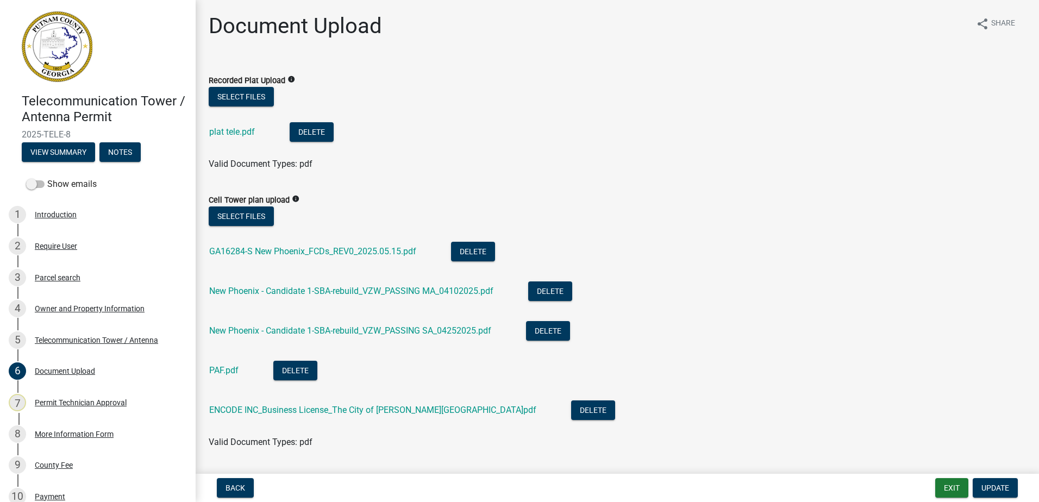
click at [215, 125] on div "plat tele.pdf" at bounding box center [240, 133] width 63 height 22
click at [221, 135] on link "plat tele.pdf" at bounding box center [232, 132] width 46 height 10
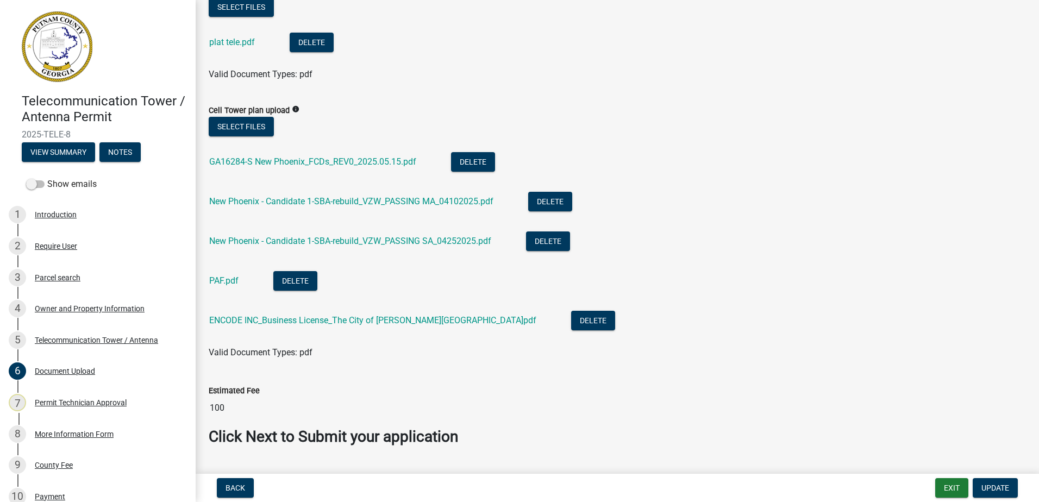
scroll to position [63, 0]
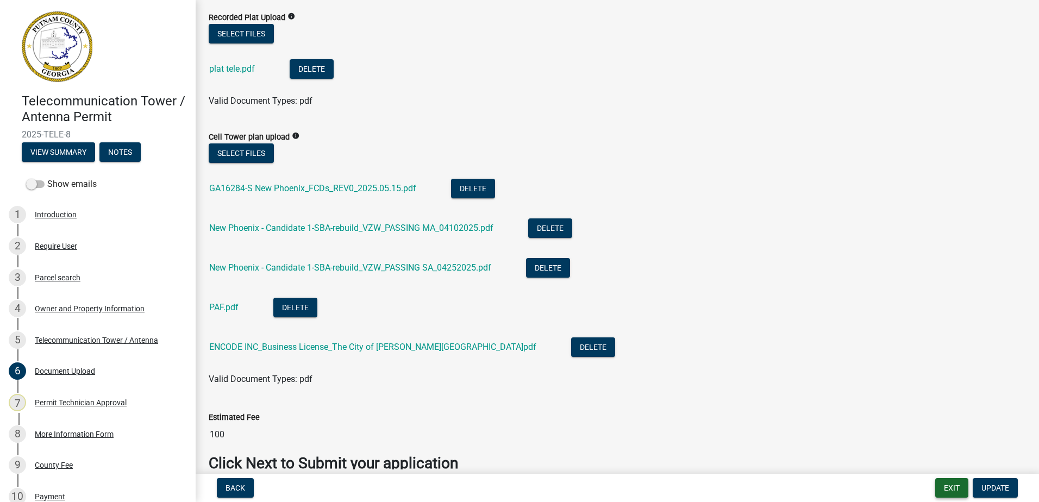
click at [942, 486] on button "Exit" at bounding box center [951, 488] width 33 height 20
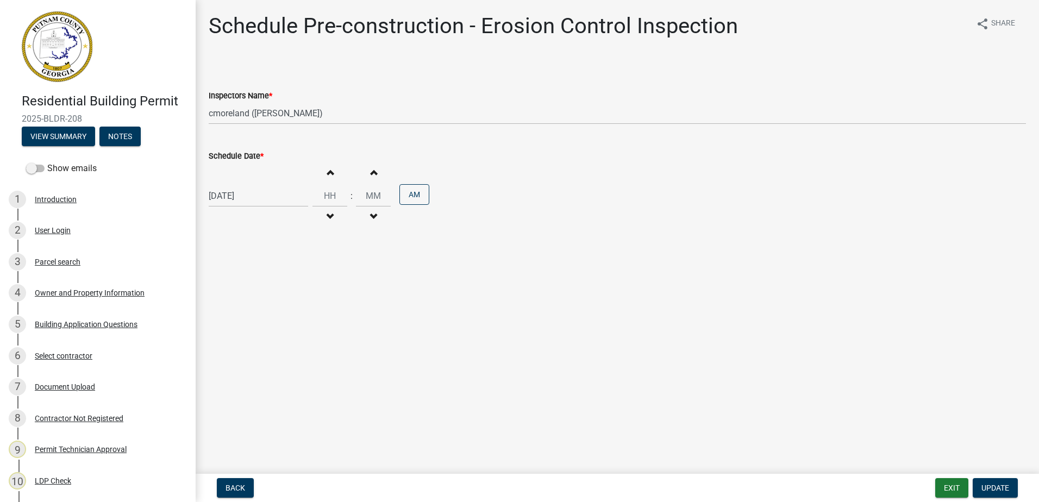
select select "a0ea4169-8540-4a2c-b9f4-cf4c1ffdeb95"
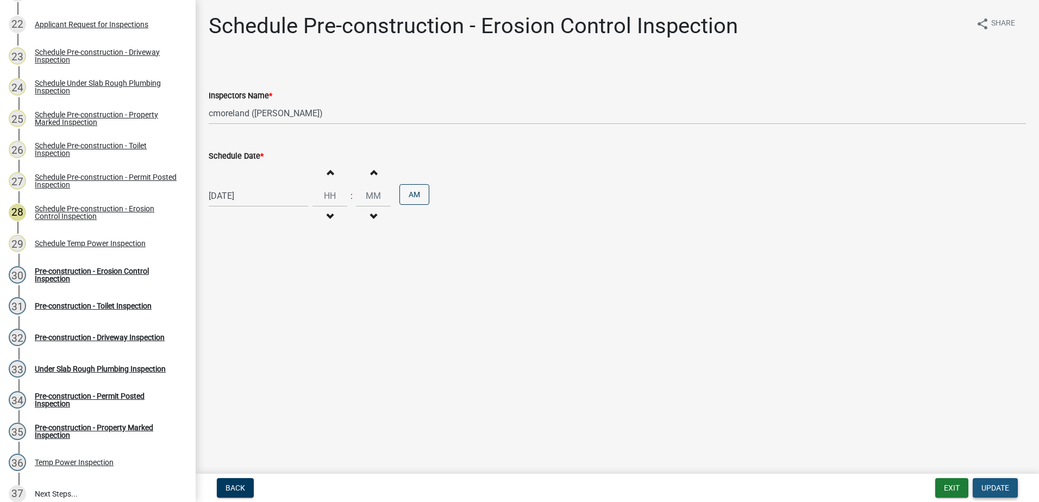
click at [997, 488] on span "Update" at bounding box center [995, 487] width 28 height 9
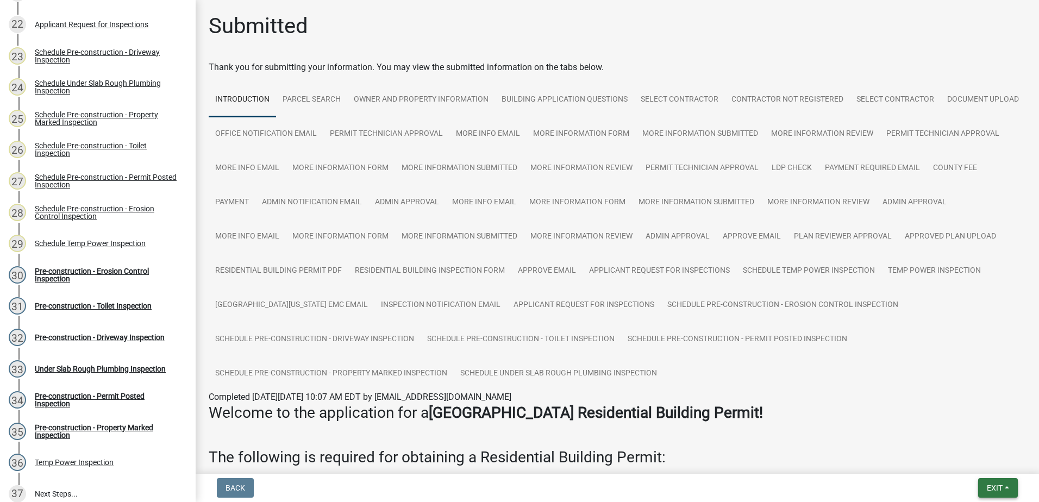
click at [1001, 488] on span "Exit" at bounding box center [994, 487] width 16 height 9
click at [973, 465] on button "Save & Exit" at bounding box center [973, 459] width 87 height 26
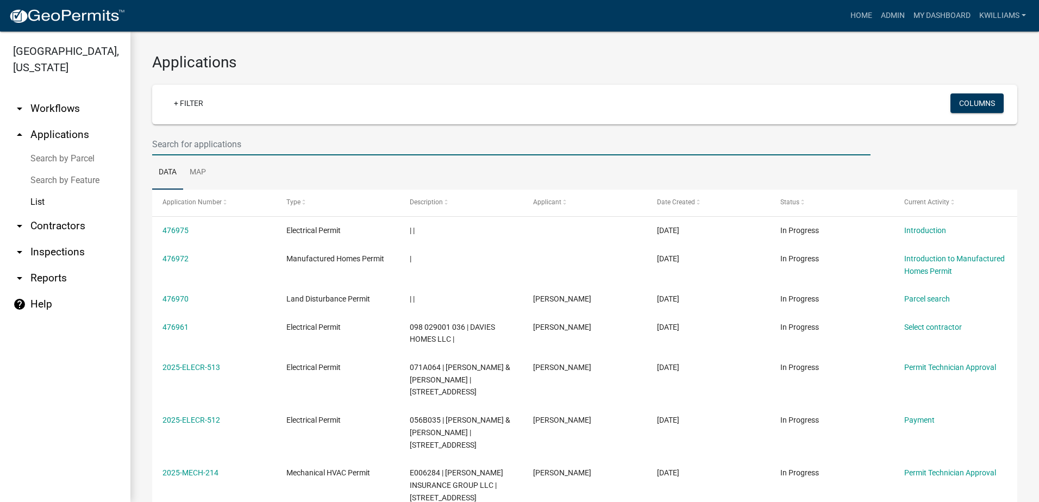
click at [230, 148] on input "text" at bounding box center [511, 144] width 718 height 22
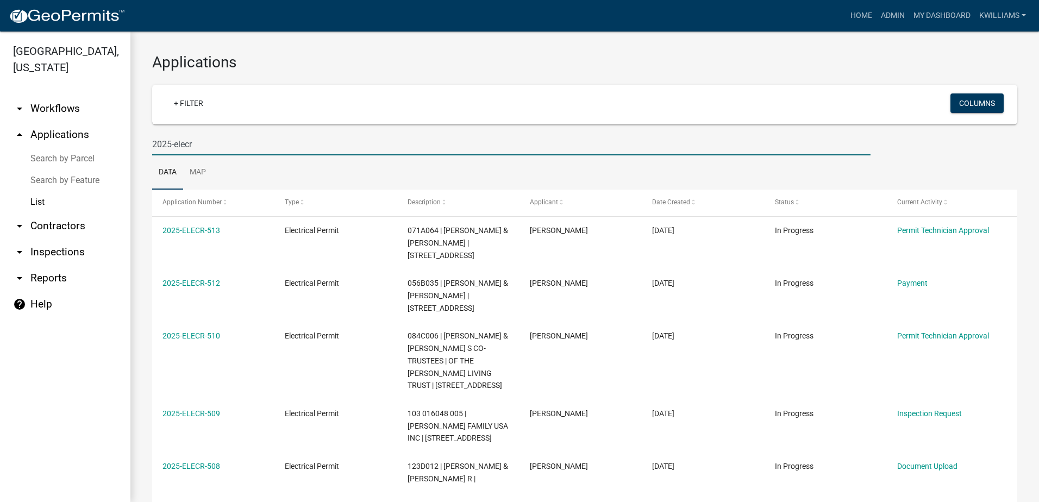
click at [210, 143] on input "2025-elecr" at bounding box center [511, 144] width 718 height 22
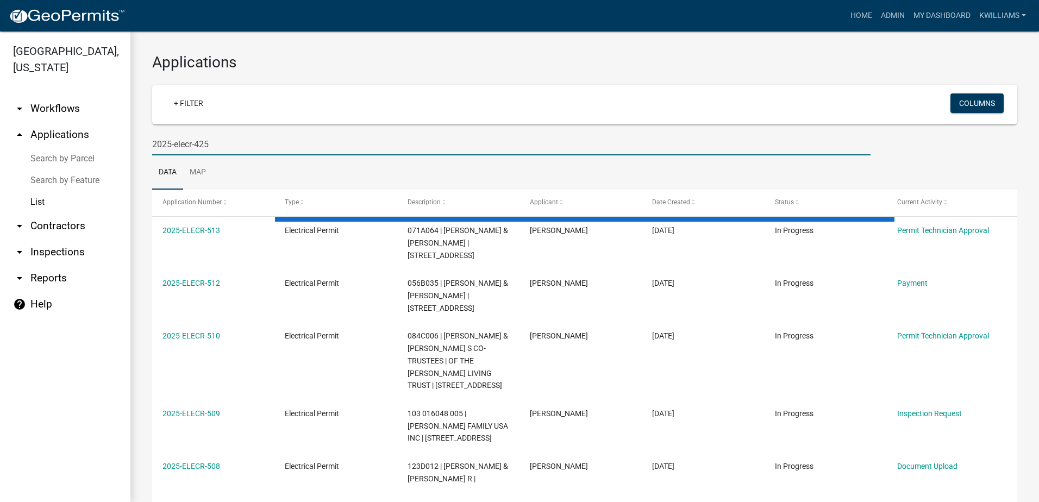
type input "2025-elecr-425"
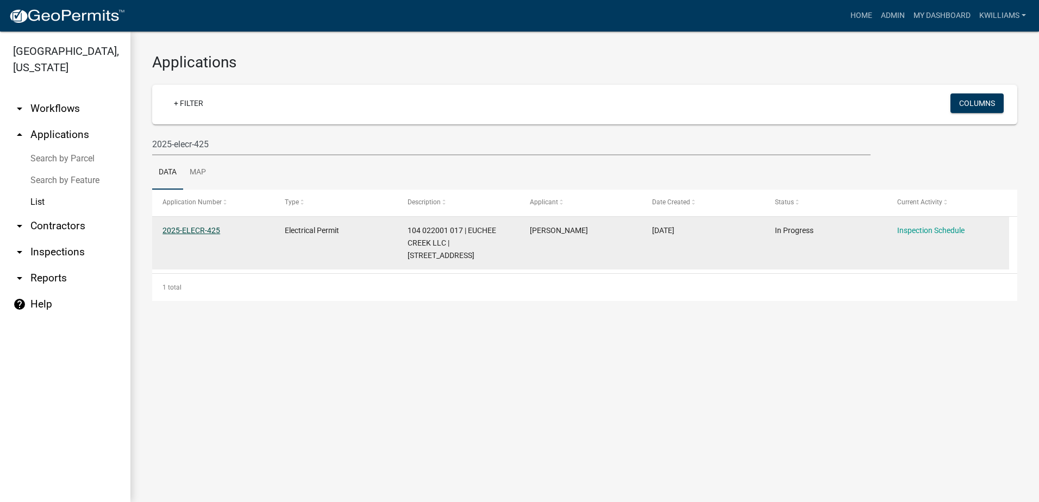
click at [212, 229] on link "2025-ELECR-425" at bounding box center [191, 230] width 58 height 9
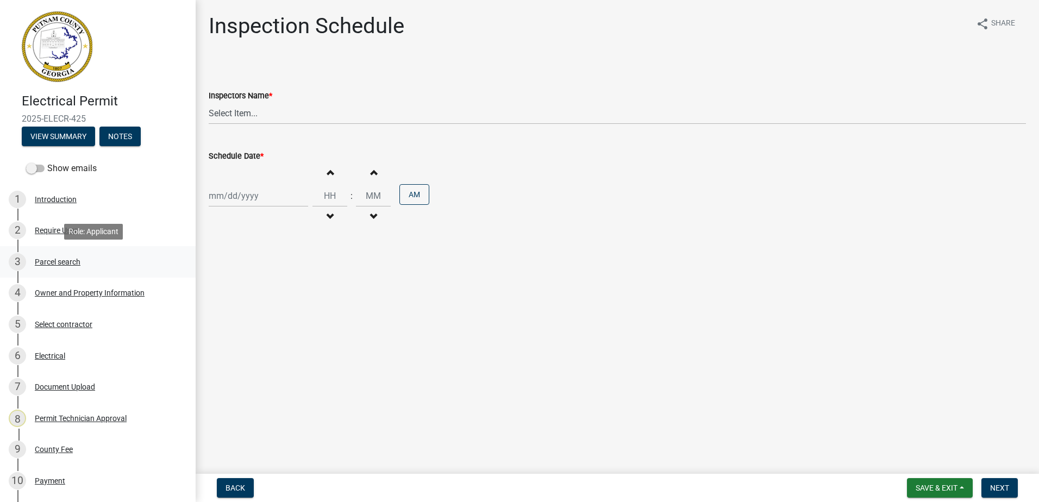
click at [48, 259] on div "Parcel search" at bounding box center [58, 262] width 46 height 8
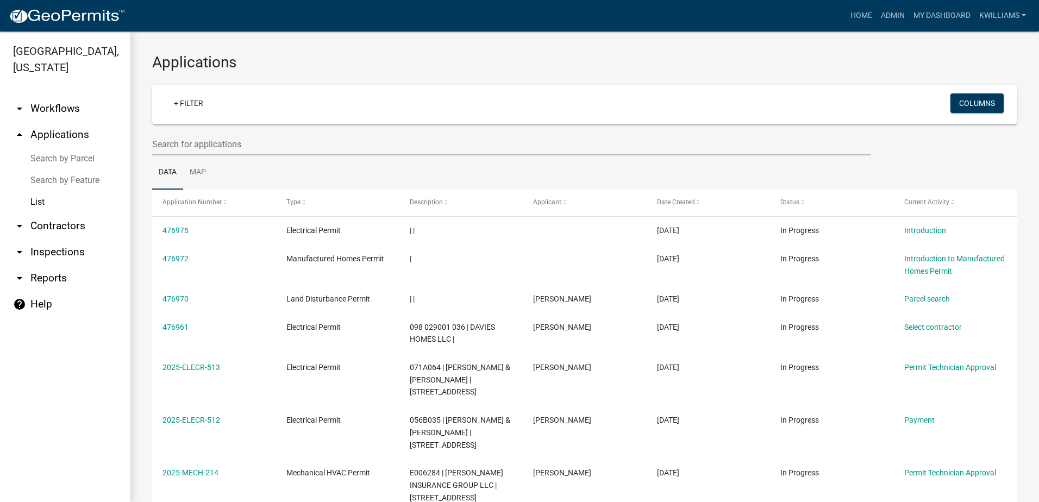
click at [247, 129] on wm-filter-builder "+ Filter Columns" at bounding box center [584, 120] width 865 height 71
click at [202, 152] on input "text" at bounding box center [511, 144] width 718 height 22
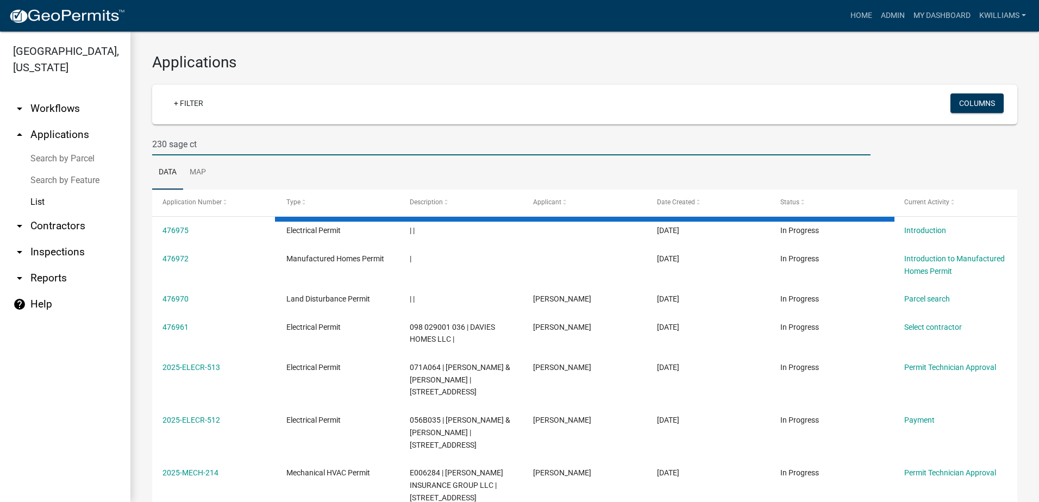
type input "230 sage ct"
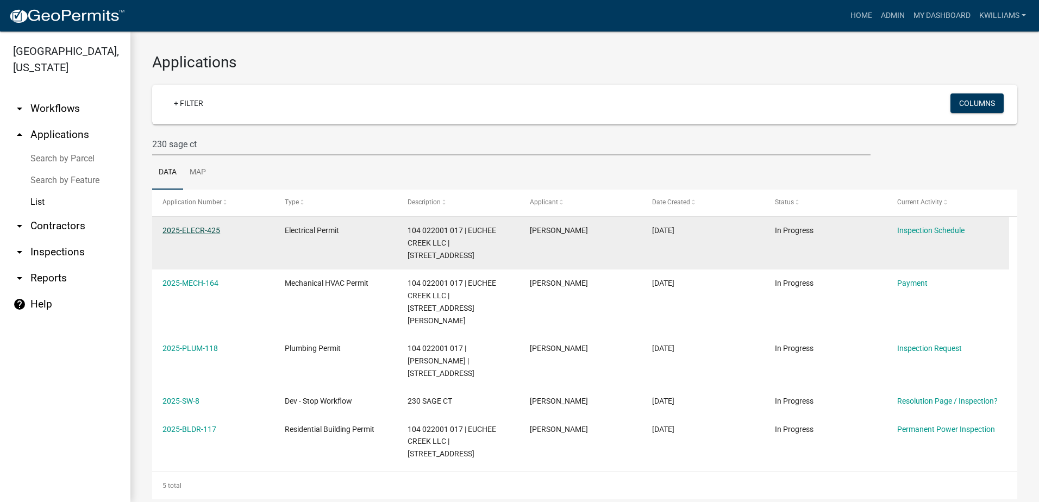
click at [190, 231] on link "2025-ELECR-425" at bounding box center [191, 230] width 58 height 9
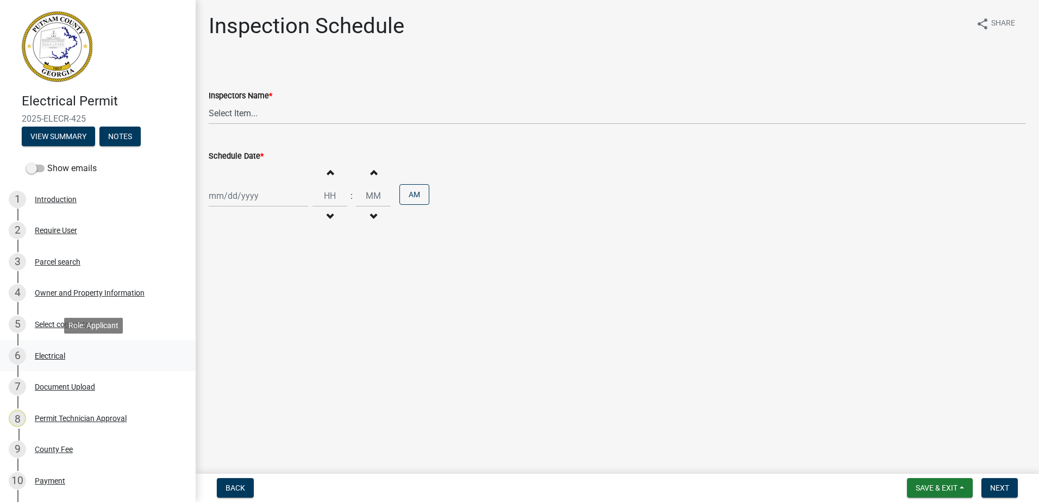
click at [50, 343] on link "6 Electrical" at bounding box center [98, 356] width 196 height 32
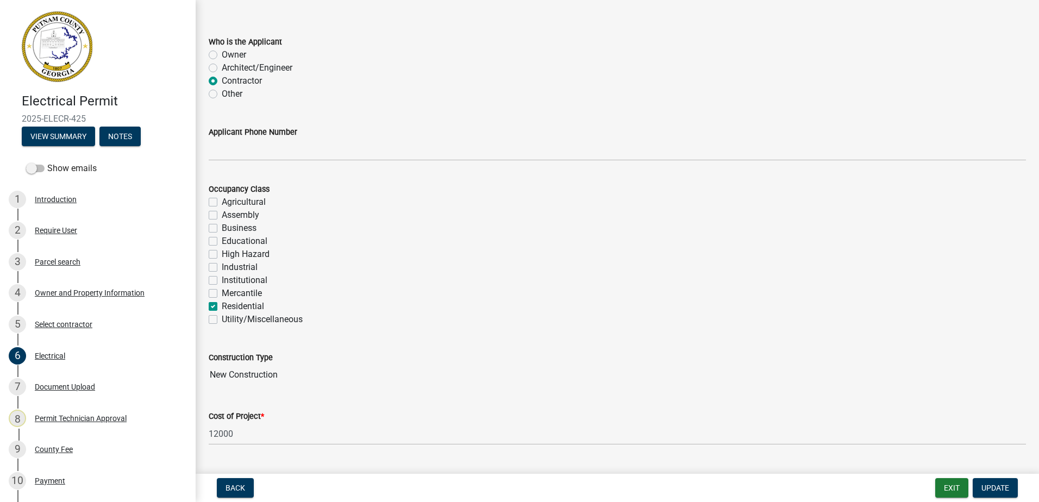
scroll to position [54, 0]
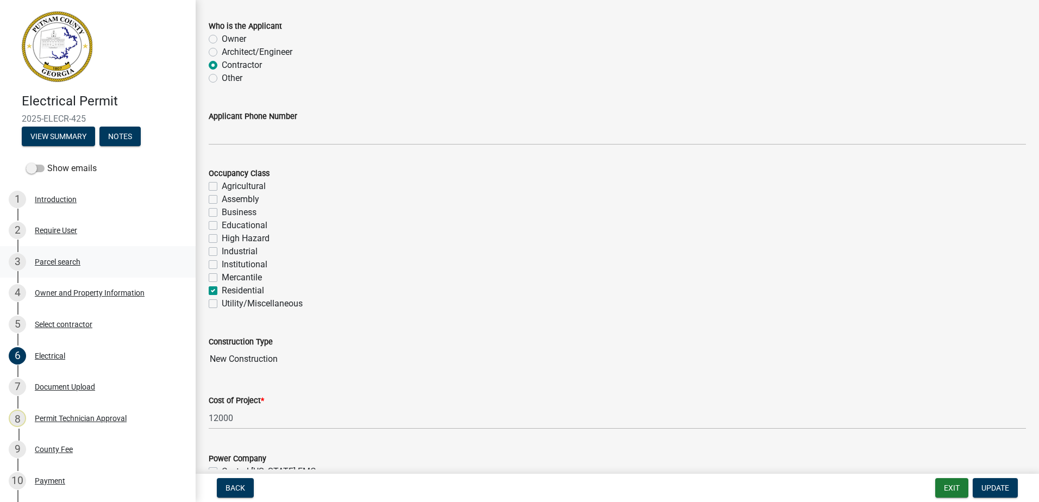
click at [57, 263] on div "Parcel search" at bounding box center [58, 262] width 46 height 8
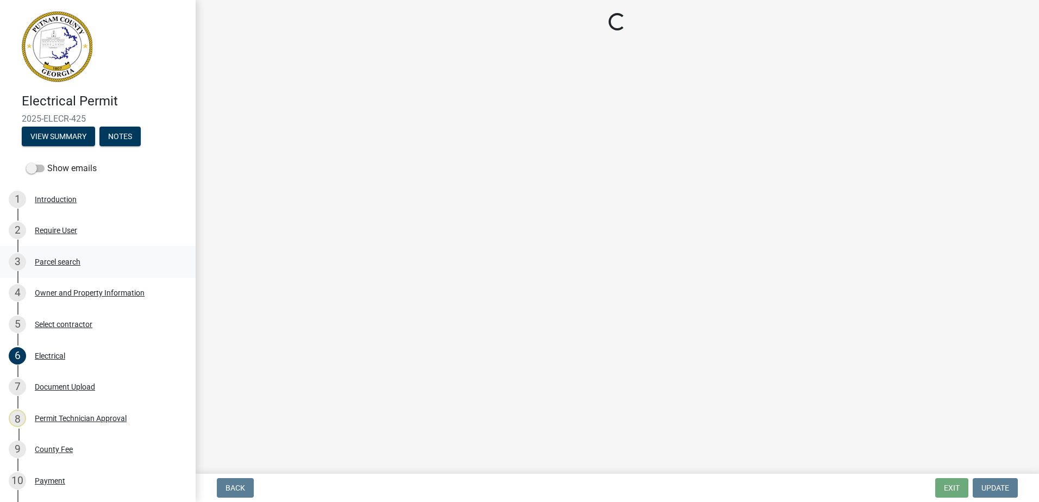
scroll to position [0, 0]
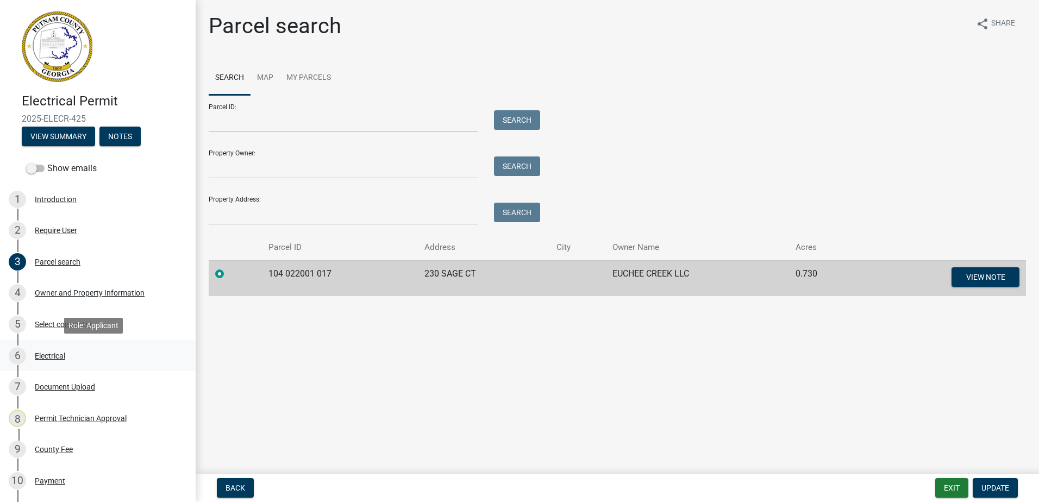
drag, startPoint x: 4, startPoint y: 167, endPoint x: 48, endPoint y: 356, distance: 193.5
click at [48, 356] on div "Electrical" at bounding box center [50, 356] width 30 height 8
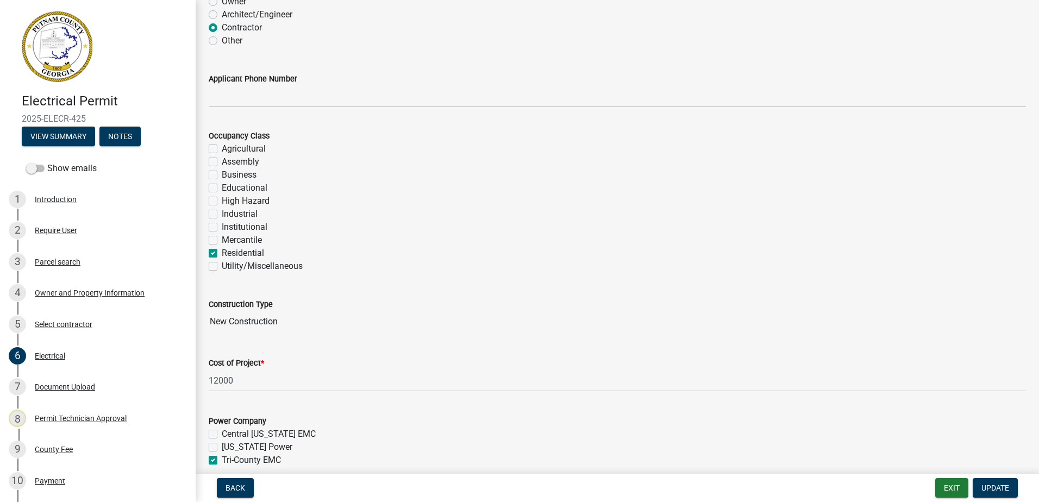
scroll to position [109, 0]
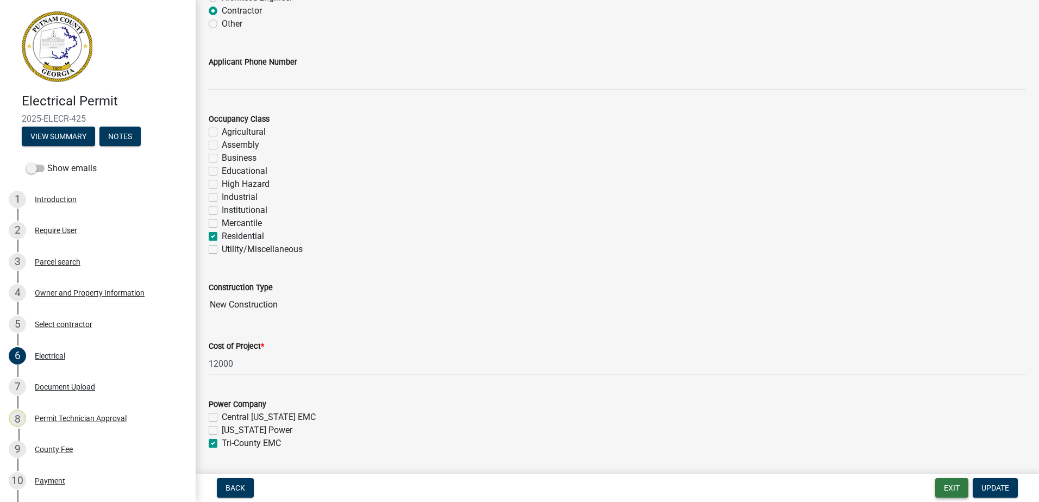
click at [953, 485] on button "Exit" at bounding box center [951, 488] width 33 height 20
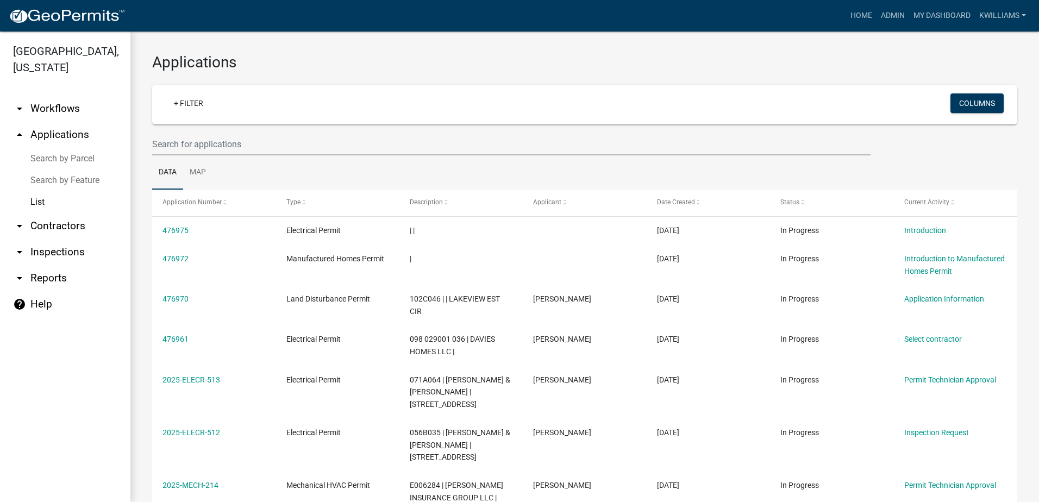
click at [31, 204] on link "List" at bounding box center [65, 202] width 130 height 22
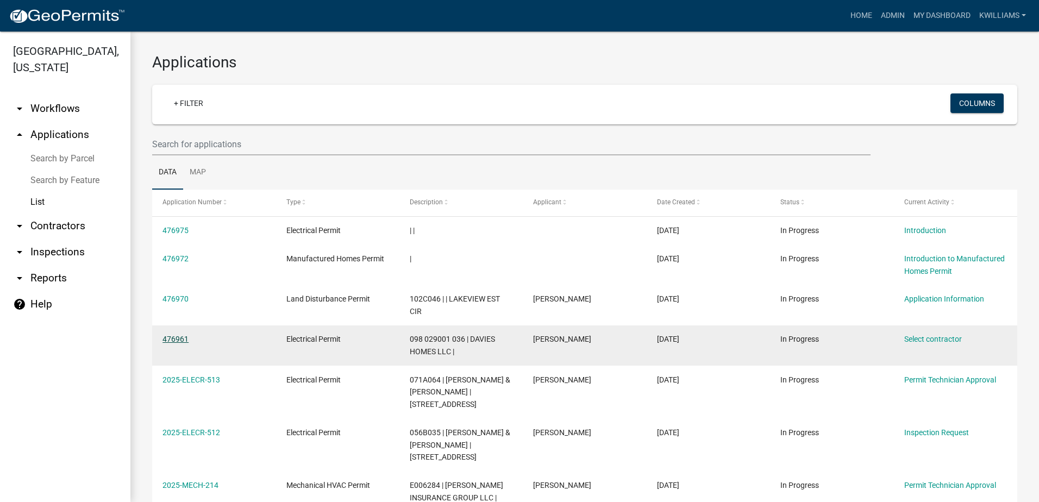
click at [172, 335] on link "476961" at bounding box center [175, 339] width 26 height 9
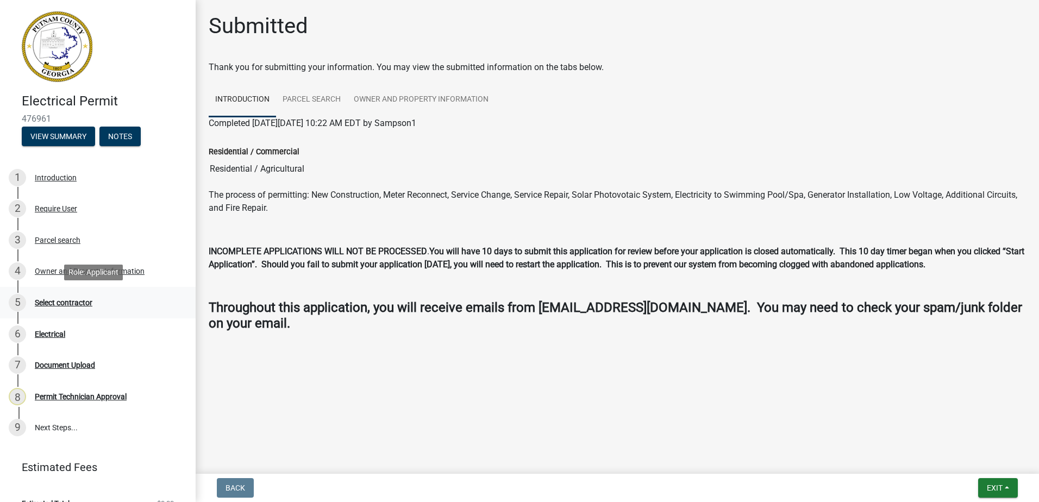
click at [73, 299] on div "Select contractor" at bounding box center [64, 303] width 58 height 8
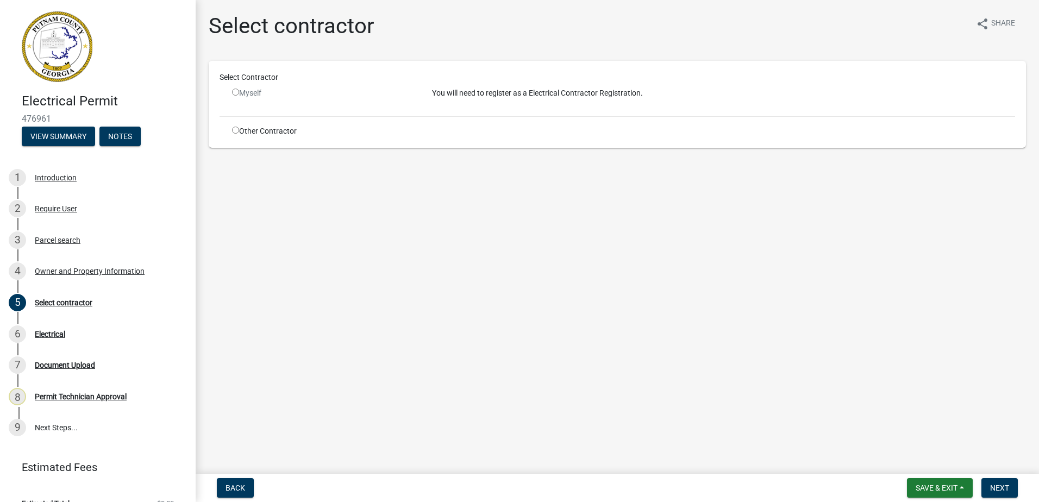
click at [240, 95] on div "Myself" at bounding box center [324, 92] width 184 height 11
click at [236, 92] on input "radio" at bounding box center [235, 92] width 7 height 7
radio input "false"
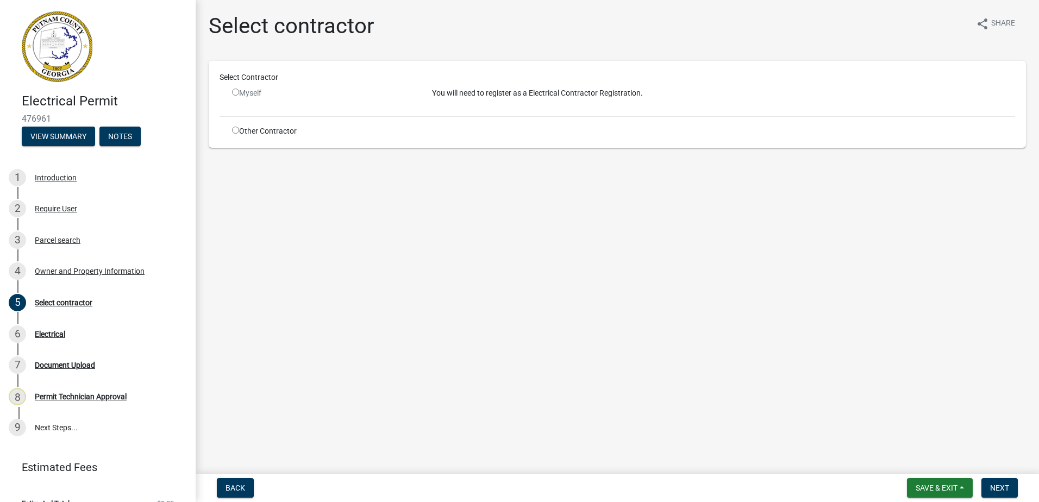
click at [236, 137] on div "Select Contractor Myself You will need to register as a Electrical Contractor R…" at bounding box center [617, 104] width 817 height 87
click at [235, 132] on input "radio" at bounding box center [235, 130] width 7 height 7
radio input "true"
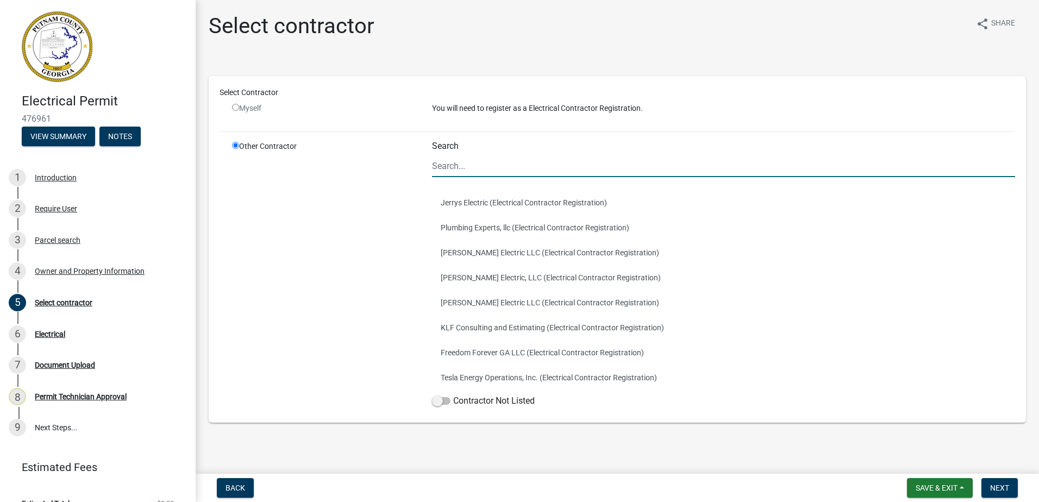
click at [467, 163] on input "Search" at bounding box center [723, 166] width 583 height 22
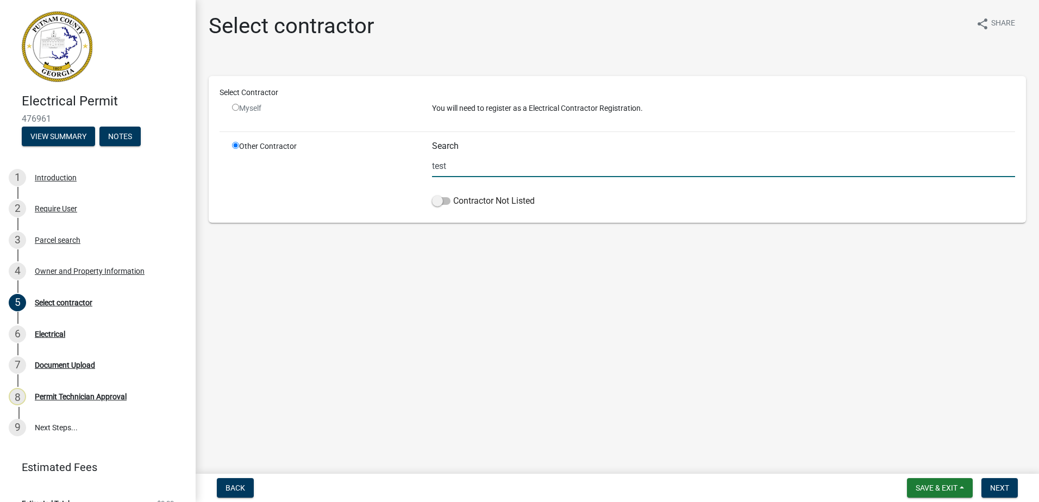
type input "test"
click at [446, 201] on span at bounding box center [441, 201] width 18 height 8
click at [453, 194] on input "Contractor Not Listed" at bounding box center [453, 194] width 0 height 0
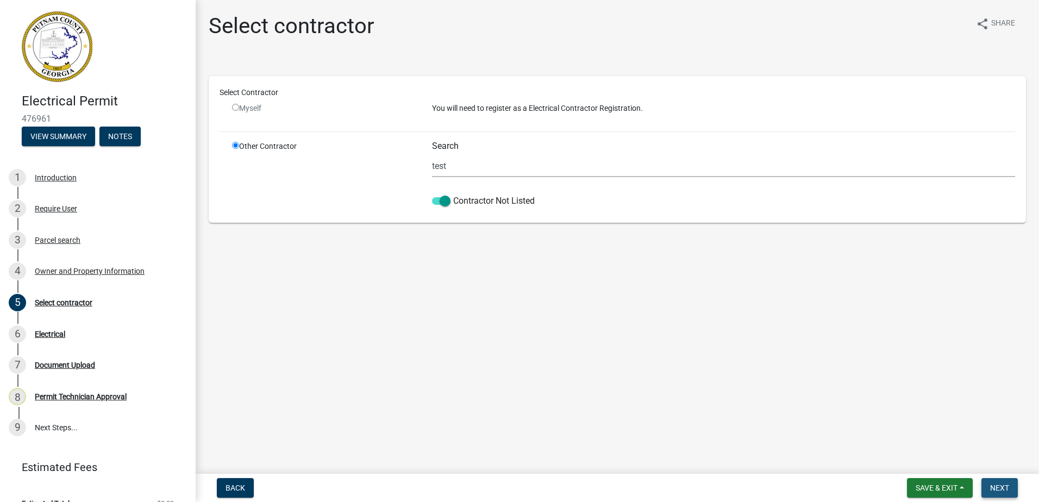
click at [1002, 492] on span "Next" at bounding box center [999, 487] width 19 height 9
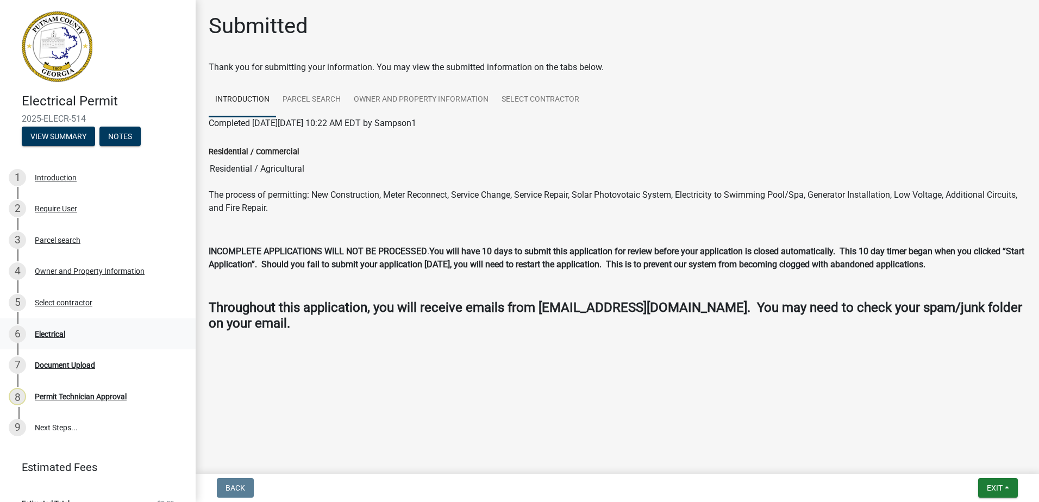
click at [56, 331] on div "Electrical" at bounding box center [50, 334] width 30 height 8
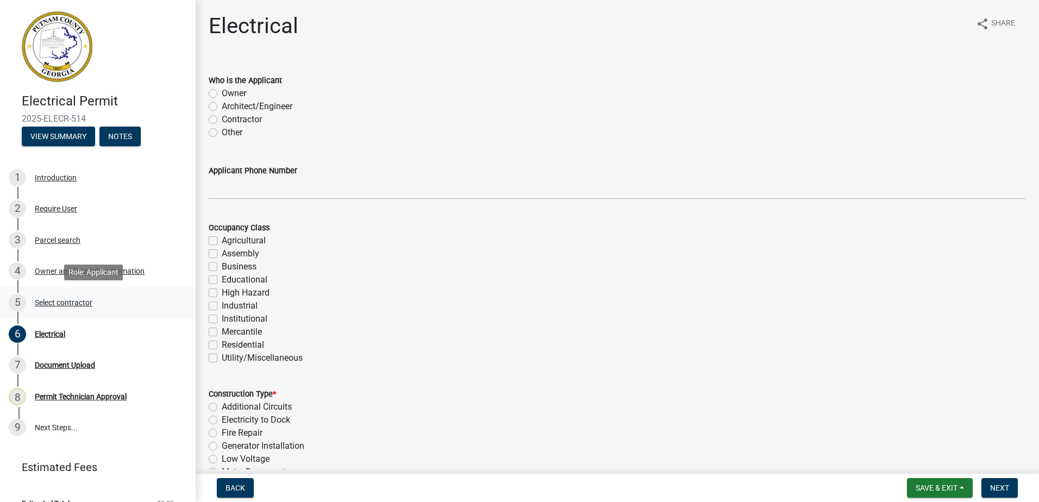
click at [54, 305] on div "Select contractor" at bounding box center [64, 303] width 58 height 8
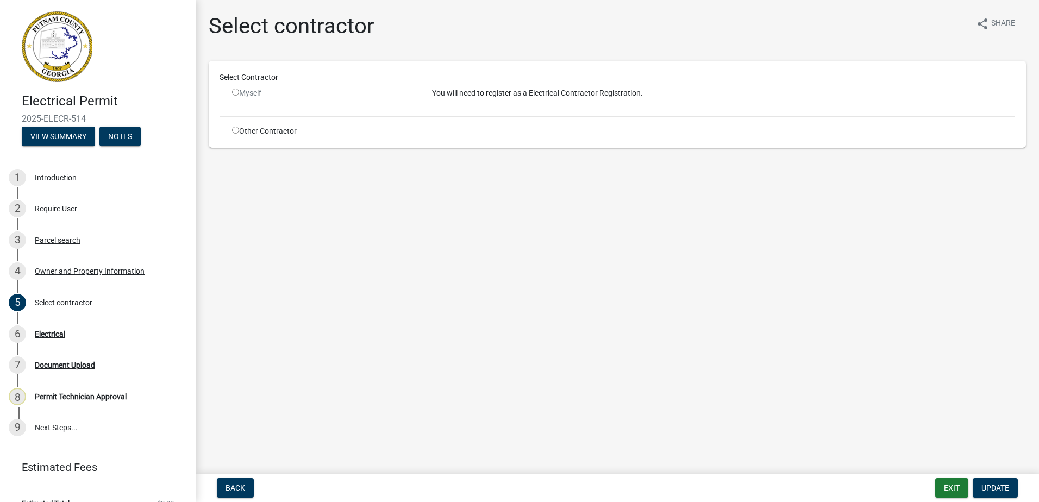
click at [228, 128] on div "Other Contractor" at bounding box center [324, 130] width 200 height 11
click at [239, 136] on div "Other Contractor" at bounding box center [324, 130] width 200 height 11
click at [238, 128] on input "radio" at bounding box center [235, 130] width 7 height 7
radio input "true"
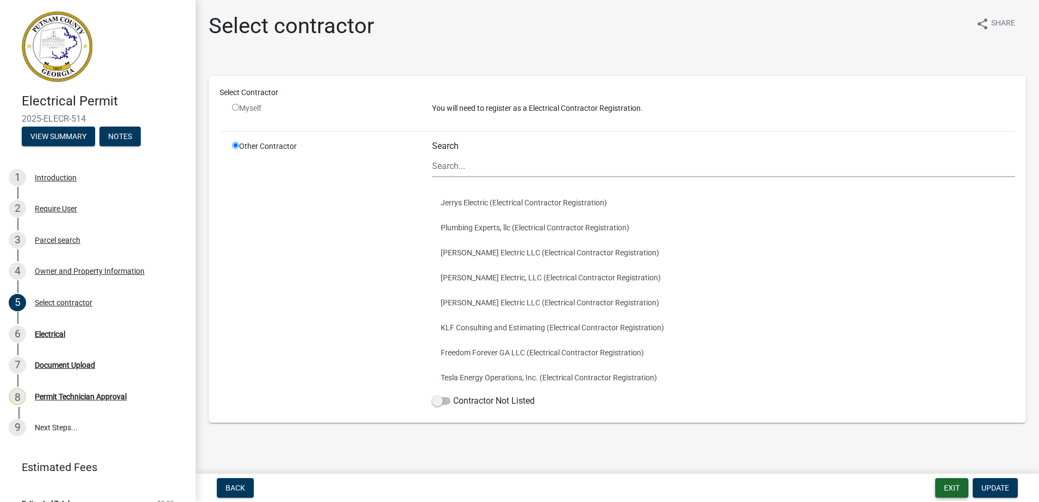
click at [942, 493] on button "Exit" at bounding box center [951, 488] width 33 height 20
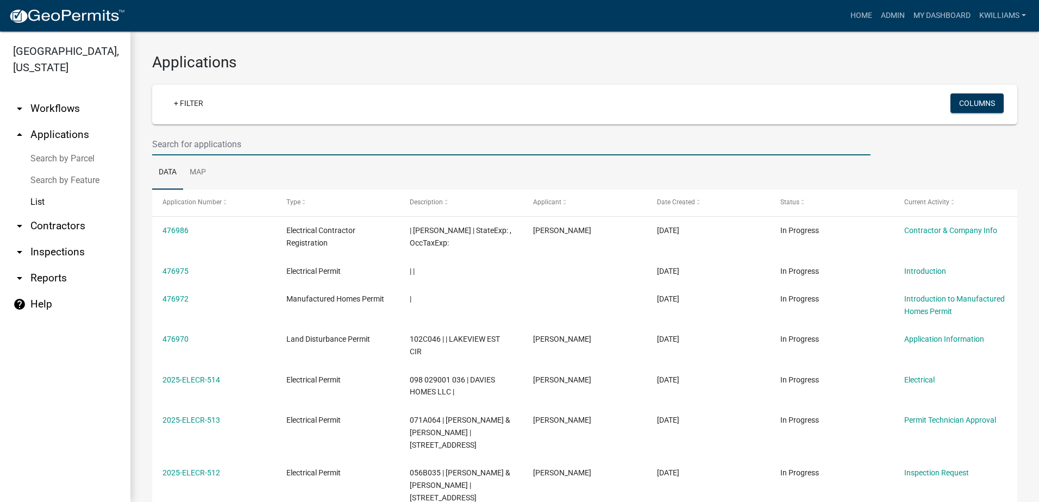
click at [205, 148] on input "text" at bounding box center [511, 144] width 718 height 22
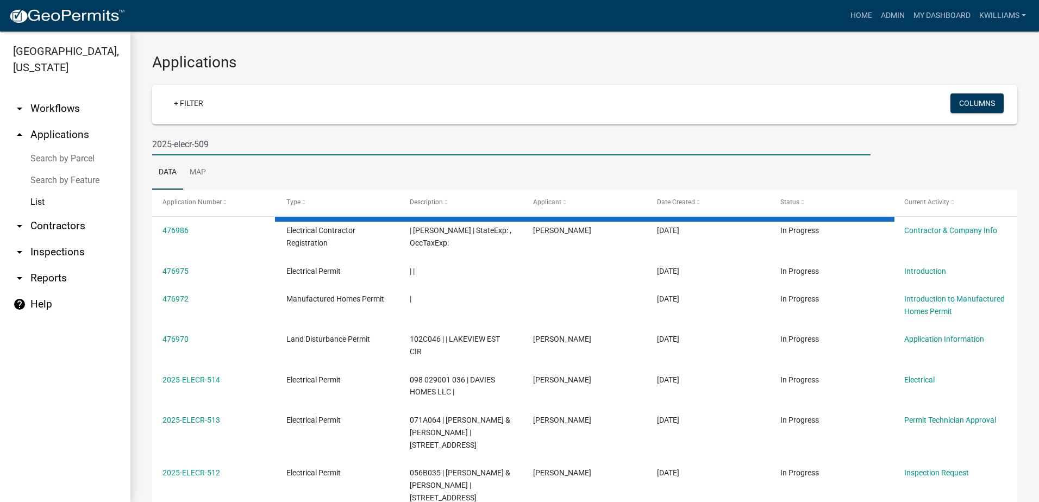
type input "2025-elecr-509"
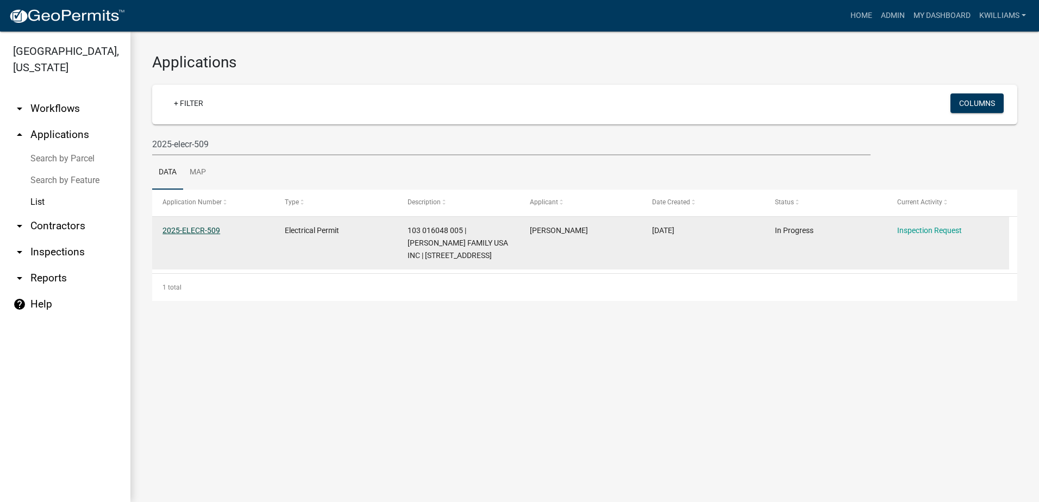
click at [183, 233] on link "2025-ELECR-509" at bounding box center [191, 230] width 58 height 9
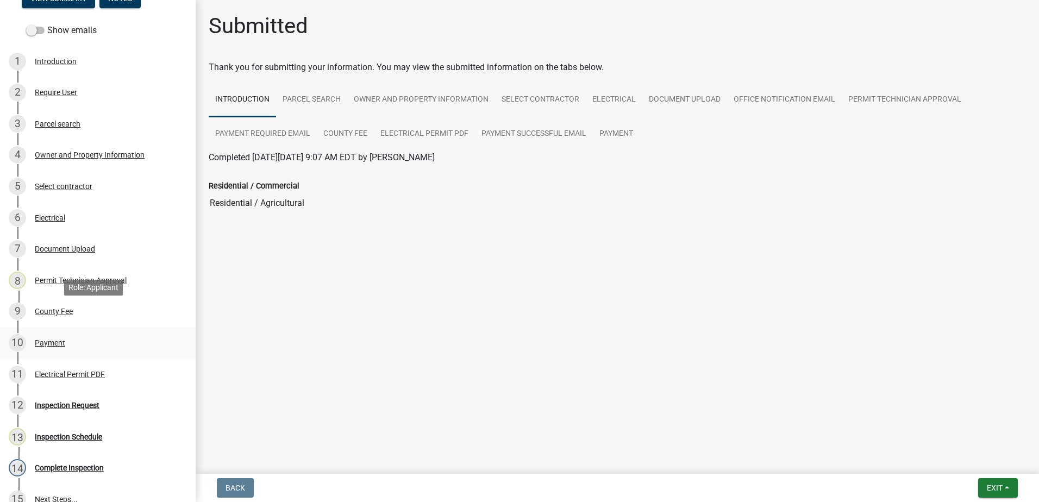
scroll to position [163, 0]
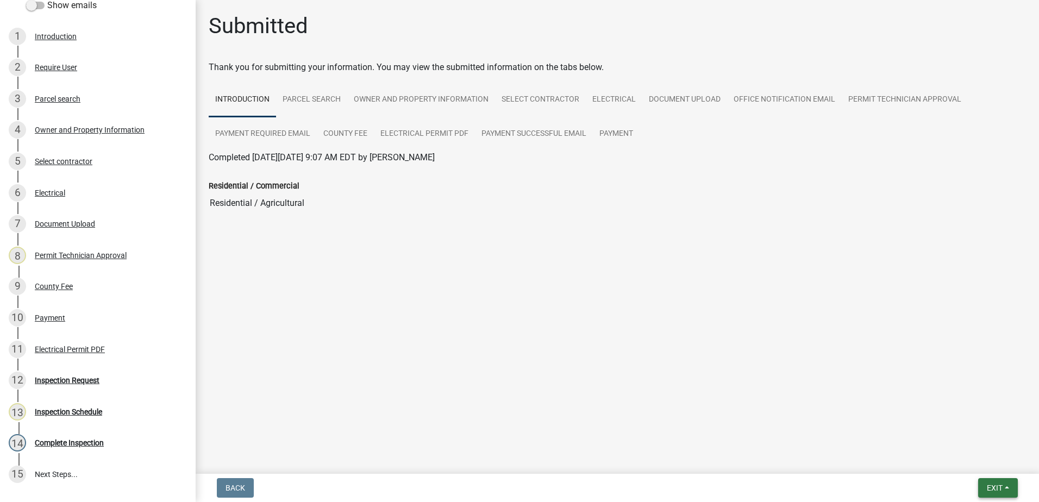
click at [1005, 484] on button "Exit" at bounding box center [998, 488] width 40 height 20
click at [995, 470] on button "Save & Exit" at bounding box center [973, 459] width 87 height 26
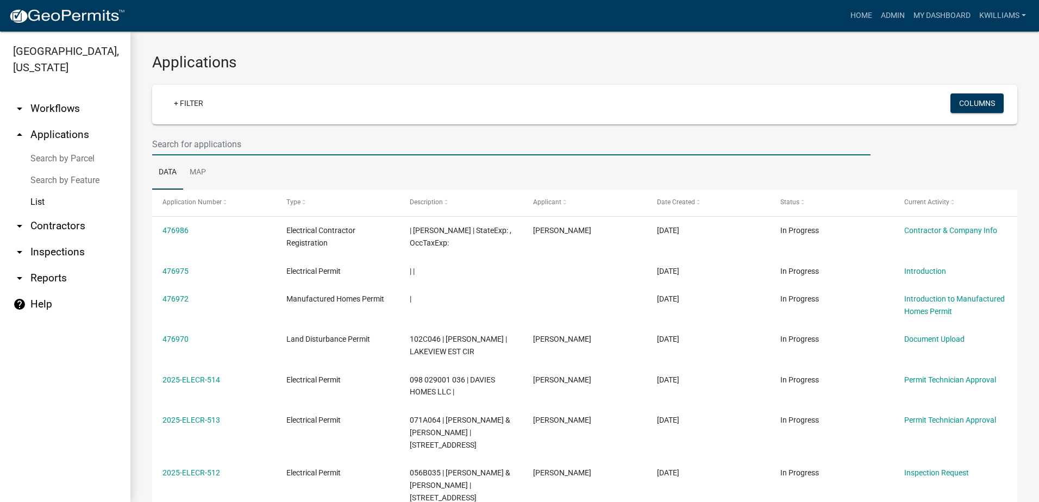
click at [219, 137] on input "text" at bounding box center [511, 144] width 718 height 22
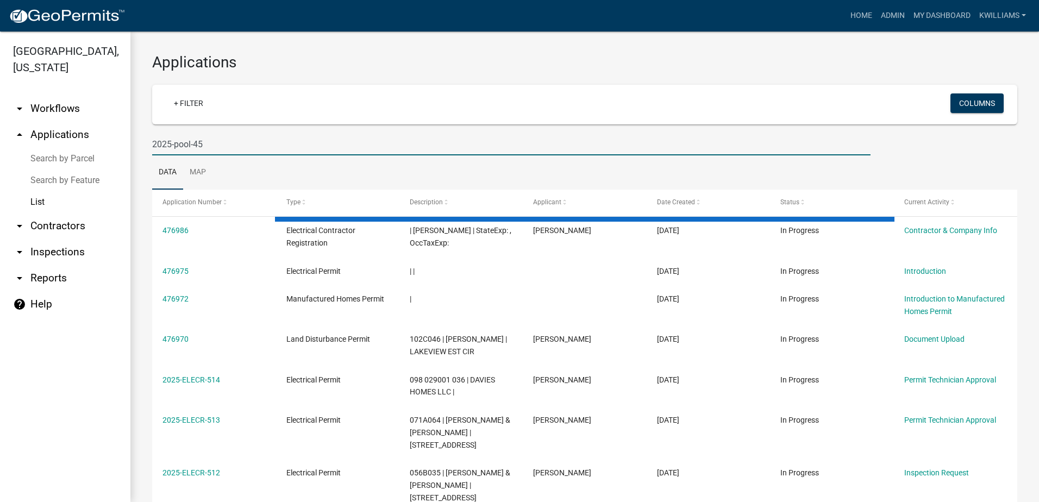
type input "2025-pool-45"
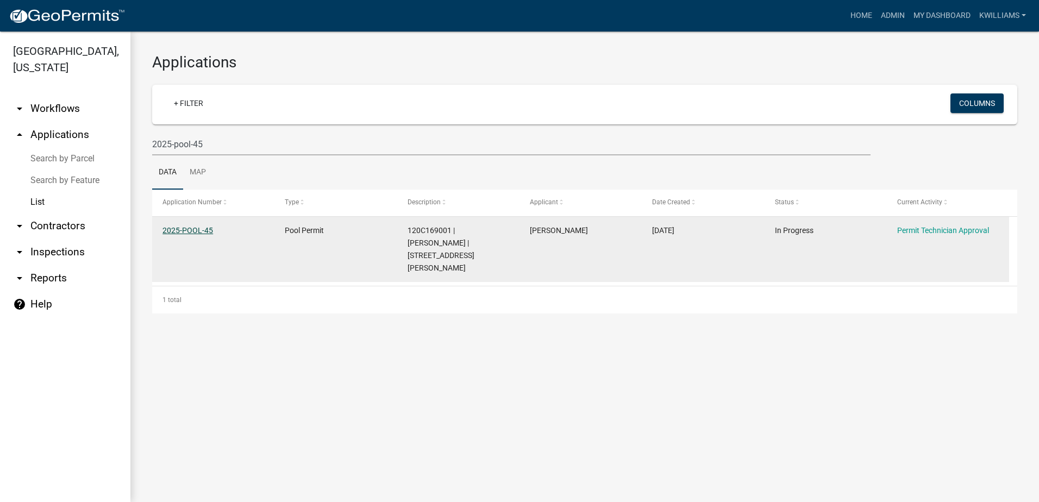
click at [183, 235] on link "2025-POOL-45" at bounding box center [187, 230] width 51 height 9
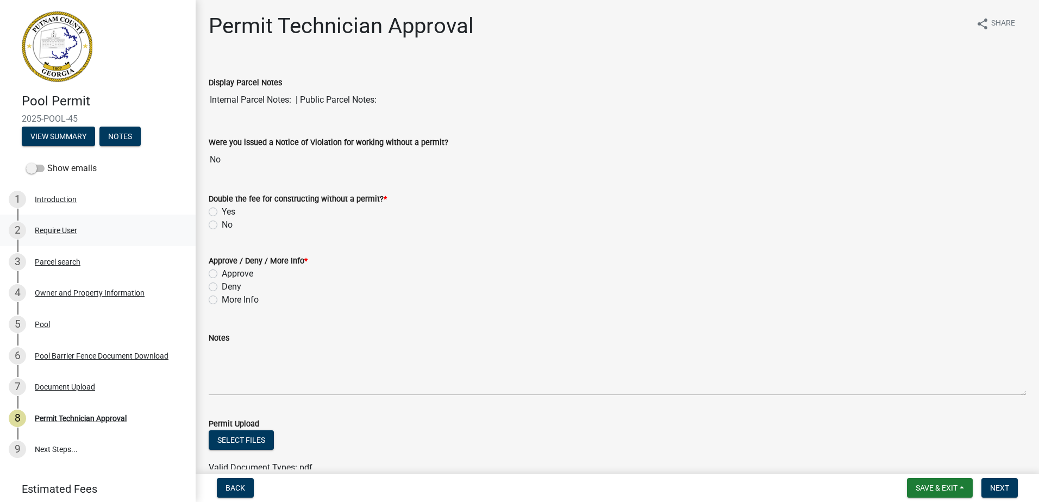
click at [40, 231] on div "Require User" at bounding box center [56, 231] width 42 height 8
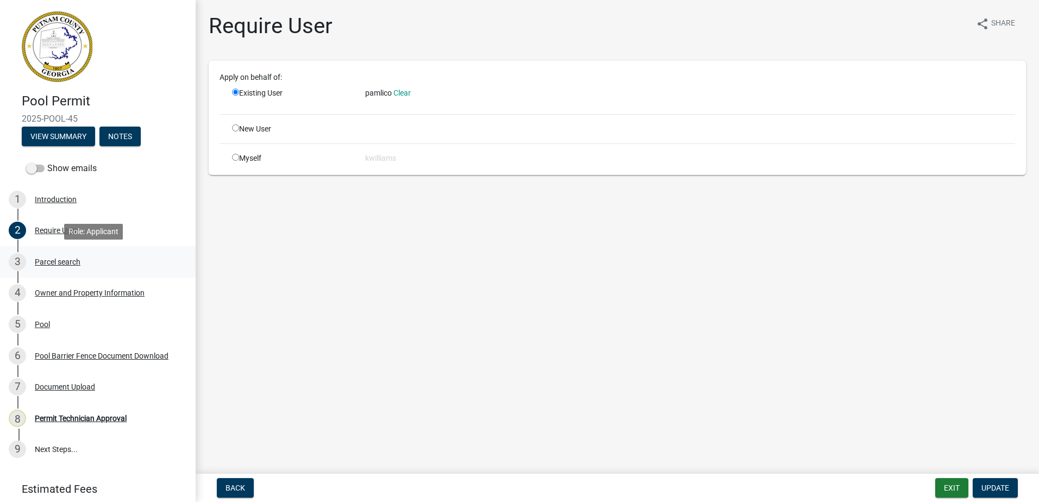
click at [47, 256] on div "3 Parcel search" at bounding box center [93, 261] width 169 height 17
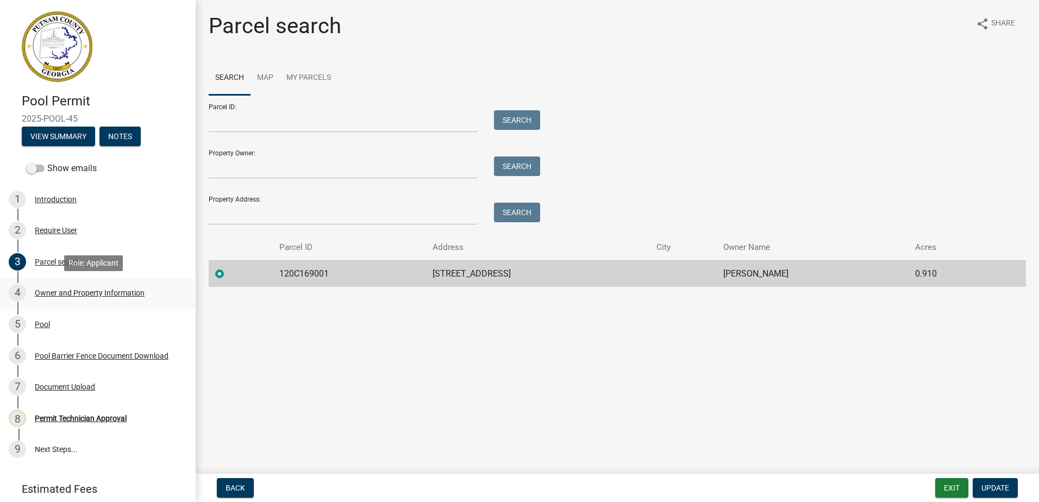
click at [119, 291] on div "Owner and Property Information" at bounding box center [90, 293] width 110 height 8
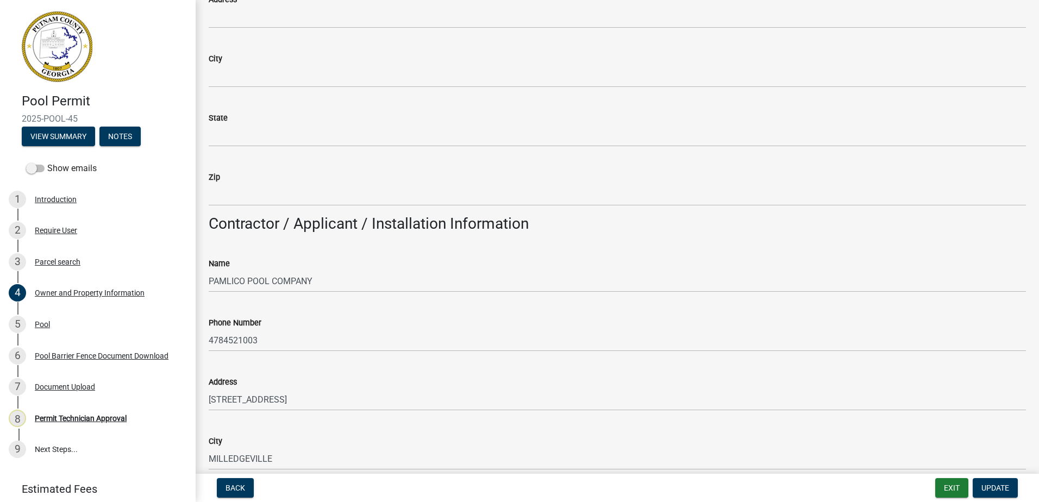
scroll to position [815, 0]
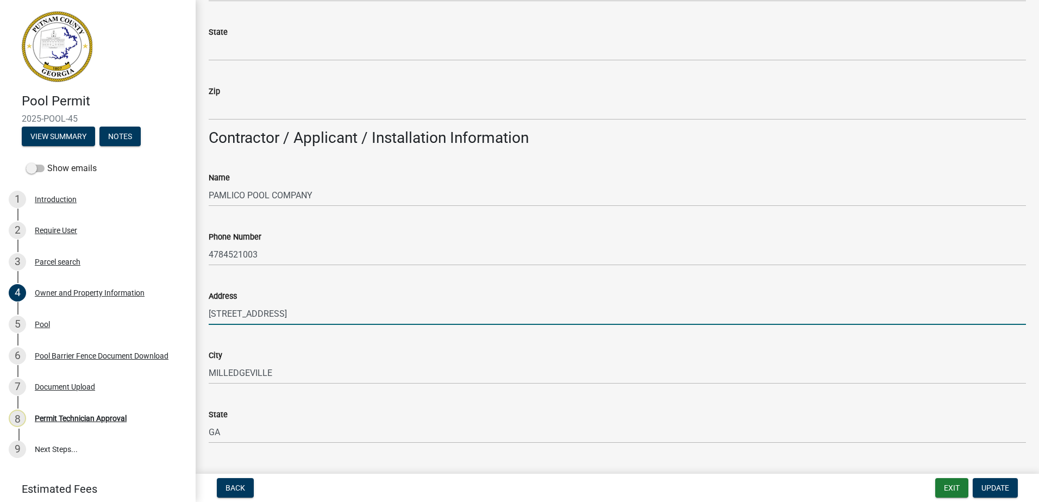
drag, startPoint x: 303, startPoint y: 315, endPoint x: 224, endPoint y: 316, distance: 78.8
click at [204, 312] on div "Address [STREET_ADDRESS]" at bounding box center [616, 299] width 833 height 51
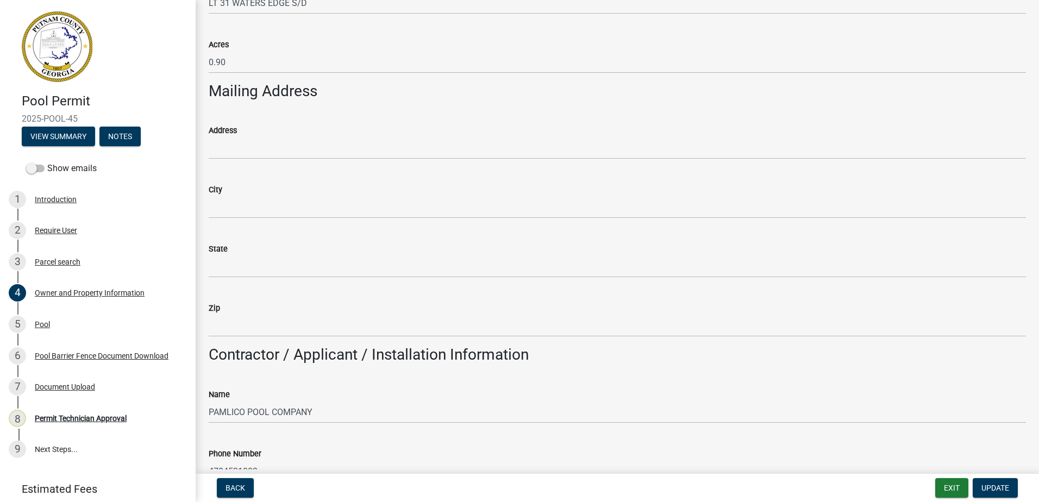
scroll to position [597, 0]
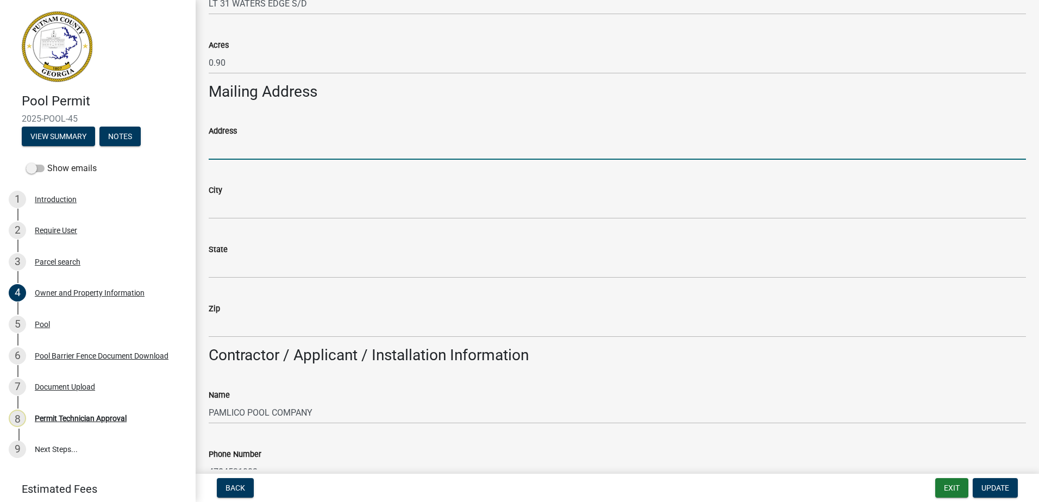
paste input "[STREET_ADDRESS]"
type input "[STREET_ADDRESS]"
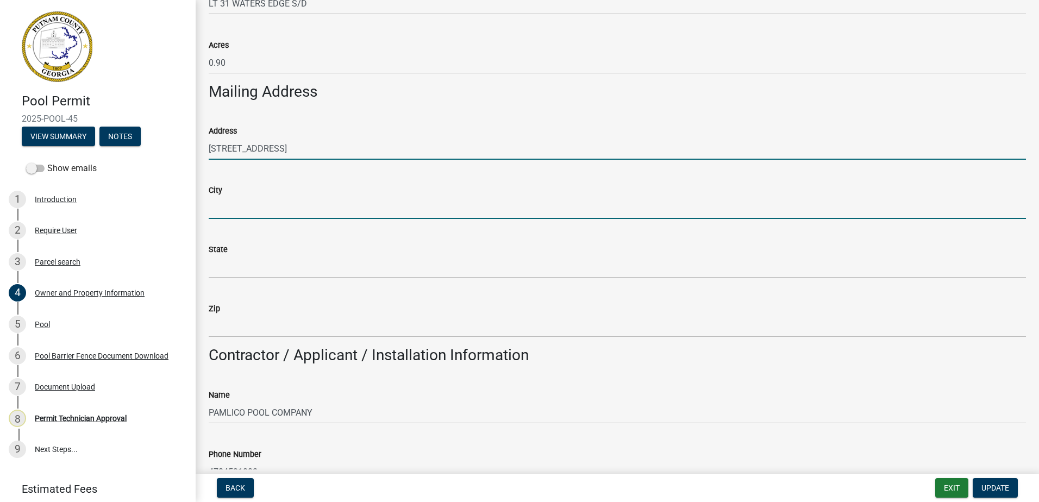
click at [236, 207] on input "City" at bounding box center [617, 208] width 817 height 22
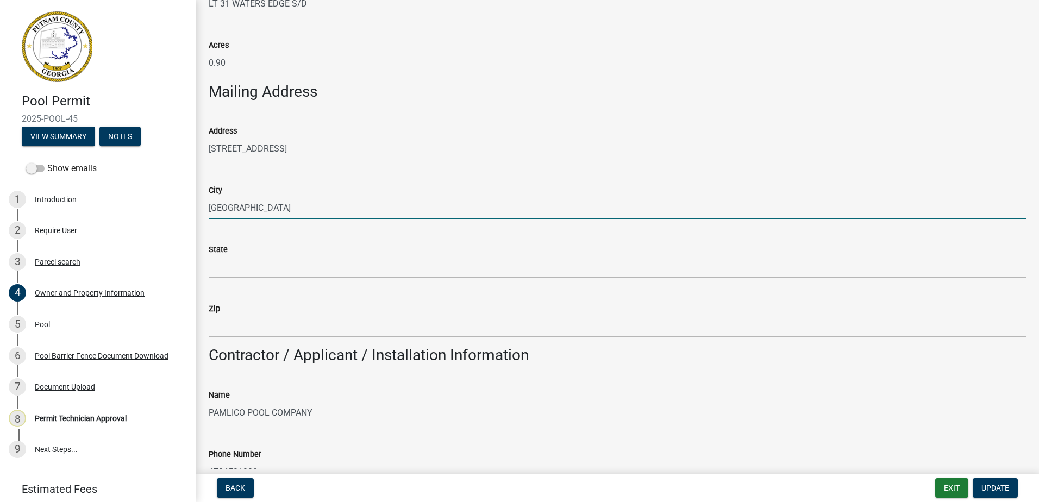
type input "[GEOGRAPHIC_DATA]"
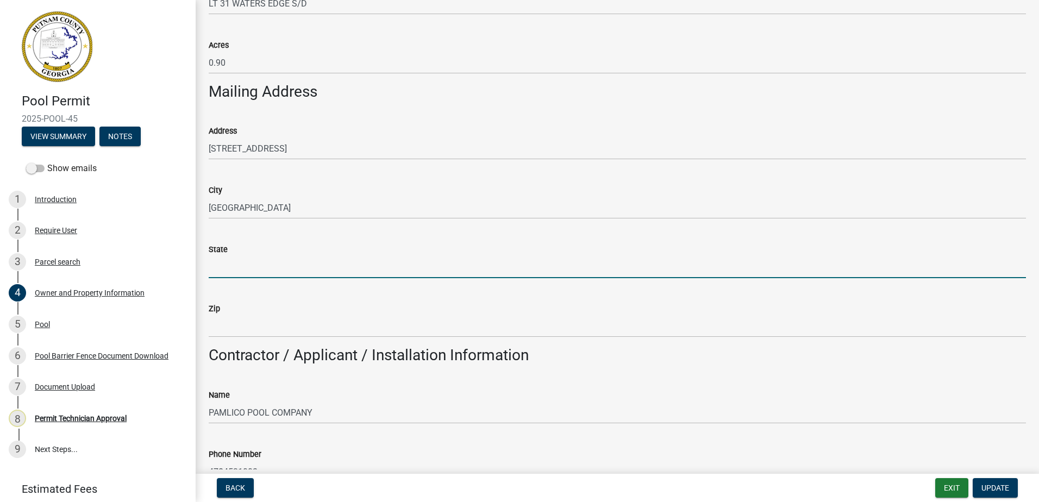
click at [253, 272] on input "State" at bounding box center [617, 267] width 817 height 22
type input "GA"
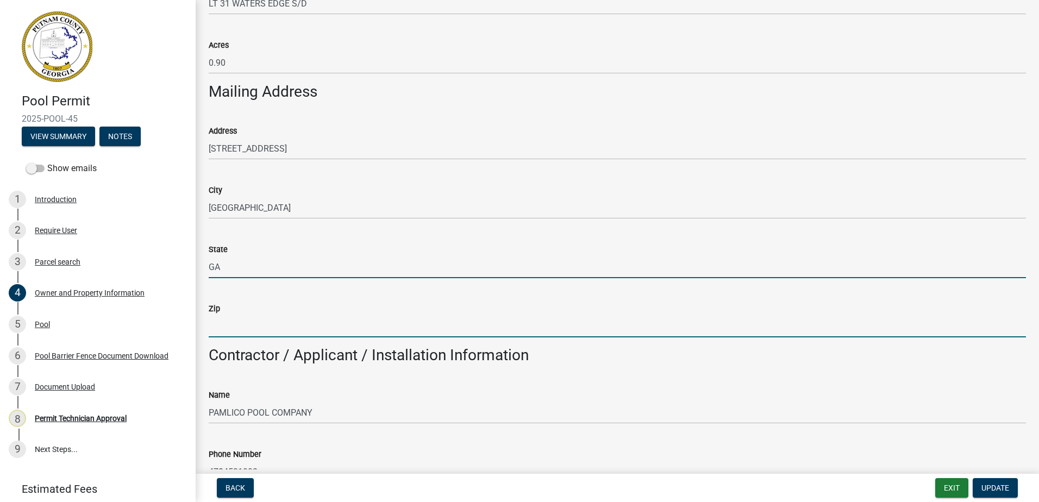
type input "31024"
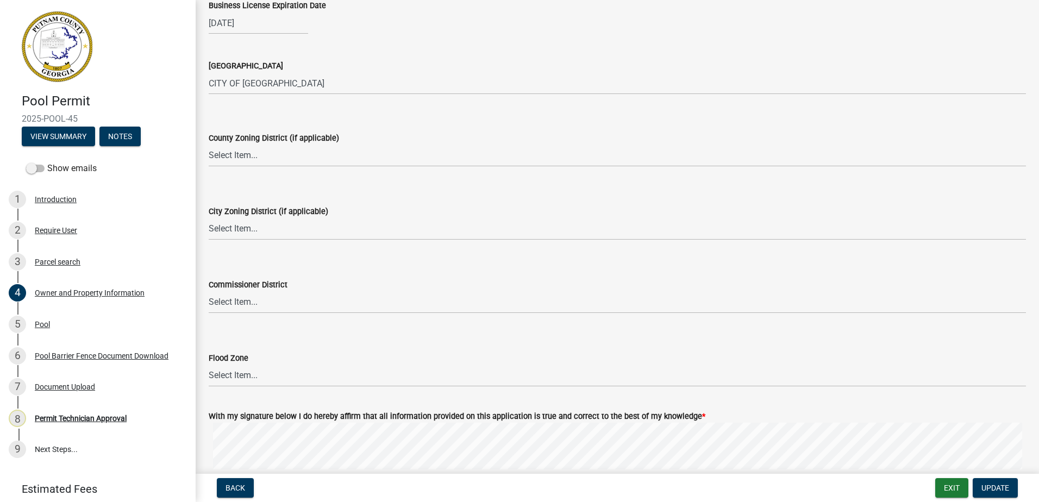
scroll to position [1630, 0]
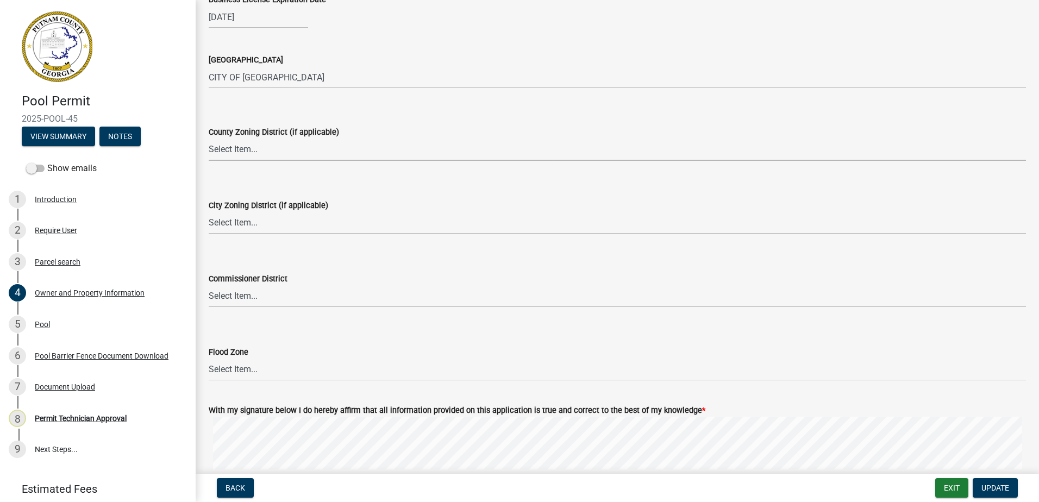
drag, startPoint x: 225, startPoint y: 154, endPoint x: 227, endPoint y: 160, distance: 5.7
click at [225, 154] on select "Select Item... AG-1 R-1R R-1 R-2 MHP RM-1 RM-3 C-1 C-2 I-M PUD N/A" at bounding box center [617, 150] width 817 height 22
click at [209, 139] on select "Select Item... AG-1 R-1R R-1 R-2 MHP RM-1 RM-3 C-1 C-2 I-M PUD N/A" at bounding box center [617, 150] width 817 height 22
select select "0688c8c3-ca83-4764-a677-531fbc17e6cb"
click at [237, 231] on select "Select Item... A-1 A-2 R-1 R-2 R-3 R-4 MHP C-1 C-2 I-1 I-2 DB FH H-P N/A" at bounding box center [617, 223] width 817 height 22
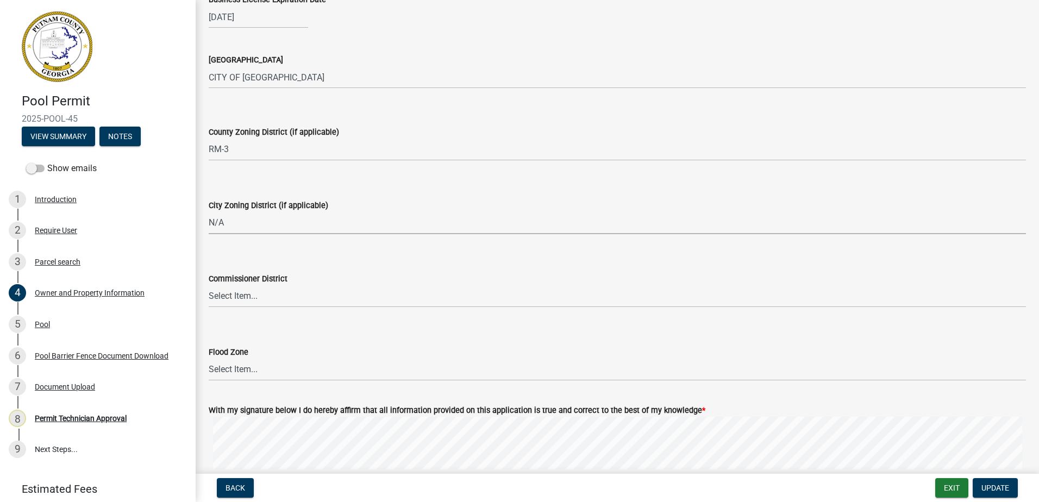
click at [209, 212] on select "Select Item... A-1 A-2 R-1 R-2 R-3 R-4 MHP C-1 C-2 I-1 I-2 DB FH H-P N/A" at bounding box center [617, 223] width 817 height 22
select select "83394b22-4a11-496c-8e5c-75ade2e72faf"
click at [244, 294] on select "Select Item... District 1 District 2 District 3 District 4" at bounding box center [617, 296] width 817 height 22
click at [209, 285] on select "Select Item... District 1 District 2 District 3 District 4" at bounding box center [617, 296] width 817 height 22
select select "469c5908-2854-42d5-89ed-bee7fc26529e"
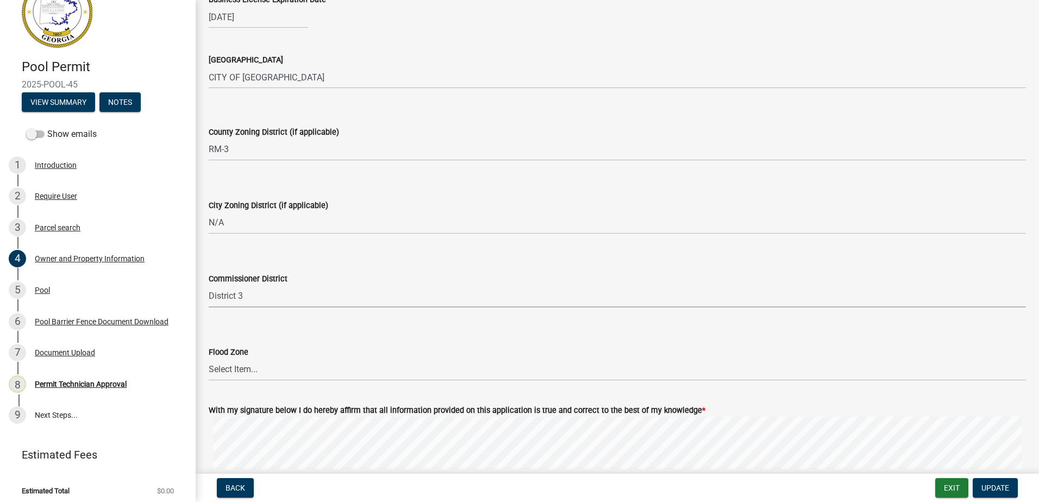
scroll to position [40, 0]
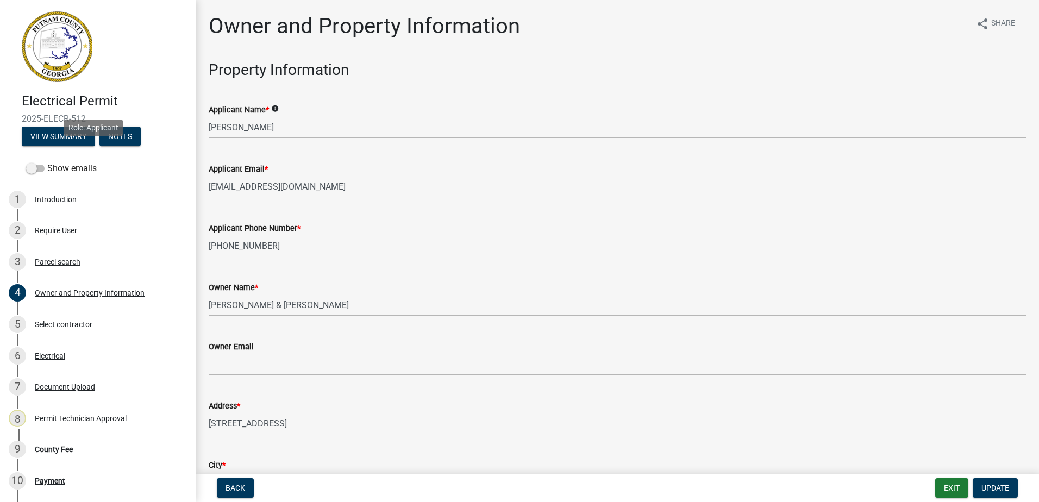
select select "34fe85c2-5f76-4343-b6bb-8ca387e0bed7"
select select "83394b22-4a11-496c-8e5c-75ade2e72faf"
select select "295c155f-de53-4b68-9fdd-08c8883e9b6f"
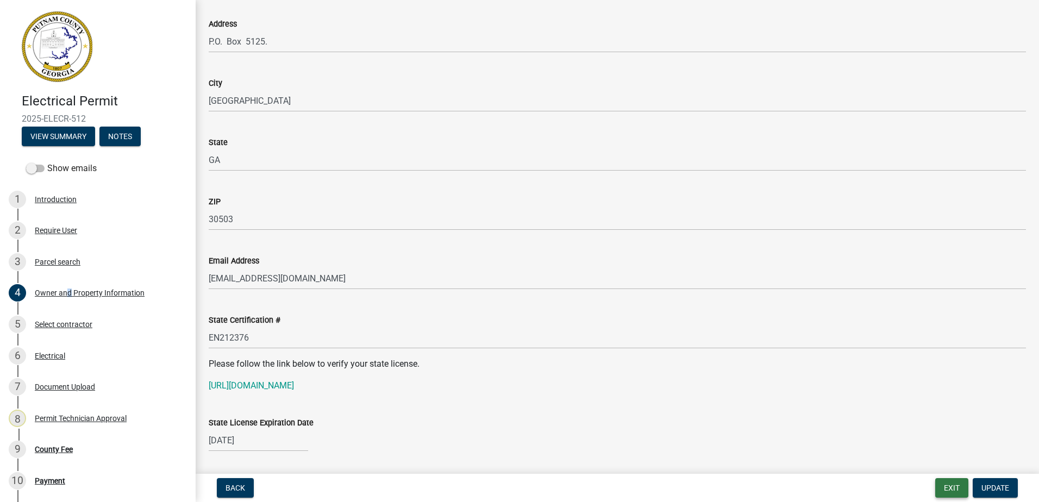
click at [955, 487] on button "Exit" at bounding box center [951, 488] width 33 height 20
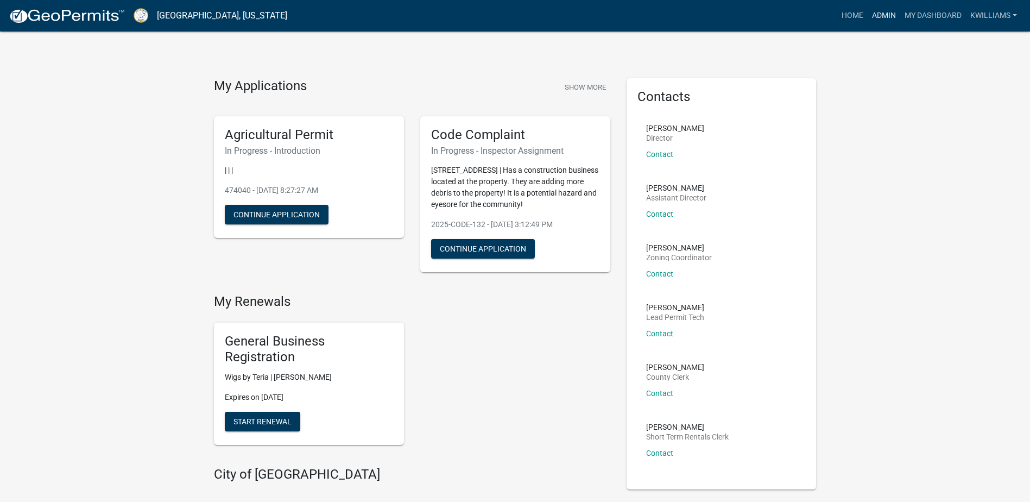
click at [885, 12] on link "Admin" at bounding box center [884, 15] width 33 height 21
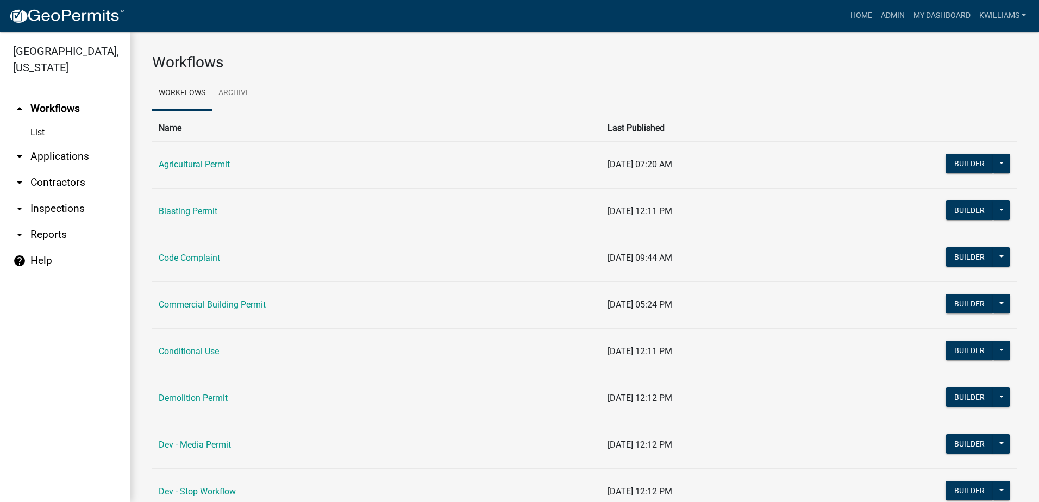
click at [63, 161] on link "arrow_drop_down Applications" at bounding box center [65, 156] width 130 height 26
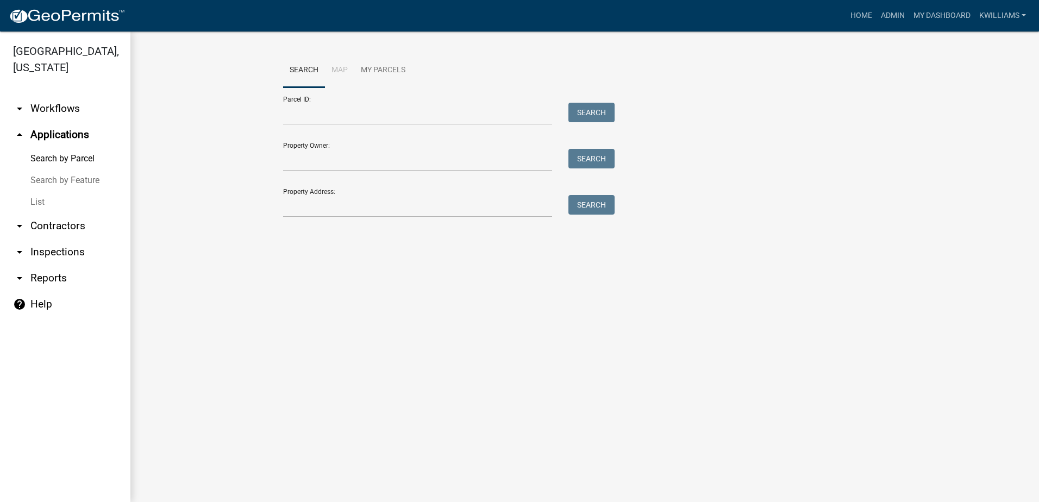
click at [39, 228] on link "arrow_drop_down Contractors" at bounding box center [65, 226] width 130 height 26
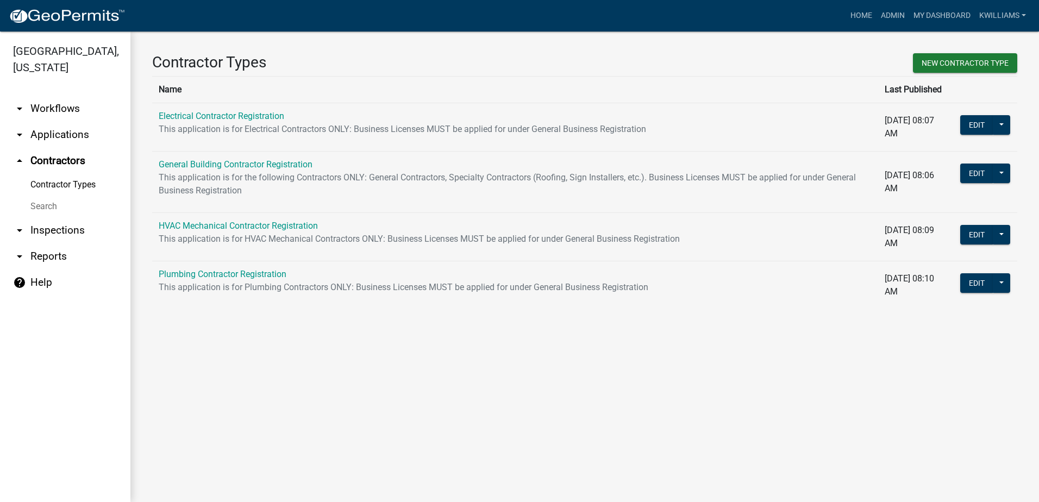
click at [63, 136] on link "arrow_drop_down Applications" at bounding box center [65, 135] width 130 height 26
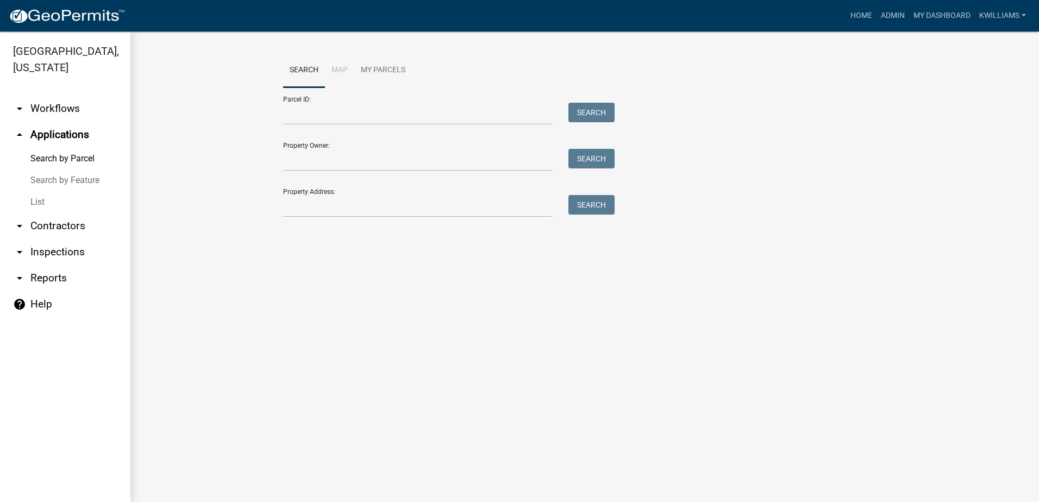
click at [39, 202] on link "List" at bounding box center [65, 202] width 130 height 22
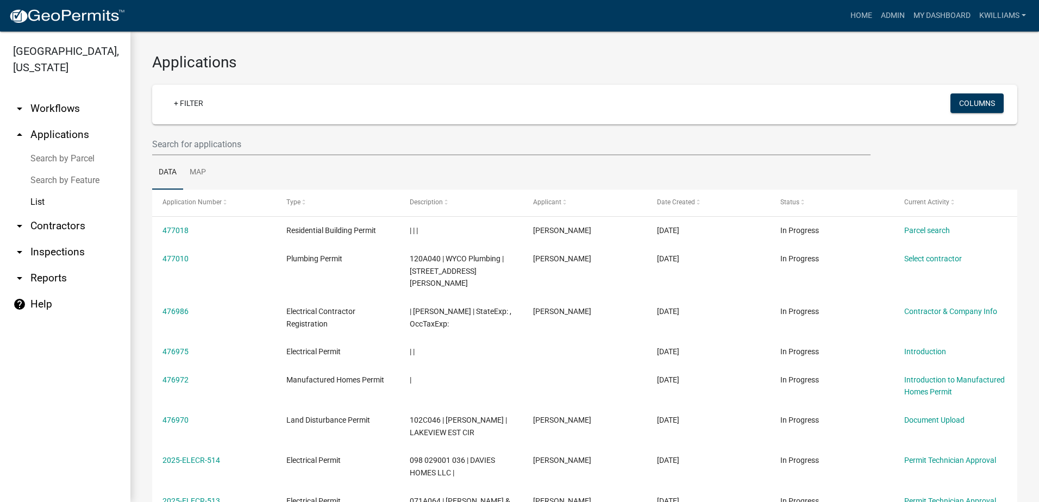
click at [241, 124] on wm-filter-builder "+ Filter Columns" at bounding box center [584, 120] width 865 height 71
click at [200, 152] on input "text" at bounding box center [511, 144] width 718 height 22
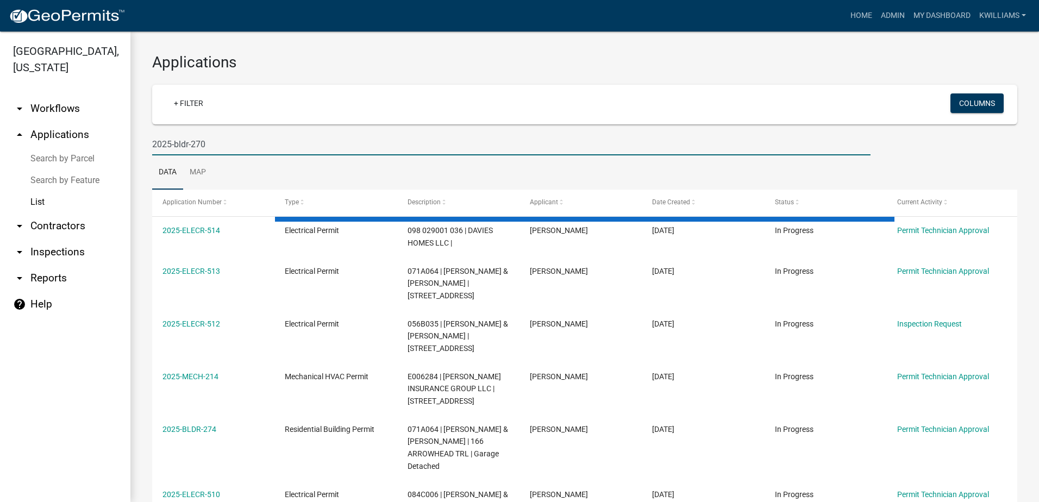
type input "2025-bldr-270"
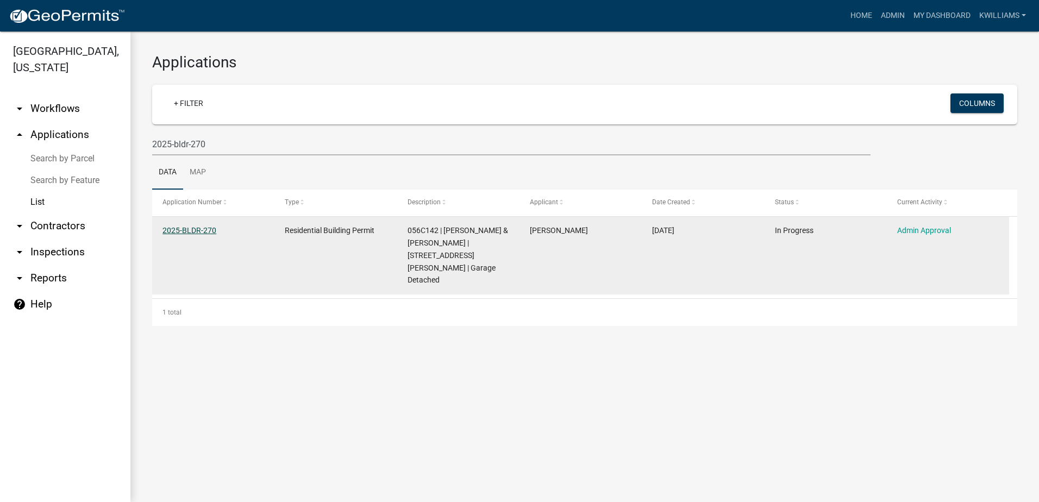
click at [191, 230] on link "2025-BLDR-270" at bounding box center [189, 230] width 54 height 9
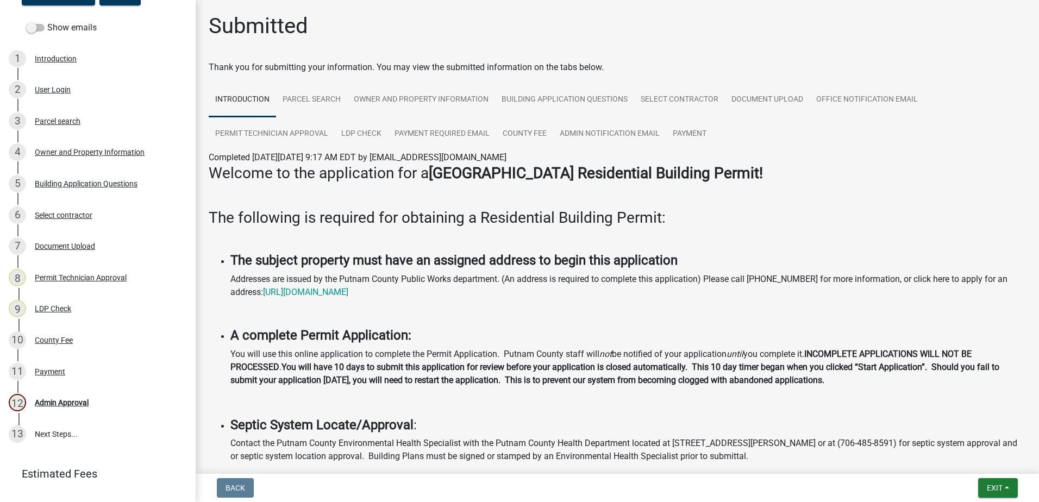
scroll to position [116, 0]
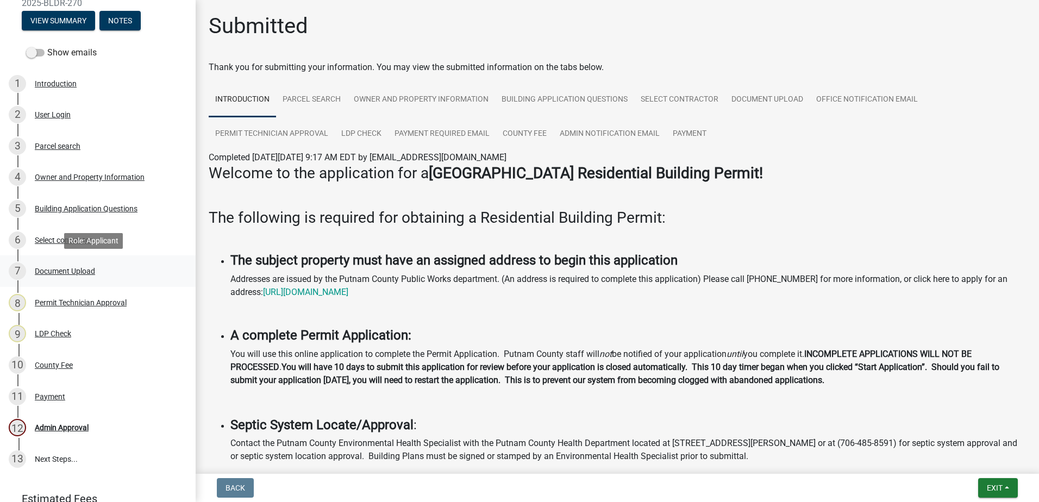
click at [60, 268] on div "Document Upload" at bounding box center [65, 271] width 60 height 8
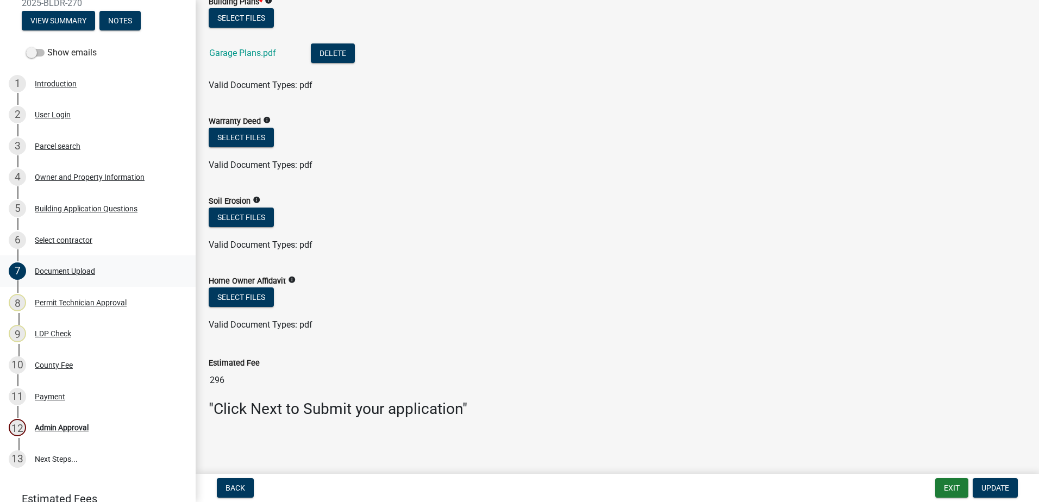
scroll to position [0, 0]
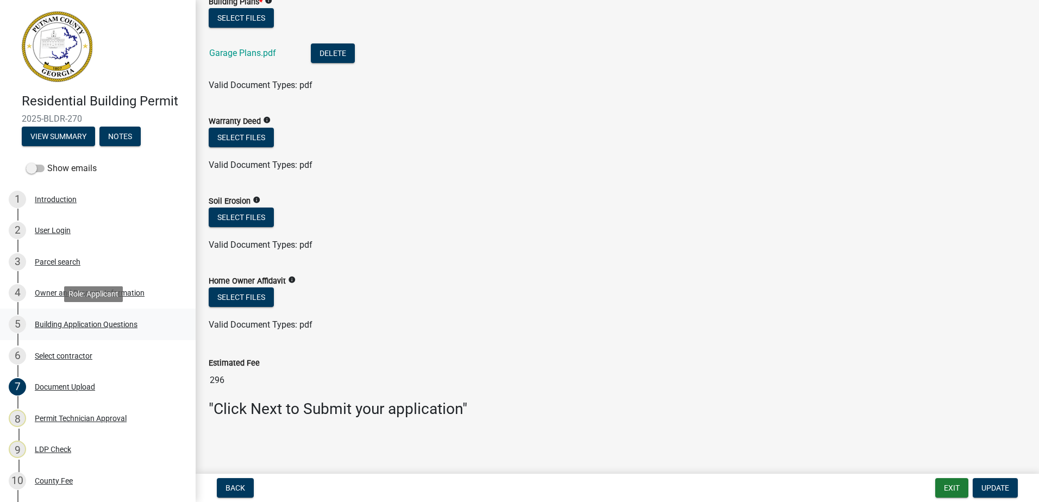
click at [91, 328] on div "Building Application Questions" at bounding box center [86, 324] width 103 height 8
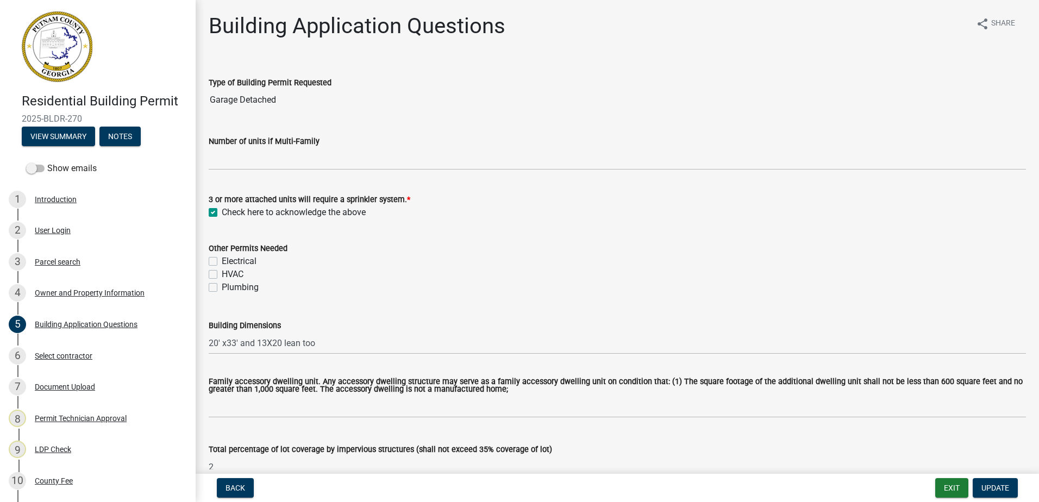
click at [66, 294] on div "Owner and Property Information" at bounding box center [90, 293] width 110 height 8
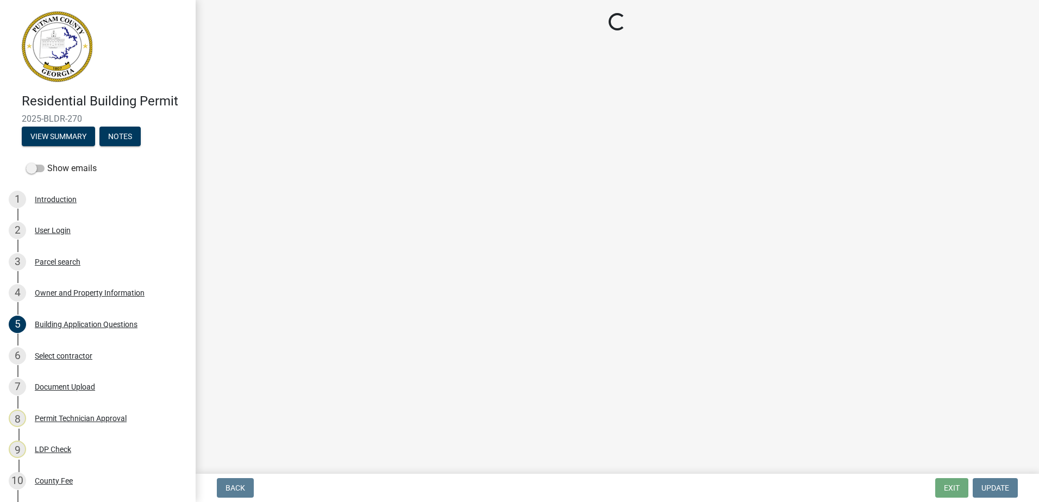
select select "78bfdc44-73ff-456e-a557-d4c99b9c08be"
select select "83394b22-4a11-496c-8e5c-75ade2e72faf"
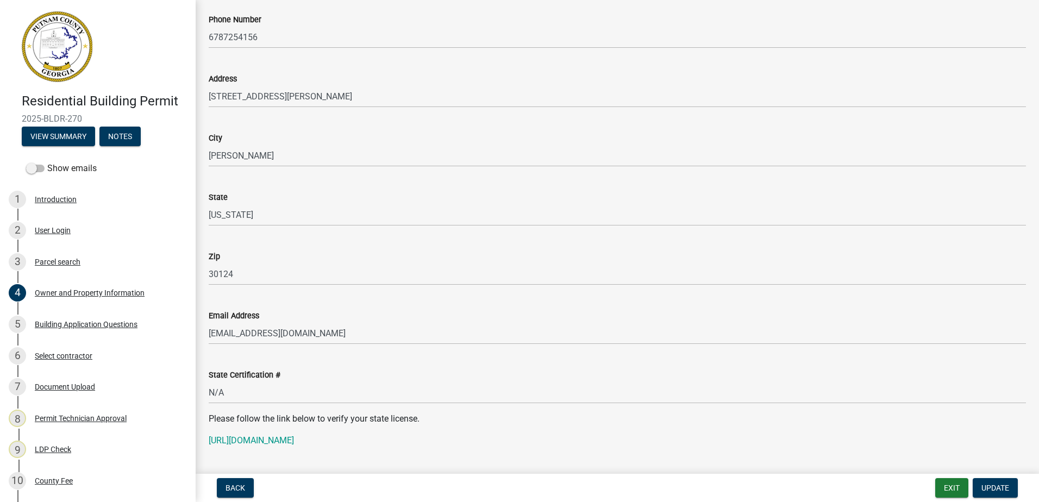
scroll to position [1304, 0]
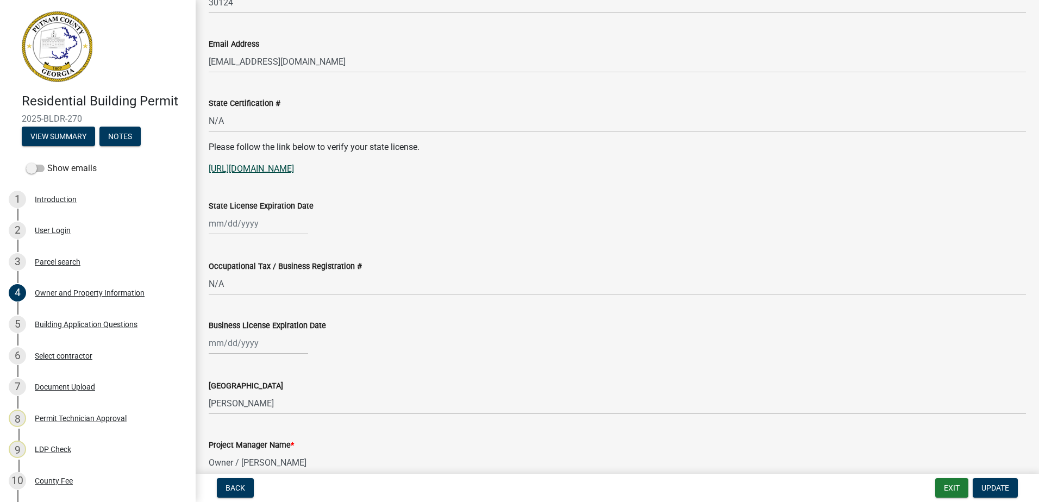
click at [262, 173] on link "[URL][DOMAIN_NAME]" at bounding box center [251, 168] width 85 height 10
click at [948, 490] on button "Exit" at bounding box center [951, 488] width 33 height 20
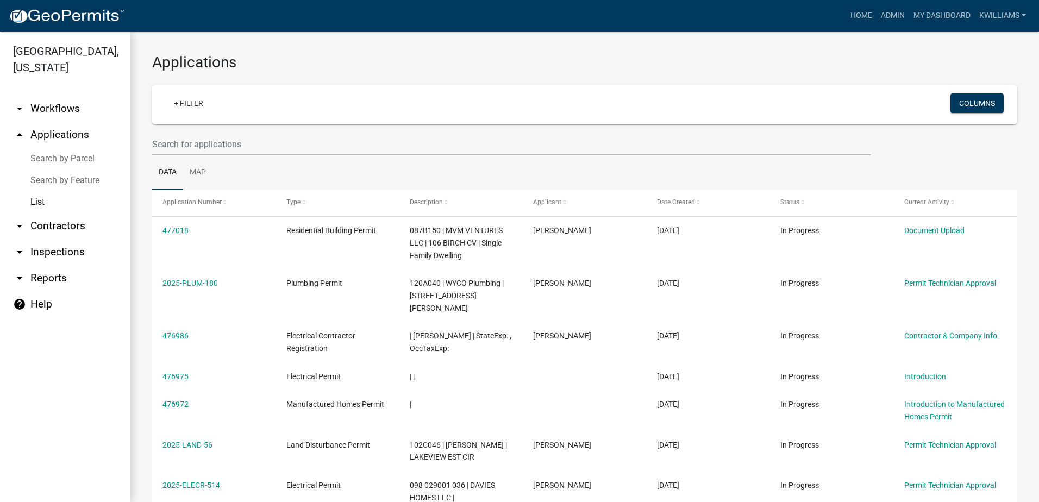
drag, startPoint x: 35, startPoint y: 251, endPoint x: 30, endPoint y: 253, distance: 5.5
click at [34, 253] on link "arrow_drop_down Inspections" at bounding box center [65, 252] width 130 height 26
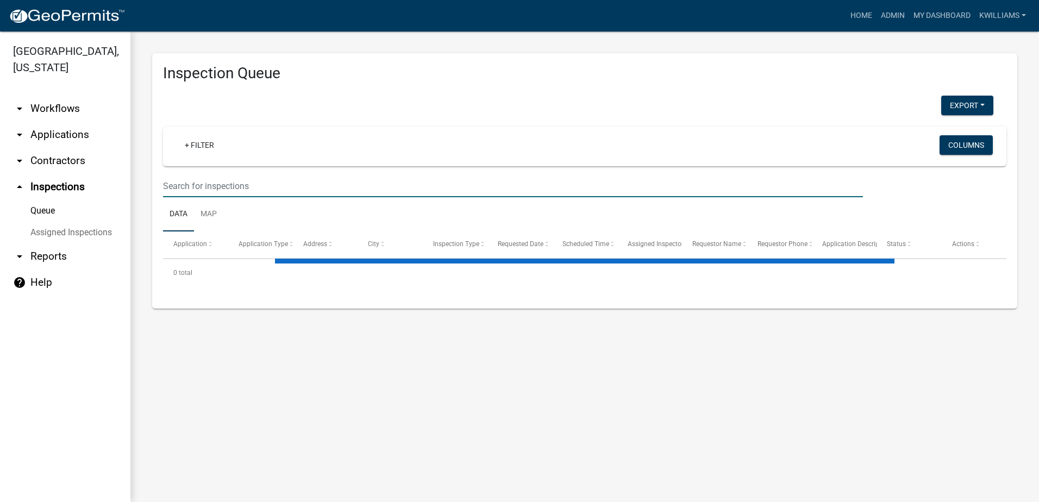
click at [238, 183] on input "text" at bounding box center [513, 186] width 700 height 22
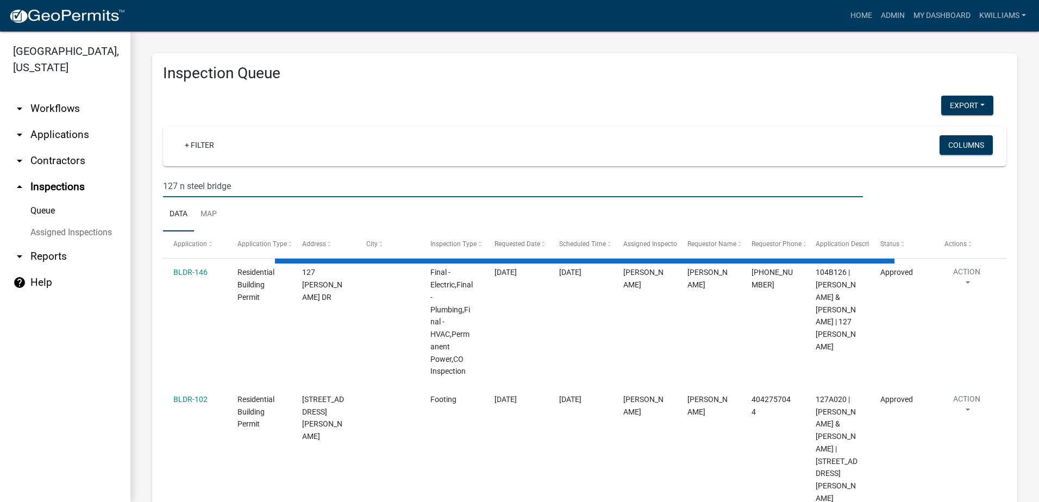
type input "127 n steel bridge"
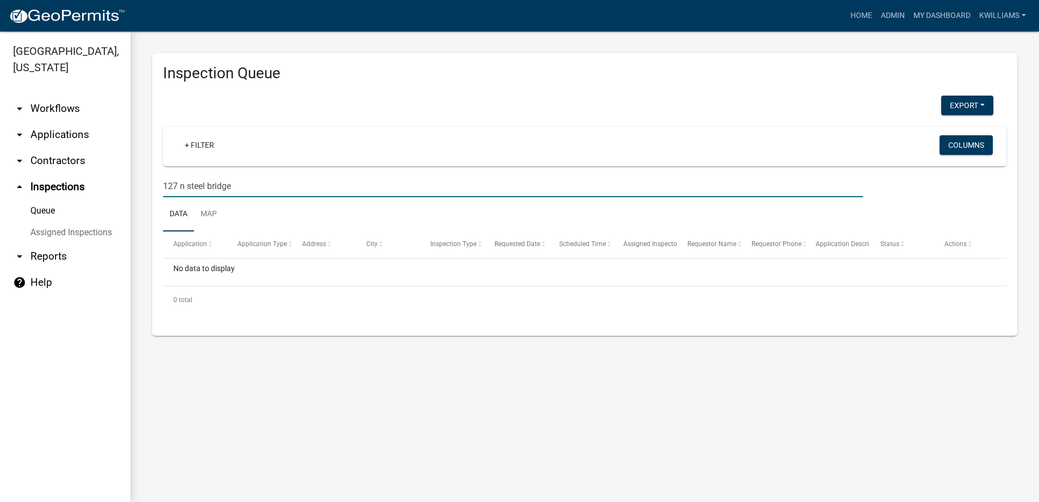
click at [242, 190] on input "127 n steel bridge" at bounding box center [513, 186] width 700 height 22
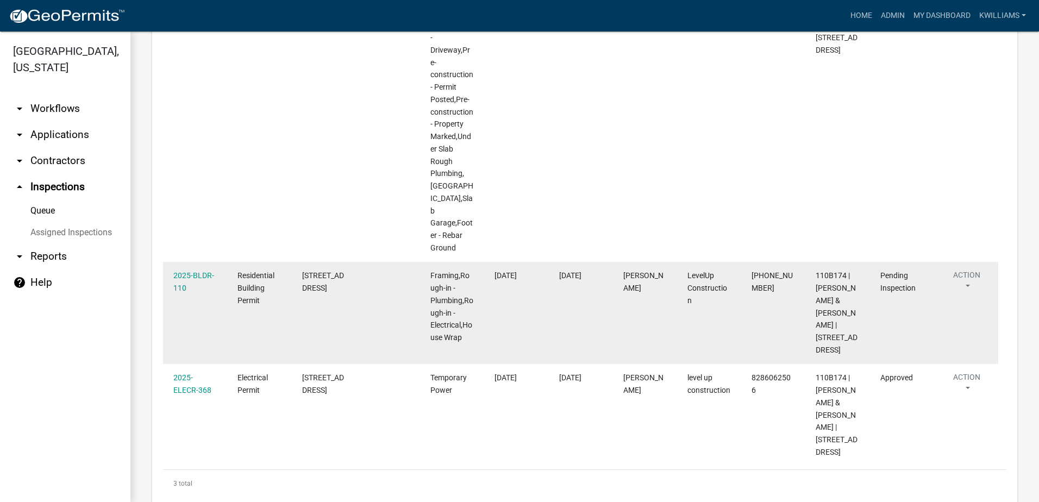
scroll to position [311, 0]
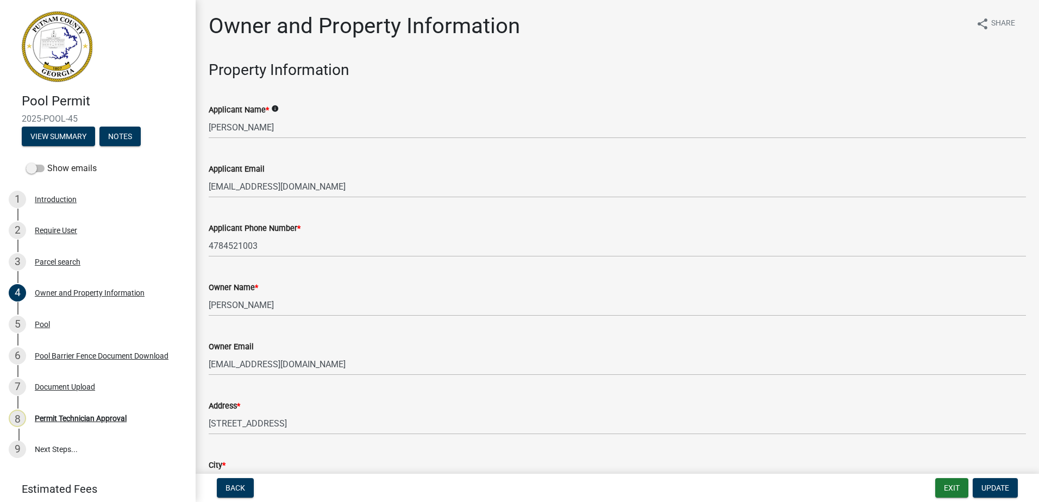
select select "0688c8c3-ca83-4764-a677-531fbc17e6cb"
select select "83394b22-4a11-496c-8e5c-75ade2e72faf"
select select "469c5908-2854-42d5-89ed-bee7fc26529e"
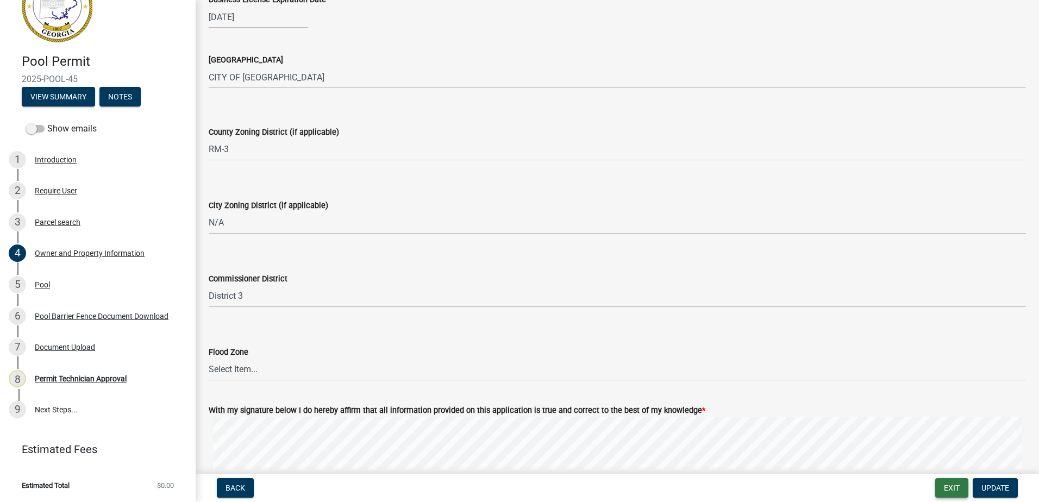
click at [941, 481] on button "Exit" at bounding box center [951, 488] width 33 height 20
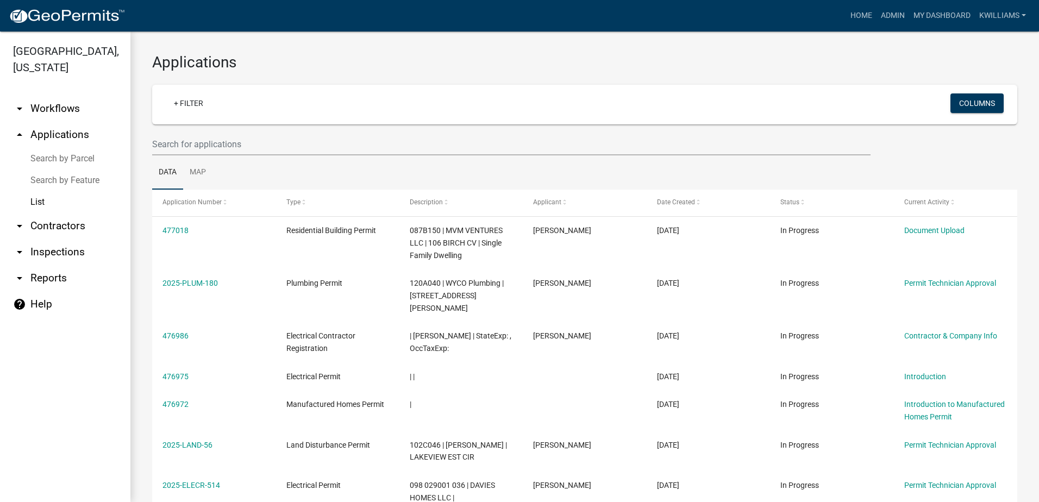
click at [71, 130] on link "arrow_drop_up Applications" at bounding box center [65, 135] width 130 height 26
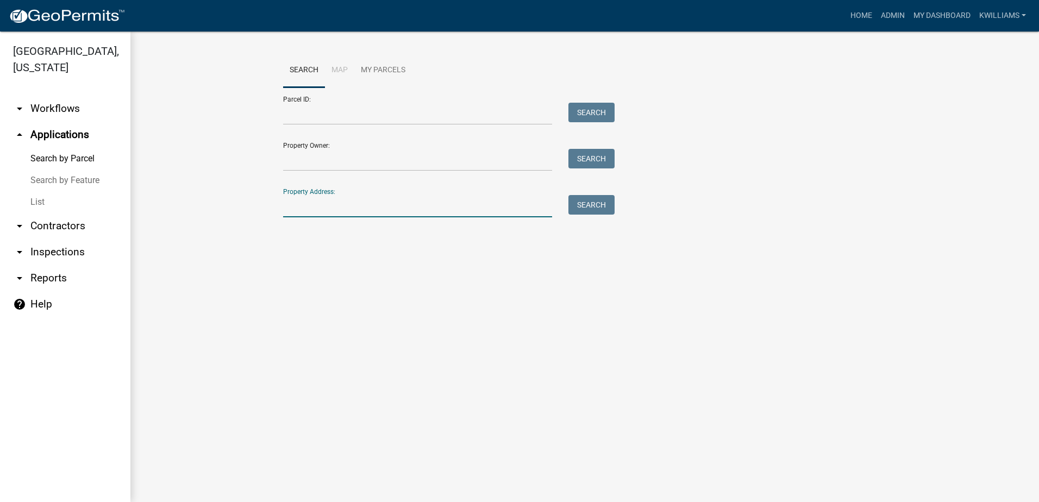
click at [319, 202] on input "Property Address:" at bounding box center [417, 206] width 269 height 22
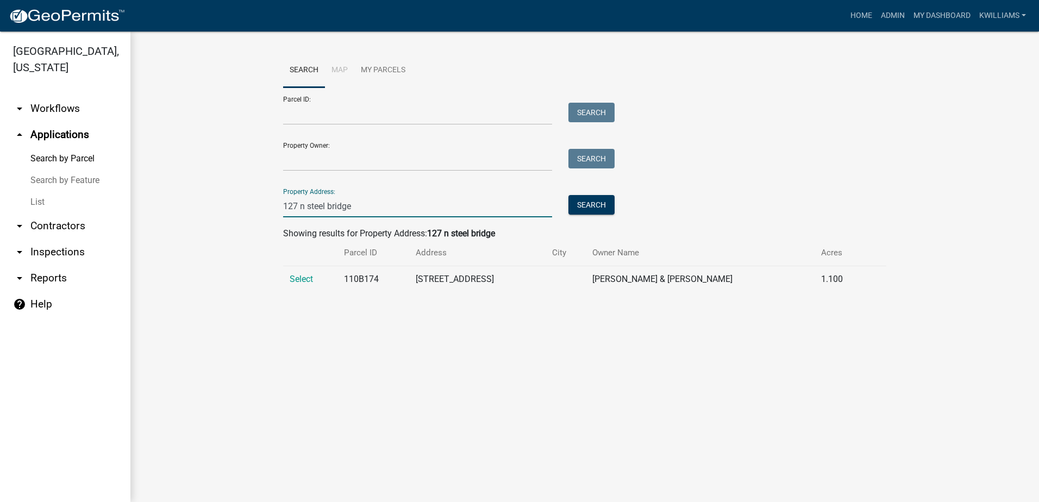
type input "127 n steel bridge"
click at [304, 273] on td "Select" at bounding box center [310, 279] width 54 height 27
click at [303, 276] on span "Select" at bounding box center [301, 279] width 23 height 10
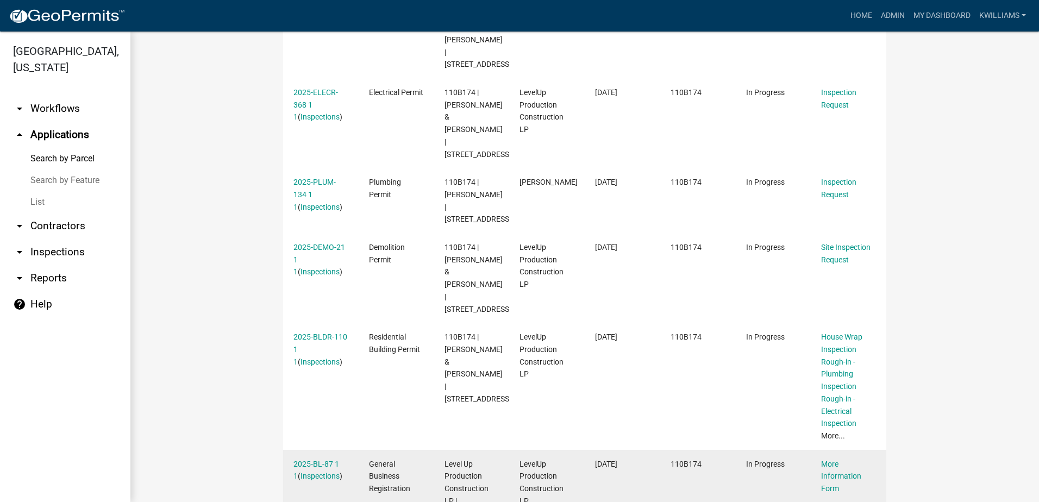
scroll to position [489, 0]
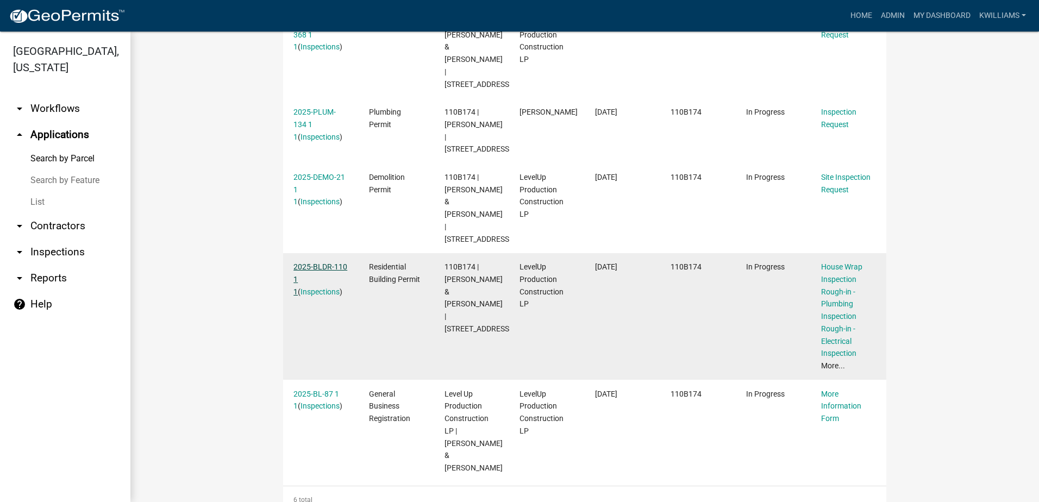
click at [320, 262] on link "2025-BLDR-110 1 1" at bounding box center [320, 279] width 54 height 34
